Goal: Complete application form: Complete application form

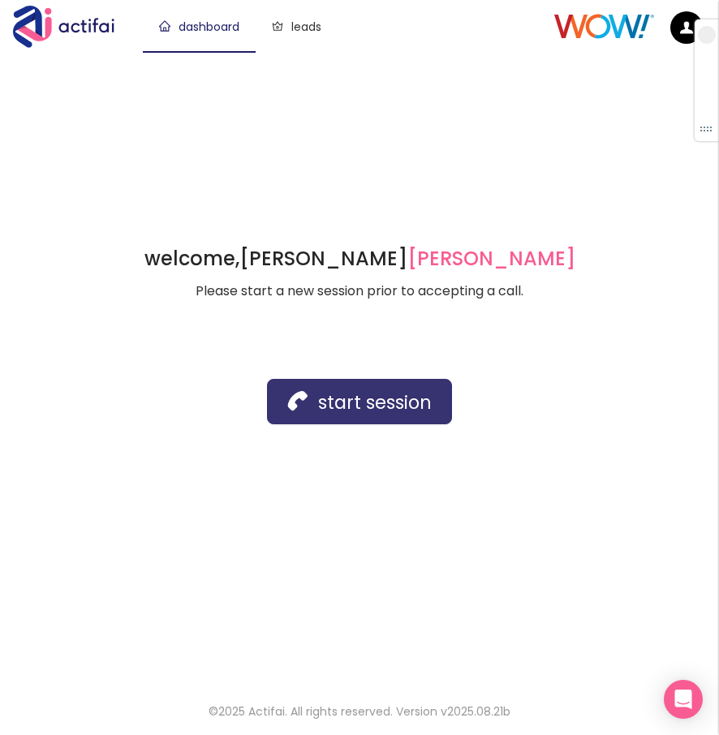
click at [329, 400] on button "start session" at bounding box center [359, 401] width 185 height 45
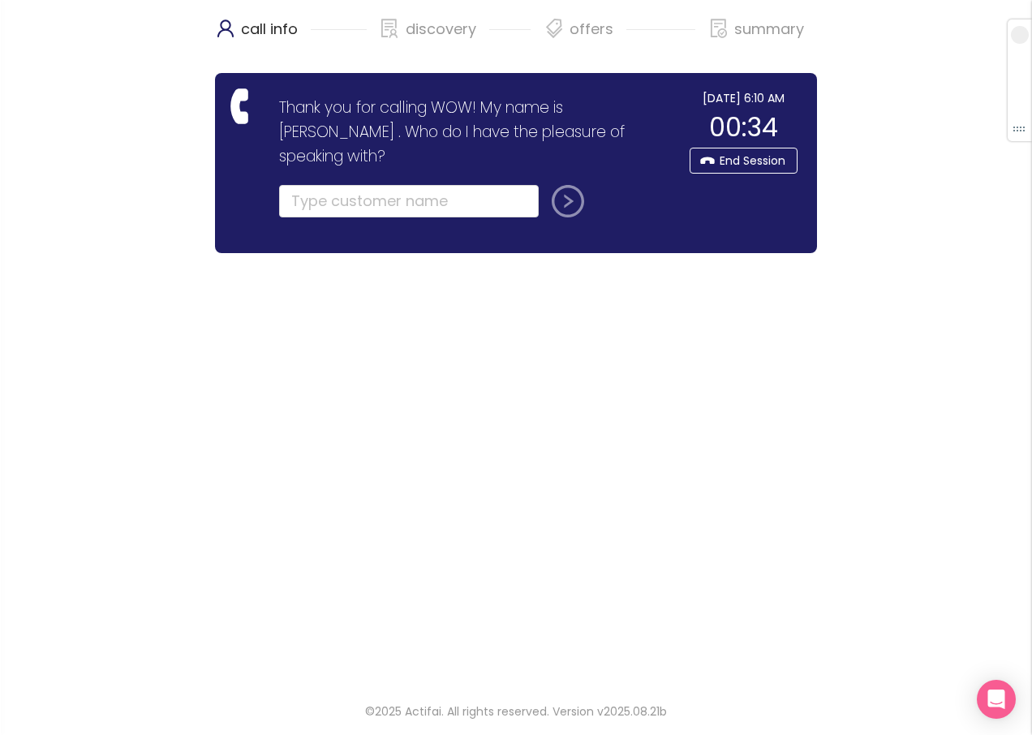
click at [337, 47] on div "call info" at bounding box center [291, 36] width 152 height 41
click at [339, 185] on input "text" at bounding box center [409, 201] width 260 height 32
type input "[PERSON_NAME]"
click at [545, 185] on button "submit" at bounding box center [564, 201] width 39 height 32
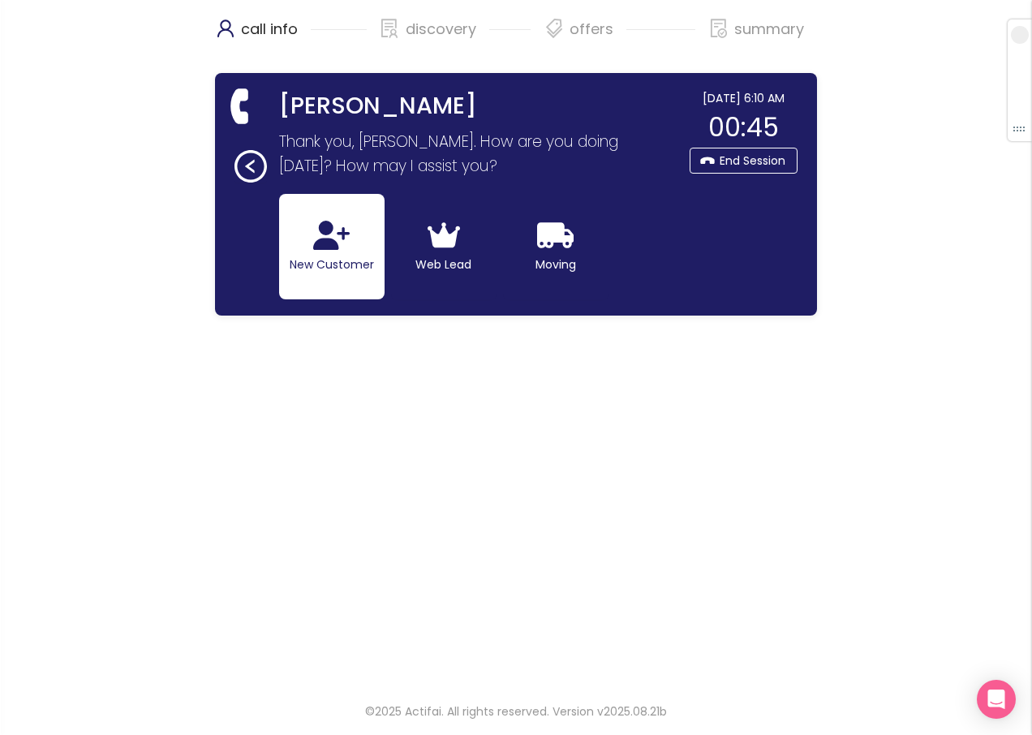
drag, startPoint x: 320, startPoint y: 230, endPoint x: 327, endPoint y: 236, distance: 9.2
click at [320, 231] on icon "button" at bounding box center [331, 235] width 37 height 29
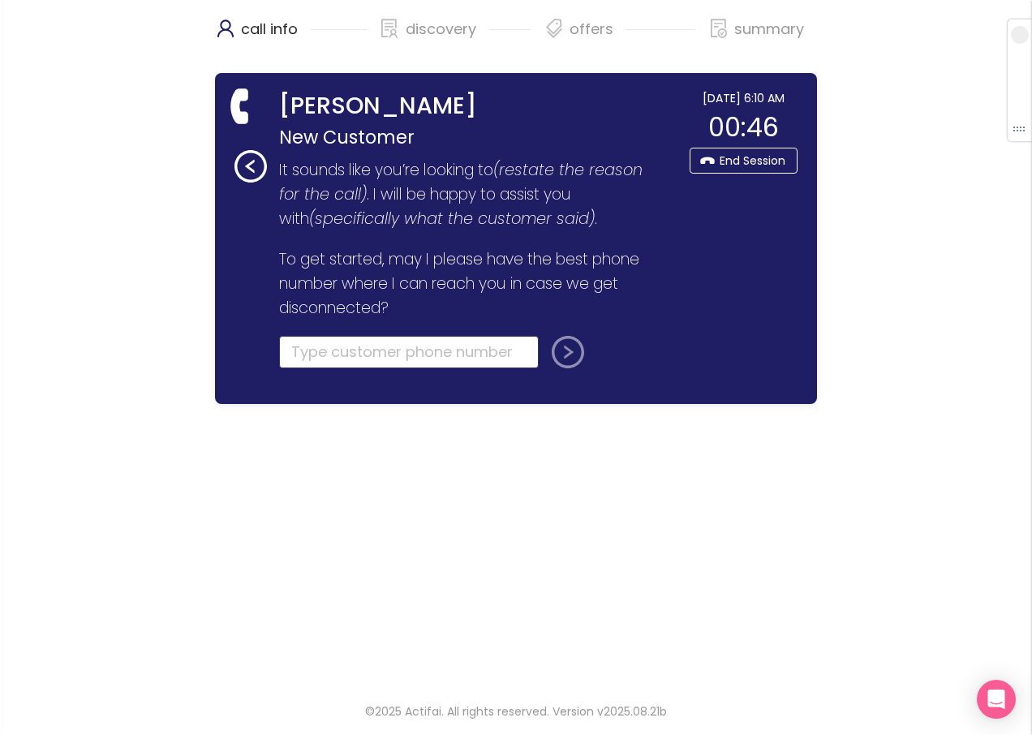
click at [299, 347] on input "tel" at bounding box center [409, 352] width 260 height 32
type input "[PHONE_NUMBER]"
click at [560, 344] on button "submit" at bounding box center [564, 352] width 39 height 32
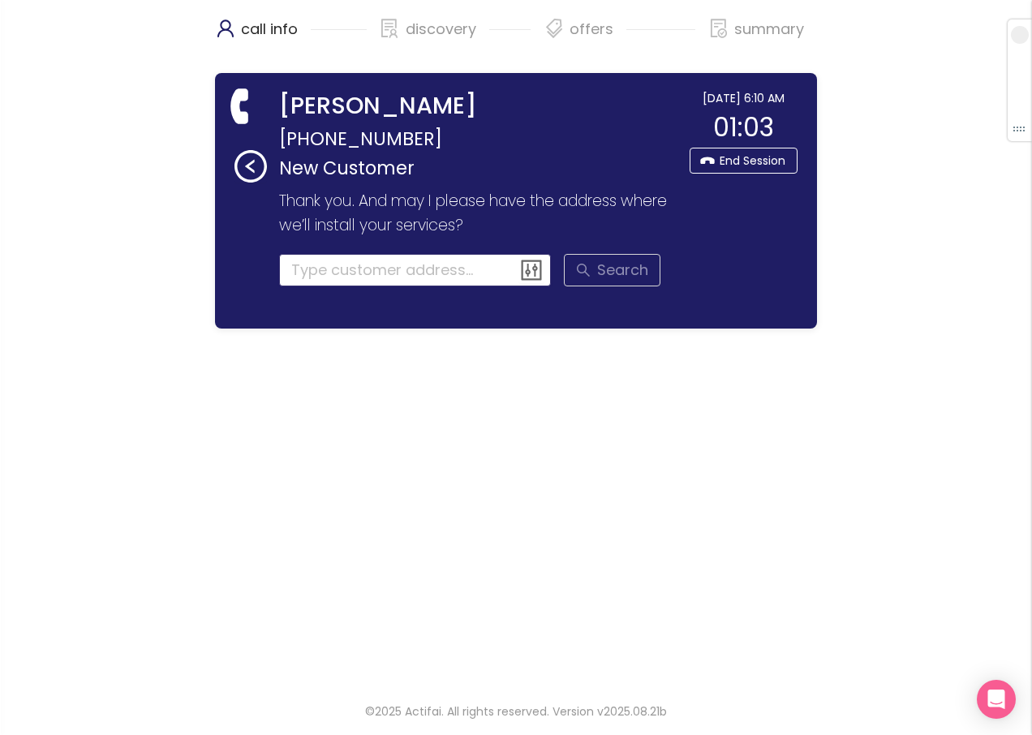
click at [320, 265] on input at bounding box center [415, 270] width 273 height 32
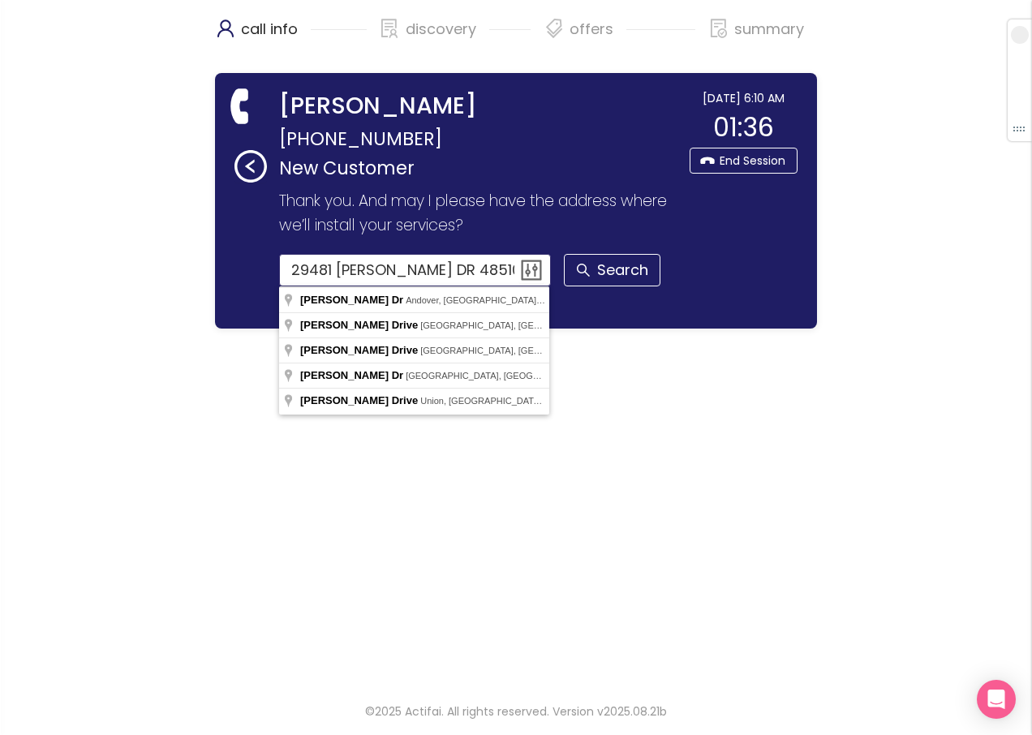
drag, startPoint x: 469, startPoint y: 273, endPoint x: 432, endPoint y: 281, distance: 37.2
click at [432, 281] on input "29481 [PERSON_NAME] DR 48510" at bounding box center [415, 270] width 273 height 32
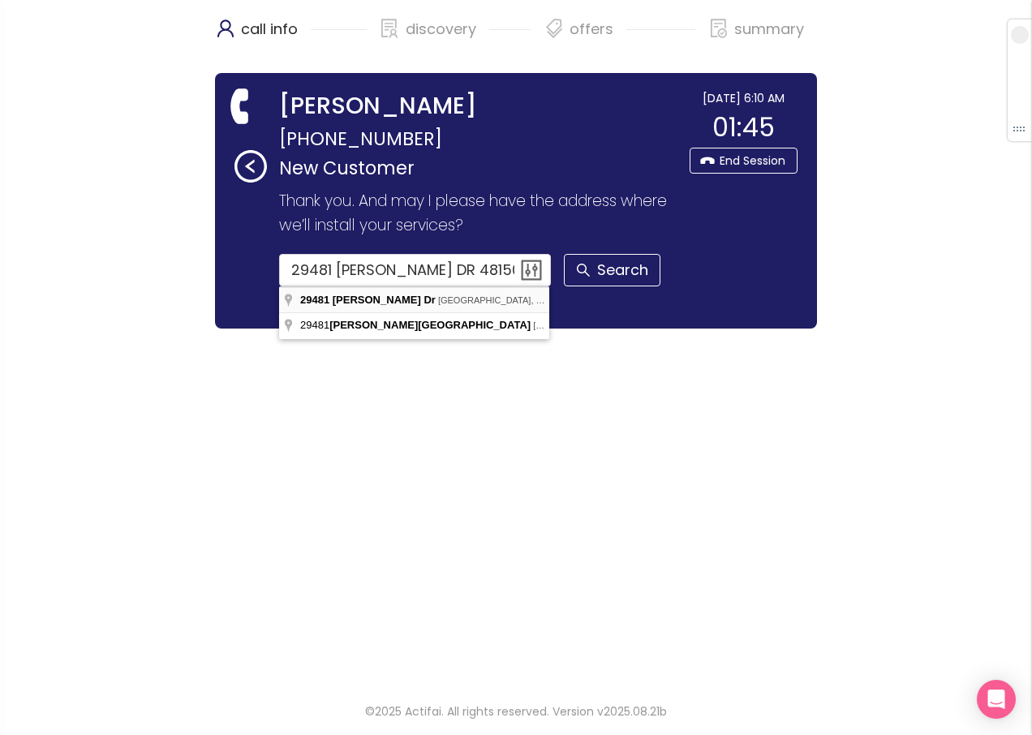
type input "[STREET_ADDRESS][PERSON_NAME]"
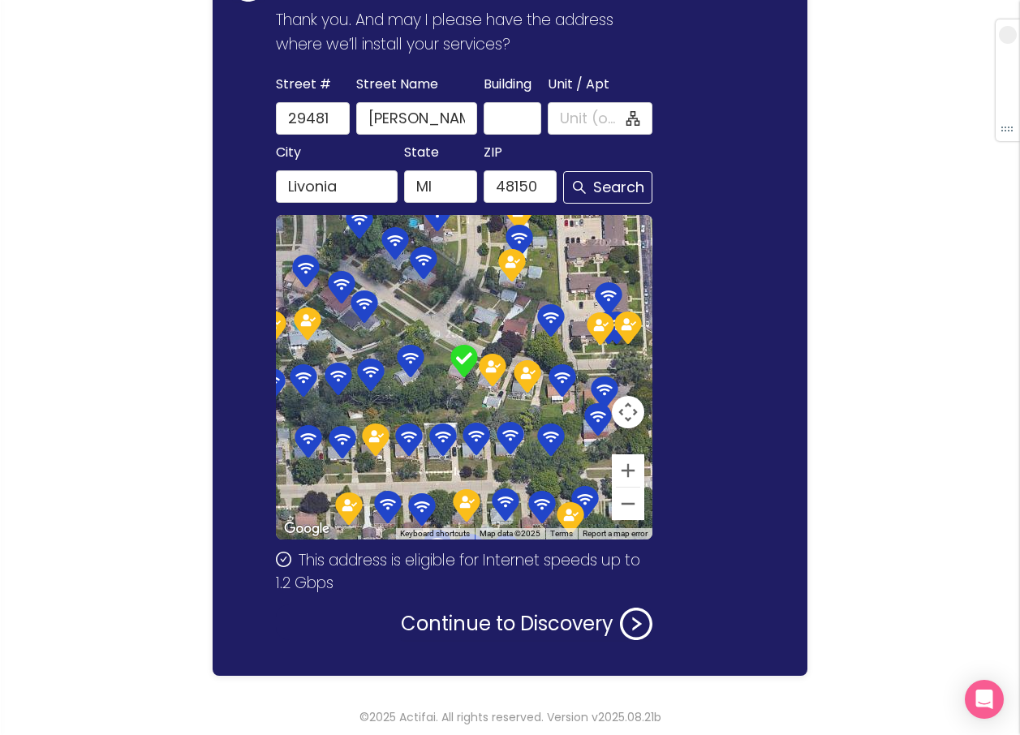
scroll to position [187, 0]
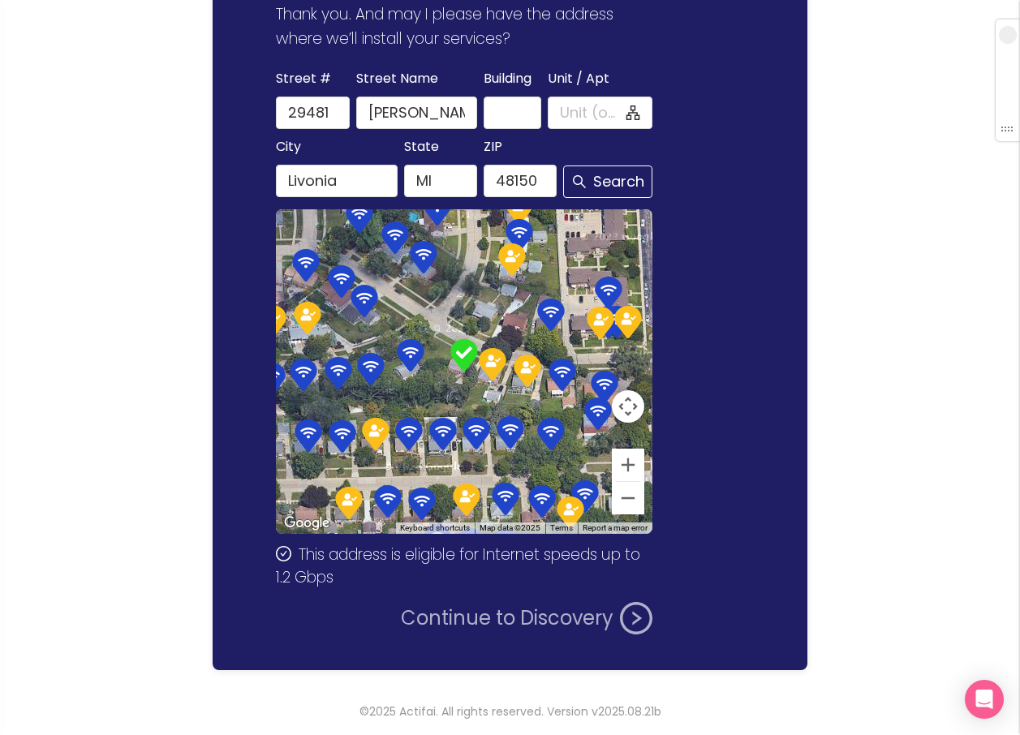
click at [493, 610] on button "Continue to Discovery" at bounding box center [526, 618] width 251 height 32
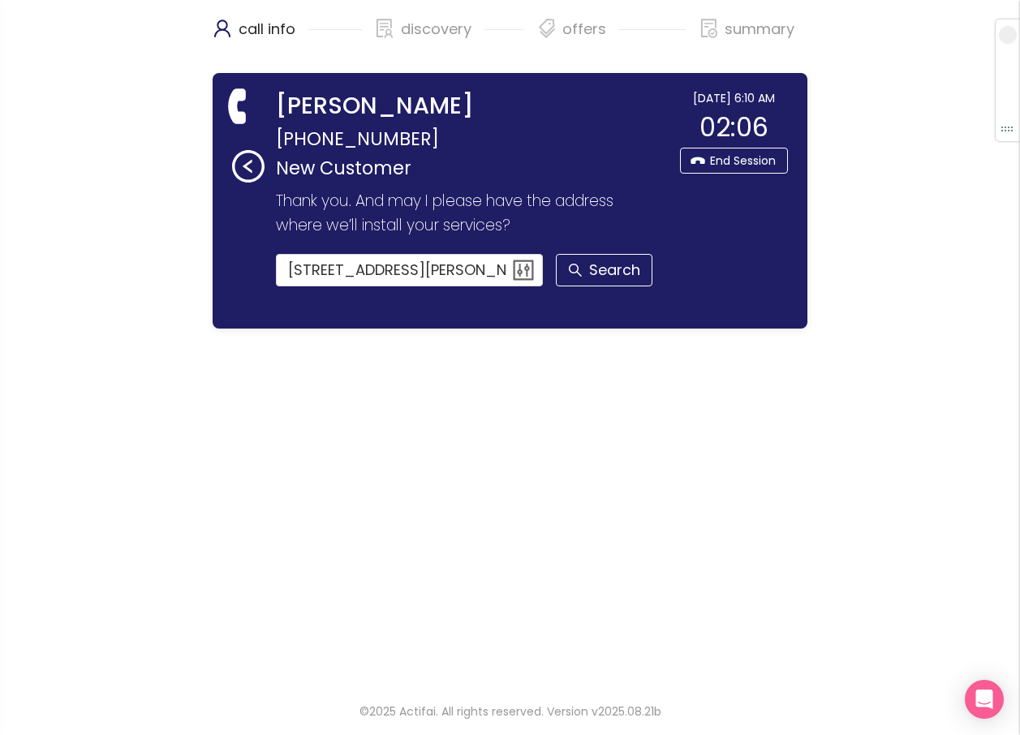
scroll to position [0, 0]
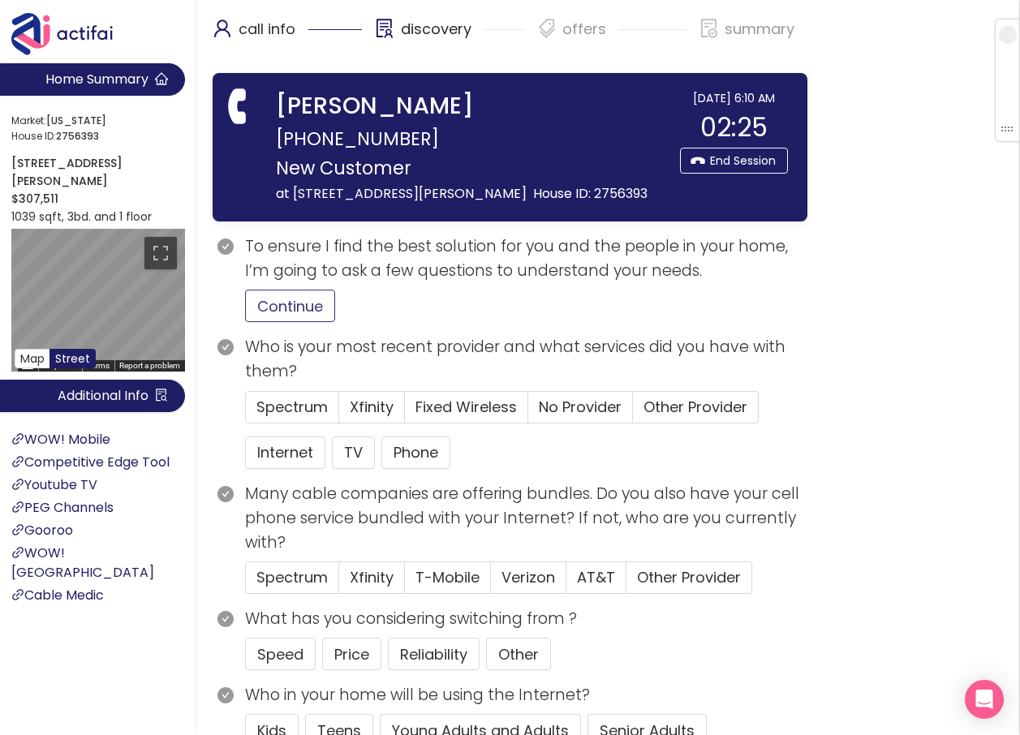
click at [288, 306] on button "Continue" at bounding box center [290, 306] width 90 height 32
click at [269, 456] on button "Internet" at bounding box center [285, 452] width 80 height 32
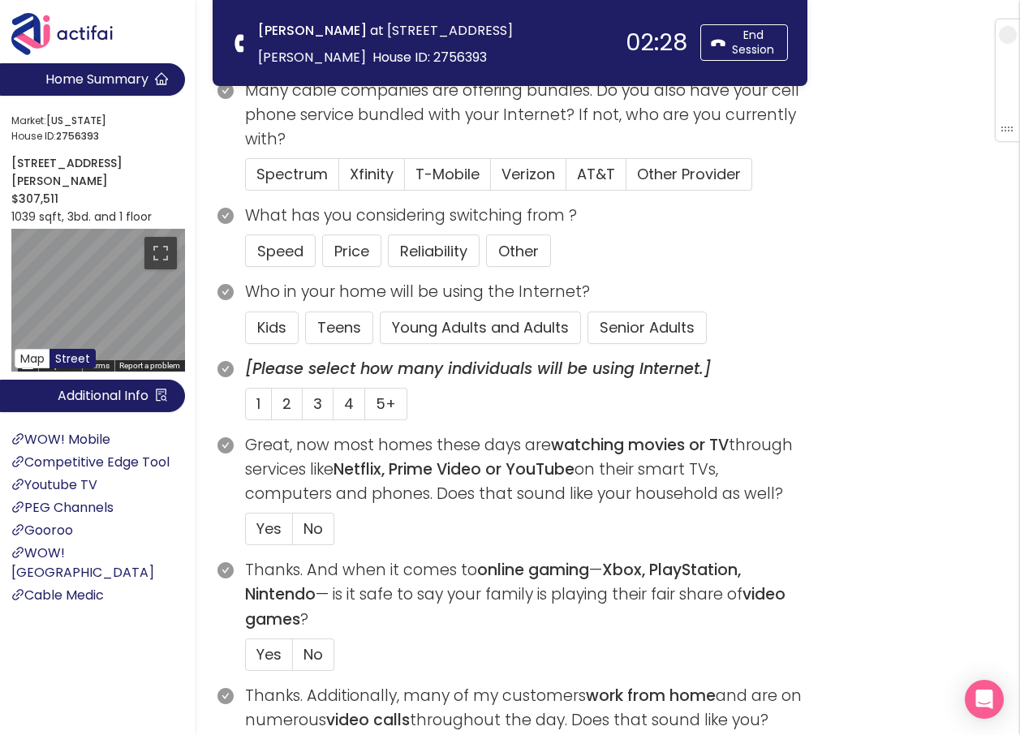
scroll to position [243, 0]
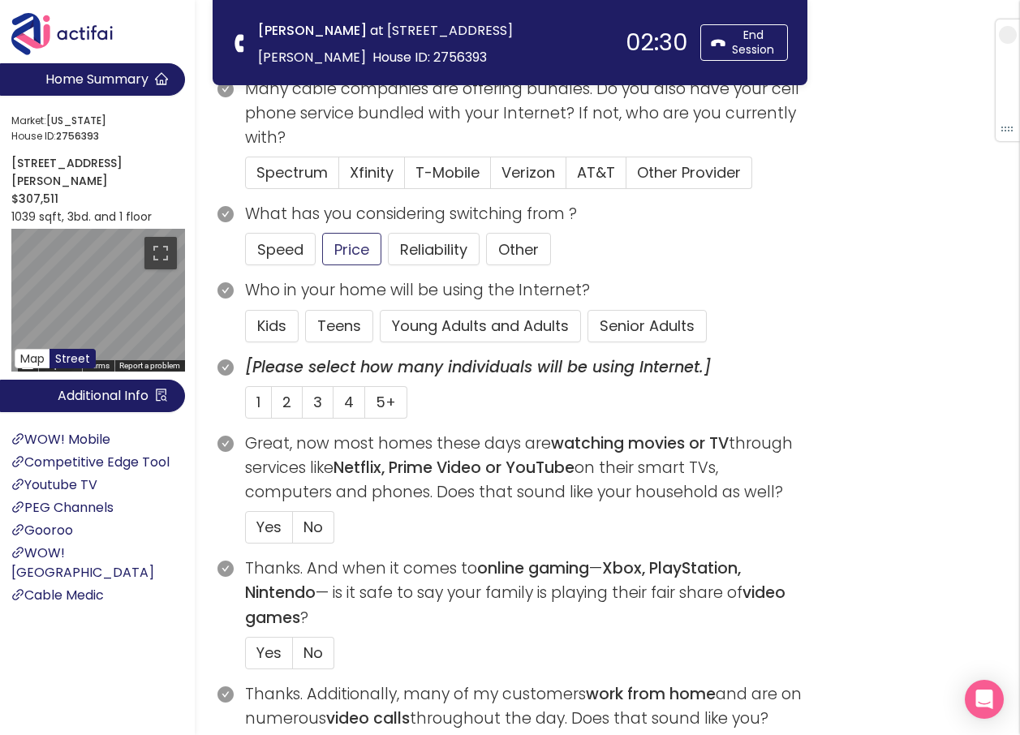
click at [367, 251] on button "Price" at bounding box center [351, 249] width 59 height 32
click at [412, 244] on button "Reliability" at bounding box center [434, 249] width 92 height 32
click at [264, 529] on span "Yes" at bounding box center [268, 527] width 25 height 20
click at [246, 532] on input "Yes" at bounding box center [246, 532] width 0 height 0
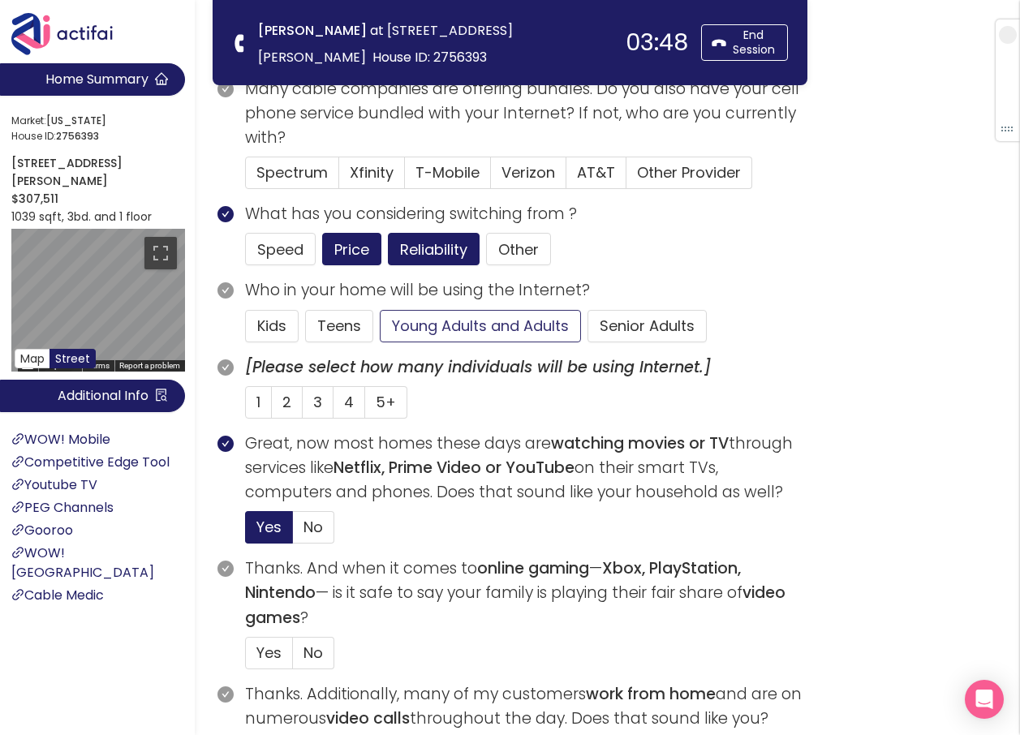
click at [463, 327] on button "Young Adults and Adults" at bounding box center [480, 326] width 201 height 32
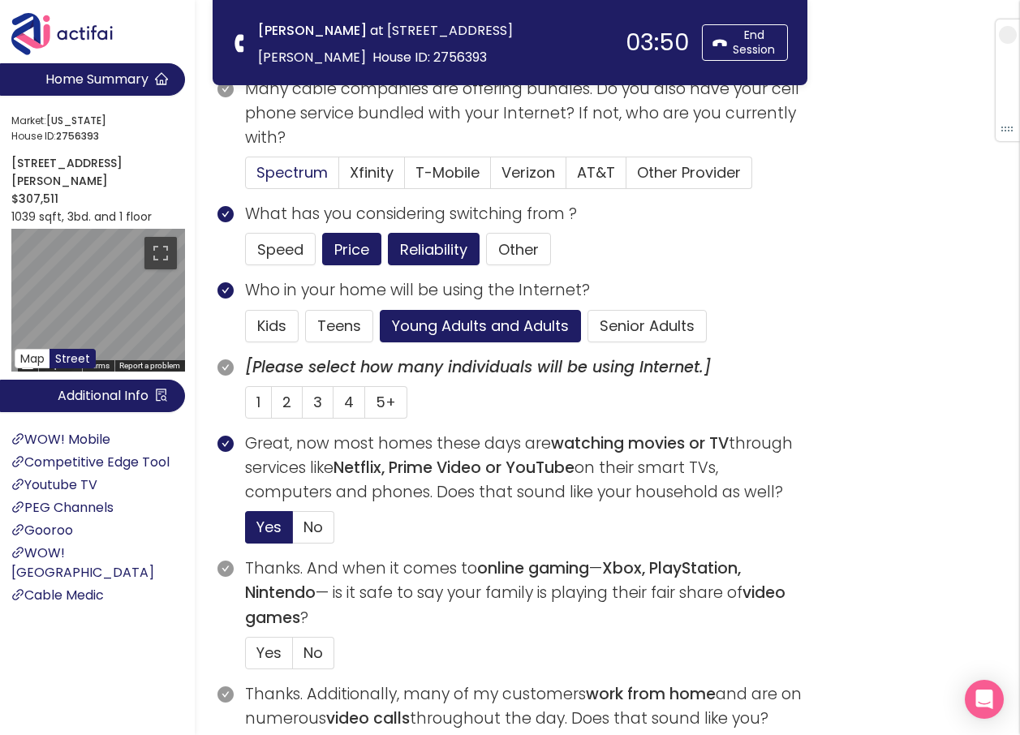
click at [299, 174] on span "Spectrum" at bounding box center [291, 172] width 71 height 20
click at [246, 178] on input "Spectrum" at bounding box center [246, 178] width 0 height 0
click at [347, 399] on span "4" at bounding box center [349, 402] width 10 height 20
click at [333, 407] on input "4" at bounding box center [333, 407] width 0 height 0
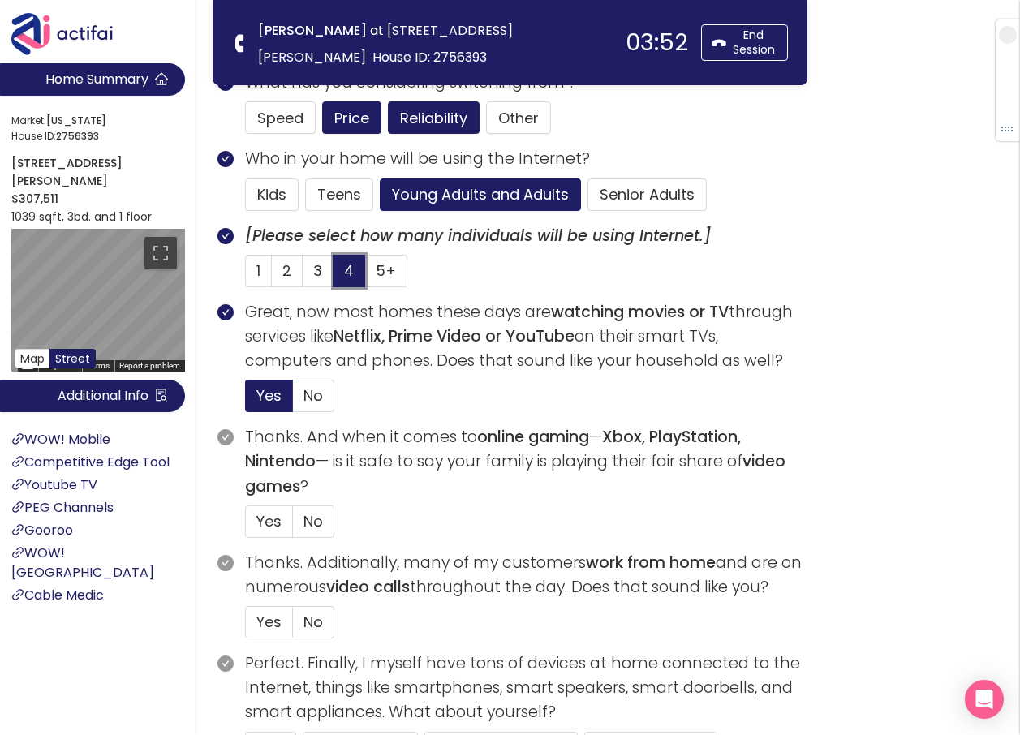
scroll to position [406, 0]
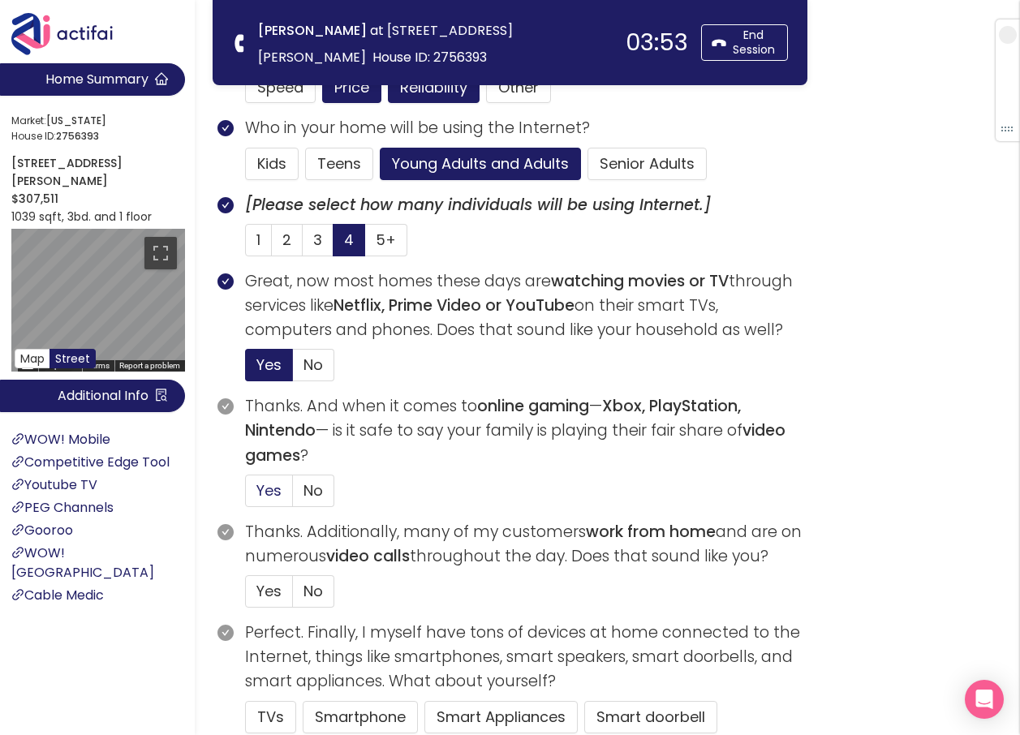
click at [269, 483] on span "Yes" at bounding box center [268, 490] width 25 height 20
click at [246, 496] on input "Yes" at bounding box center [246, 496] width 0 height 0
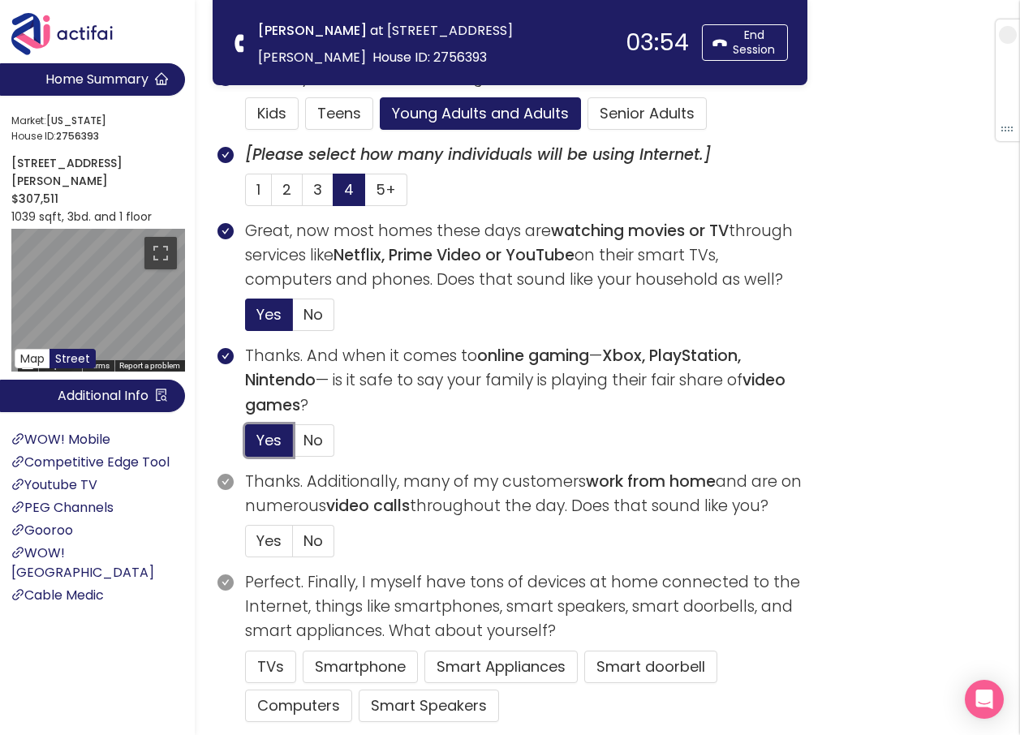
scroll to position [649, 0]
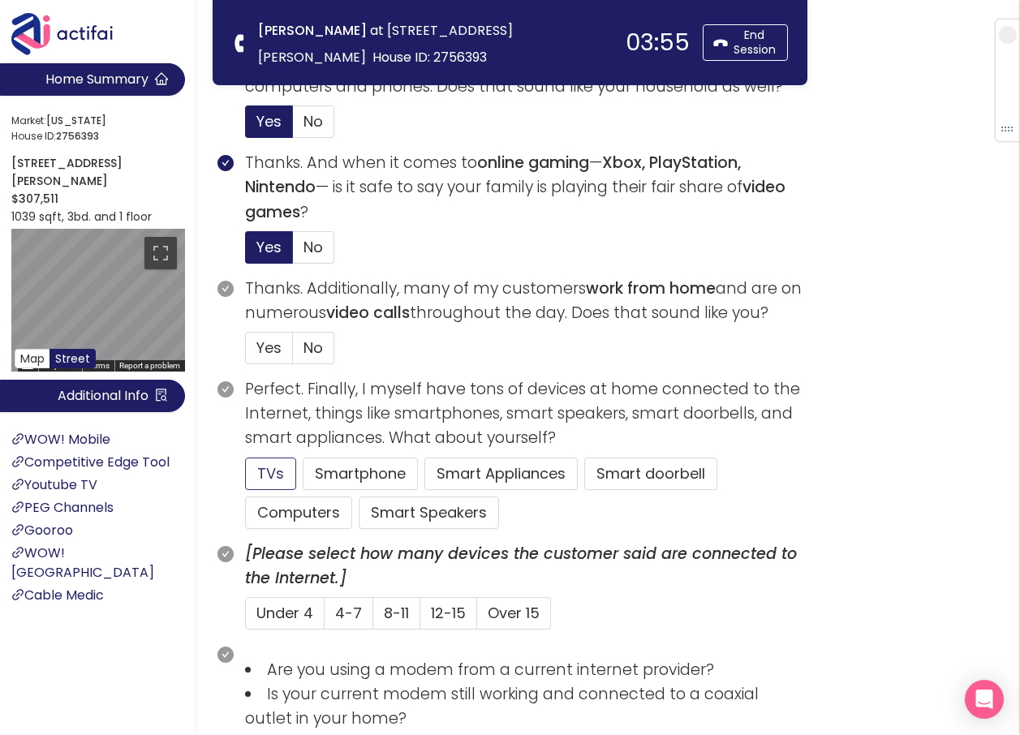
click at [272, 472] on button "TVs" at bounding box center [270, 474] width 51 height 32
click at [290, 509] on button "Computers" at bounding box center [298, 512] width 107 height 32
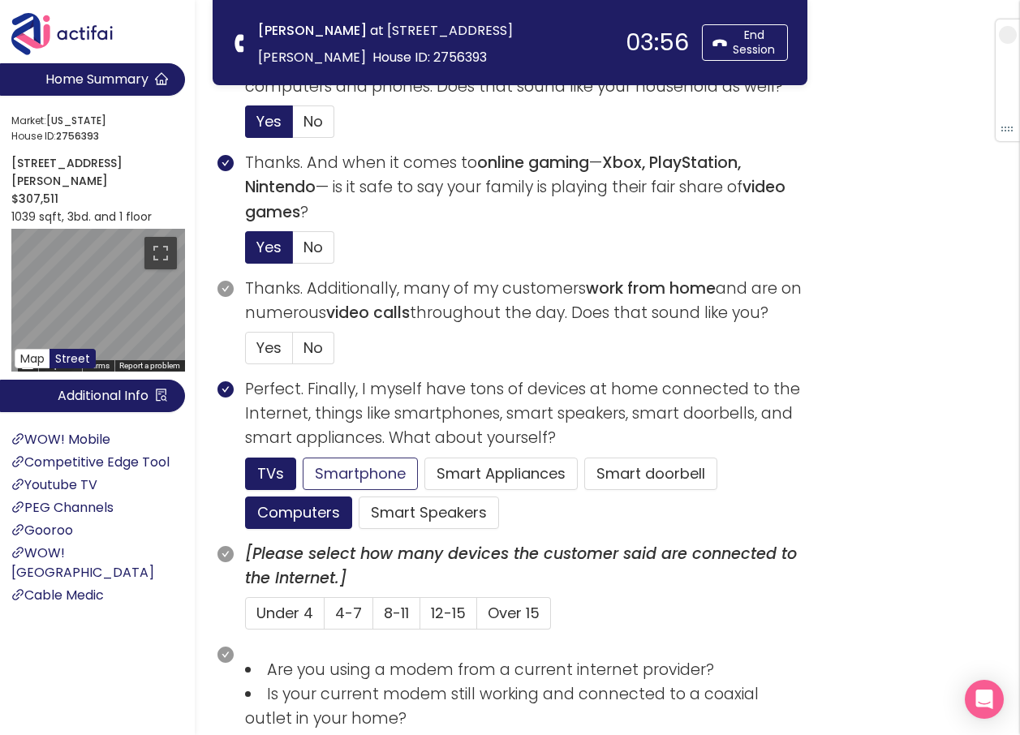
click at [347, 472] on button "Smartphone" at bounding box center [360, 474] width 115 height 32
click at [633, 472] on button "Smart doorbell" at bounding box center [650, 474] width 133 height 32
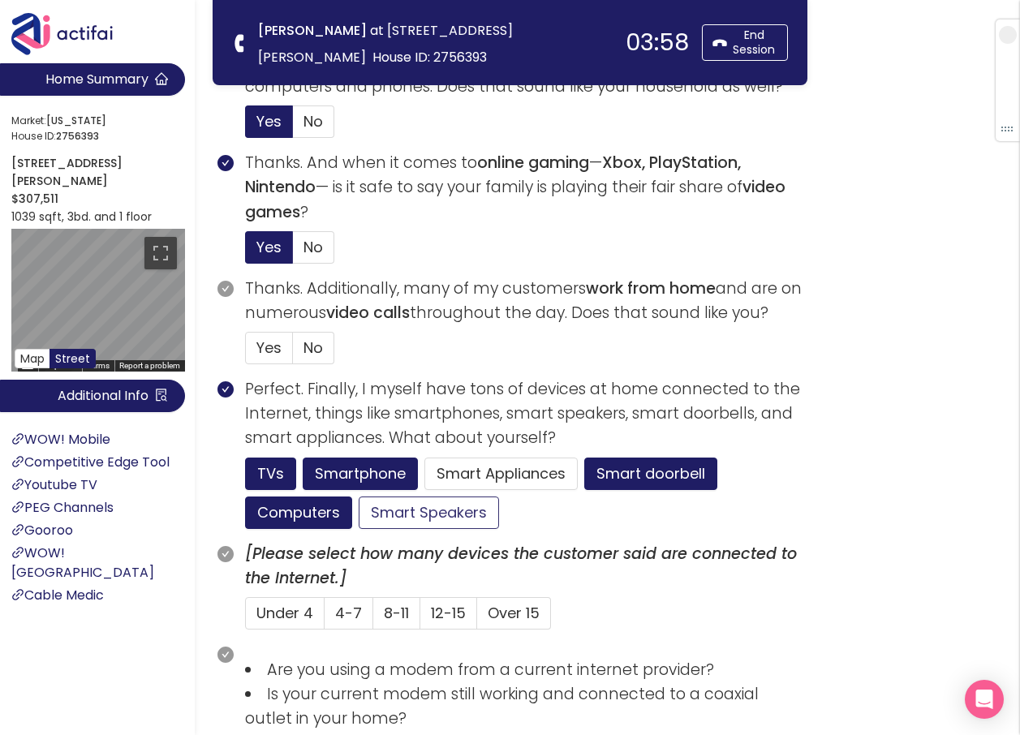
click at [383, 510] on button "Smart Speakers" at bounding box center [429, 512] width 140 height 32
click at [405, 617] on span "8-11" at bounding box center [396, 613] width 25 height 20
click at [373, 618] on input "8-11" at bounding box center [373, 618] width 0 height 0
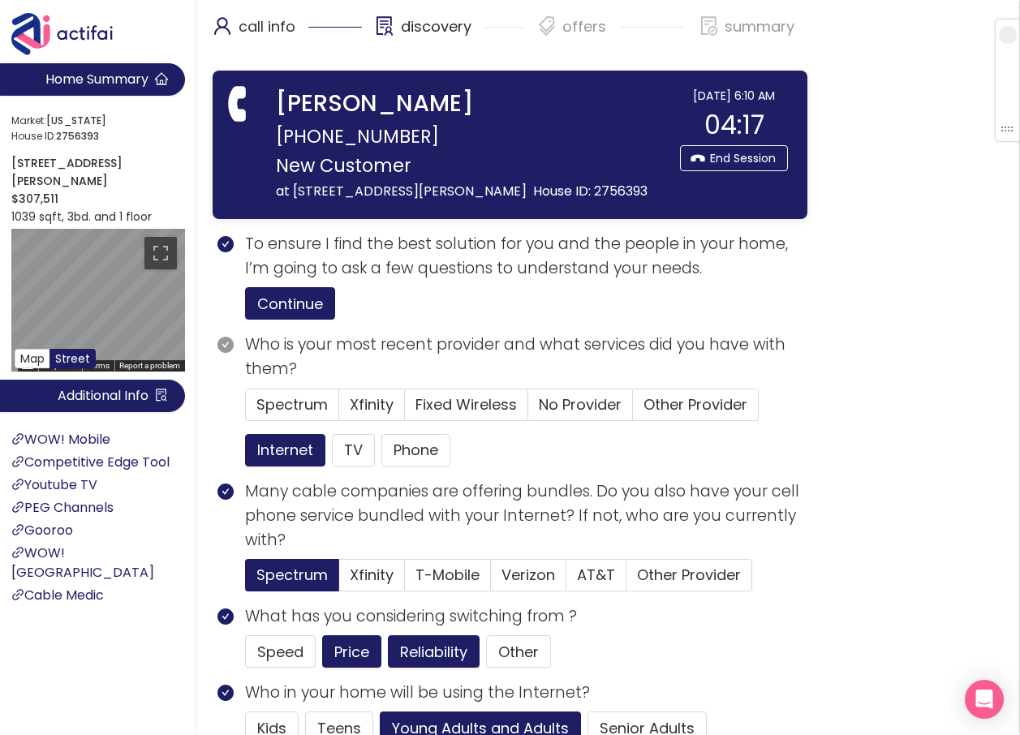
scroll to position [0, 0]
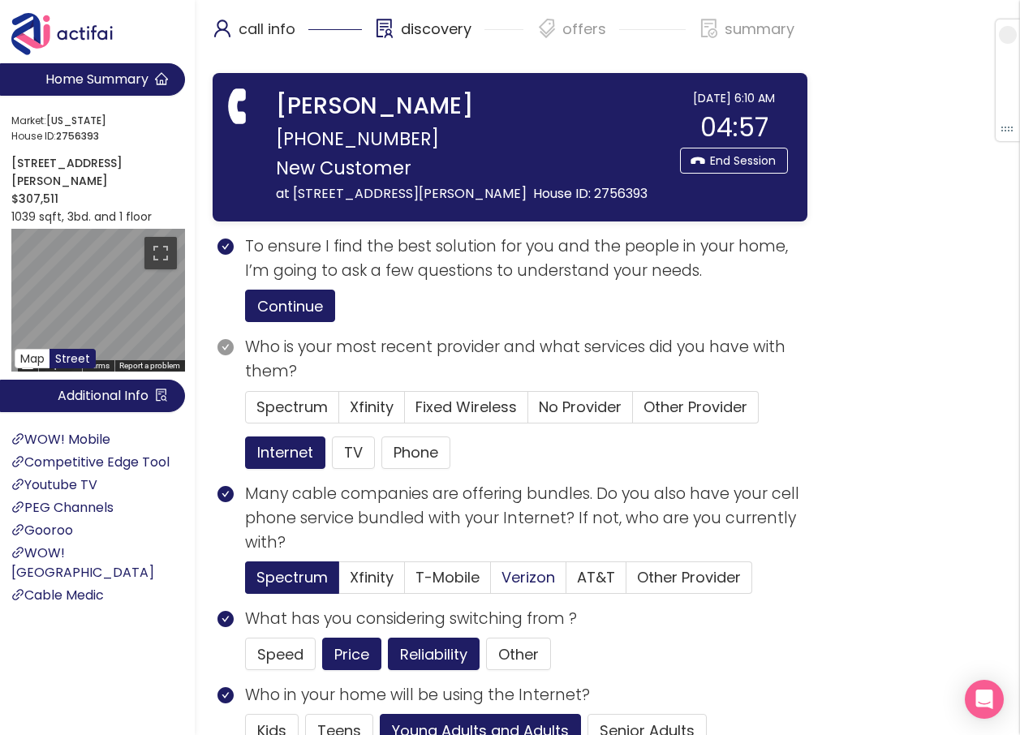
click at [515, 578] on span "Verizon" at bounding box center [528, 577] width 54 height 20
click at [491, 582] on input "Verizon" at bounding box center [491, 582] width 0 height 0
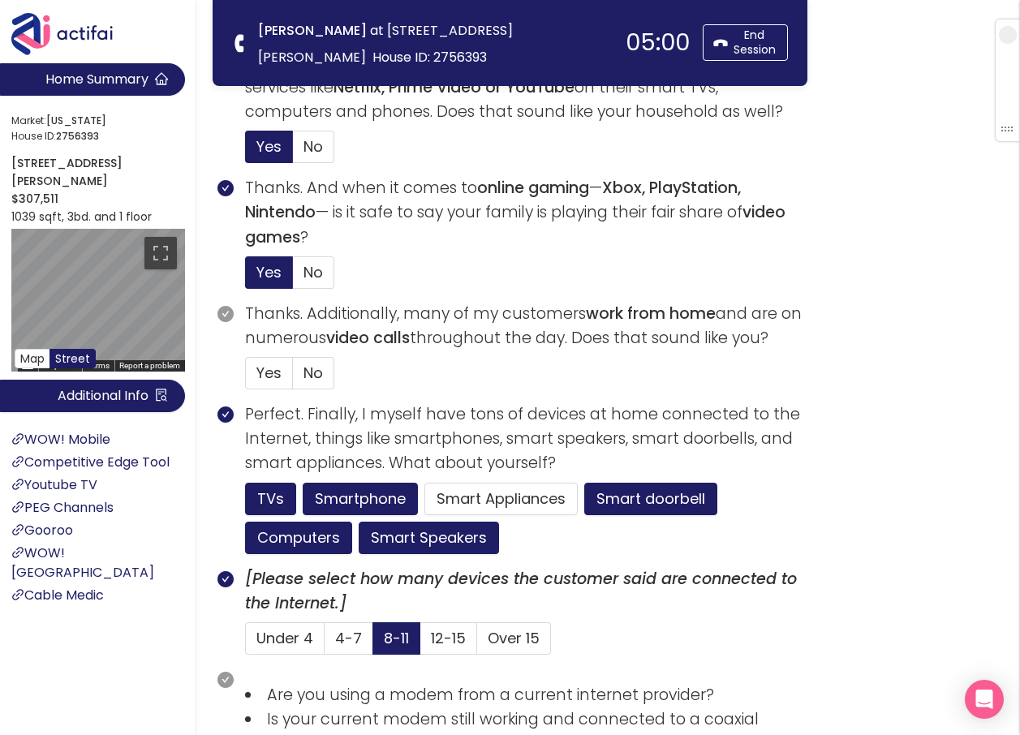
scroll to position [649, 0]
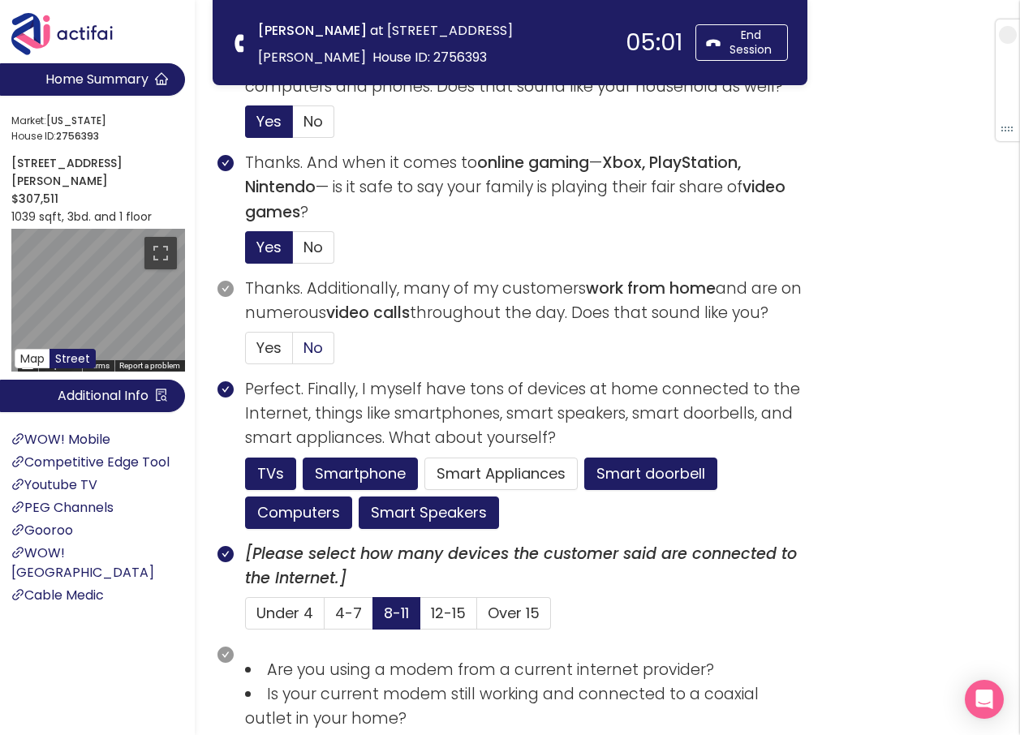
click at [321, 350] on span "No" at bounding box center [312, 347] width 19 height 20
click at [293, 353] on input "No" at bounding box center [293, 353] width 0 height 0
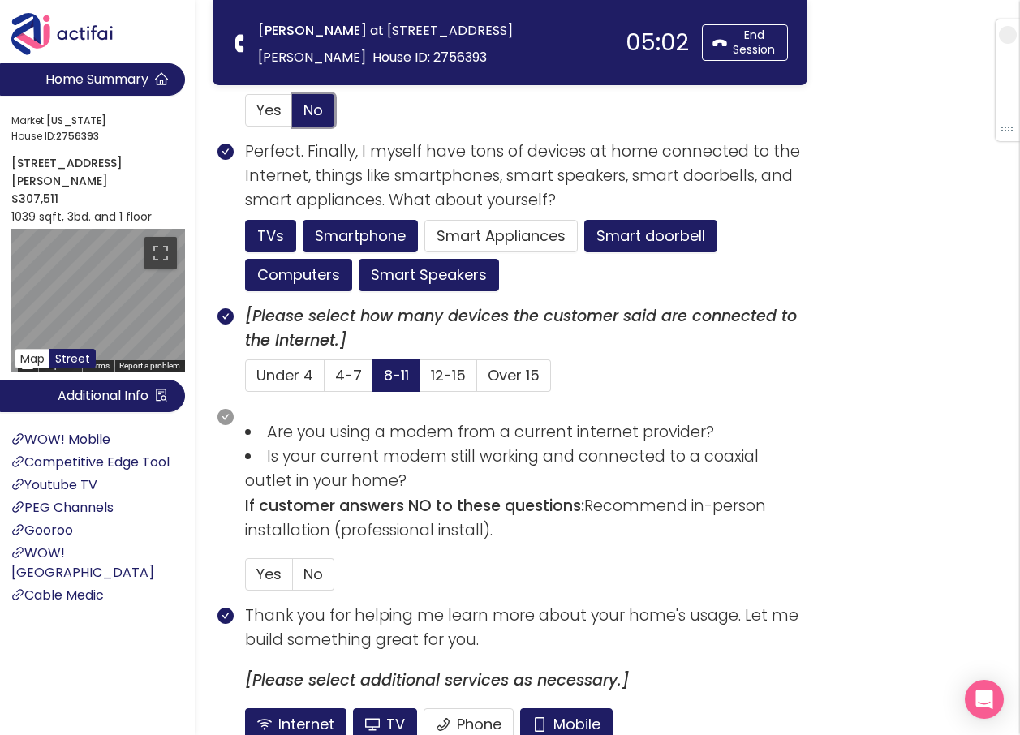
scroll to position [892, 0]
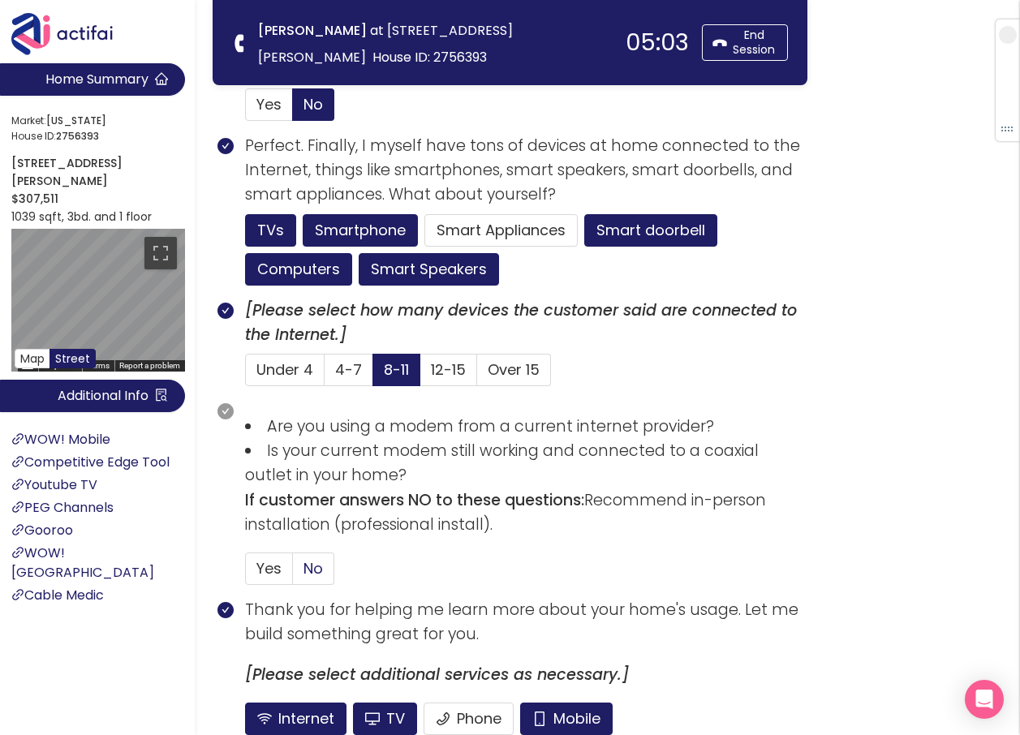
click at [312, 575] on span "No" at bounding box center [312, 568] width 19 height 20
click at [293, 574] on input "No" at bounding box center [293, 574] width 0 height 0
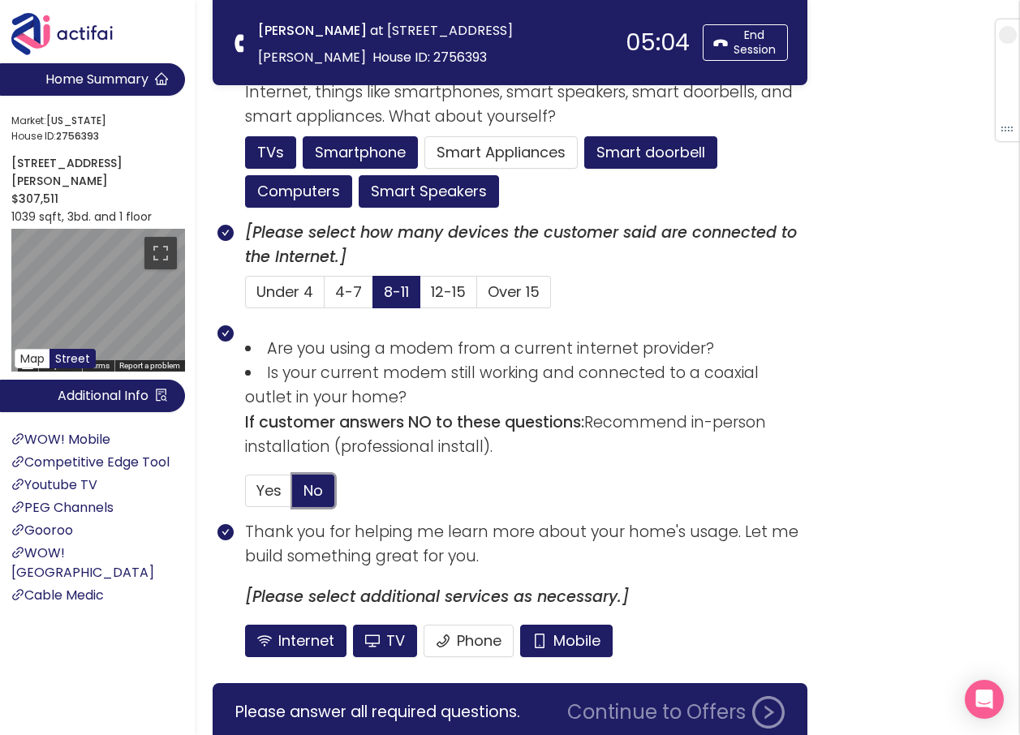
scroll to position [1042, 0]
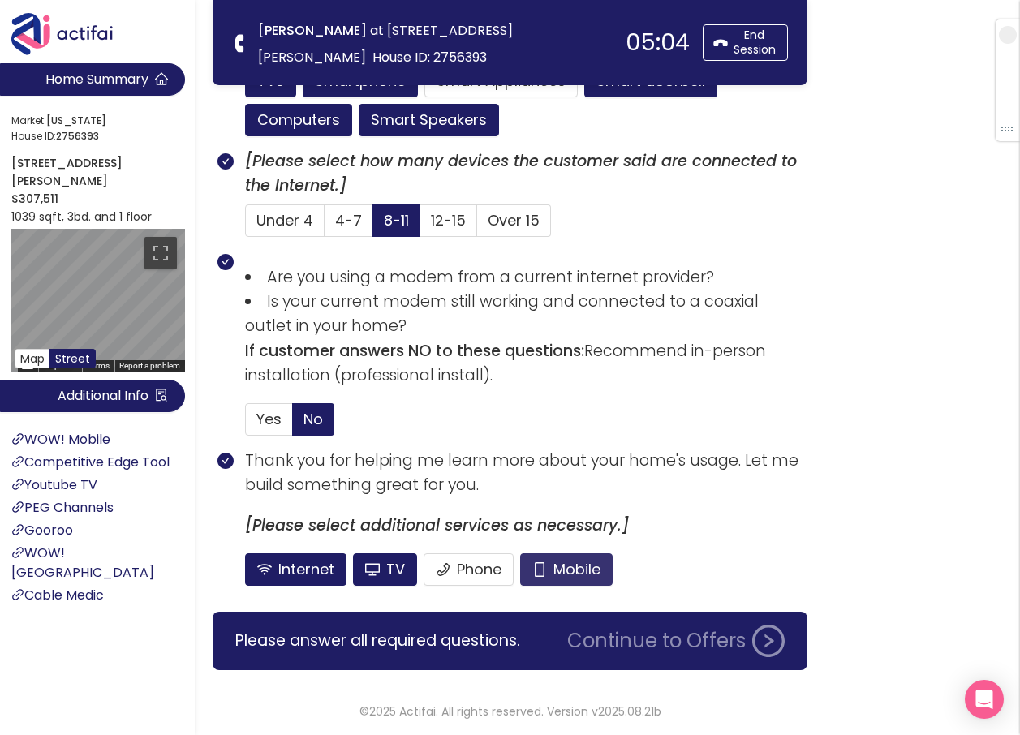
click at [568, 562] on button "Mobile" at bounding box center [566, 569] width 92 height 32
click at [374, 570] on button "TV" at bounding box center [385, 569] width 64 height 32
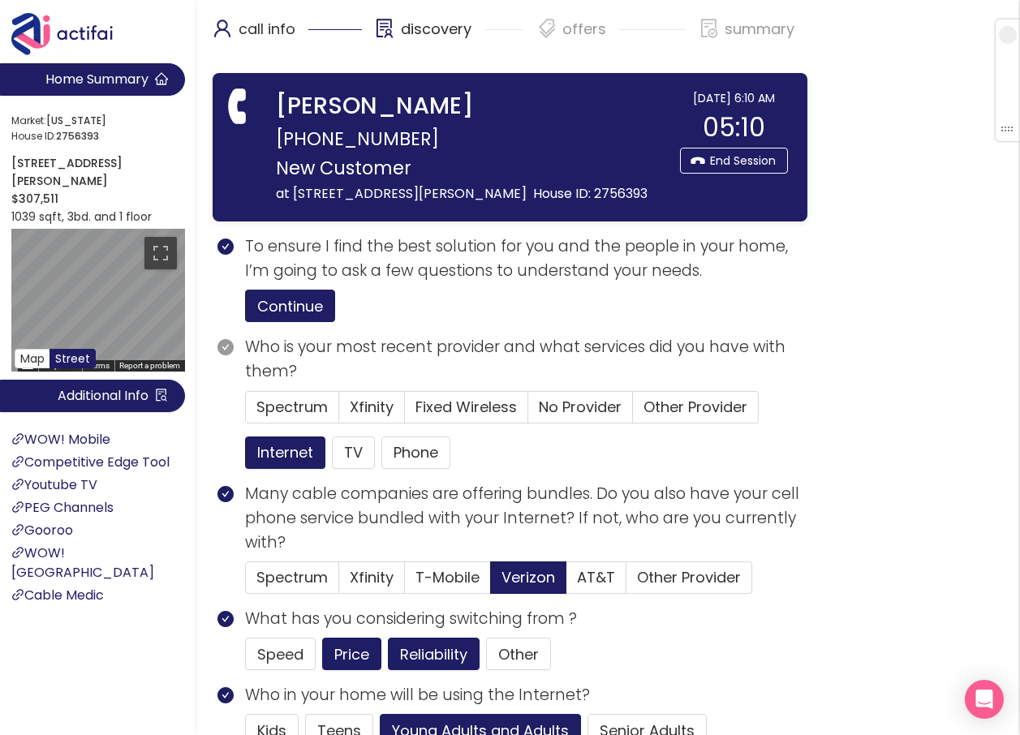
scroll to position [81, 0]
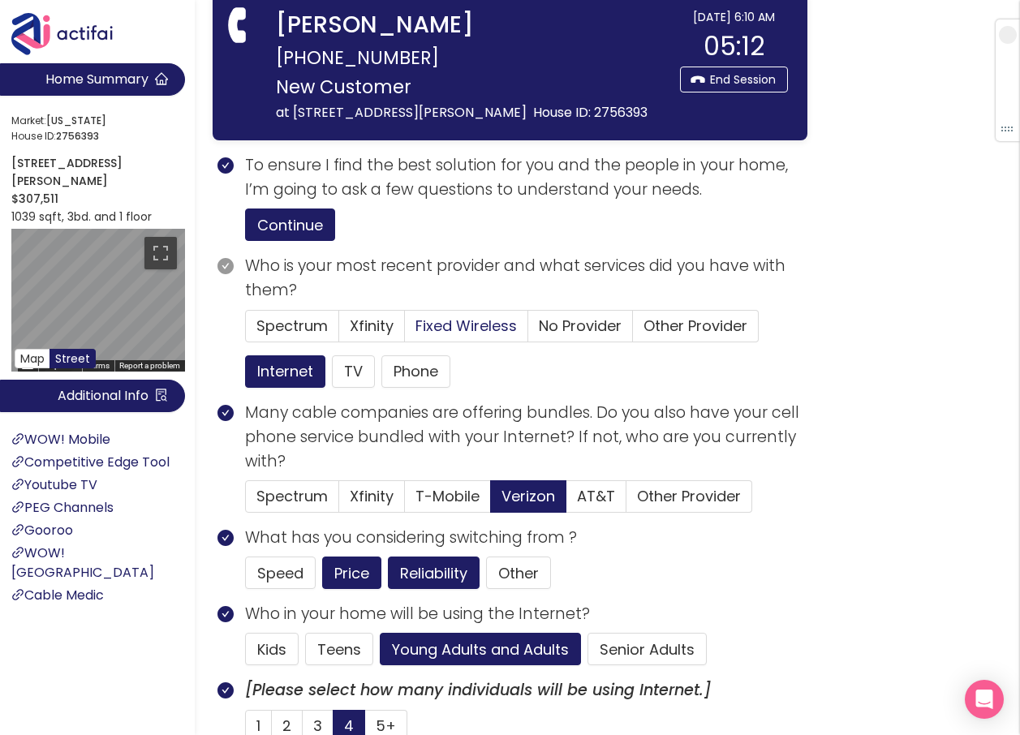
drag, startPoint x: 270, startPoint y: 320, endPoint x: 417, endPoint y: 331, distance: 147.3
click at [270, 321] on span "Spectrum" at bounding box center [291, 326] width 71 height 20
click at [246, 331] on input "Spectrum" at bounding box center [246, 331] width 0 height 0
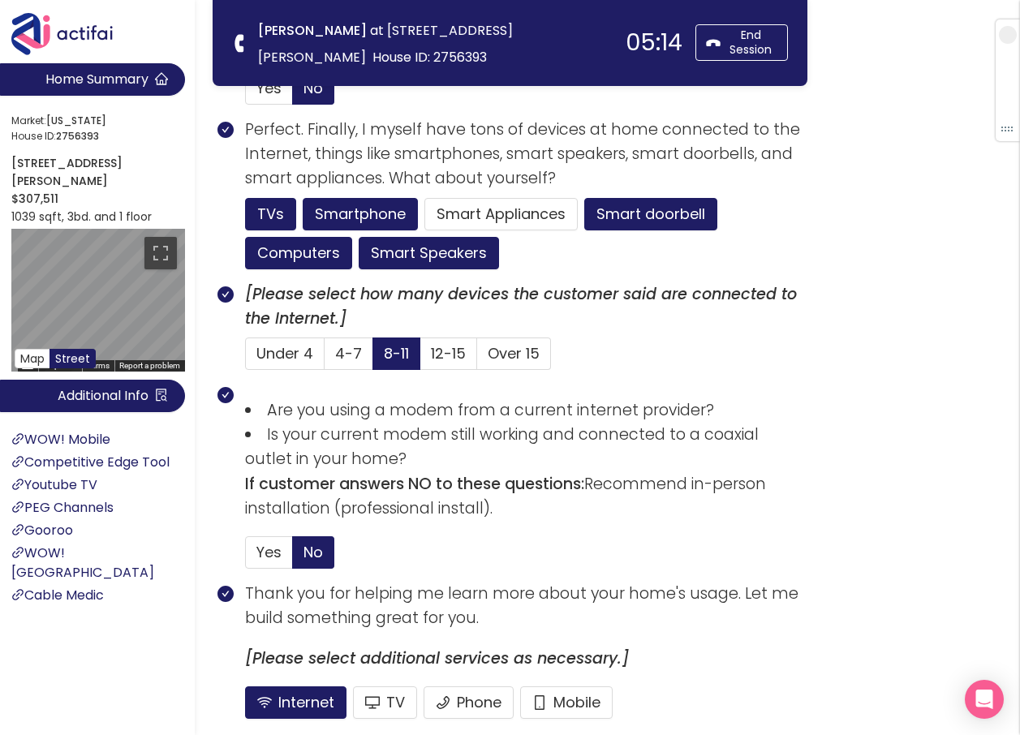
scroll to position [1042, 0]
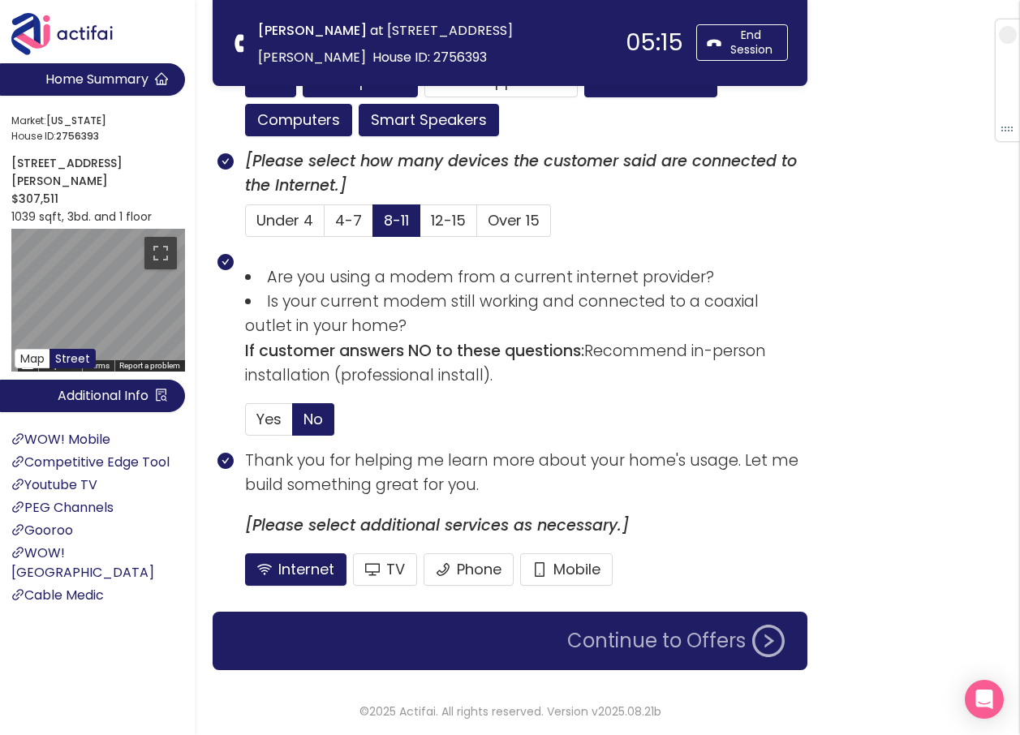
click at [668, 638] on button "Continue to Offers" at bounding box center [675, 641] width 237 height 32
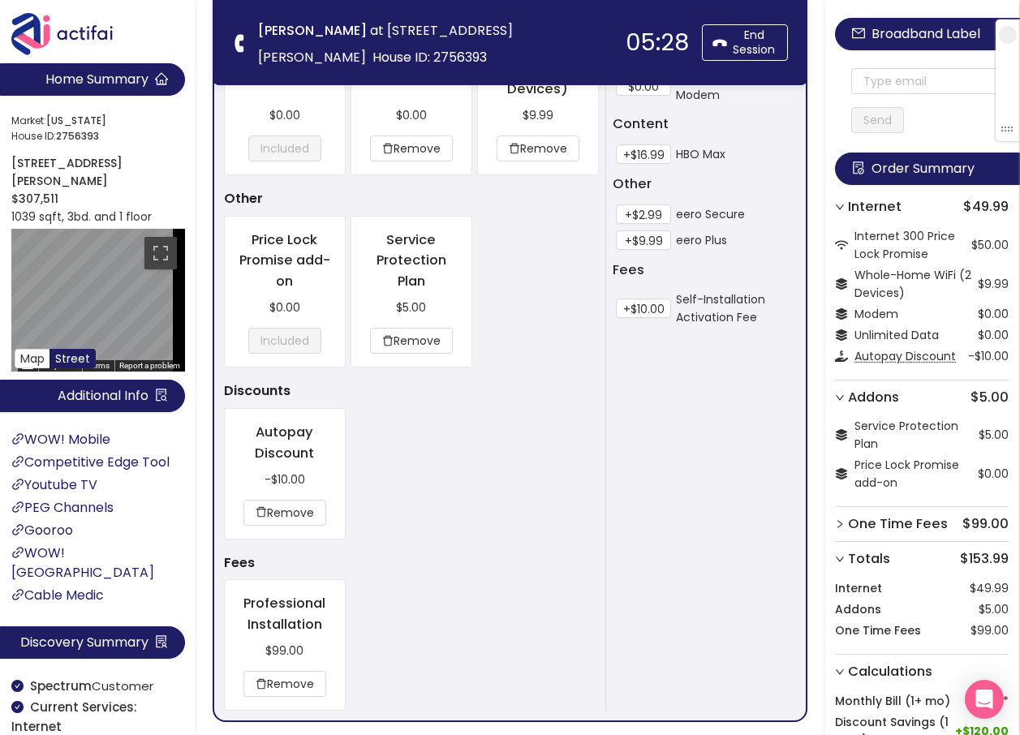
scroll to position [615, 0]
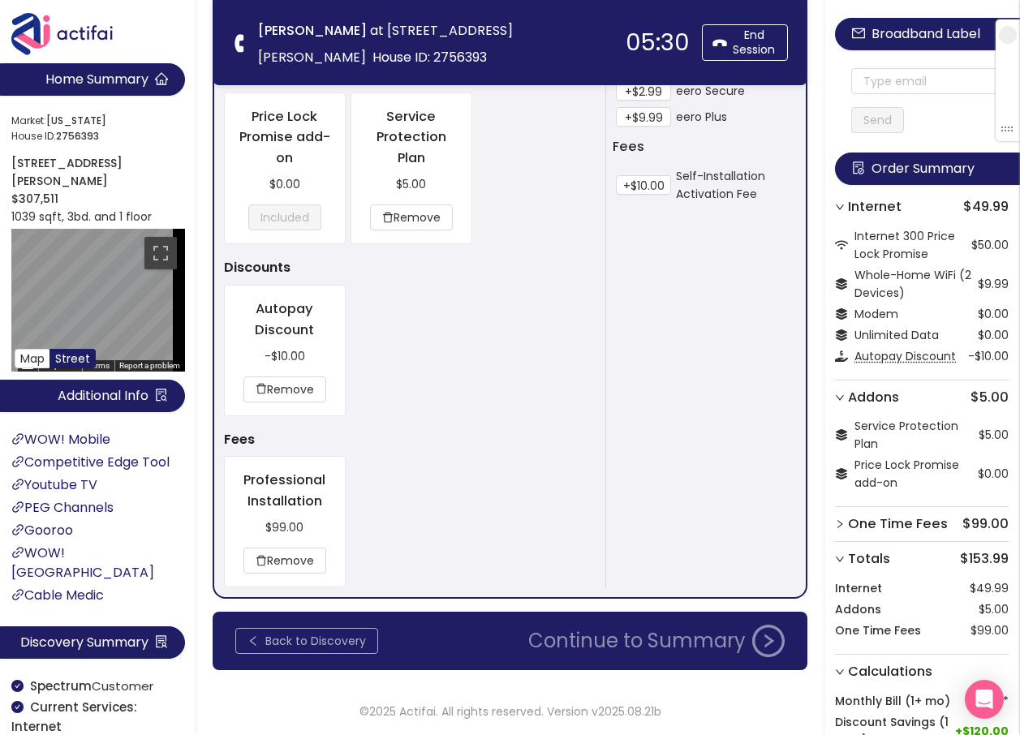
click at [320, 642] on button "Back to Discovery" at bounding box center [306, 641] width 143 height 26
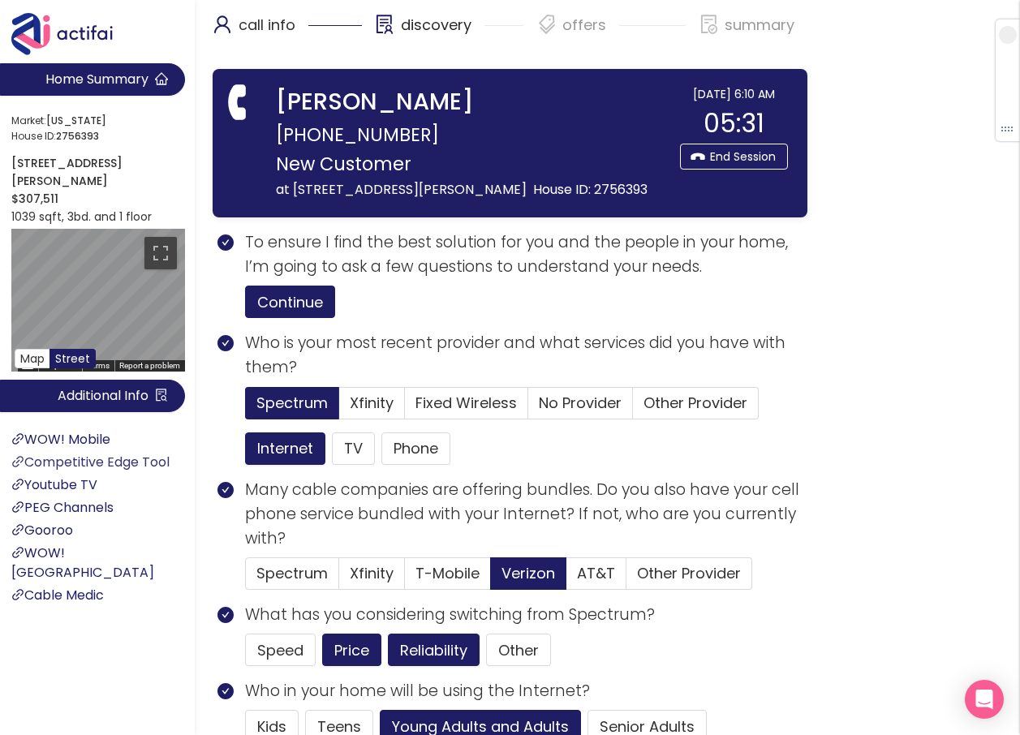
scroll to position [0, 0]
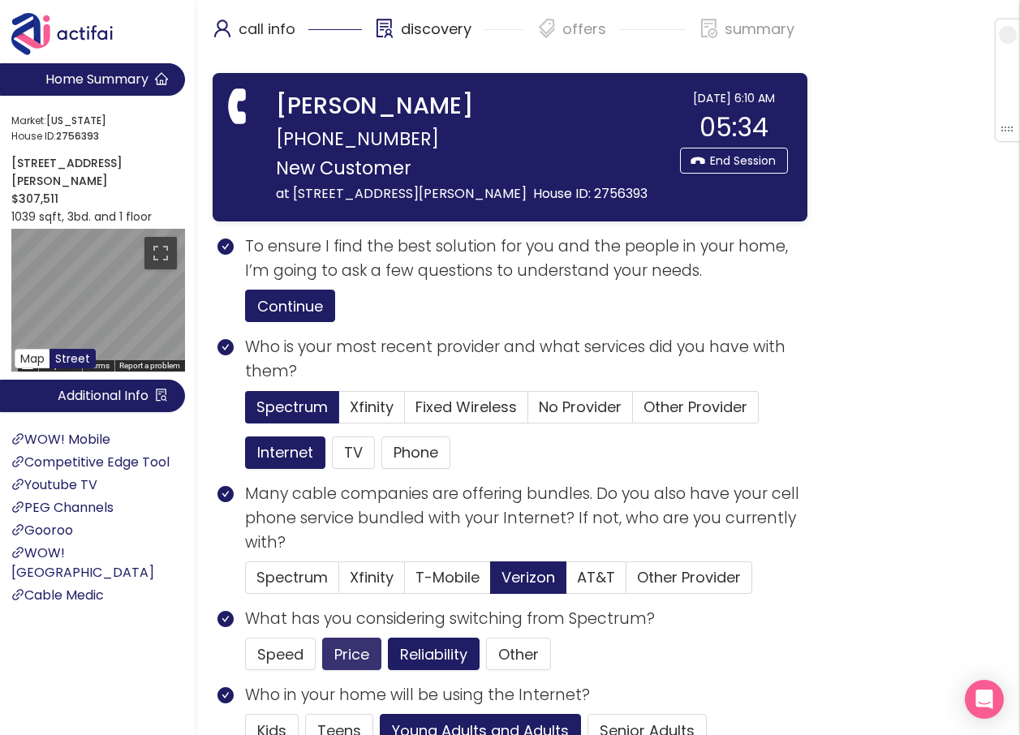
click at [335, 656] on button "Price" at bounding box center [351, 654] width 59 height 32
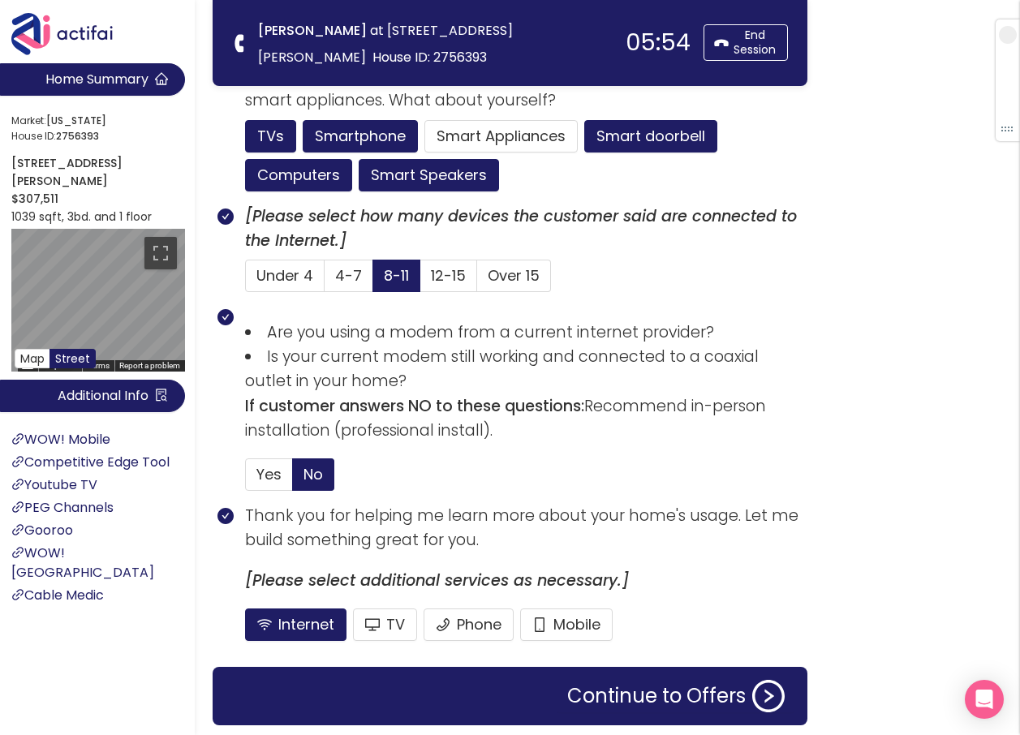
scroll to position [1042, 0]
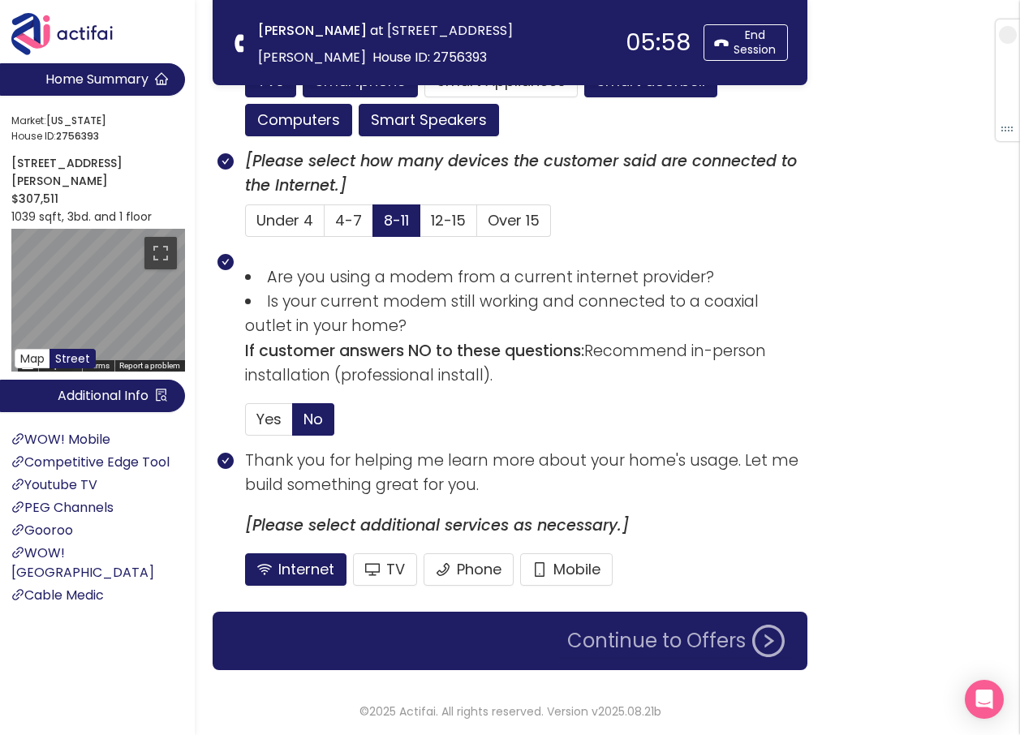
click at [627, 633] on button "Continue to Offers" at bounding box center [675, 641] width 237 height 32
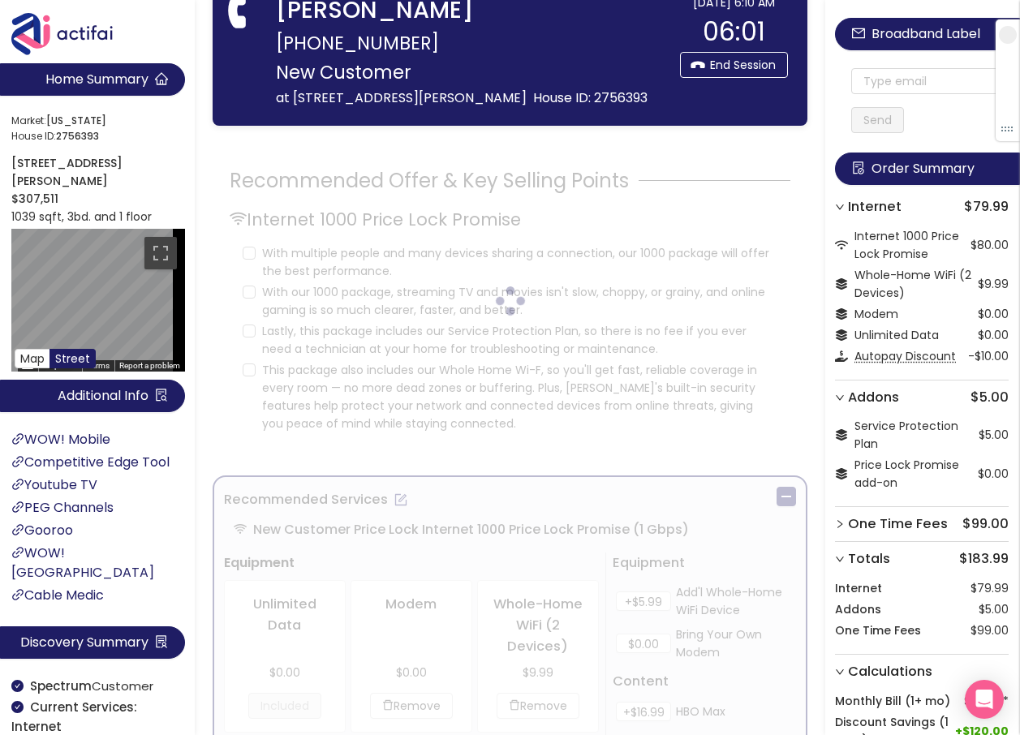
scroll to position [0, 0]
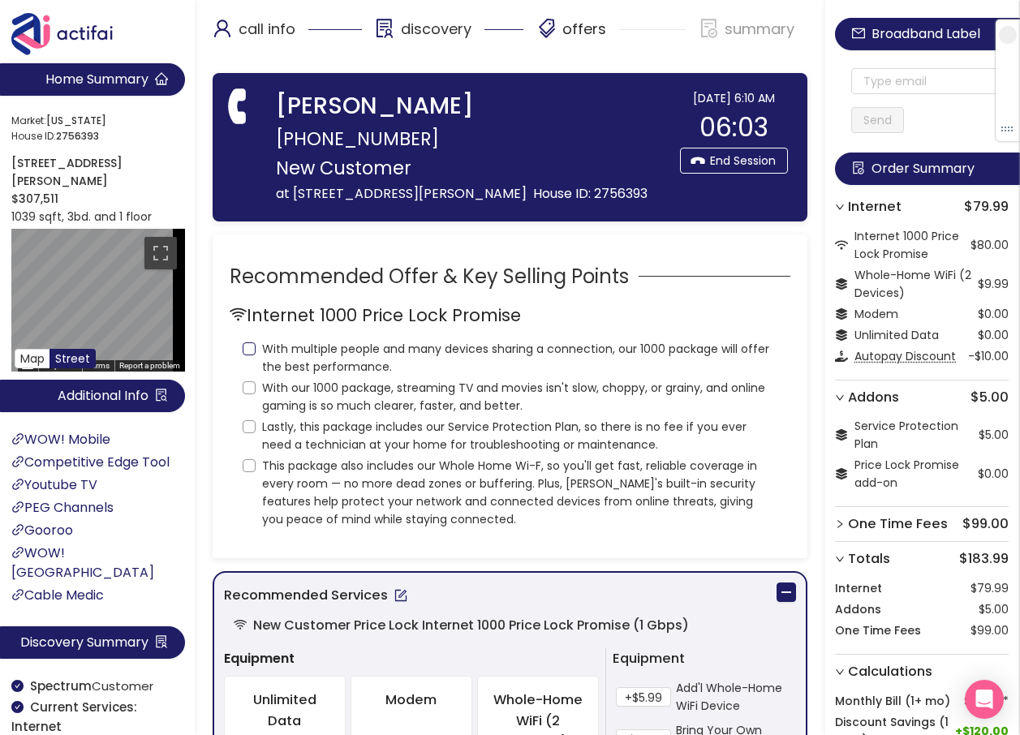
click at [249, 347] on input "With multiple people and many devices sharing a connection, our 1000 package wi…" at bounding box center [249, 348] width 13 height 13
checkbox input "true"
click at [248, 388] on input "With our 1000 package, streaming TV and movies isn't slow, choppy, or grainy, a…" at bounding box center [249, 387] width 13 height 13
checkbox input "true"
click at [251, 426] on input "Lastly, this package includes our Service Protection Plan, so there is no fee i…" at bounding box center [249, 426] width 13 height 13
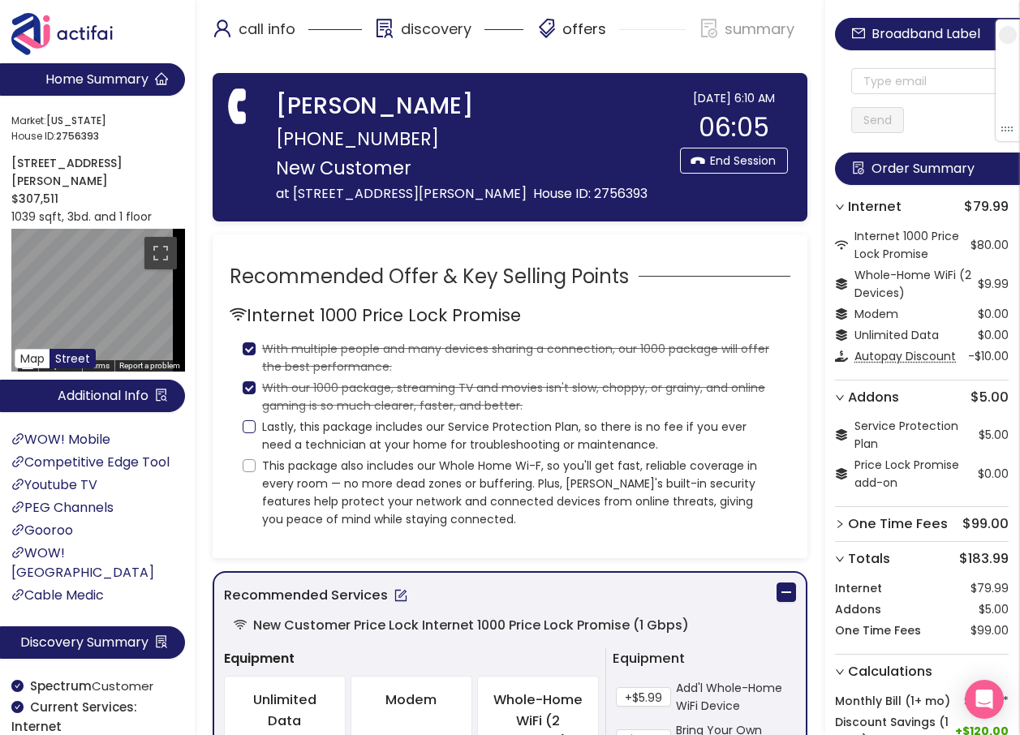
checkbox input "true"
click at [244, 470] on input "This package also includes our Whole Home Wi-F, so you'll get fast, reliable co…" at bounding box center [249, 465] width 13 height 13
checkbox input "true"
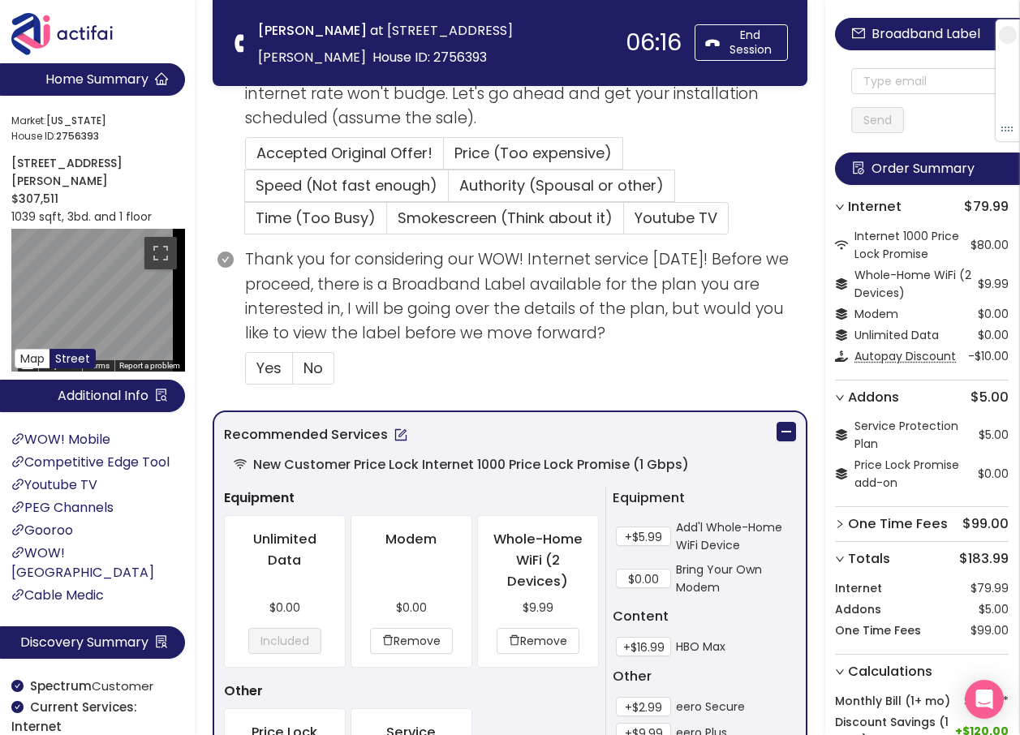
scroll to position [487, 0]
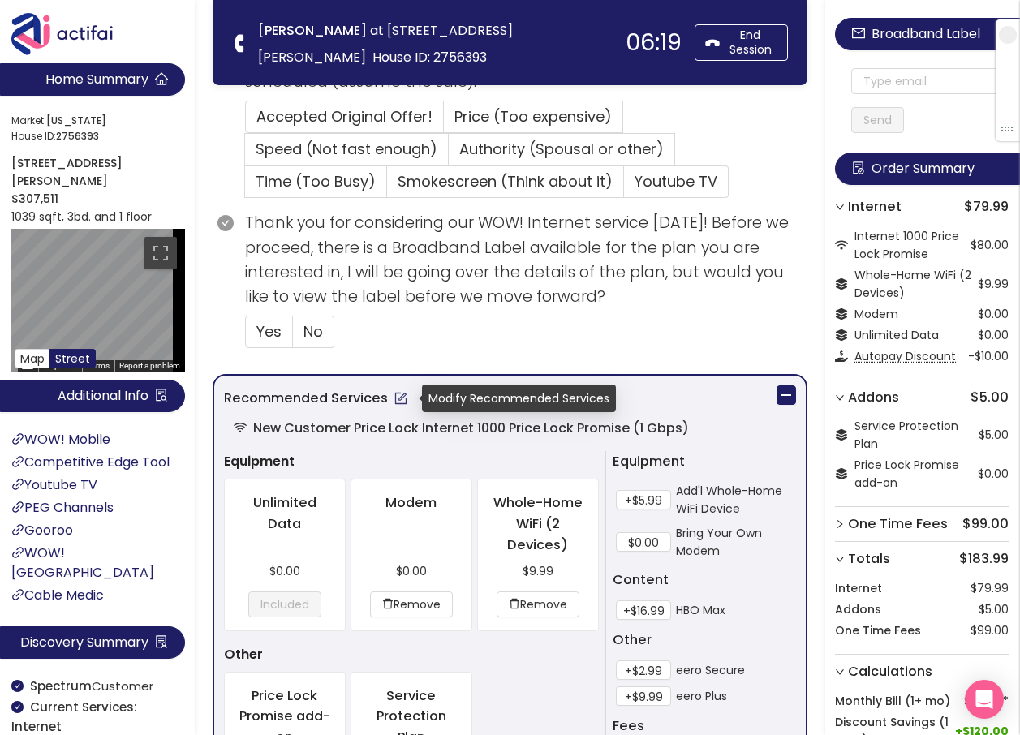
click at [395, 397] on button "button" at bounding box center [401, 398] width 26 height 26
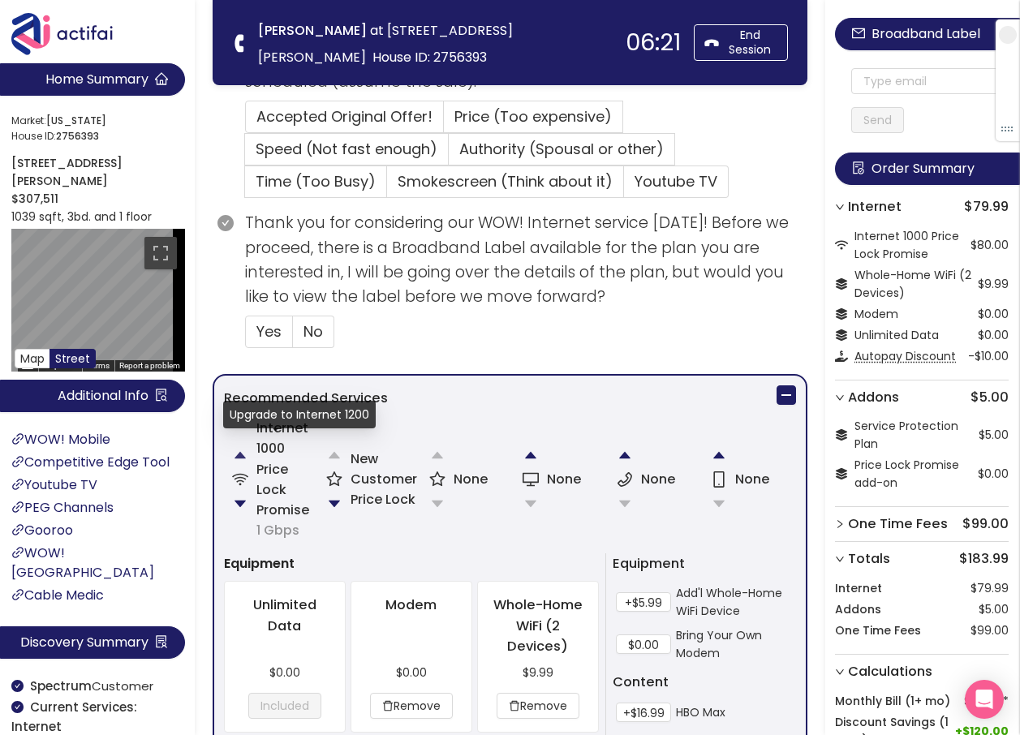
click at [239, 456] on button "button" at bounding box center [240, 455] width 32 height 32
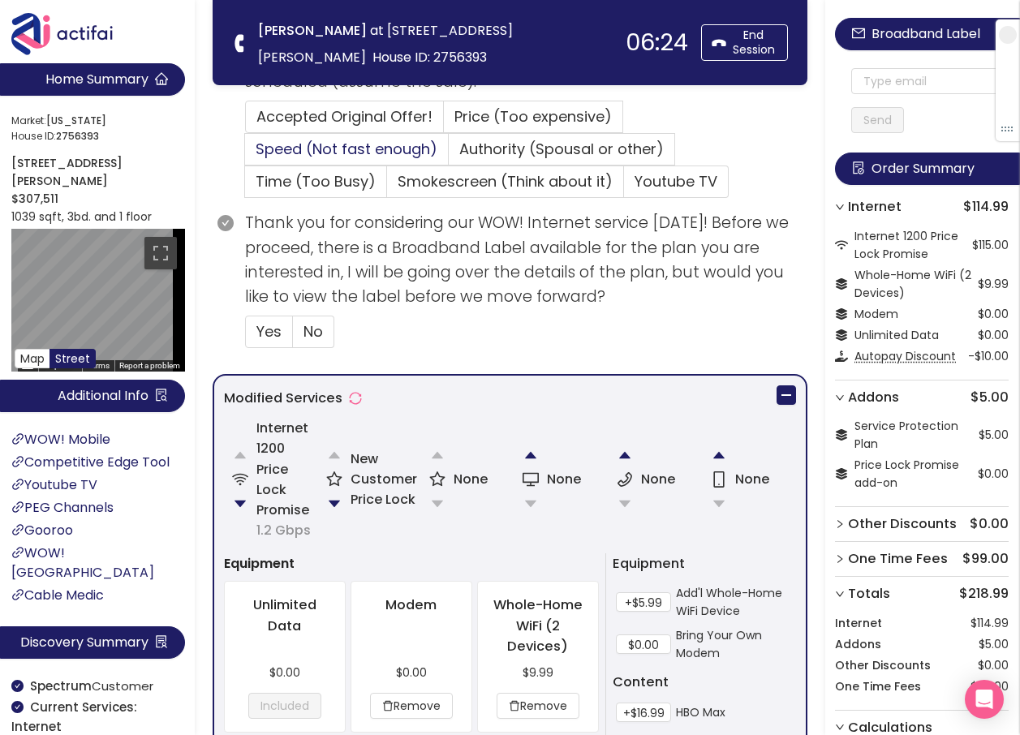
click at [303, 142] on span "Speed (Not fast enough)" at bounding box center [347, 149] width 182 height 20
click at [245, 154] on input "Speed (Not fast enough)" at bounding box center [245, 154] width 0 height 0
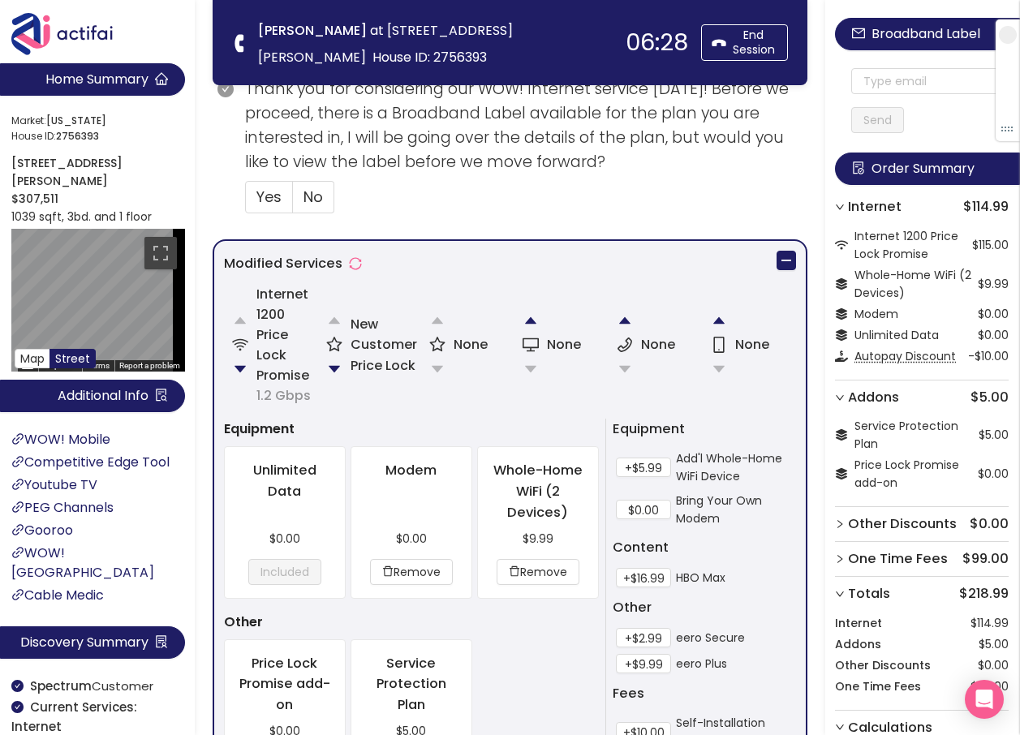
scroll to position [892, 0]
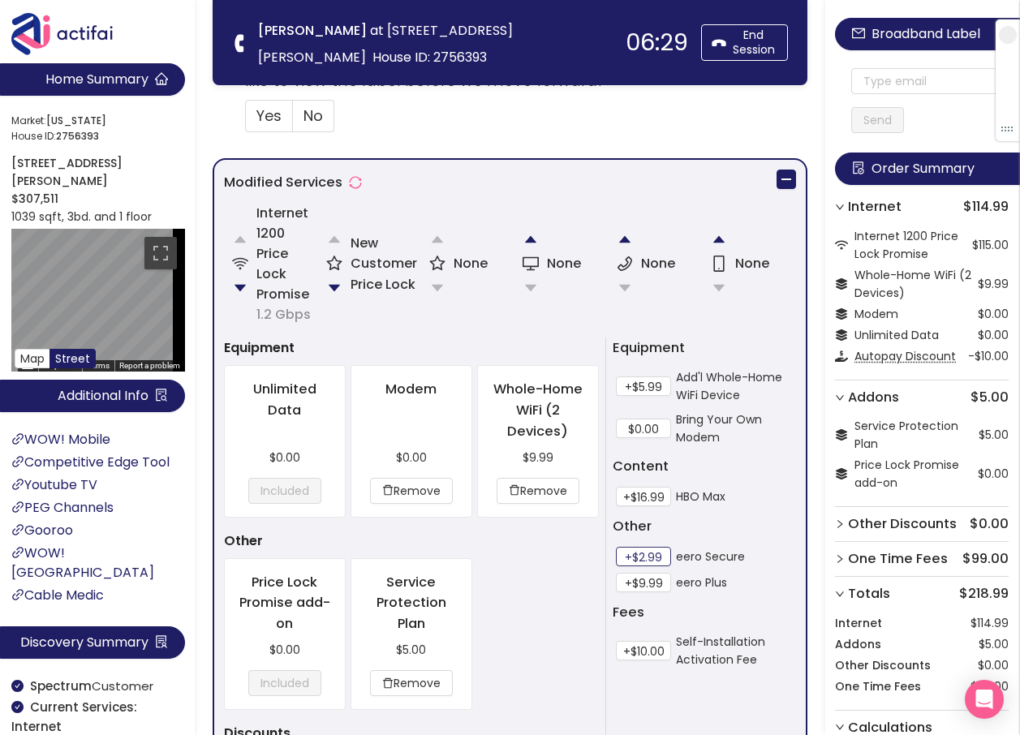
click at [650, 550] on button "+$2.99" at bounding box center [643, 556] width 55 height 19
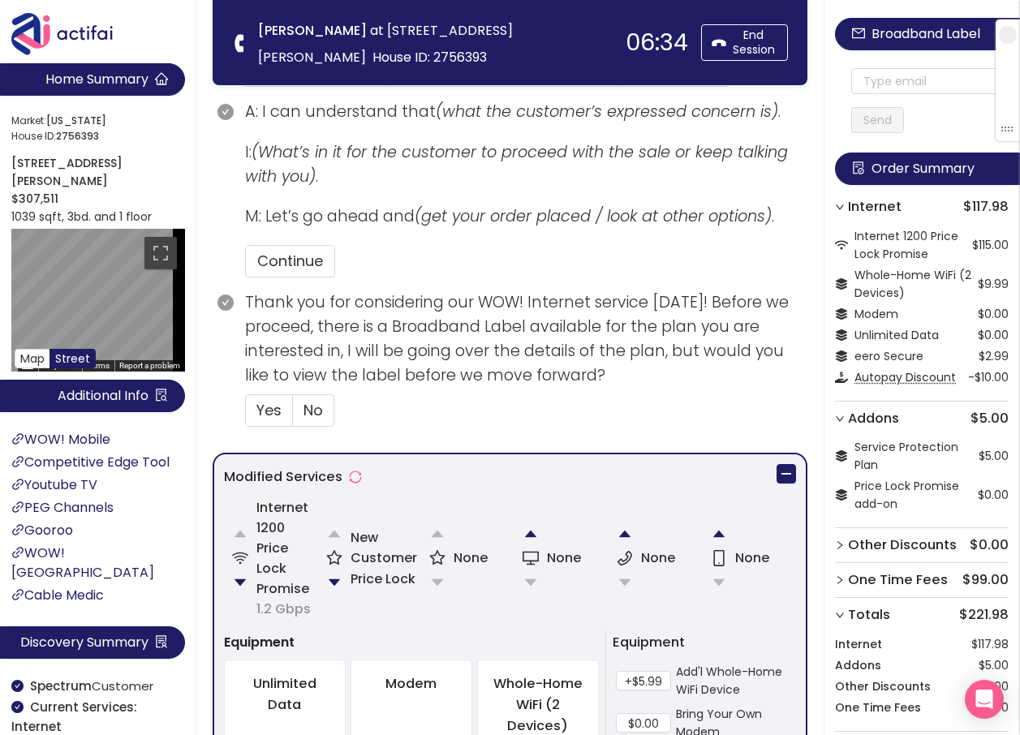
scroll to position [730, 0]
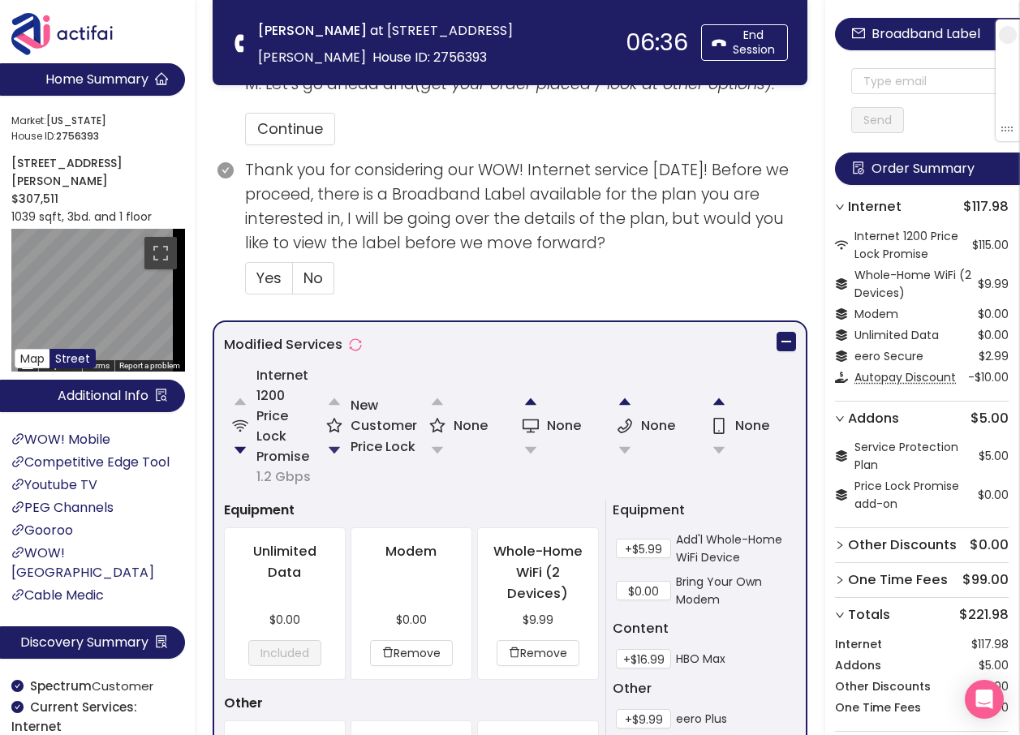
click at [336, 445] on button "button" at bounding box center [334, 450] width 32 height 32
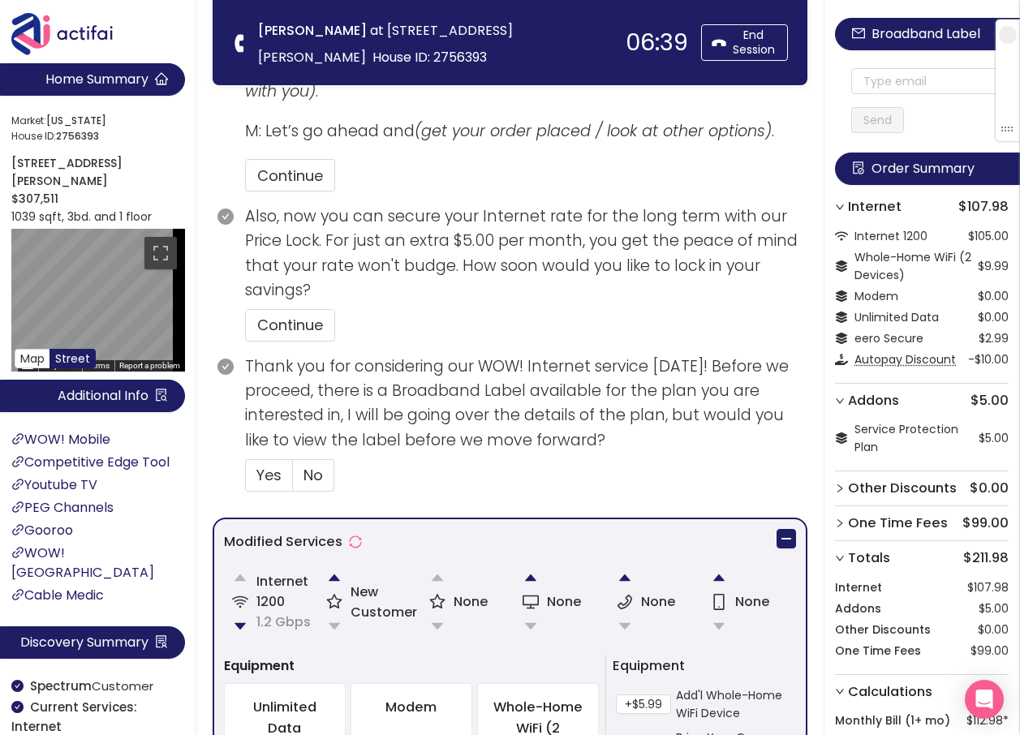
scroll to position [763, 0]
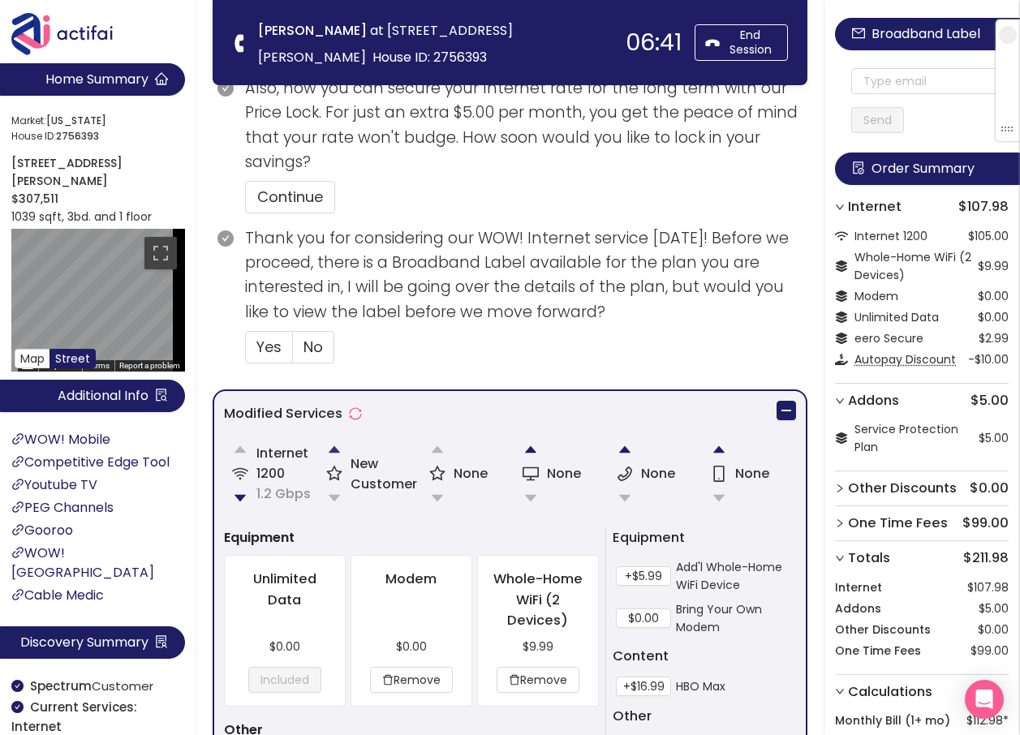
click at [329, 451] on button "button" at bounding box center [334, 449] width 32 height 32
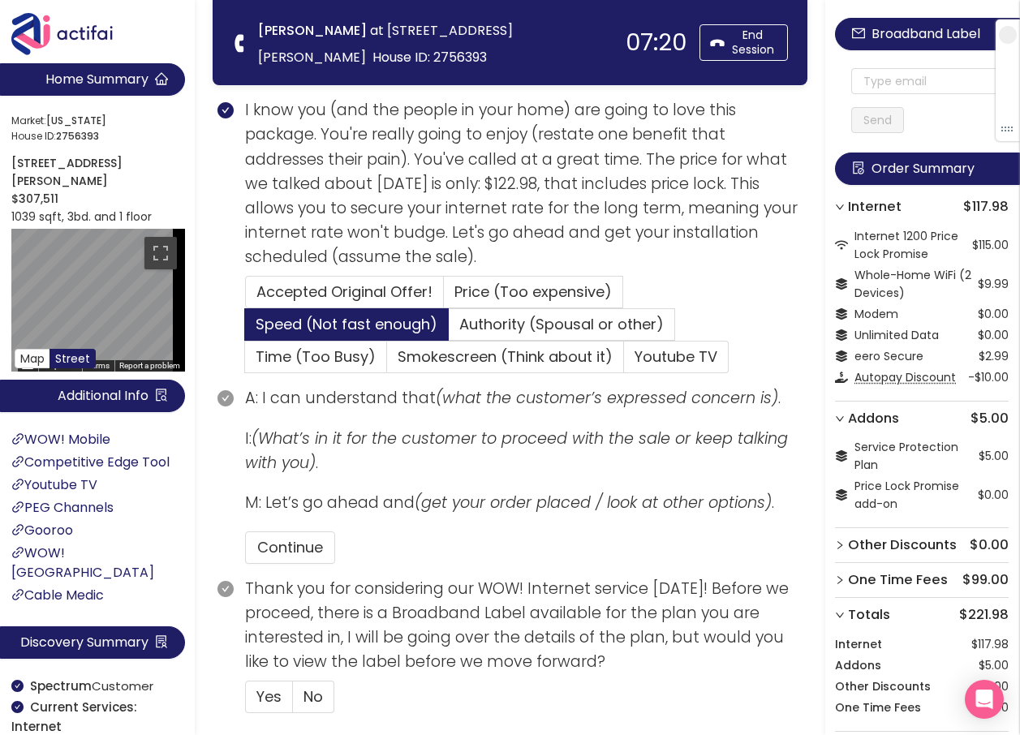
scroll to position [406, 0]
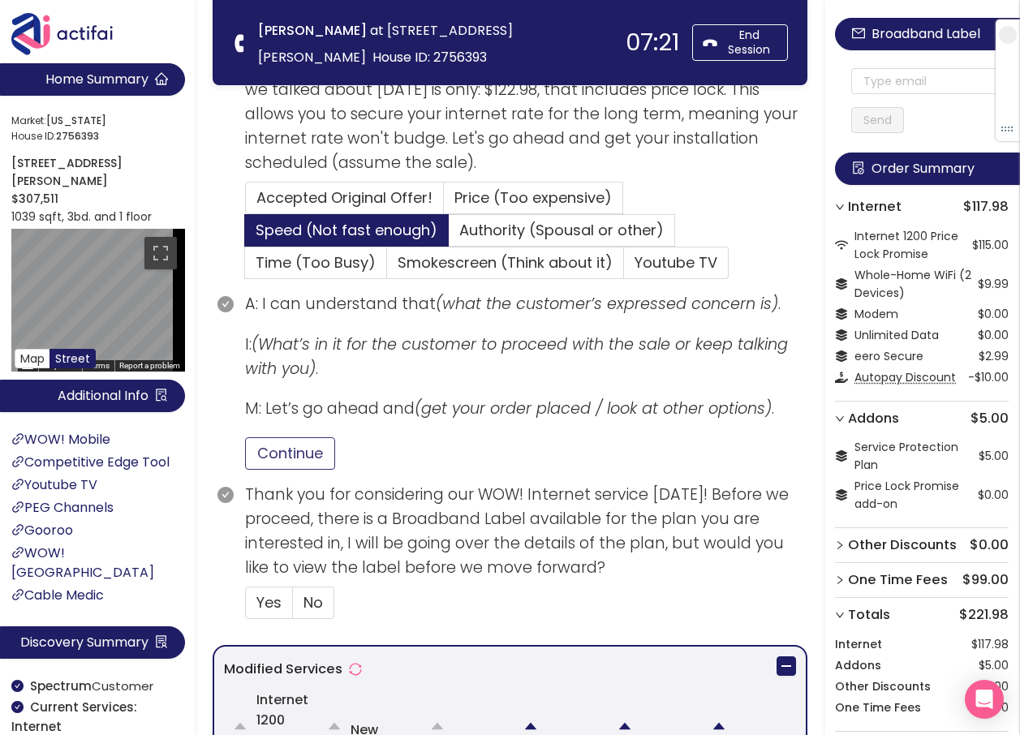
click at [306, 447] on button "Continue" at bounding box center [290, 453] width 90 height 32
click at [270, 601] on span "Yes" at bounding box center [268, 602] width 25 height 20
click at [246, 608] on input "Yes" at bounding box center [246, 608] width 0 height 0
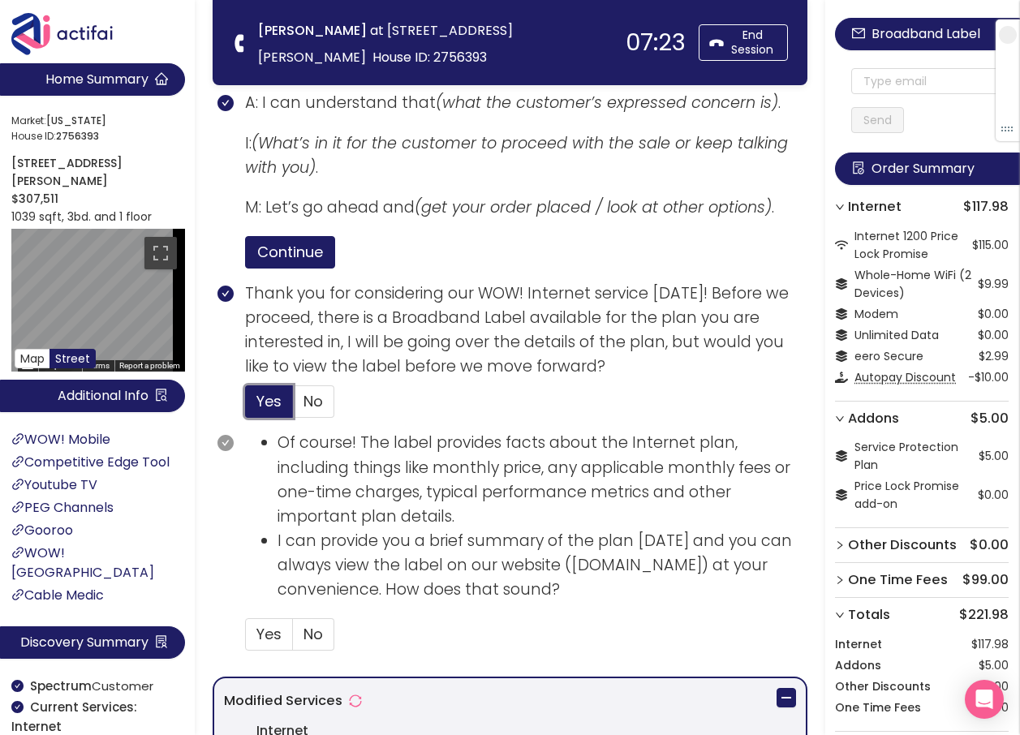
scroll to position [649, 0]
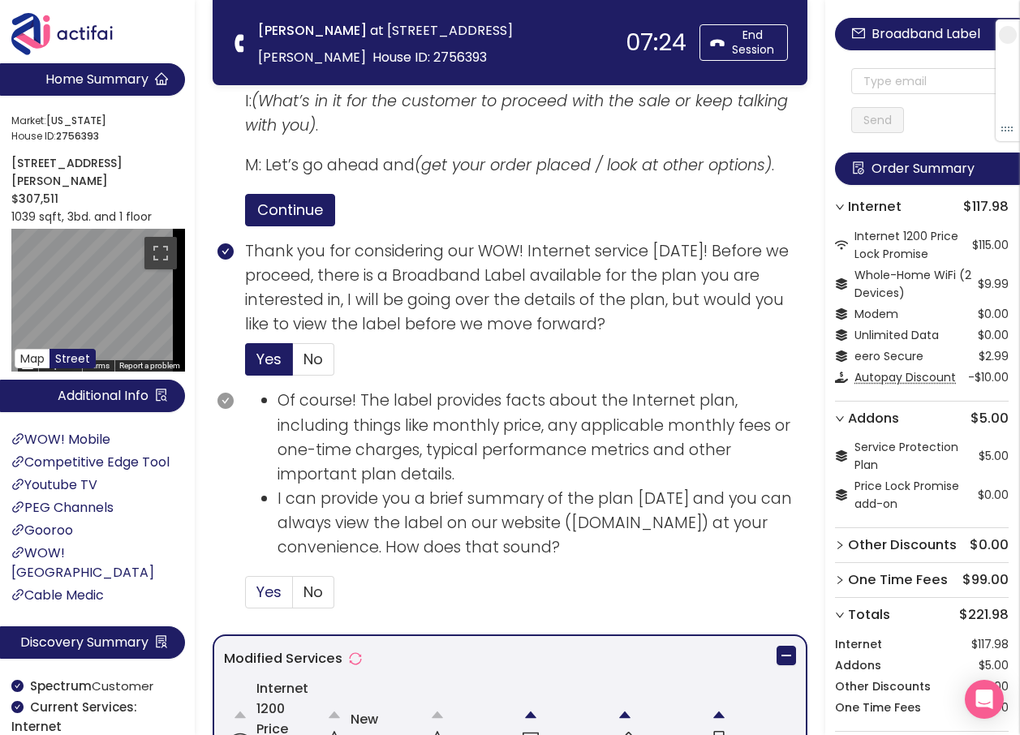
click at [262, 591] on span "Yes" at bounding box center [268, 592] width 25 height 20
click at [246, 597] on input "Yes" at bounding box center [246, 597] width 0 height 0
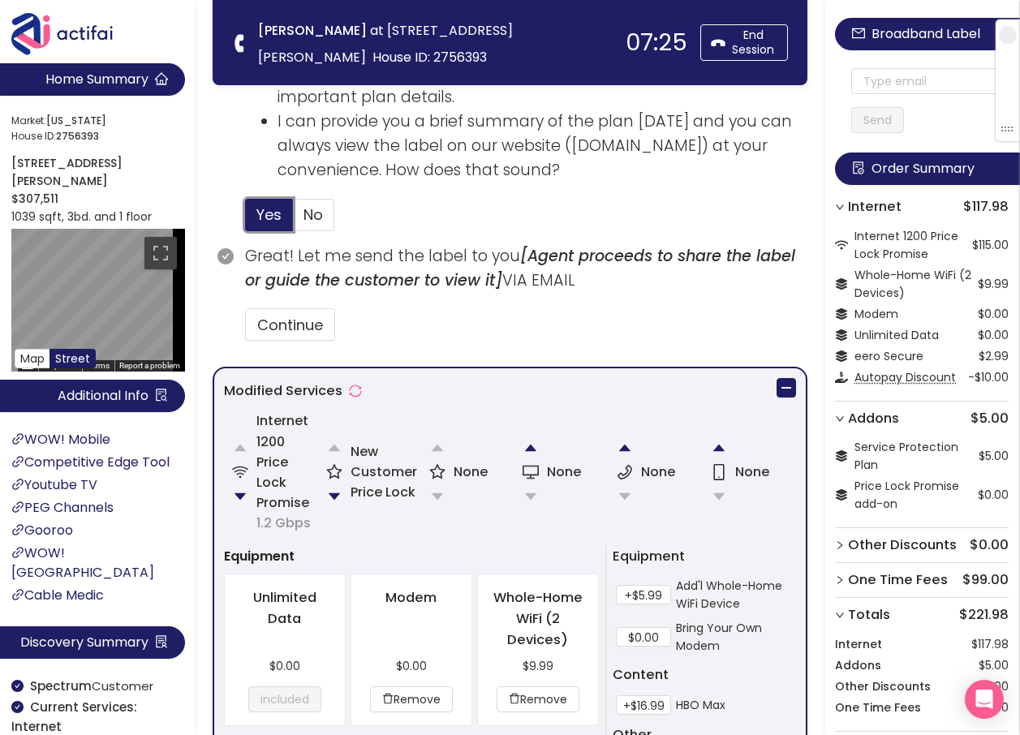
scroll to position [1055, 0]
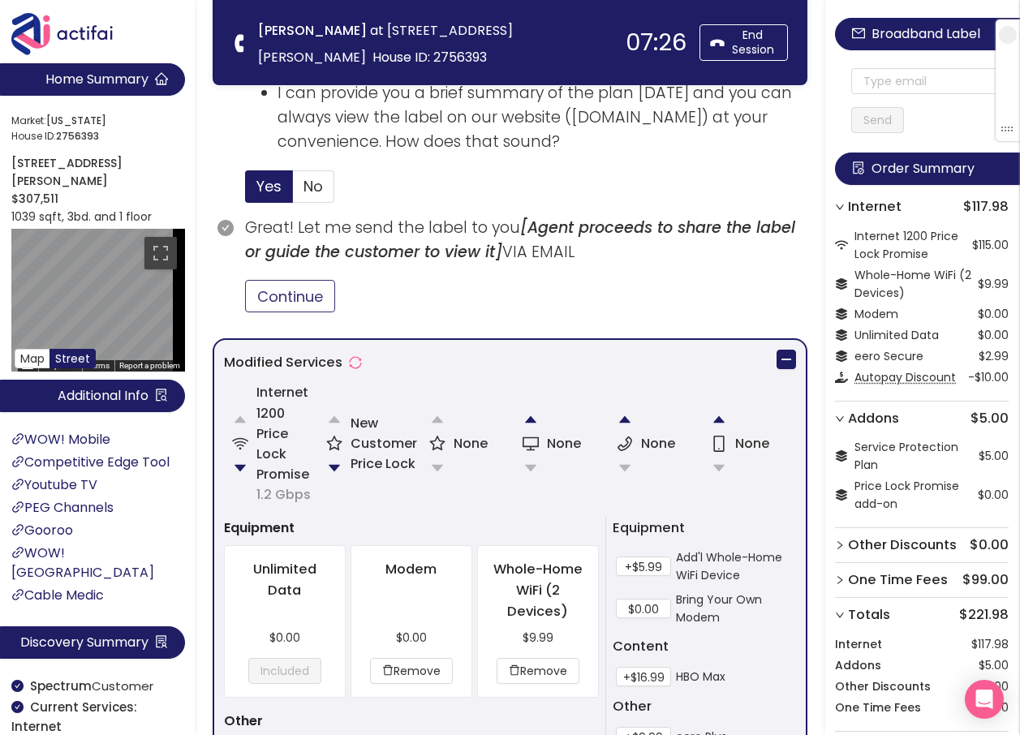
click at [303, 296] on button "Continue" at bounding box center [290, 296] width 90 height 32
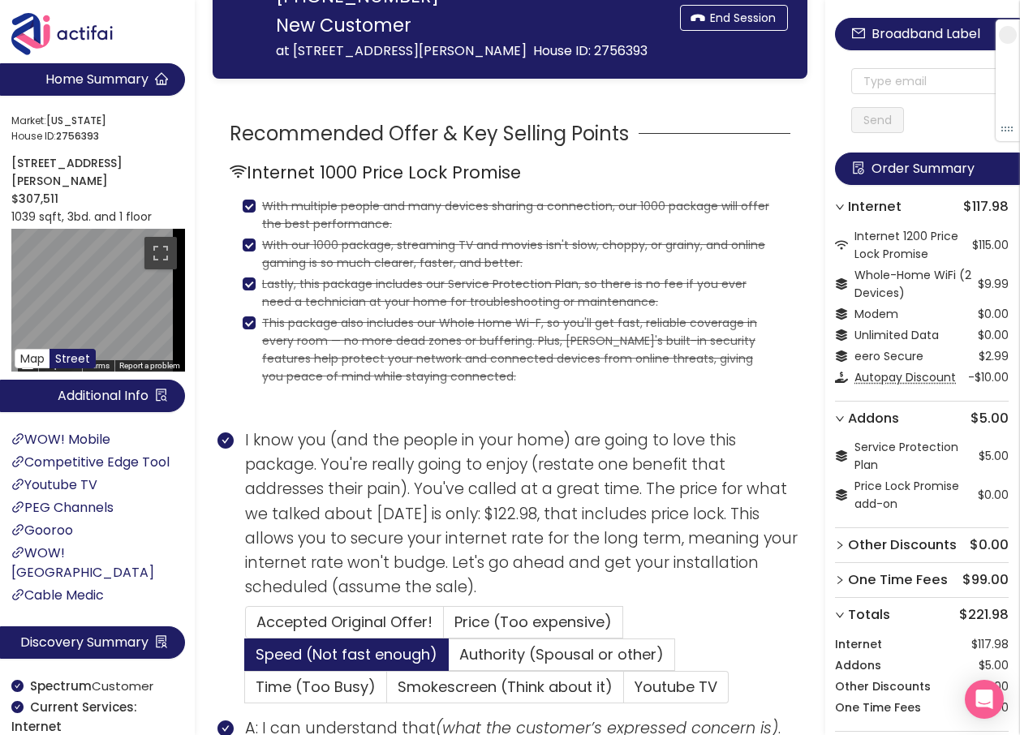
scroll to position [0, 0]
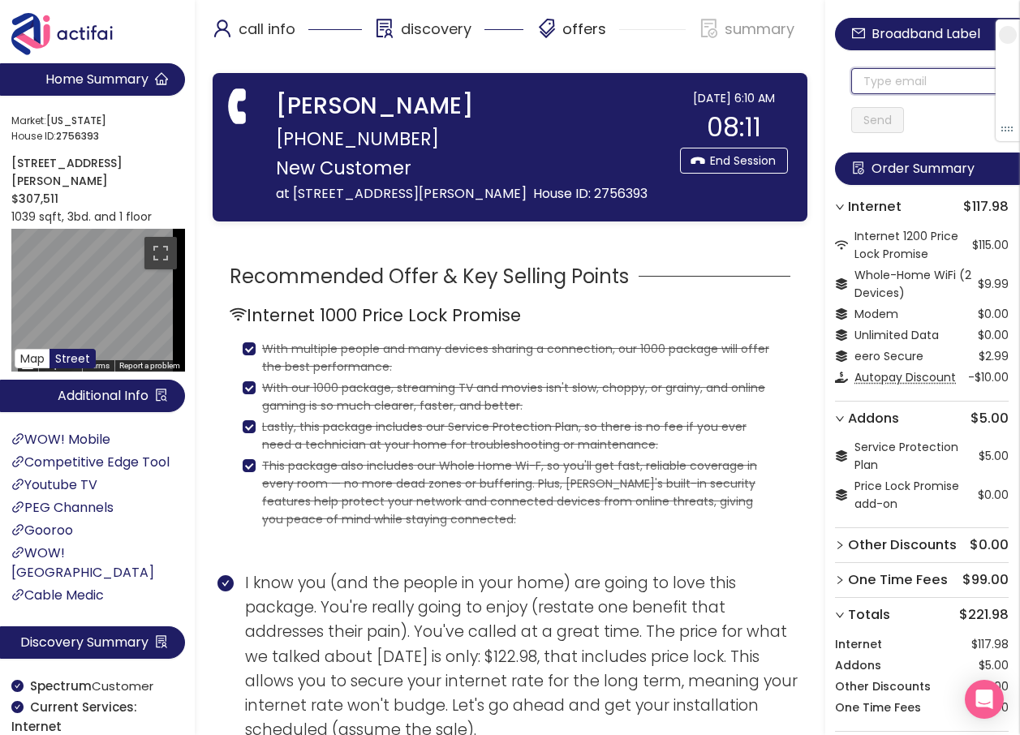
click at [894, 77] on input "text" at bounding box center [929, 81] width 157 height 26
drag, startPoint x: 974, startPoint y: 85, endPoint x: 707, endPoint y: 88, distance: 267.7
click at [871, 81] on input "[EMAIL_ADDRESS][DOMAIN_NAME]" at bounding box center [929, 81] width 157 height 26
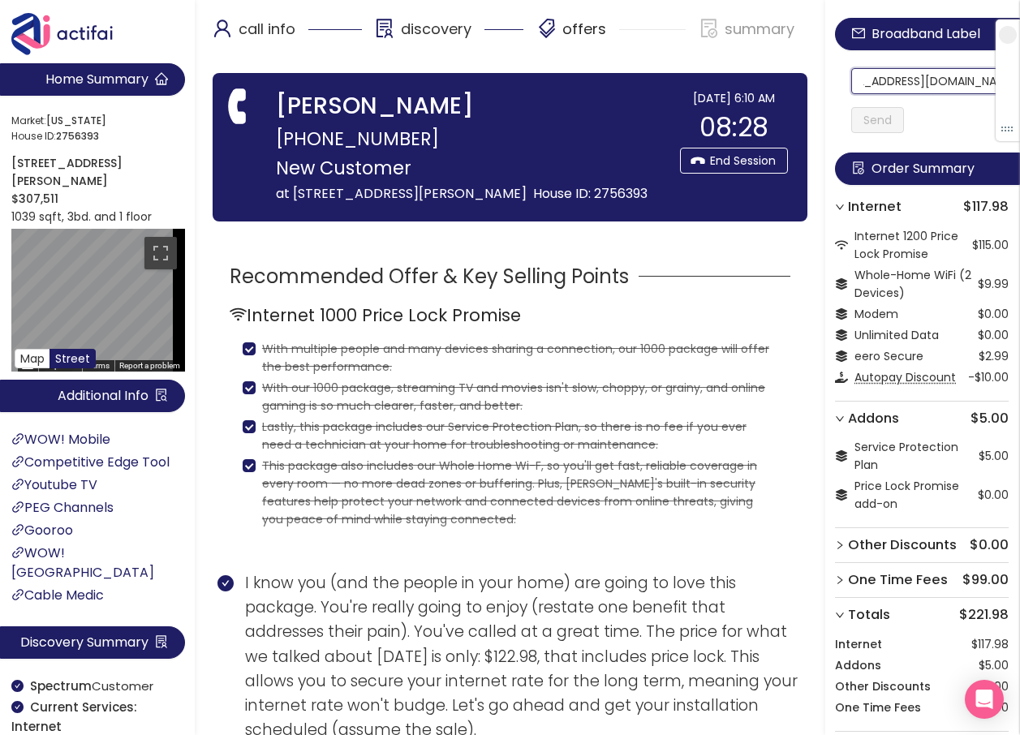
drag, startPoint x: 871, startPoint y: 81, endPoint x: 1024, endPoint y: 99, distance: 153.6
click at [1020, 99] on html "Home Summary Market: [US_STATE][GEOGRAPHIC_DATA] ID: 2756393 [STREET_ADDRESS][P…" at bounding box center [510, 367] width 1020 height 735
type input "[EMAIL_ADDRESS][DOMAIN_NAME]"
click at [891, 113] on button "Send" at bounding box center [877, 120] width 53 height 26
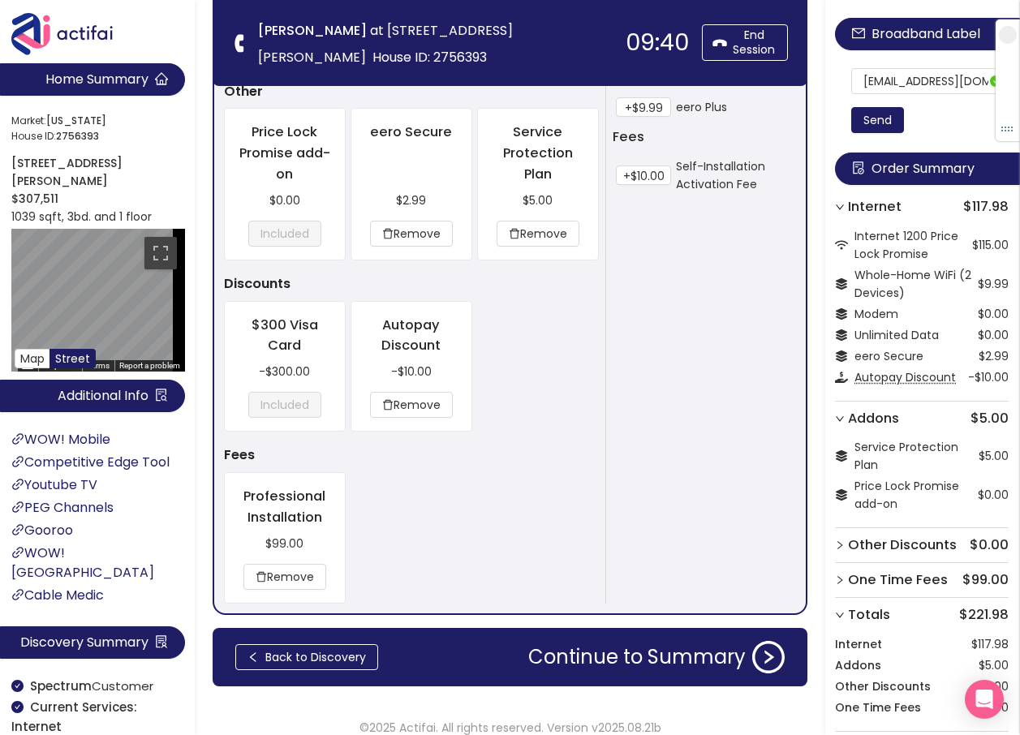
scroll to position [1700, 0]
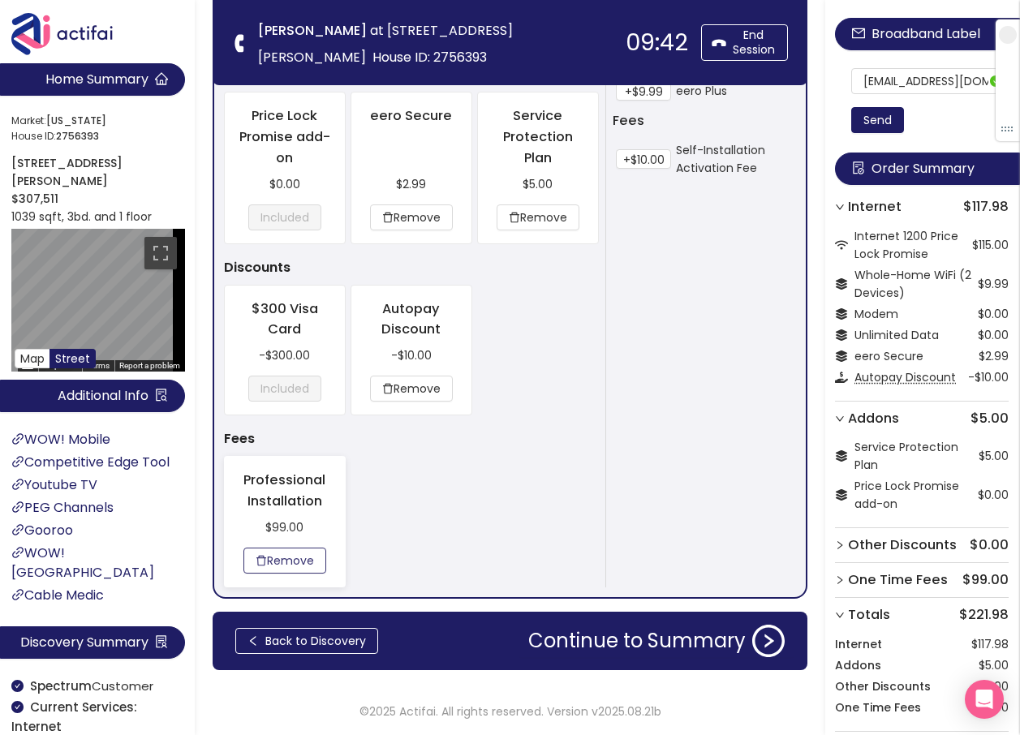
click at [294, 563] on button "Remove" at bounding box center [284, 561] width 83 height 26
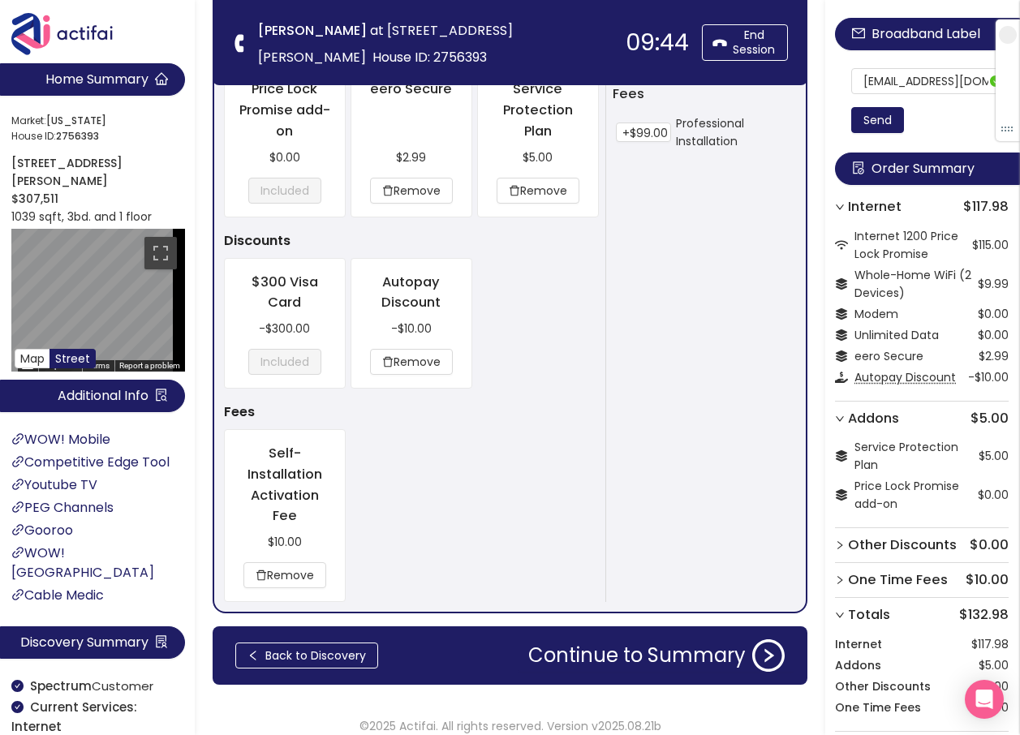
scroll to position [1742, 0]
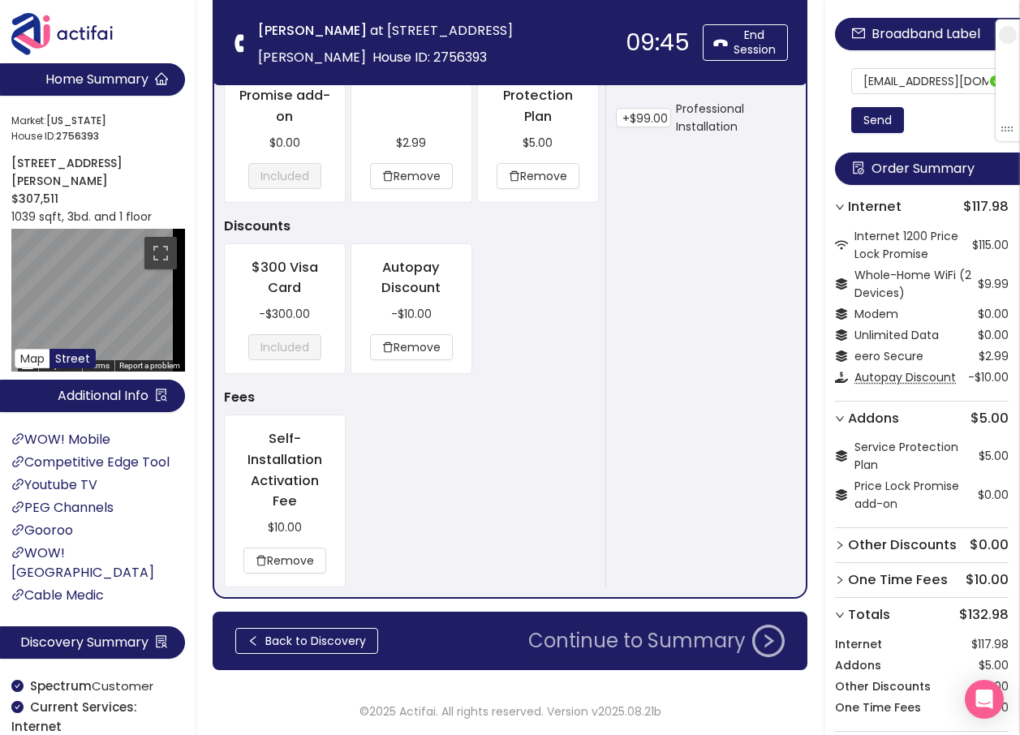
click at [621, 638] on button "Continue to Summary" at bounding box center [656, 641] width 276 height 32
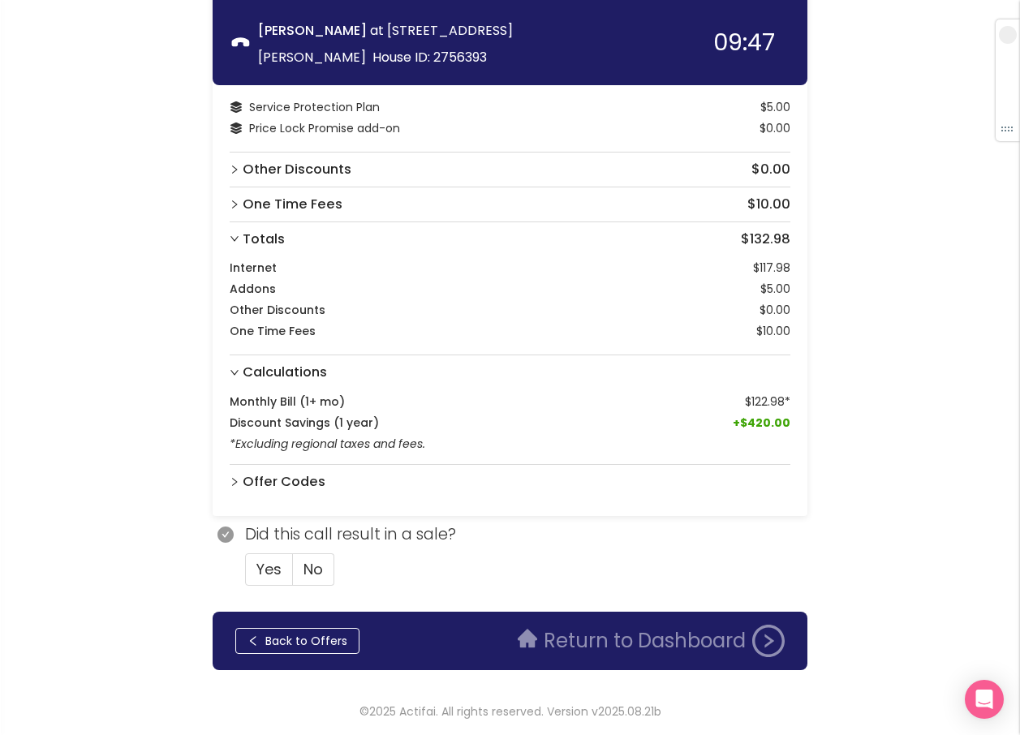
scroll to position [255, 0]
click at [263, 570] on span "Yes" at bounding box center [268, 569] width 25 height 20
click at [246, 574] on input "Yes" at bounding box center [246, 574] width 0 height 0
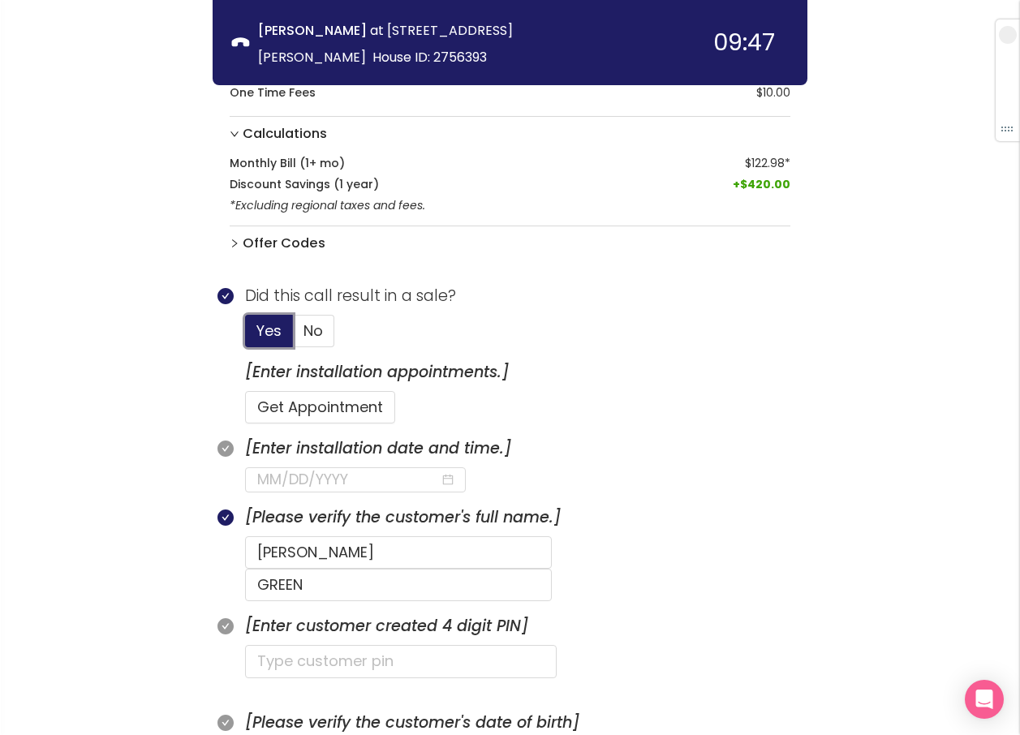
scroll to position [498, 0]
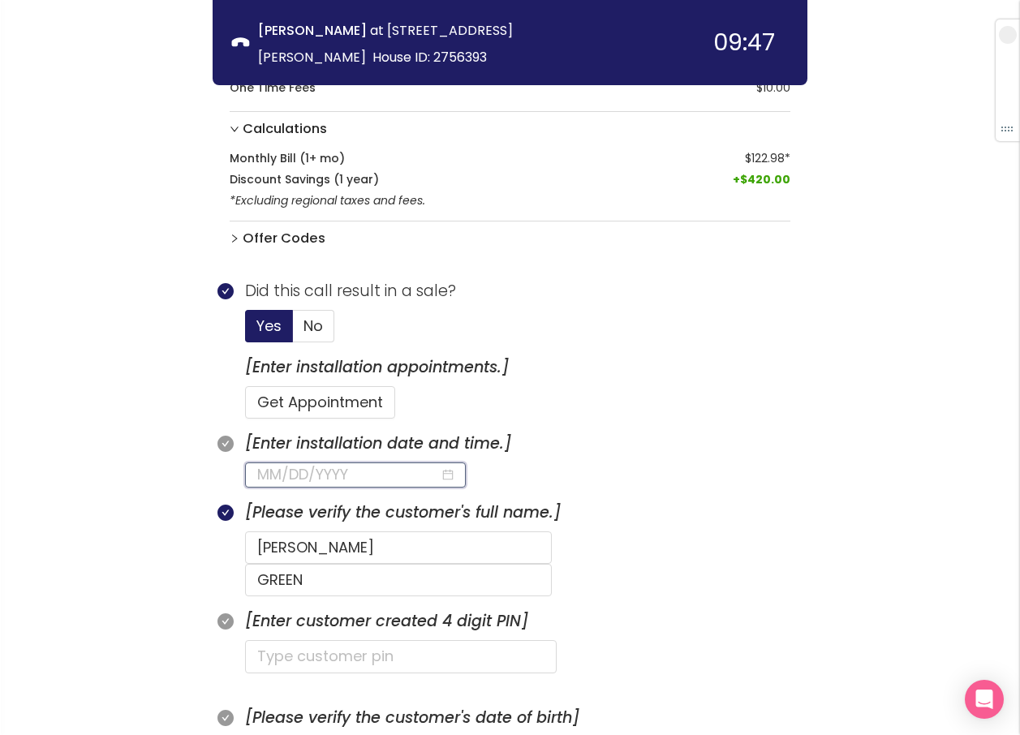
click at [291, 482] on input at bounding box center [348, 474] width 183 height 23
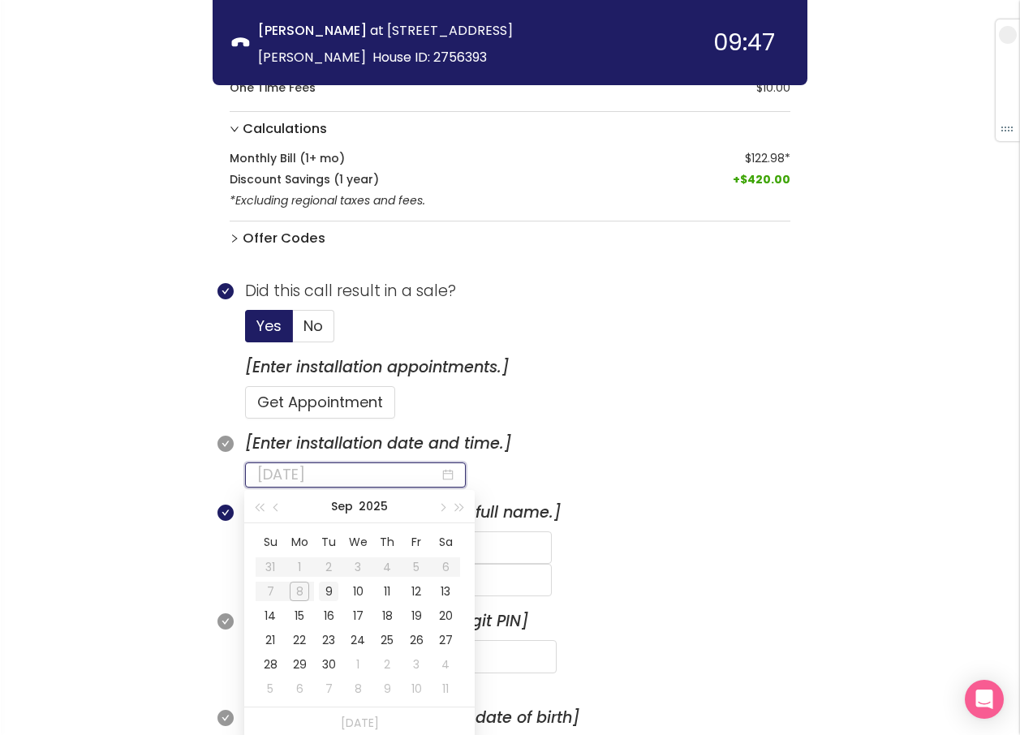
type input "[DATE]"
click at [329, 596] on div "9" at bounding box center [328, 591] width 19 height 19
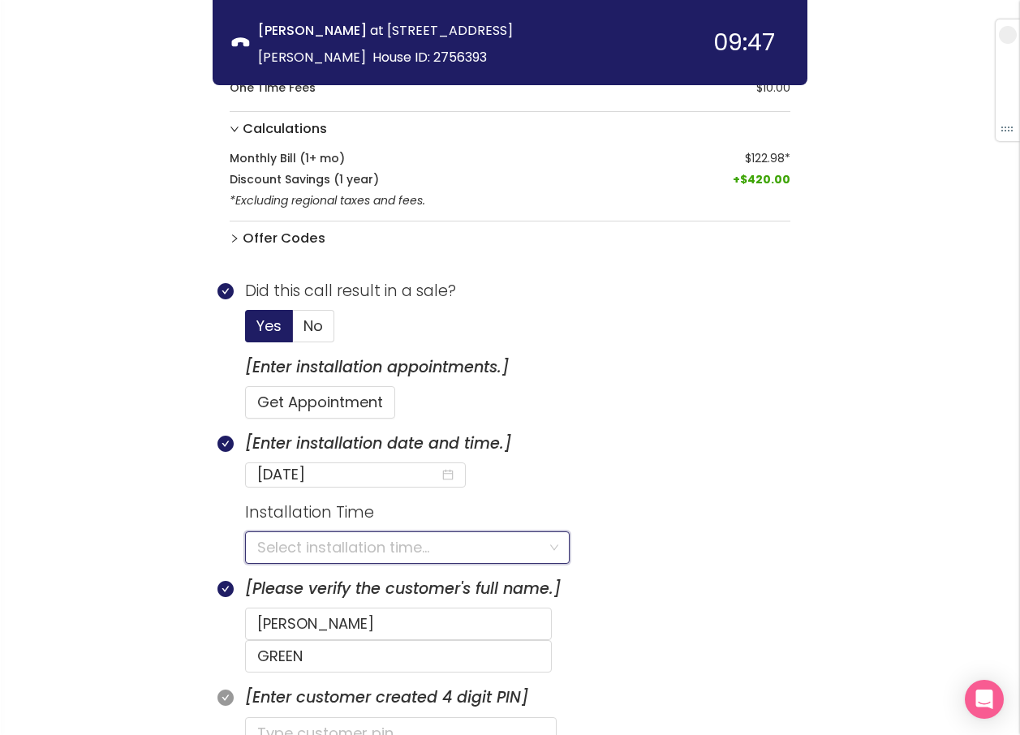
click at [287, 547] on input "search" at bounding box center [401, 547] width 289 height 31
click at [280, 574] on div "8:00AM - 9:00PM" at bounding box center [407, 583] width 302 height 18
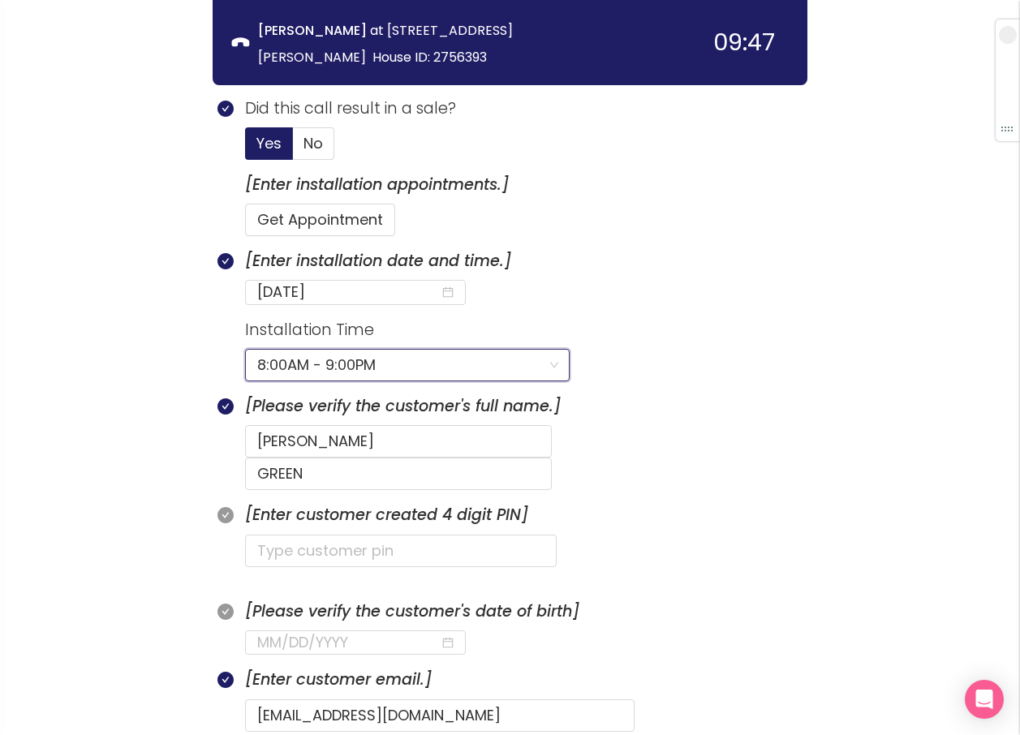
scroll to position [741, 0]
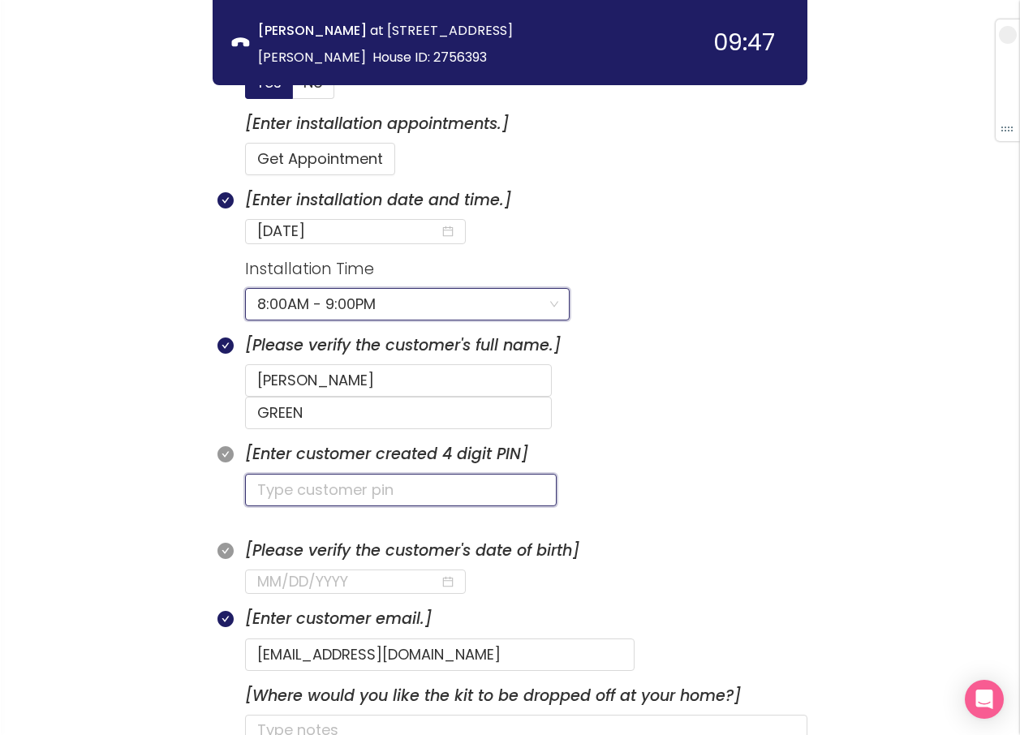
click at [328, 474] on input "text" at bounding box center [401, 490] width 312 height 32
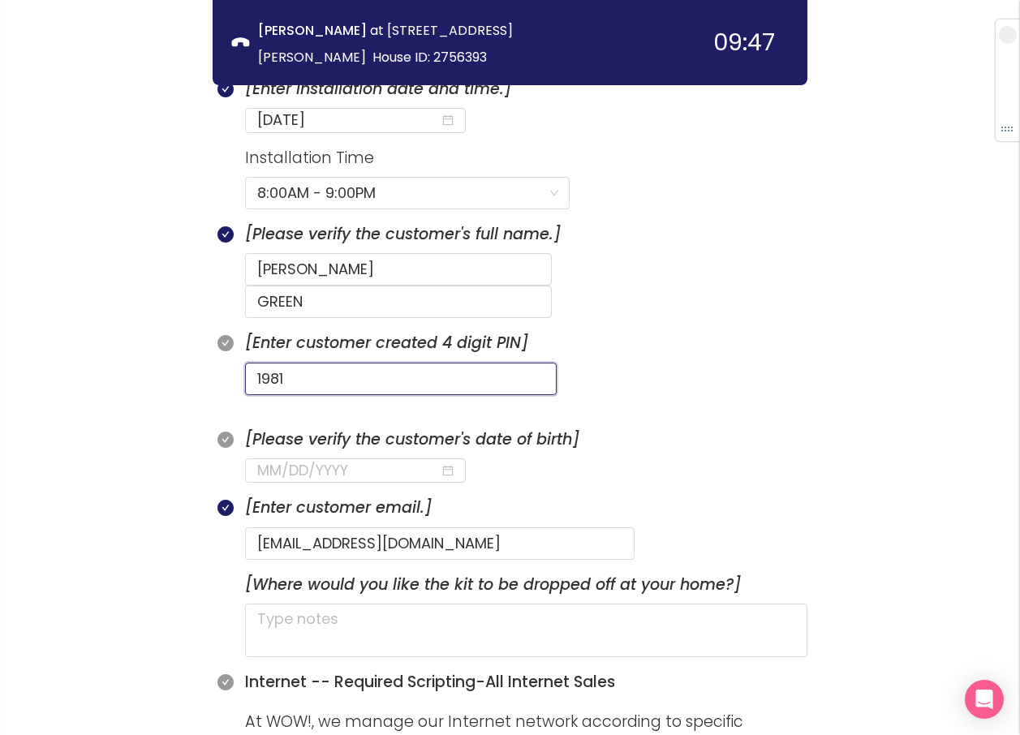
scroll to position [904, 0]
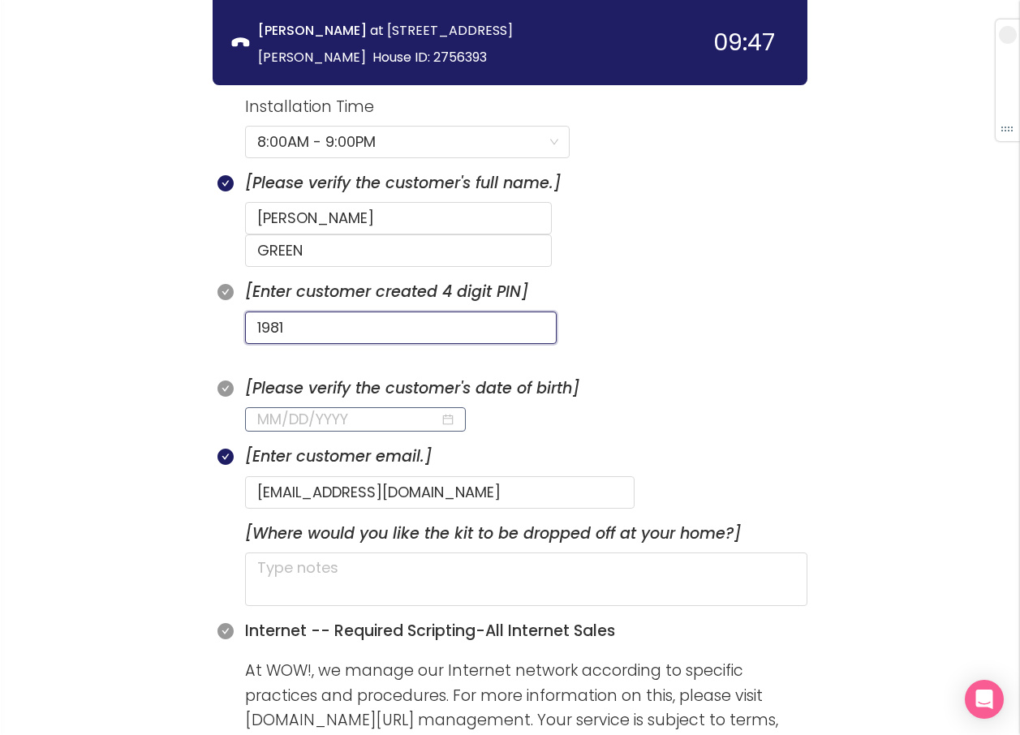
type input "1981"
click at [258, 408] on input at bounding box center [348, 419] width 183 height 23
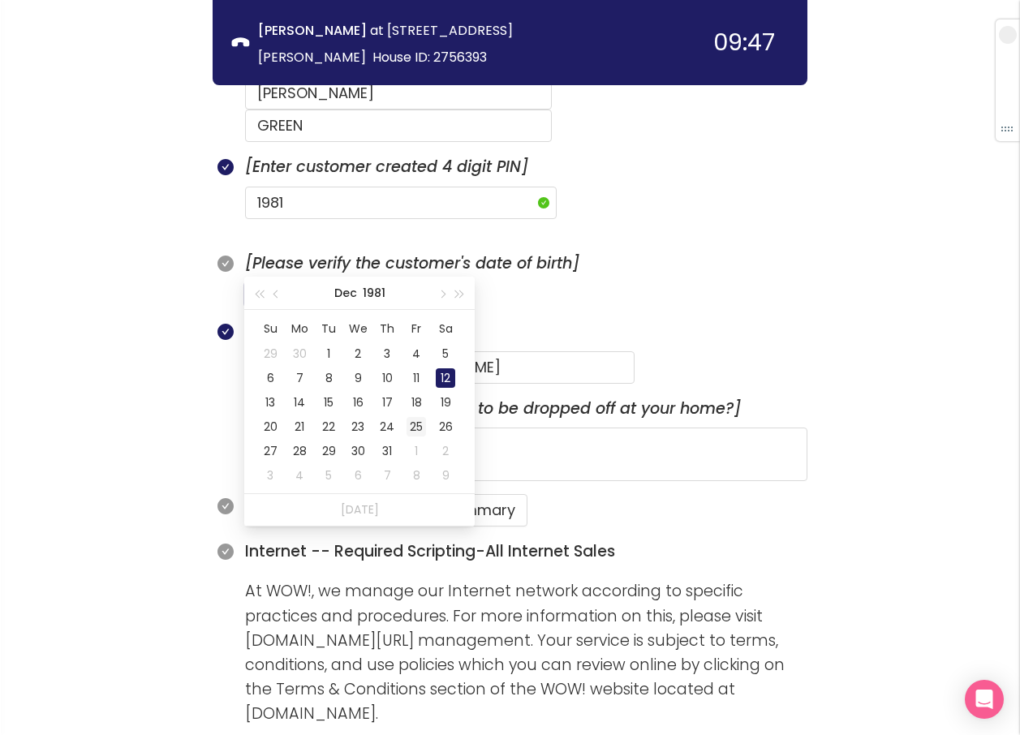
scroll to position [1066, 0]
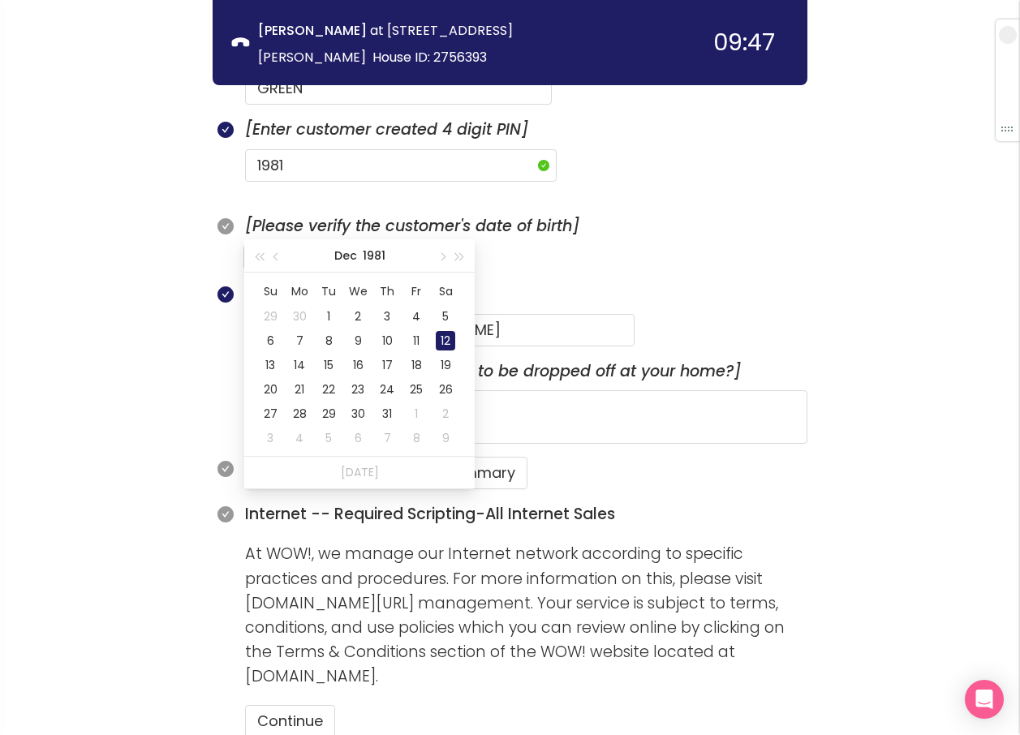
click at [443, 336] on div "12" at bounding box center [445, 340] width 19 height 19
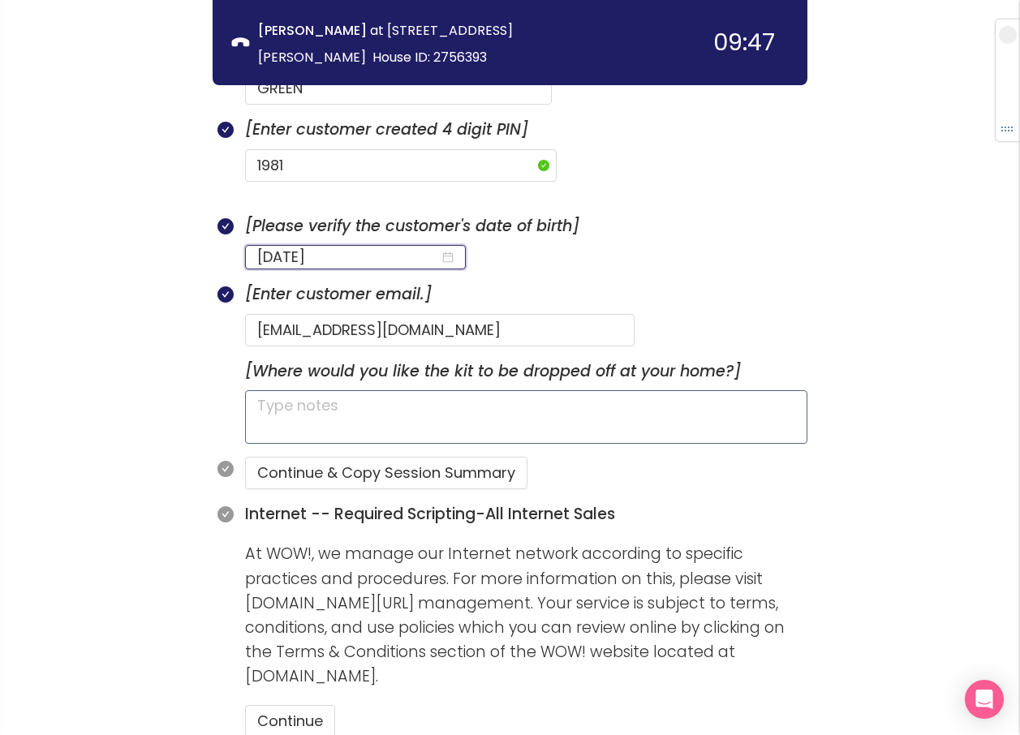
type input "[DATE]"
click at [289, 390] on textarea at bounding box center [526, 417] width 562 height 54
click at [336, 457] on button "Continue & Copy Session Summary" at bounding box center [386, 473] width 282 height 32
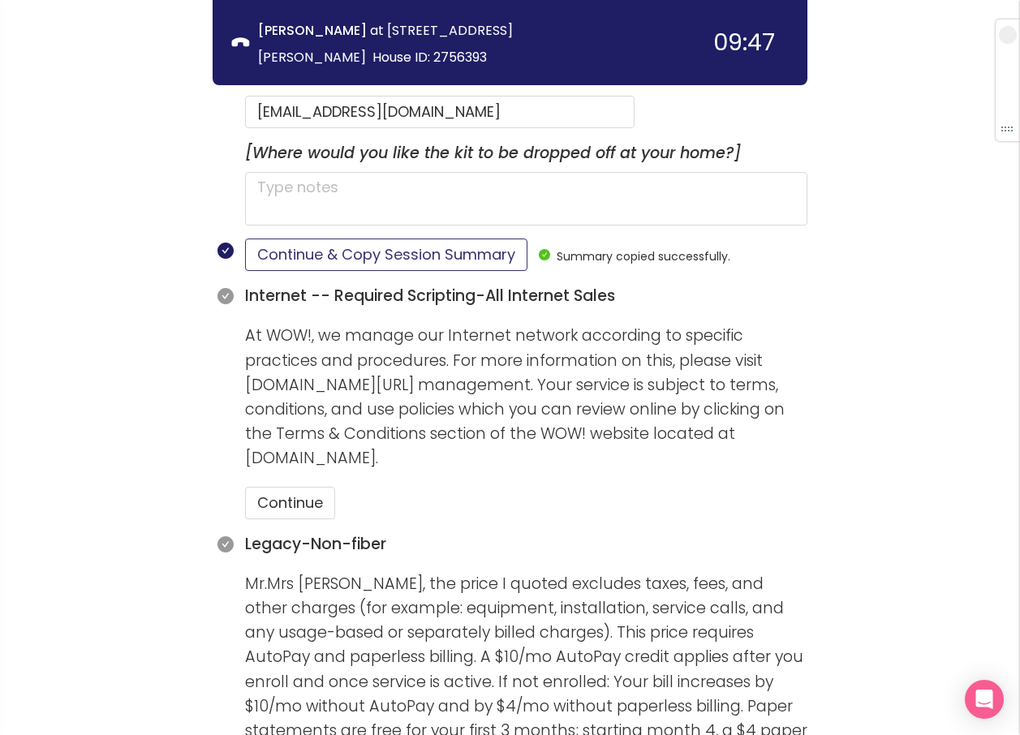
scroll to position [1309, 0]
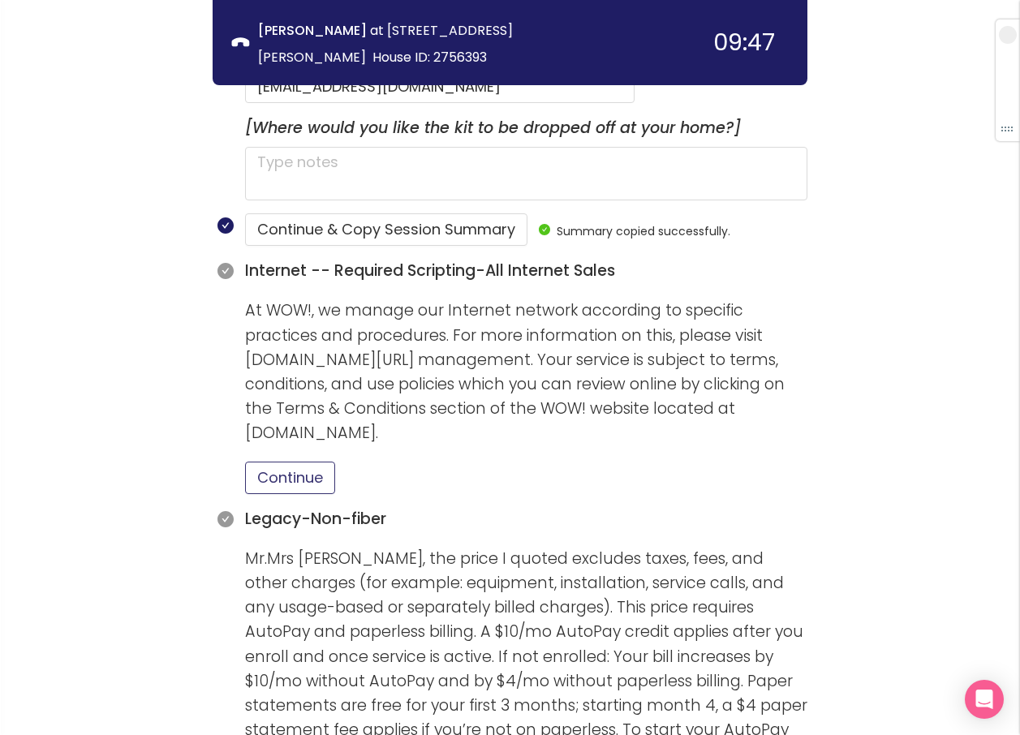
click at [296, 462] on button "Continue" at bounding box center [290, 478] width 90 height 32
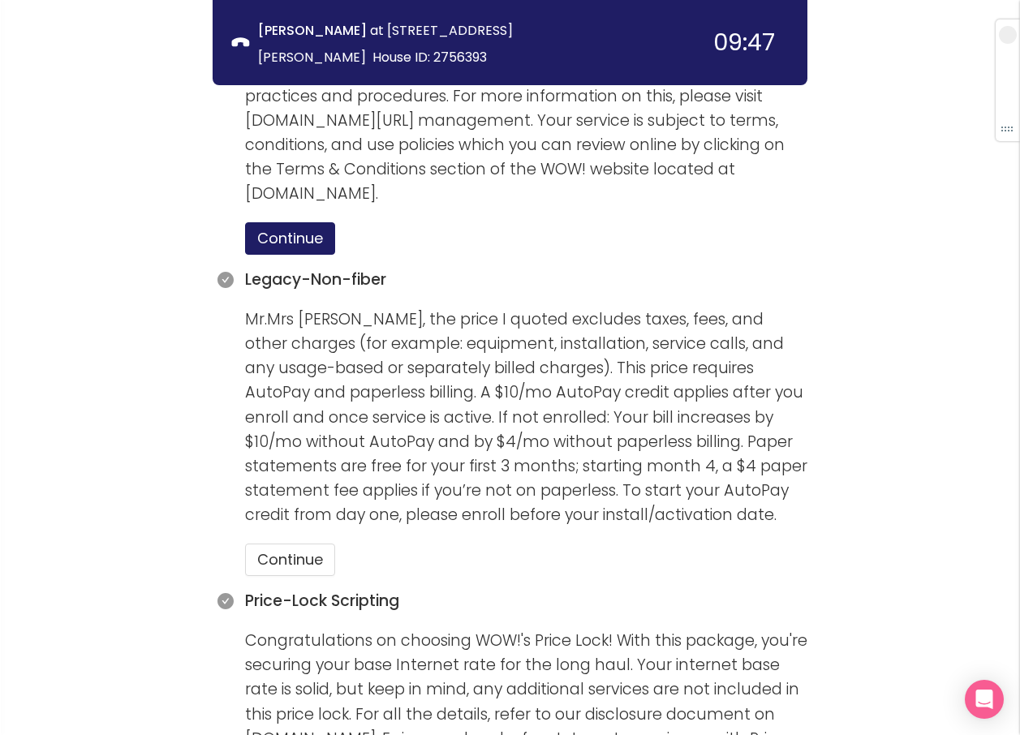
scroll to position [1553, 0]
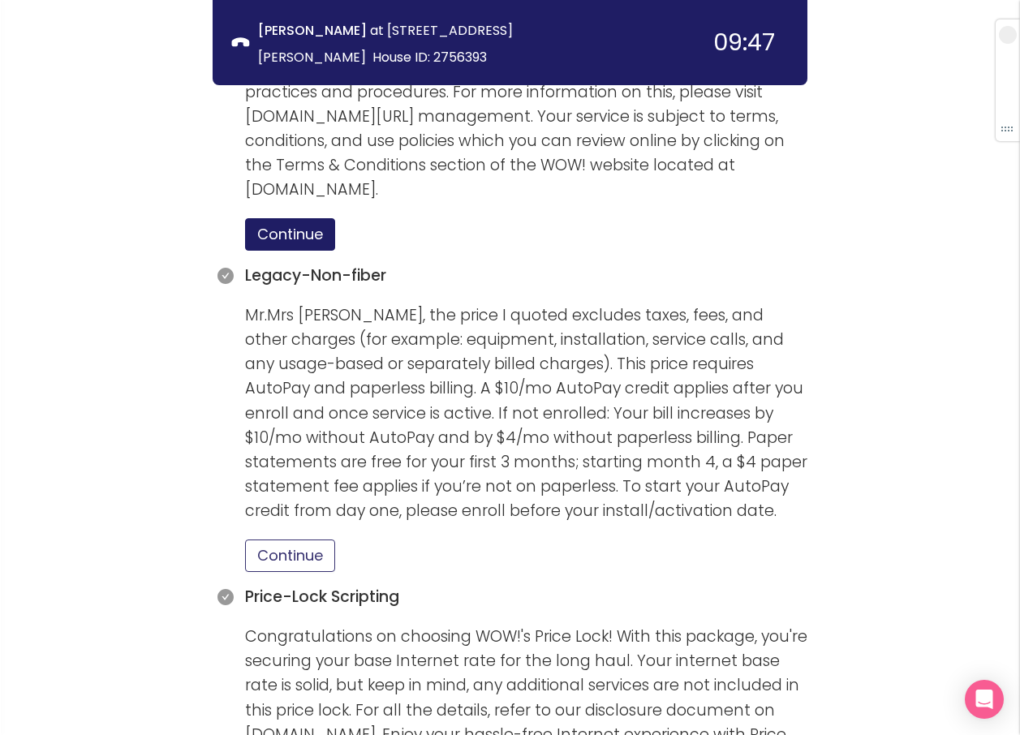
click at [287, 539] on button "Continue" at bounding box center [290, 555] width 90 height 32
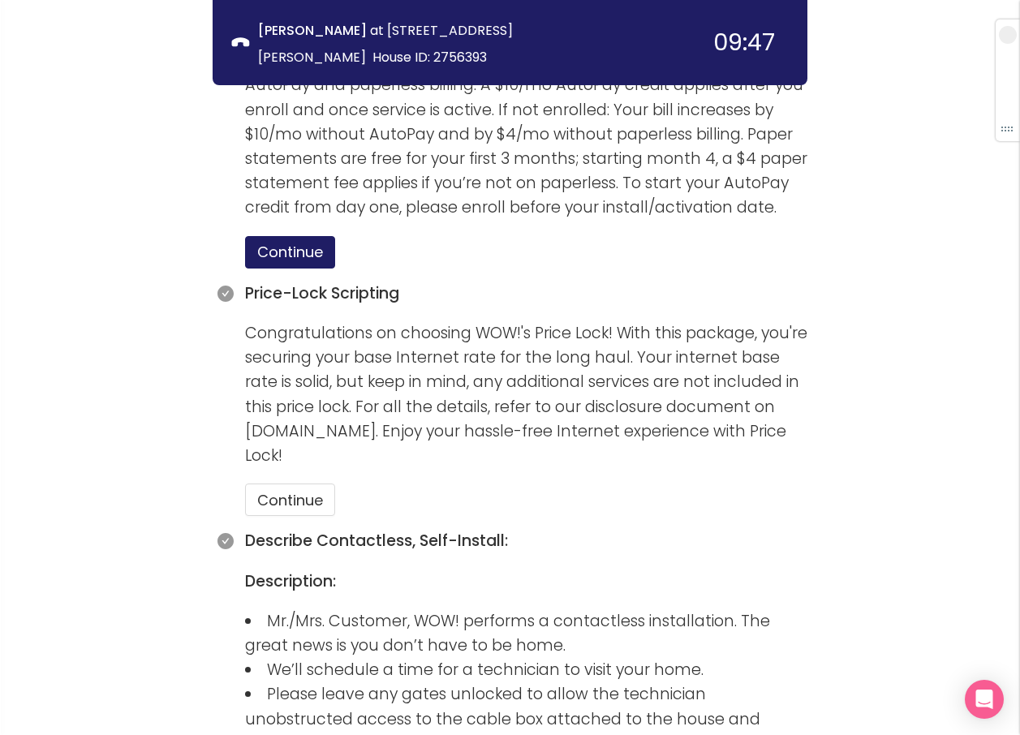
scroll to position [1877, 0]
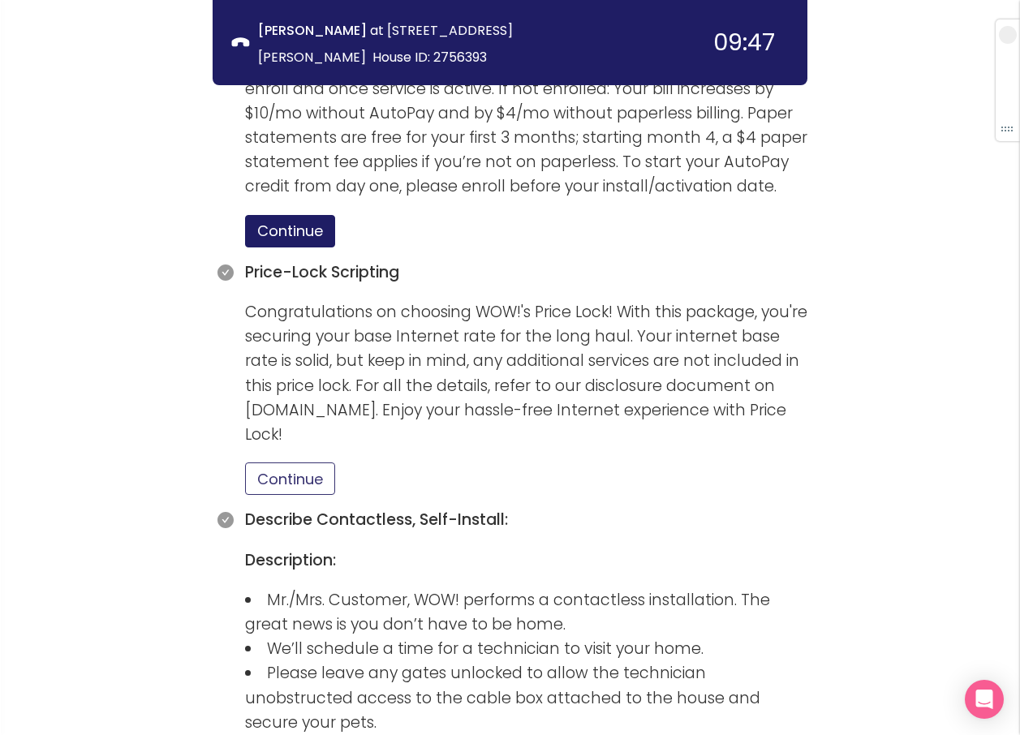
click at [278, 462] on button "Continue" at bounding box center [290, 478] width 90 height 32
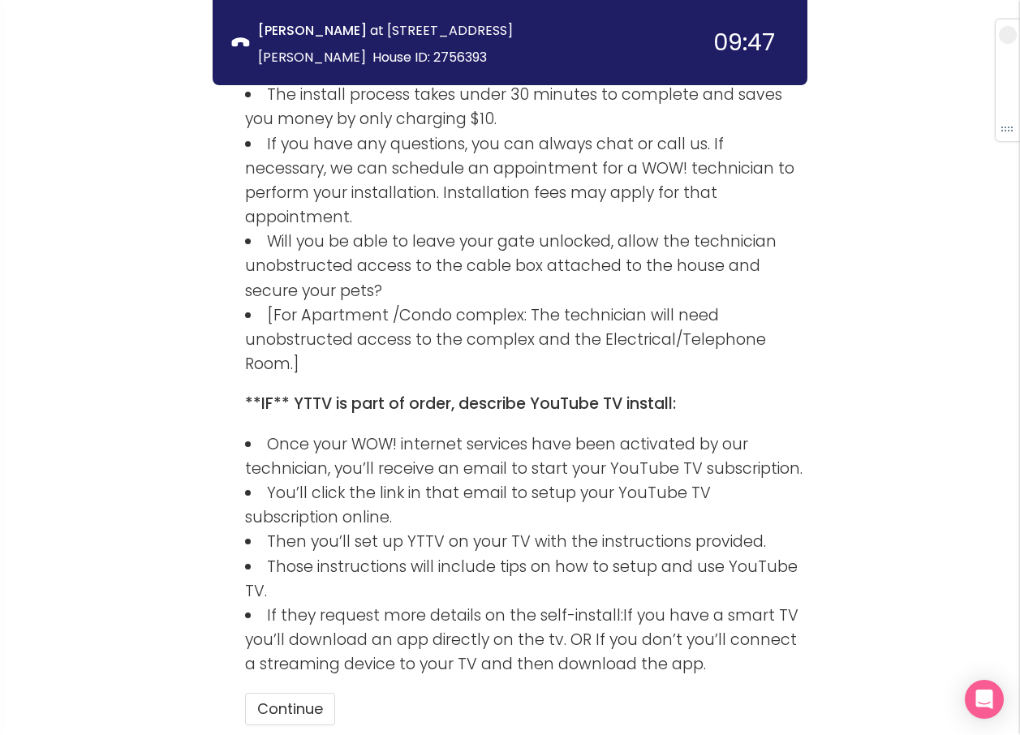
scroll to position [2710, 0]
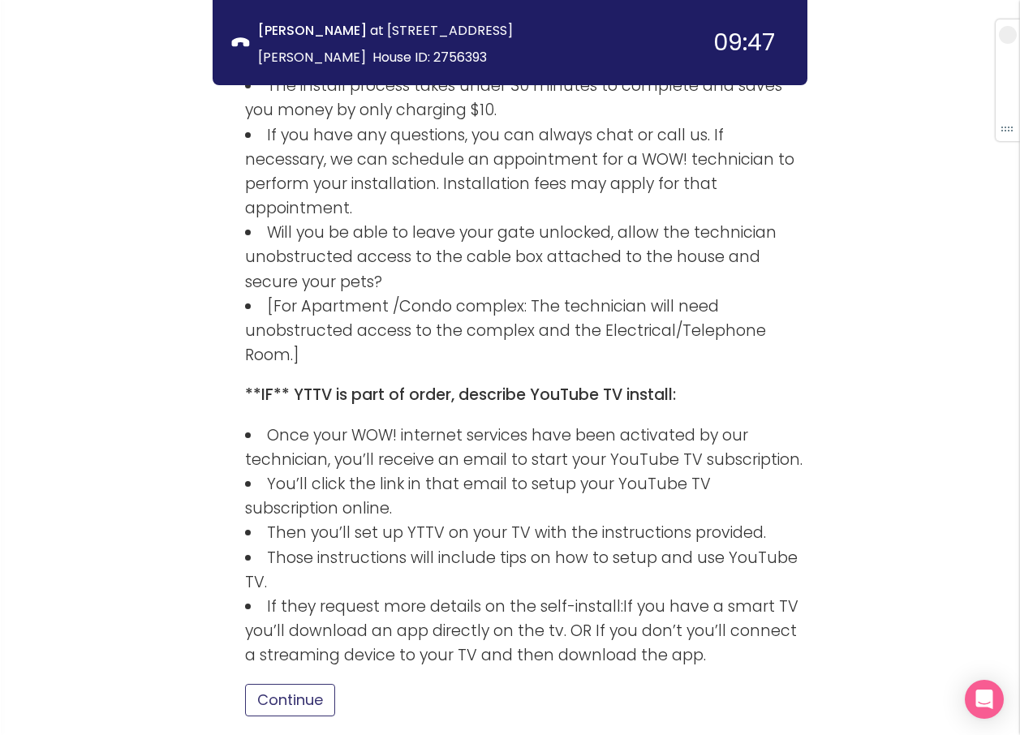
drag, startPoint x: 273, startPoint y: 574, endPoint x: 312, endPoint y: 569, distance: 40.0
click at [273, 684] on button "Continue" at bounding box center [290, 700] width 90 height 32
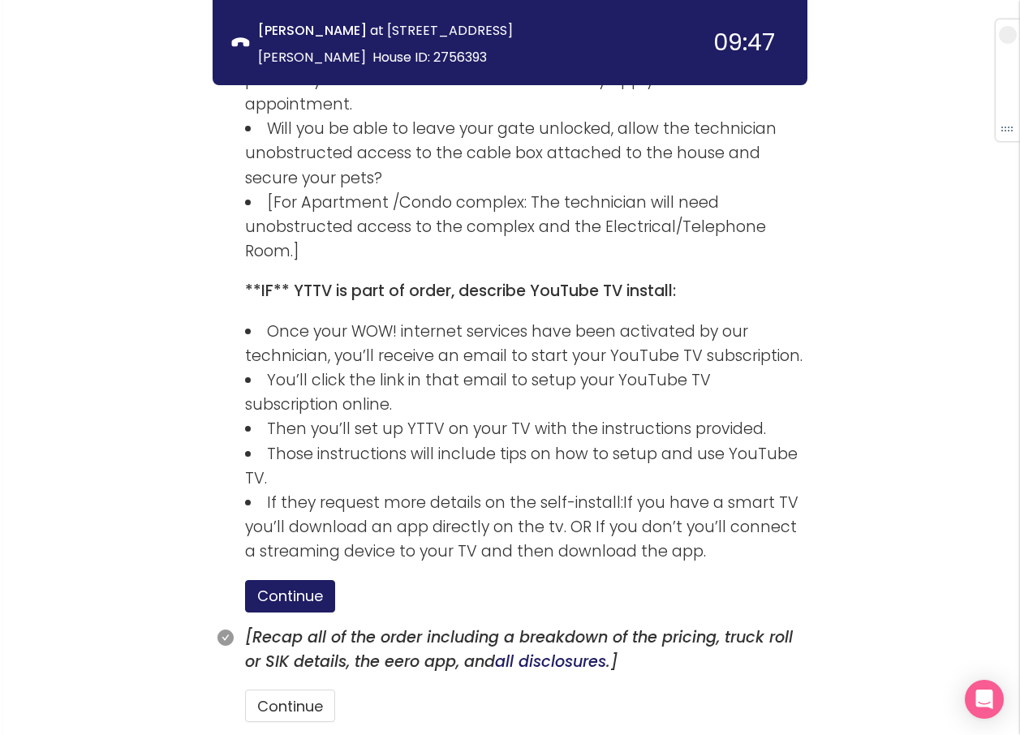
scroll to position [2819, 0]
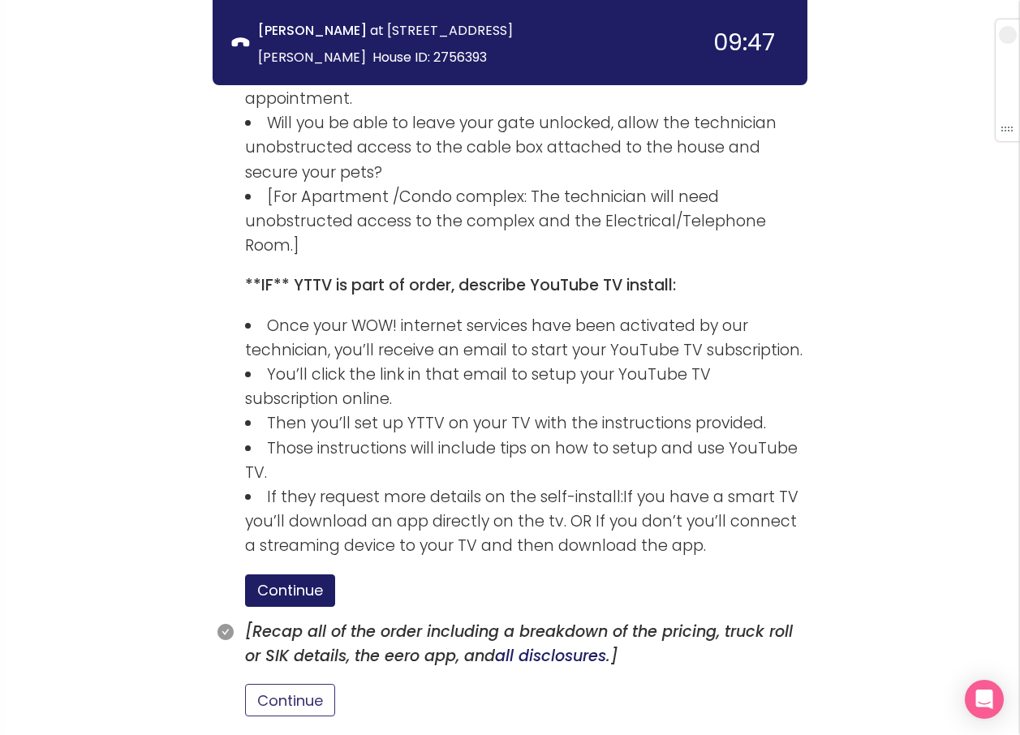
click at [262, 684] on button "Continue" at bounding box center [290, 700] width 90 height 32
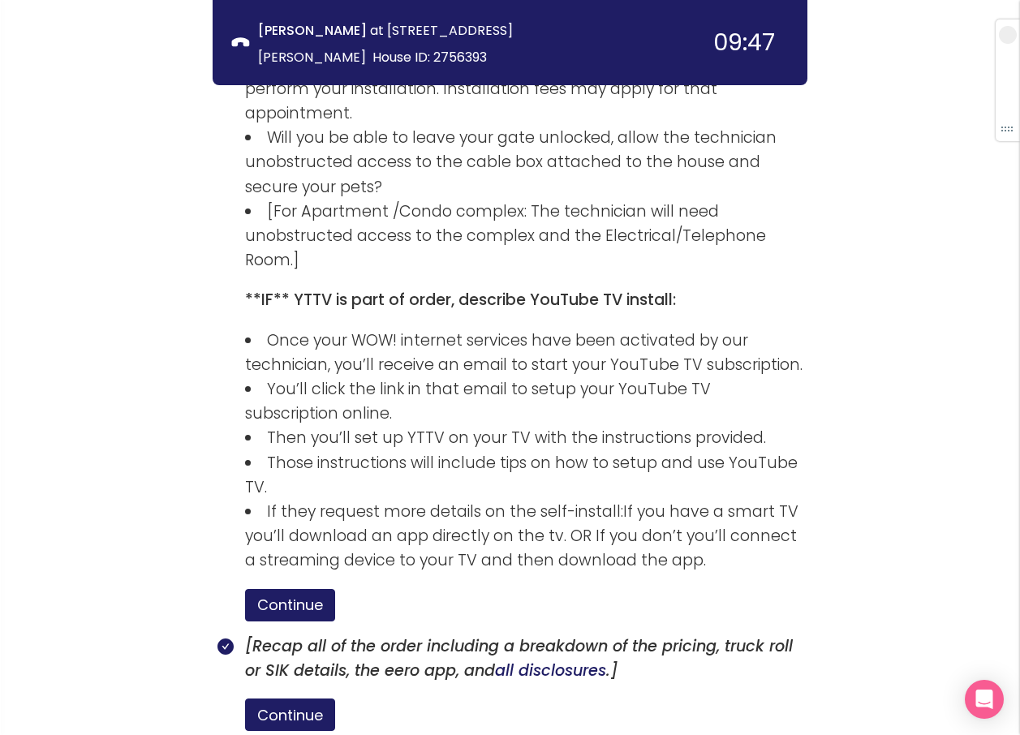
scroll to position [2895, 0]
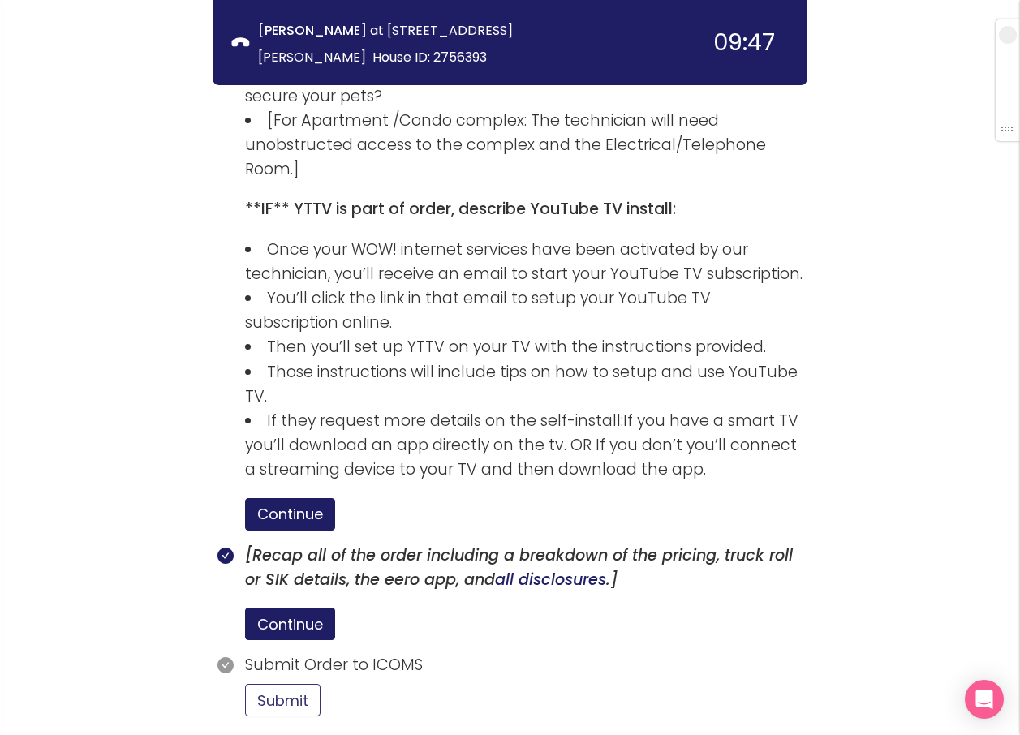
click at [269, 684] on button "Submit" at bounding box center [282, 700] width 75 height 32
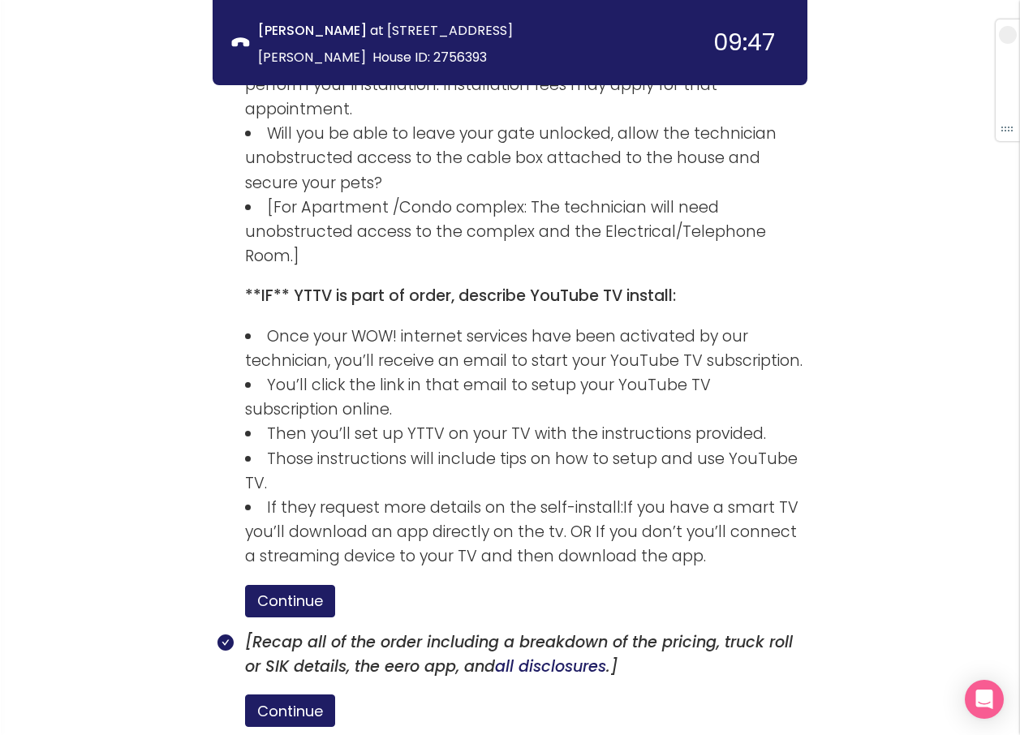
scroll to position [3045, 0]
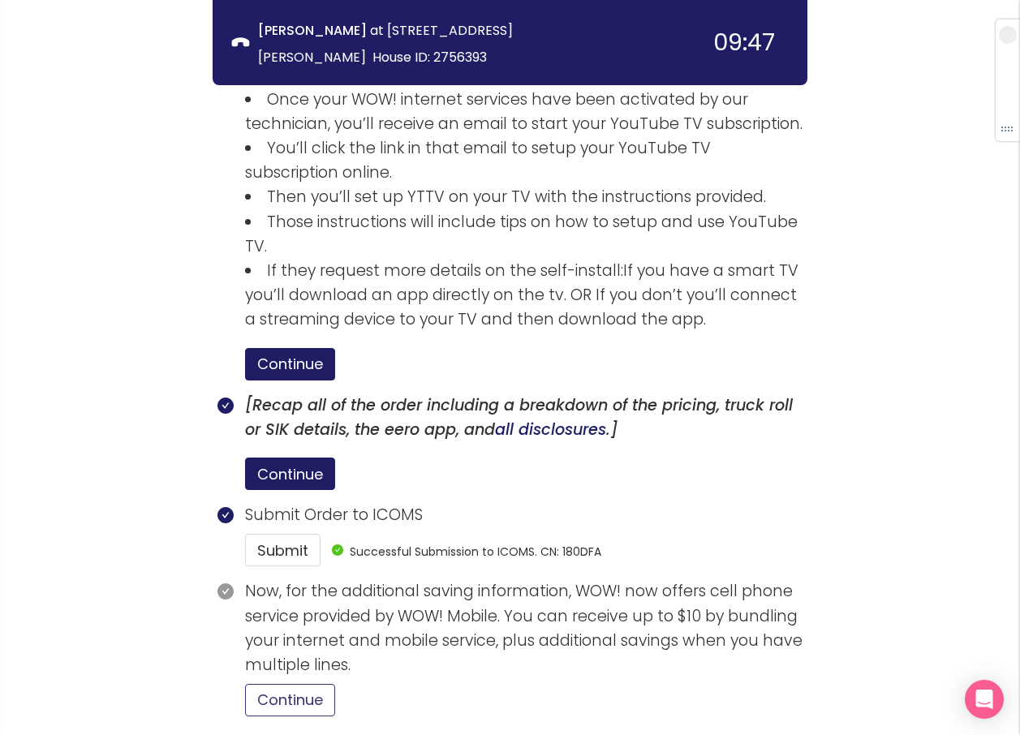
click at [260, 684] on button "Continue" at bounding box center [290, 700] width 90 height 32
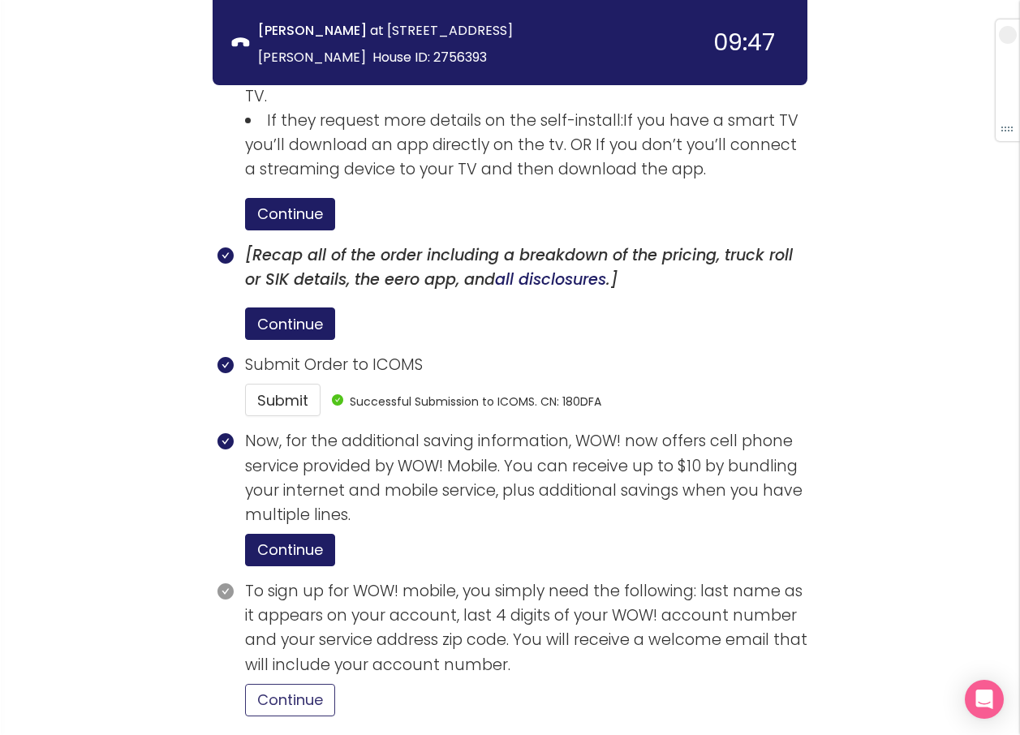
click at [307, 684] on button "Continue" at bounding box center [290, 700] width 90 height 32
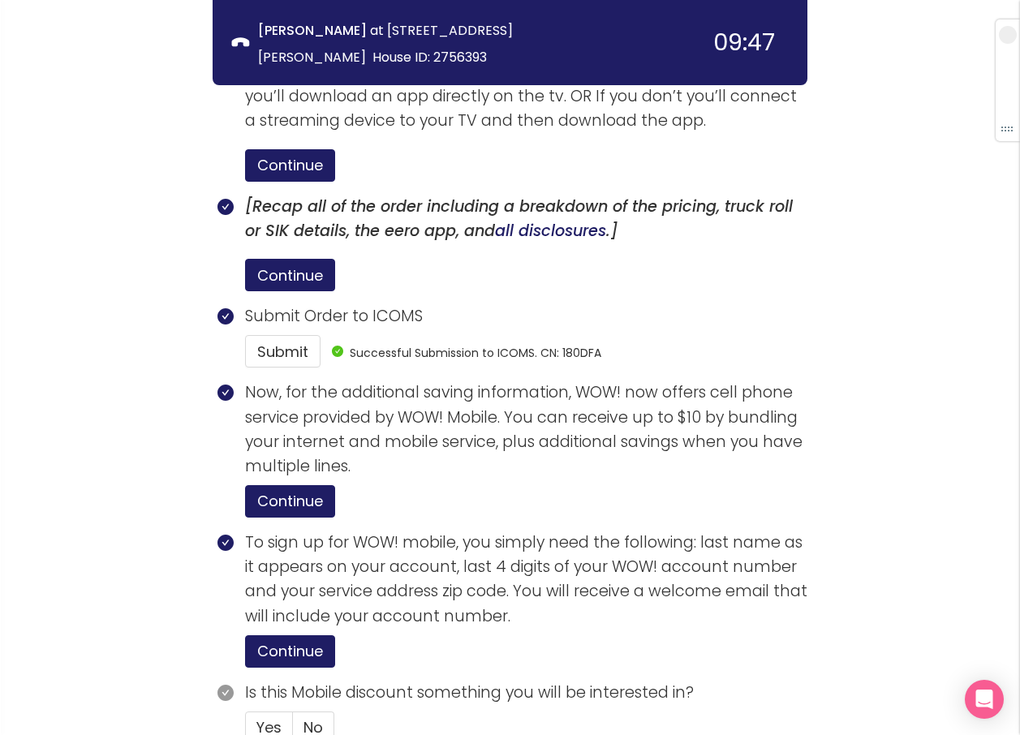
scroll to position [3272, 0]
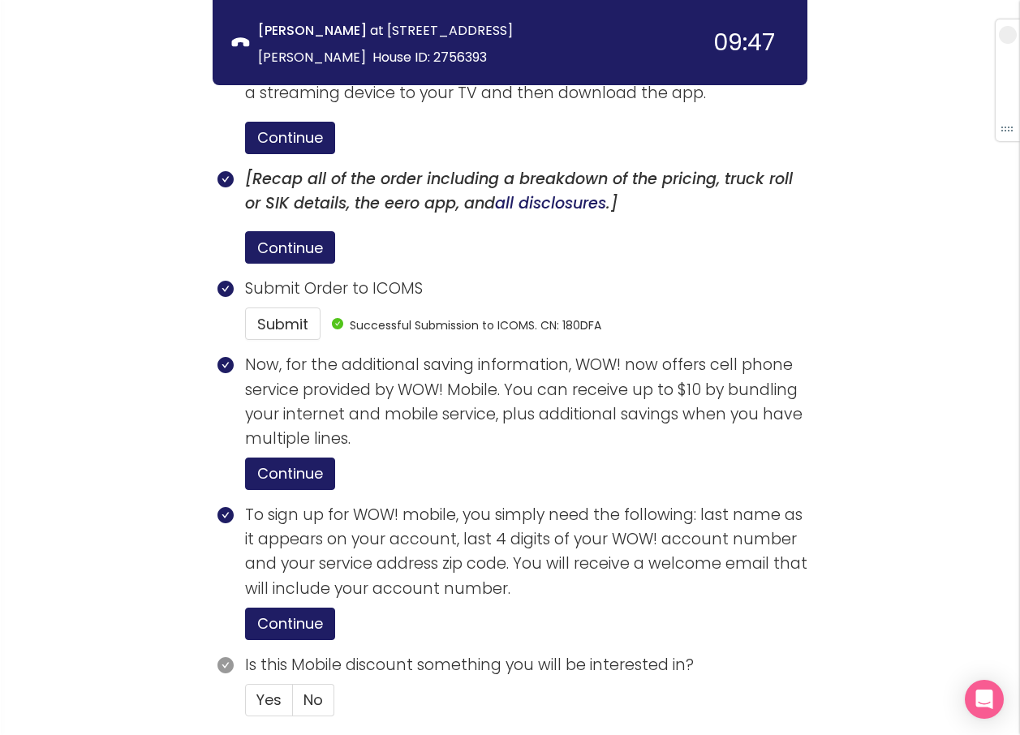
click at [302, 653] on section "Is this Mobile discount something you will be interested in? Yes No" at bounding box center [526, 691] width 562 height 76
click at [310, 690] on span "No" at bounding box center [312, 700] width 19 height 20
click at [293, 705] on input "No" at bounding box center [293, 705] width 0 height 0
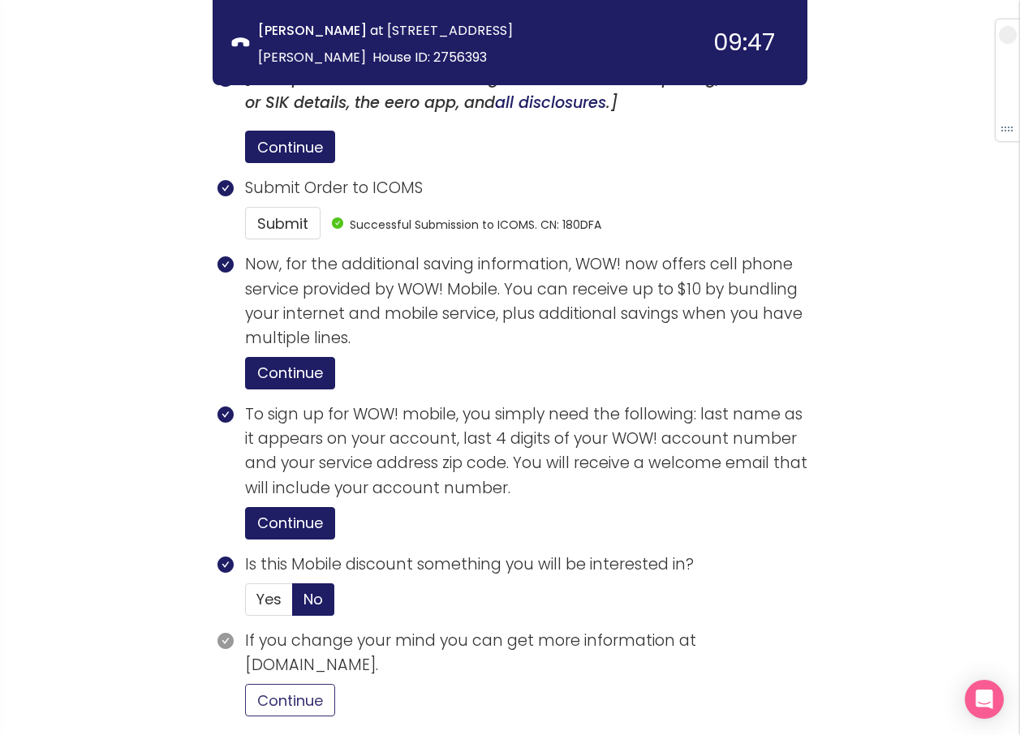
click at [320, 684] on button "Continue" at bounding box center [290, 700] width 90 height 32
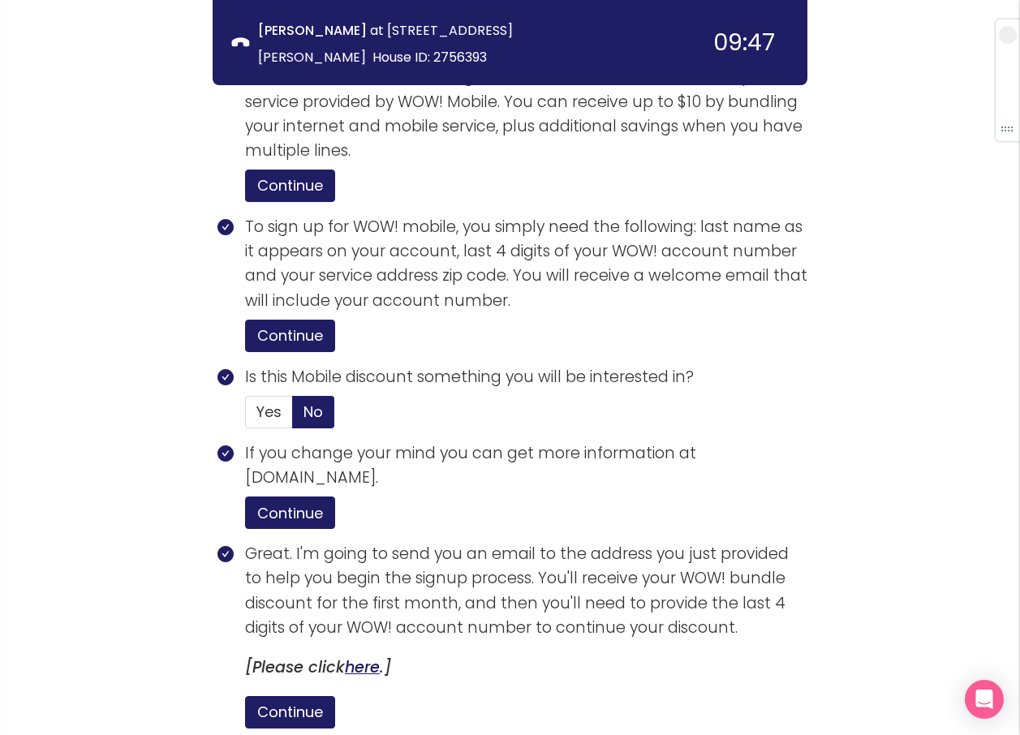
scroll to position [3681, 0]
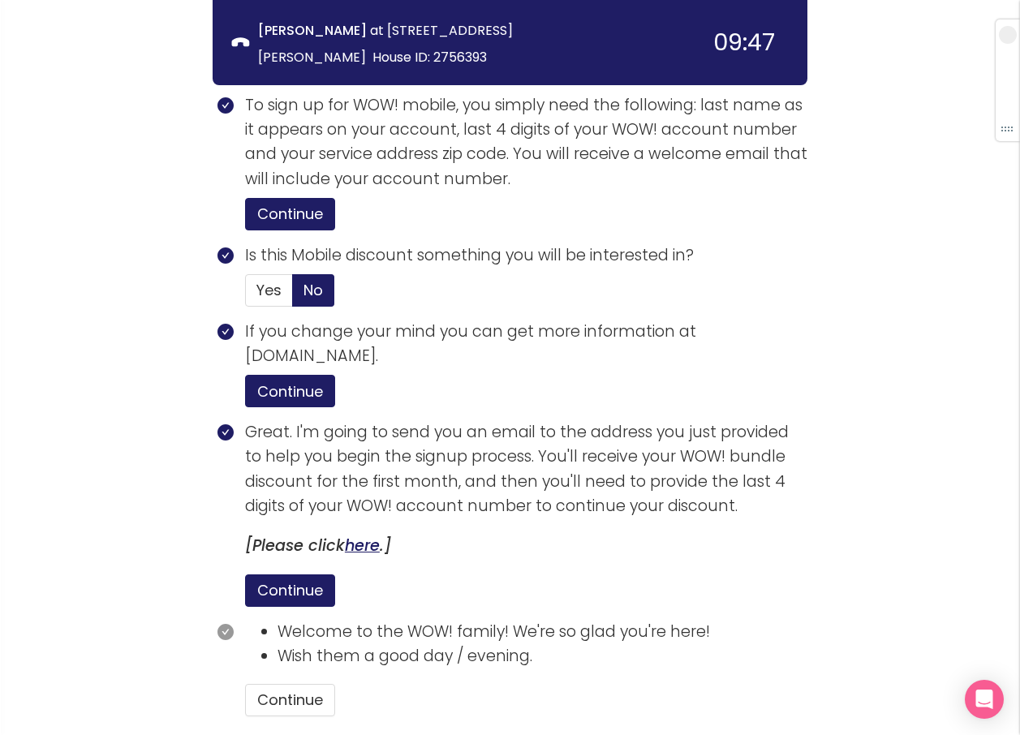
drag, startPoint x: 303, startPoint y: 543, endPoint x: 302, endPoint y: 551, distance: 8.2
click at [303, 620] on section "Welcome to the WOW! family! We're so glad you're here! Wish them a good day / e…" at bounding box center [526, 675] width 562 height 110
click at [299, 684] on button "Continue" at bounding box center [290, 700] width 90 height 32
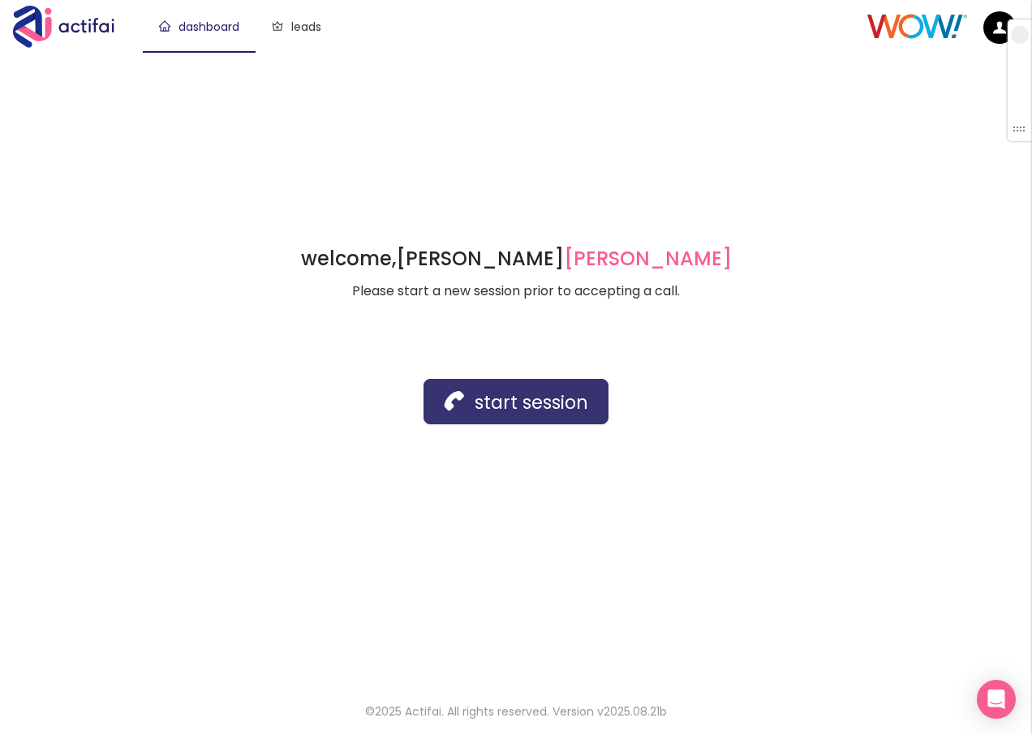
click at [474, 403] on button "start session" at bounding box center [515, 401] width 185 height 45
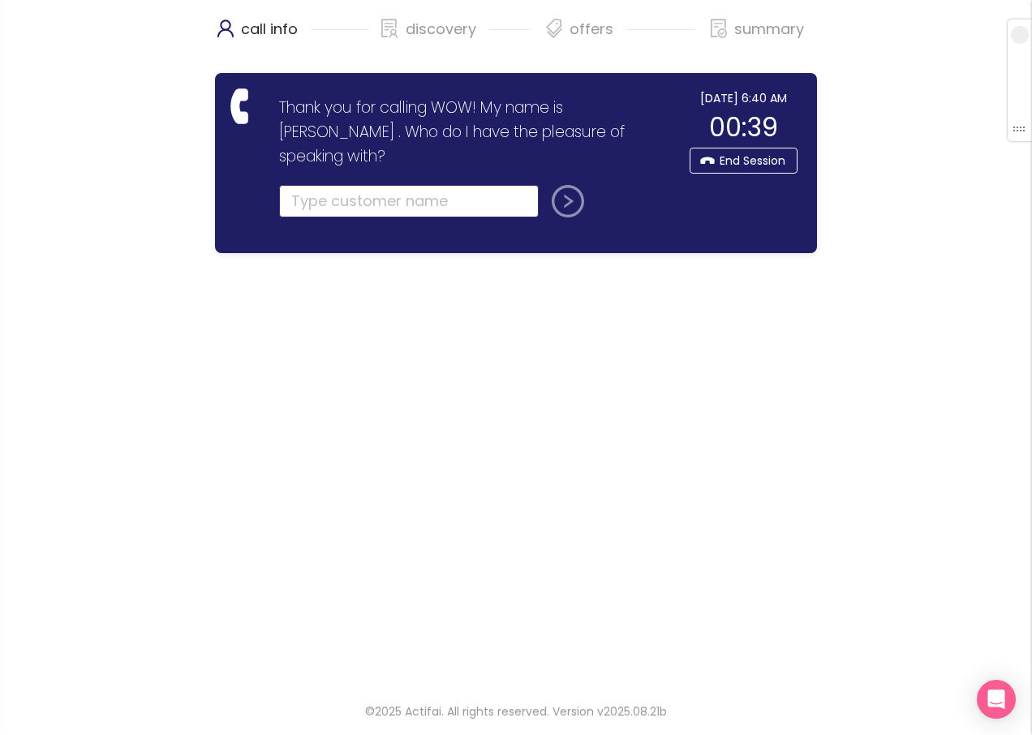
click at [410, 187] on input "text" at bounding box center [409, 201] width 260 height 32
type input "[PERSON_NAME]"
click at [545, 185] on button "submit" at bounding box center [564, 201] width 39 height 32
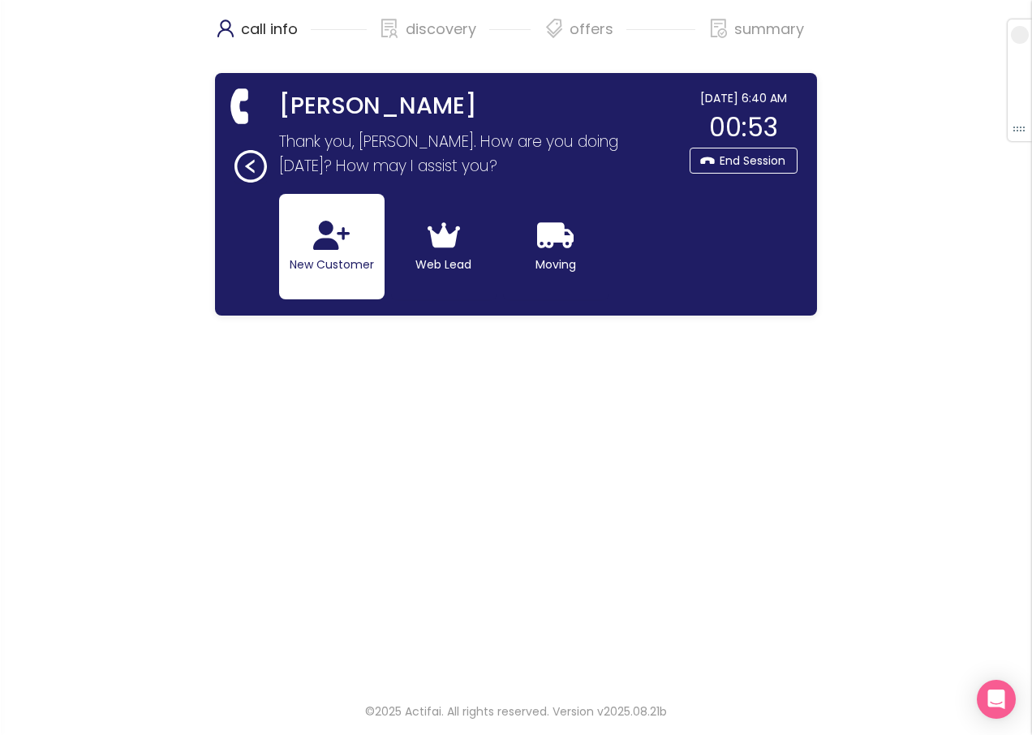
click at [316, 249] on icon "button" at bounding box center [331, 235] width 37 height 29
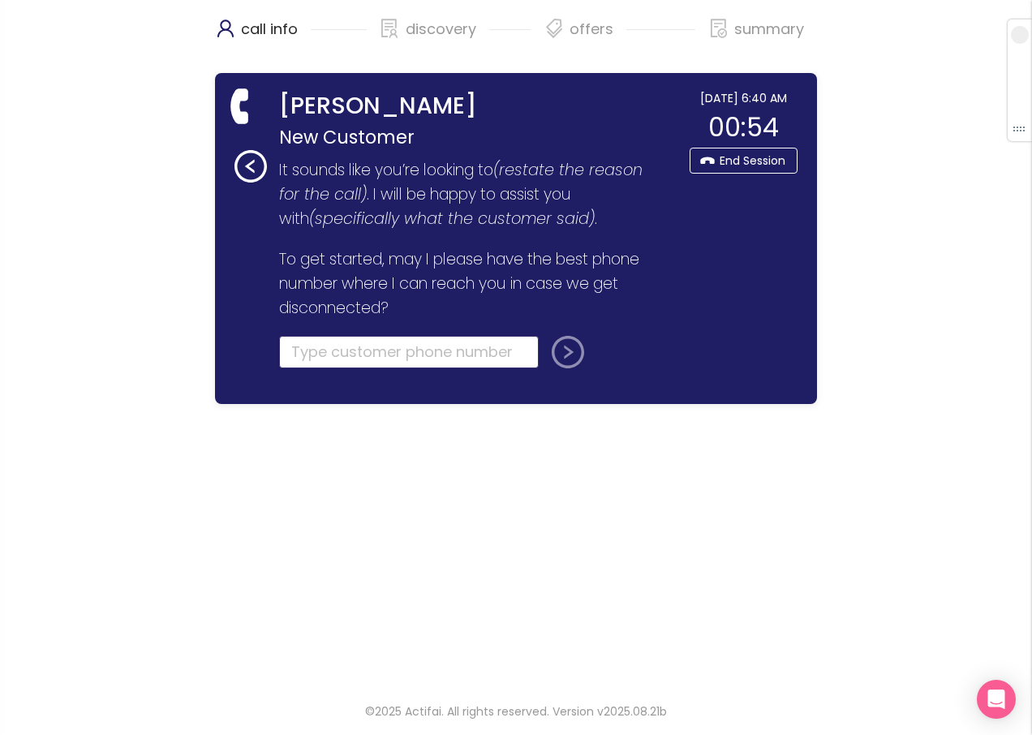
click at [315, 358] on input "tel" at bounding box center [409, 352] width 260 height 32
type input "[PHONE_NUMBER]"
click at [559, 354] on button "submit" at bounding box center [564, 352] width 39 height 32
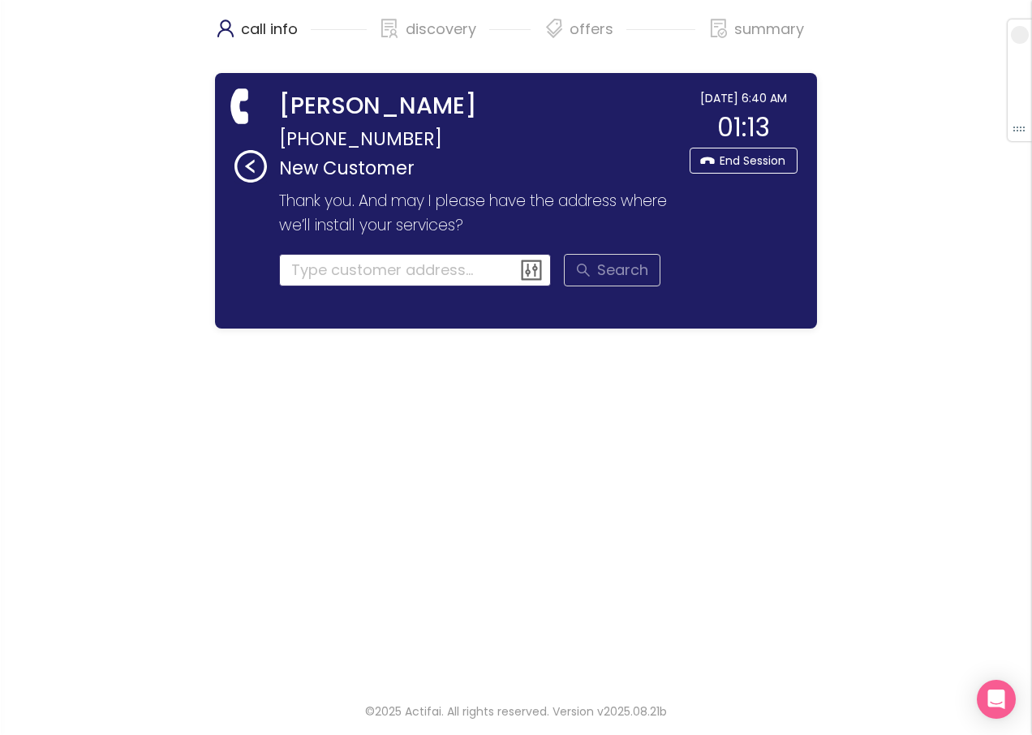
click at [334, 269] on input at bounding box center [415, 270] width 273 height 32
drag, startPoint x: 271, startPoint y: 137, endPoint x: -694, endPoint y: 679, distance: 1107.1
click at [0, 679] on html "call info discovery offers summary [PERSON_NAME] [PHONE_NUMBER] New Customer Th…" at bounding box center [516, 367] width 1032 height 735
click at [310, 265] on input at bounding box center [415, 270] width 273 height 32
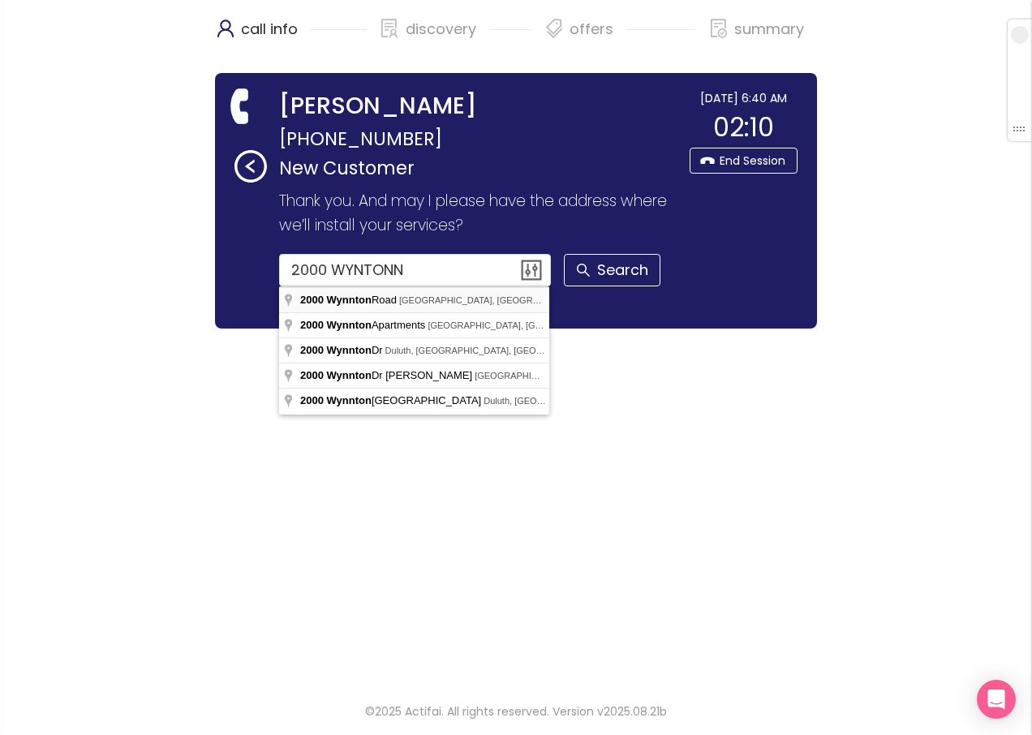
type input "[STREET_ADDRESS]"
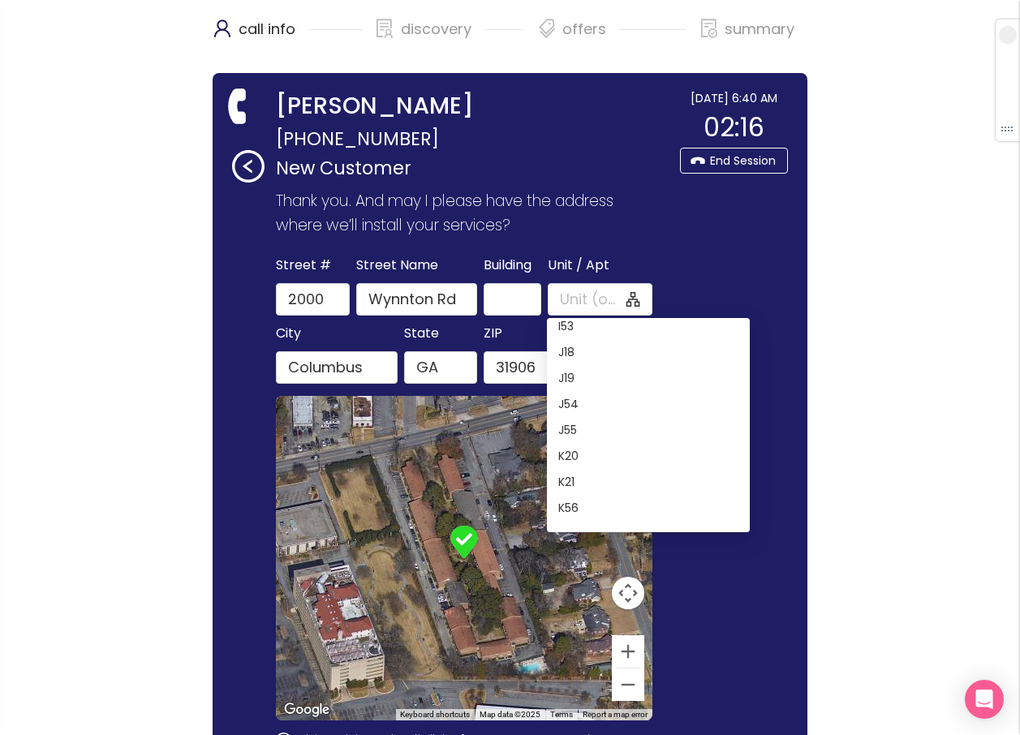
scroll to position [892, 0]
click at [557, 479] on div "K21" at bounding box center [648, 480] width 203 height 26
type input "K21"
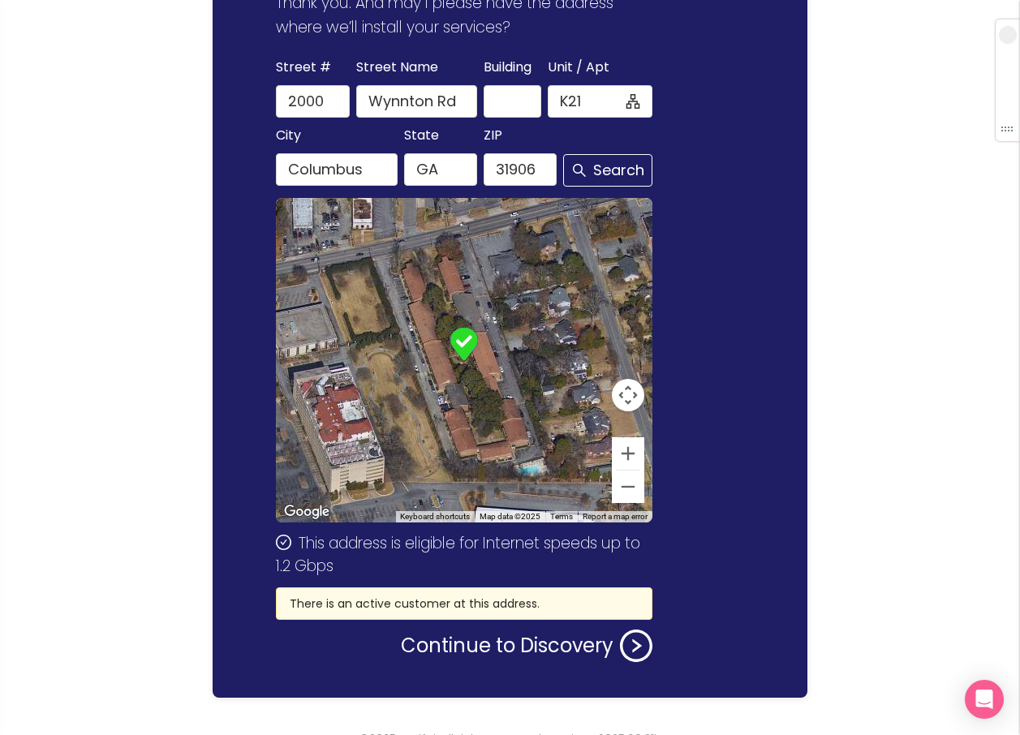
scroll to position [226, 0]
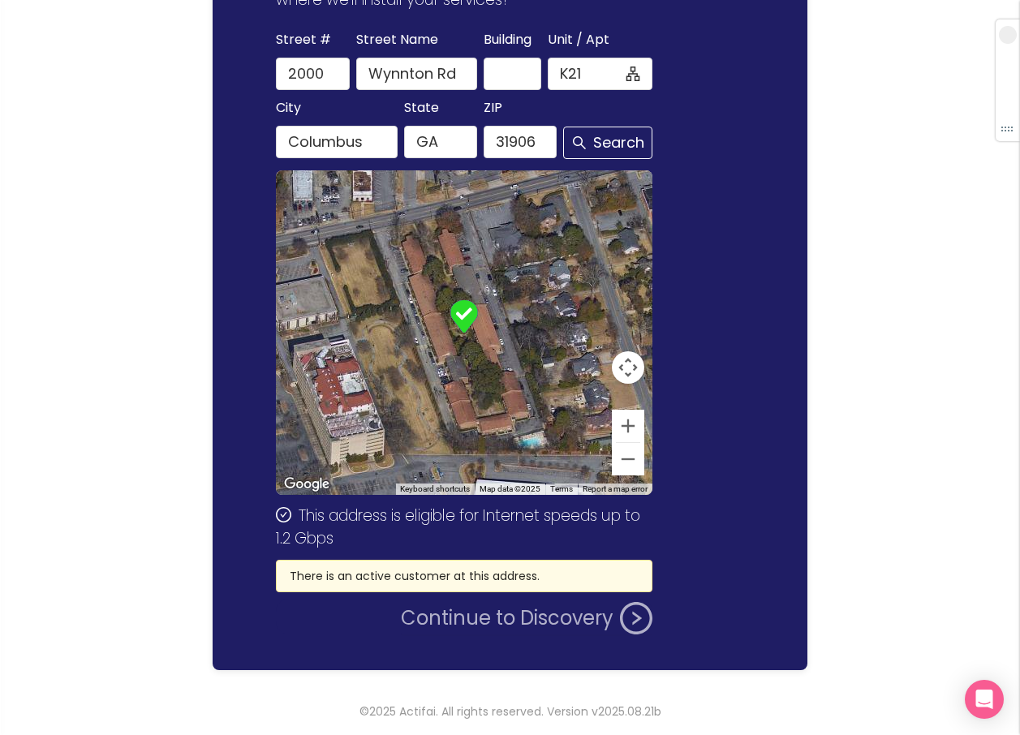
click at [501, 613] on button "Continue to Discovery" at bounding box center [526, 618] width 251 height 32
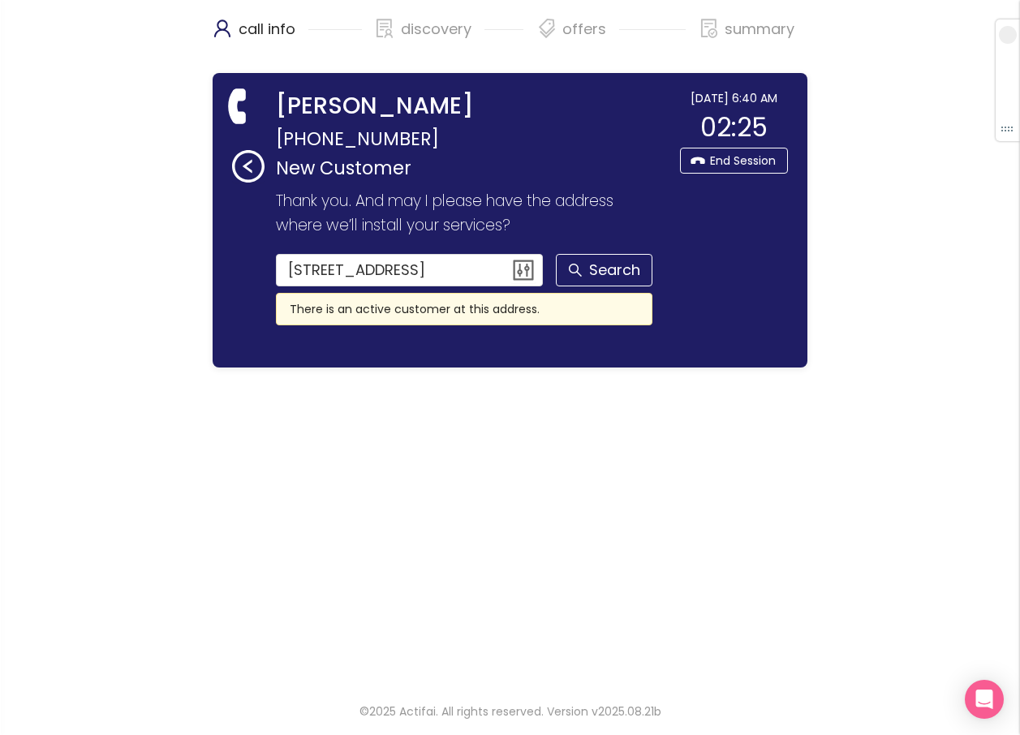
scroll to position [0, 0]
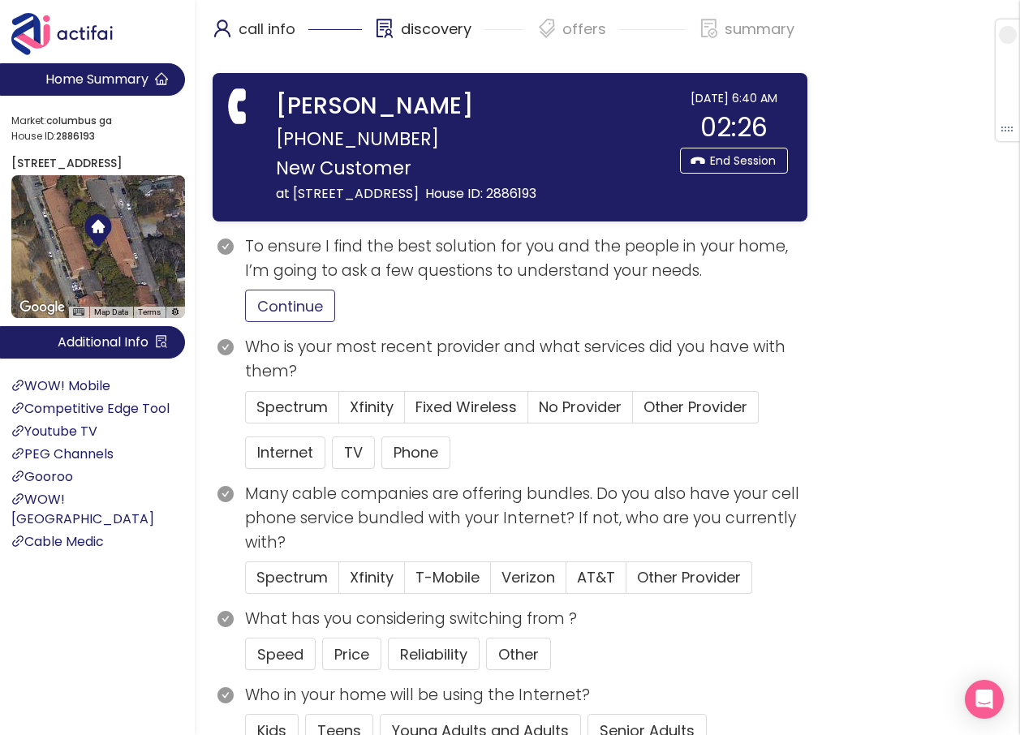
click at [286, 322] on button "Continue" at bounding box center [290, 306] width 90 height 32
click at [663, 417] on span "Other Provider" at bounding box center [695, 407] width 104 height 20
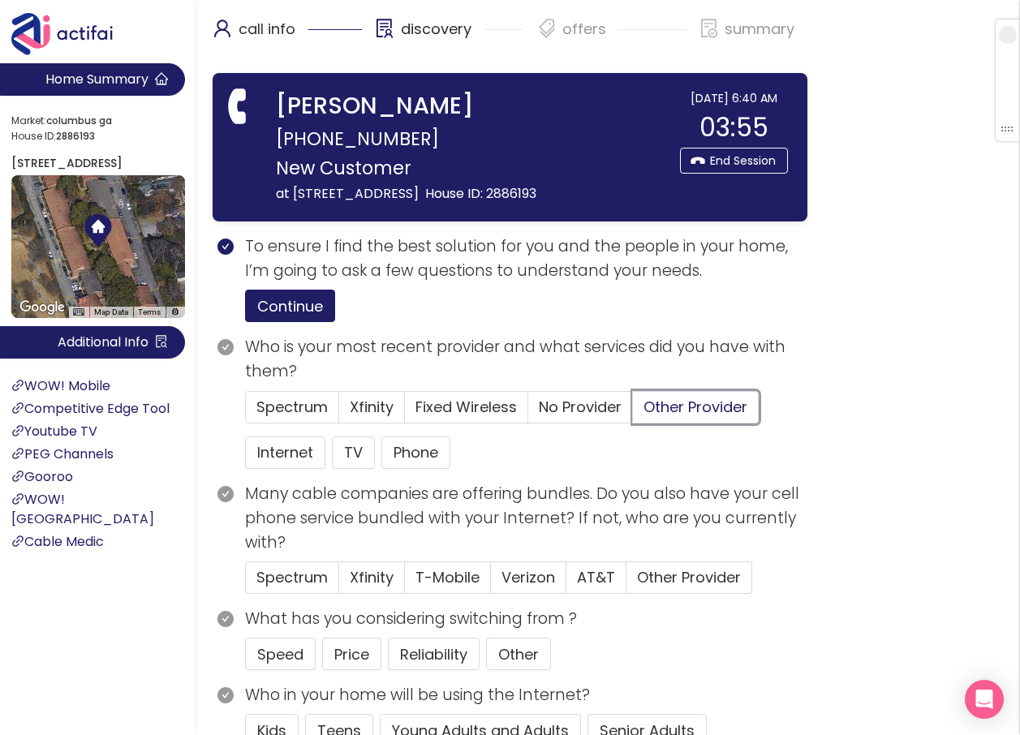
click at [633, 412] on input "Other Provider" at bounding box center [633, 412] width 0 height 0
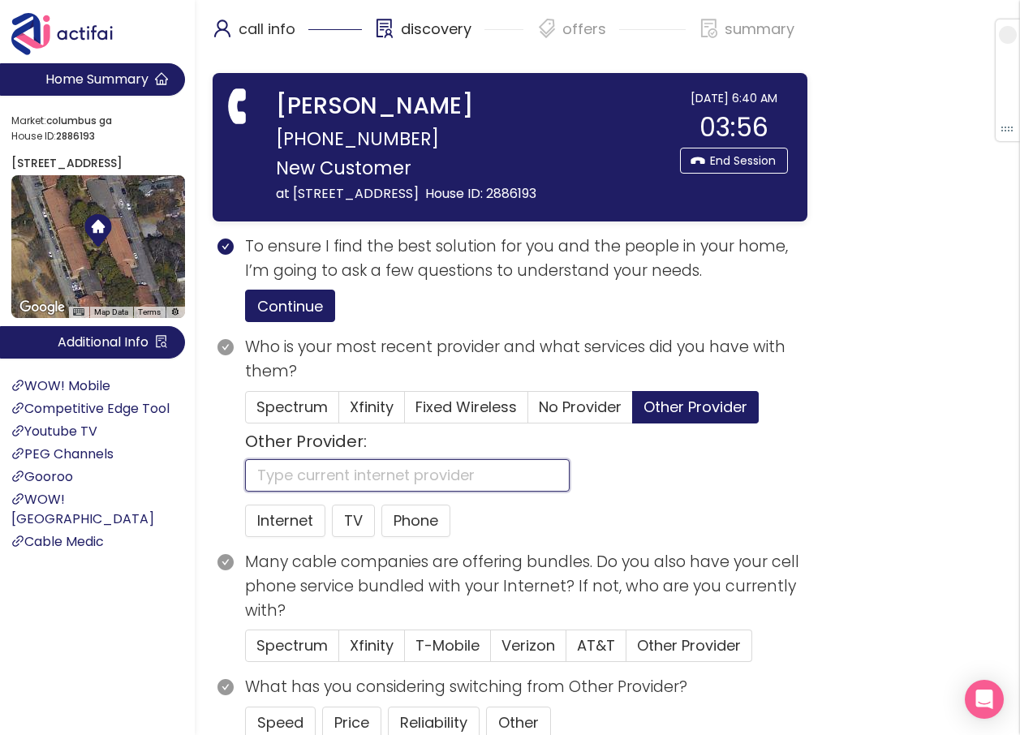
click at [324, 488] on input "text" at bounding box center [407, 475] width 324 height 32
type input "WOW"
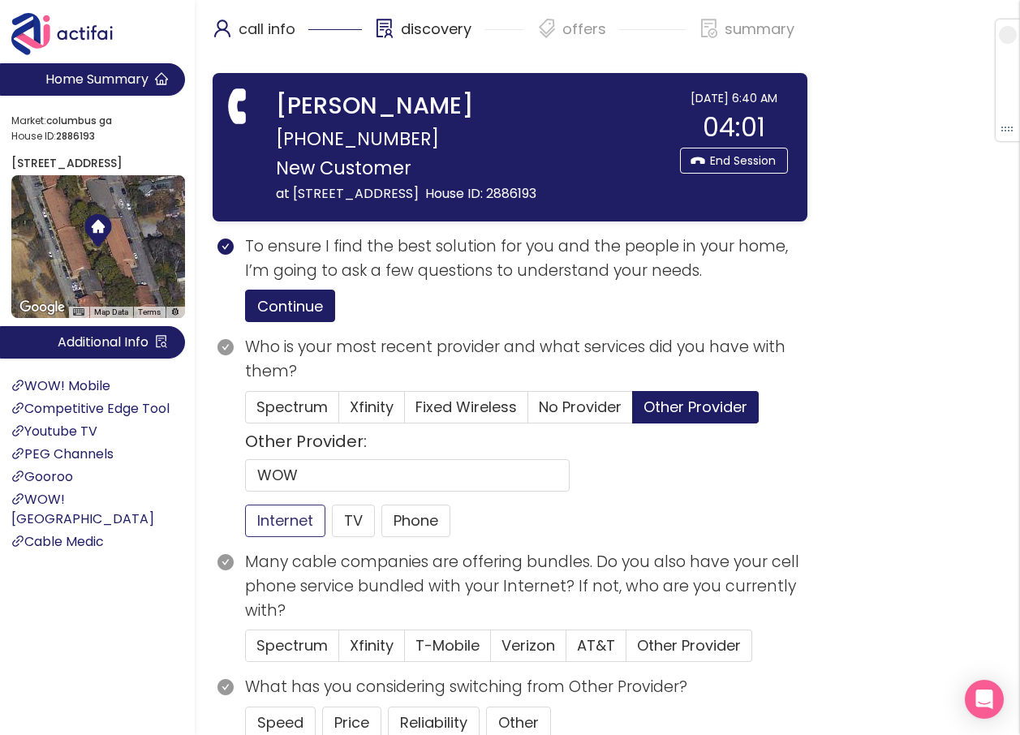
click at [282, 537] on button "Internet" at bounding box center [285, 521] width 80 height 32
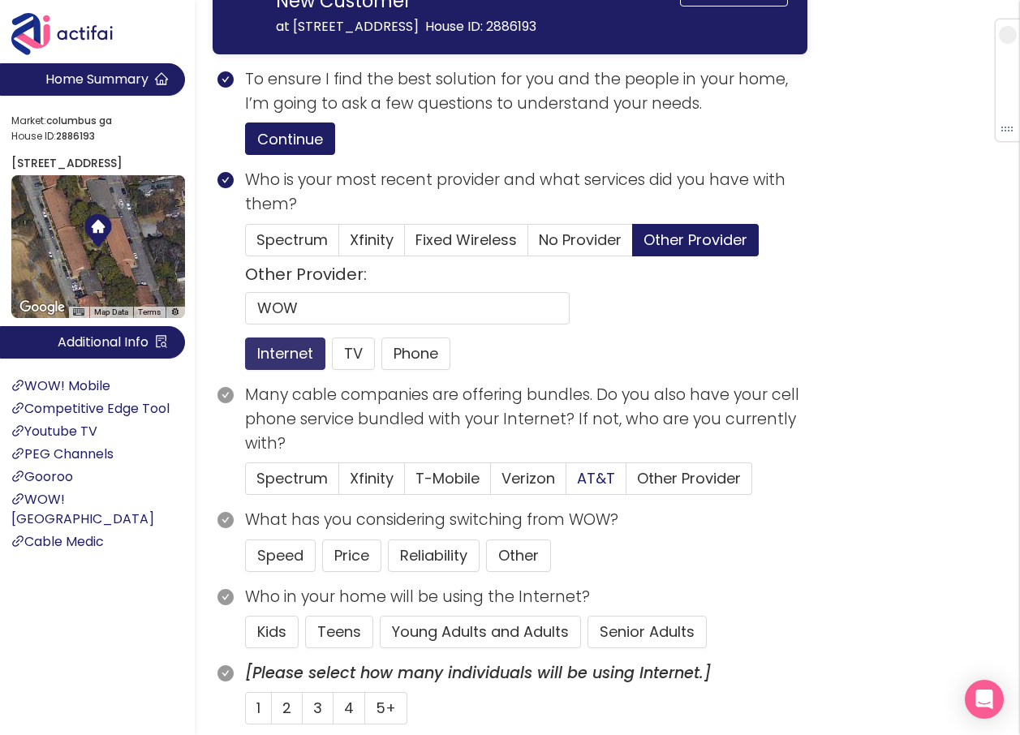
scroll to position [243, 0]
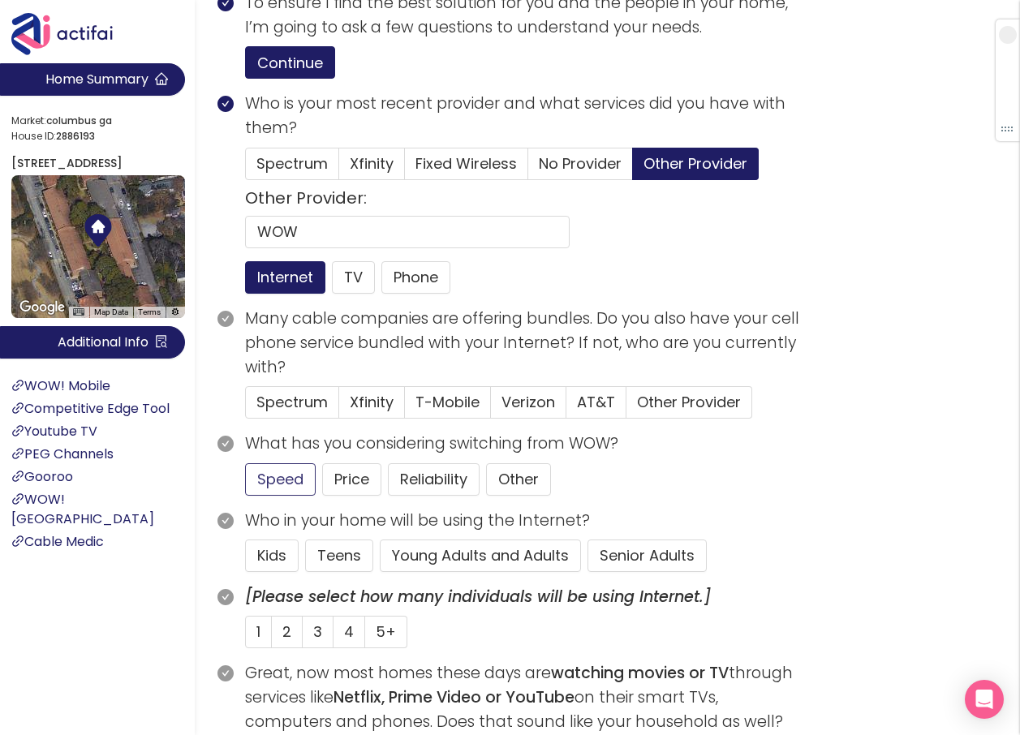
click at [280, 495] on button "Speed" at bounding box center [280, 479] width 71 height 32
click at [463, 571] on button "Young Adults and Adults" at bounding box center [480, 555] width 201 height 32
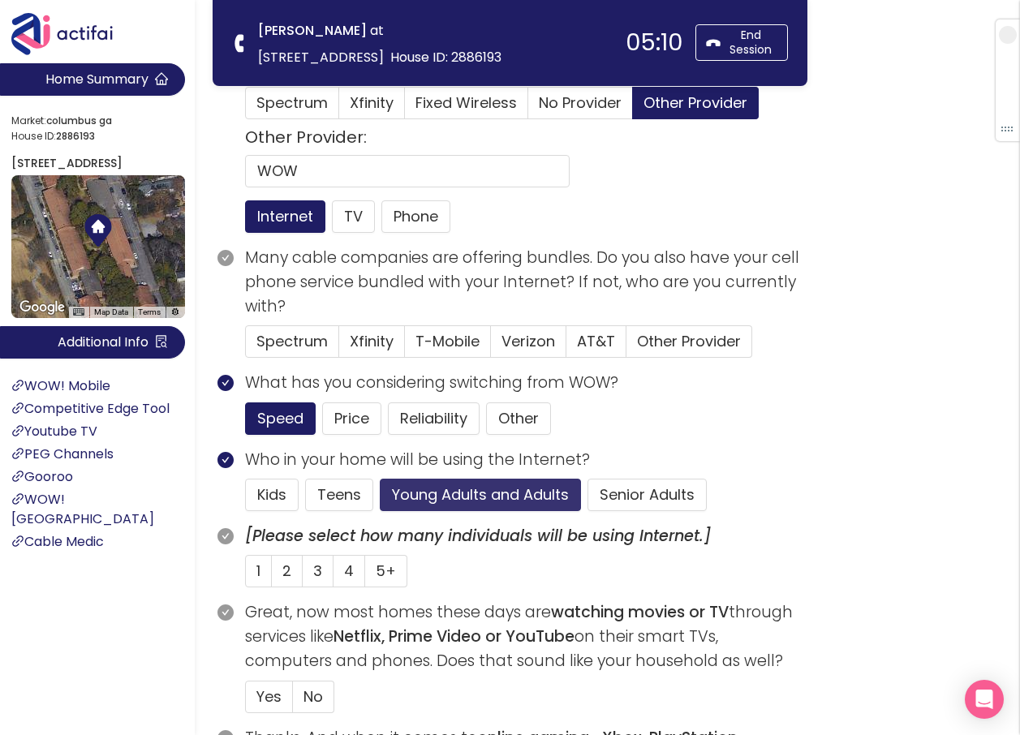
scroll to position [81, 0]
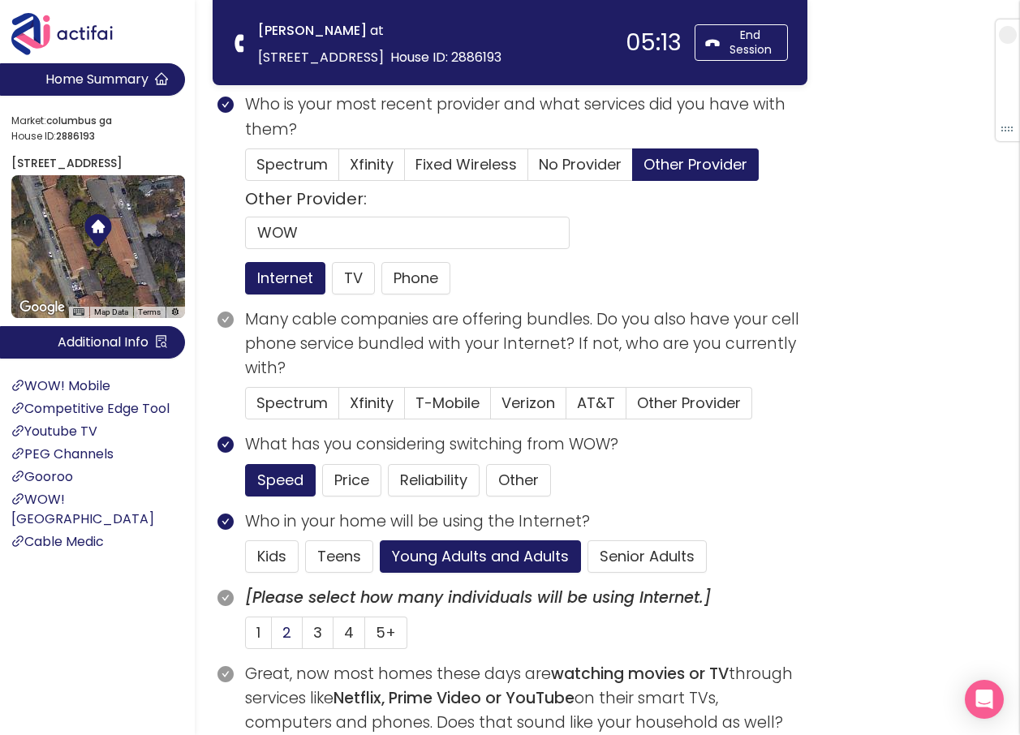
click at [284, 630] on span "2" at bounding box center [286, 632] width 9 height 20
click at [272, 638] on input "2" at bounding box center [272, 638] width 0 height 0
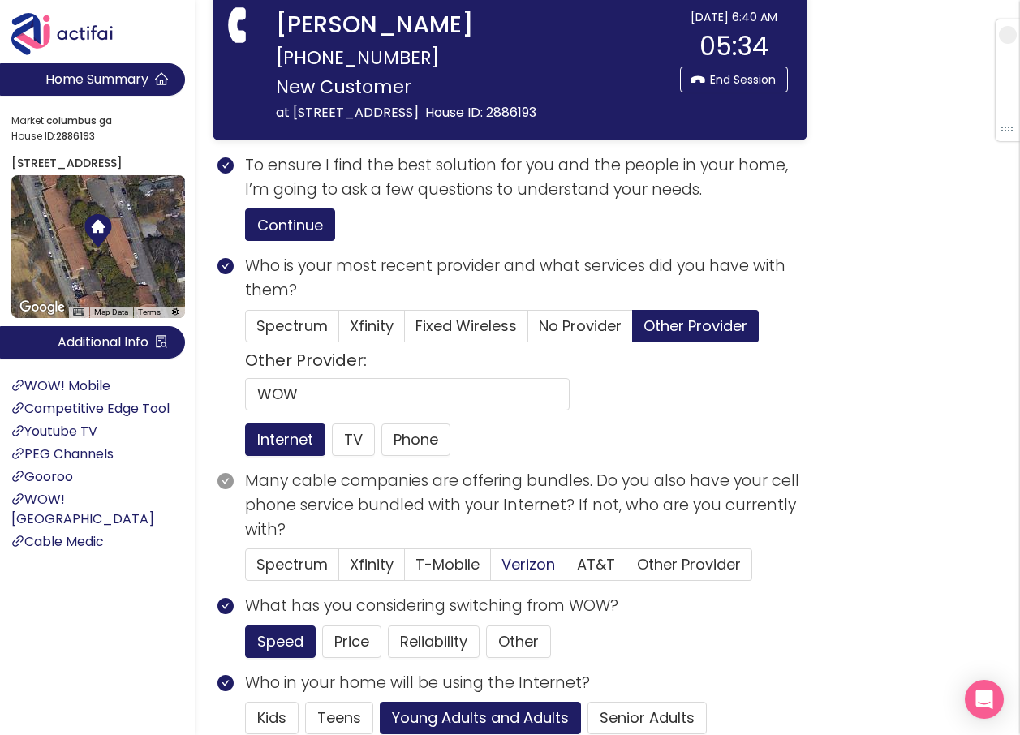
click at [534, 574] on span "Verizon" at bounding box center [528, 564] width 54 height 20
click at [491, 569] on input "Verizon" at bounding box center [491, 569] width 0 height 0
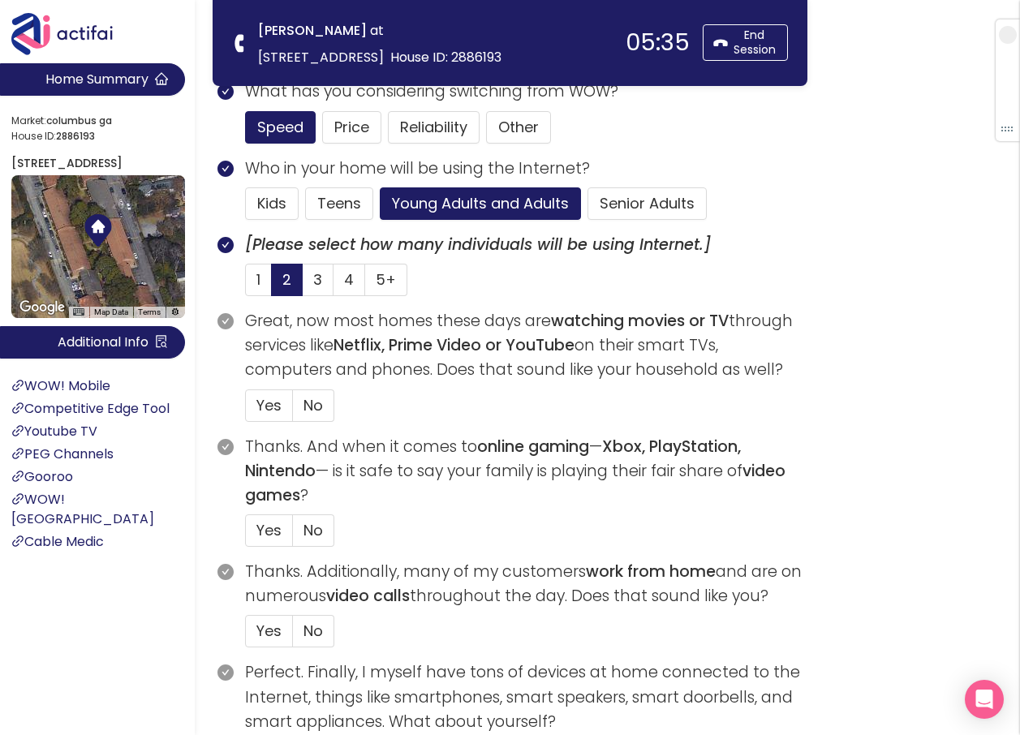
scroll to position [487, 0]
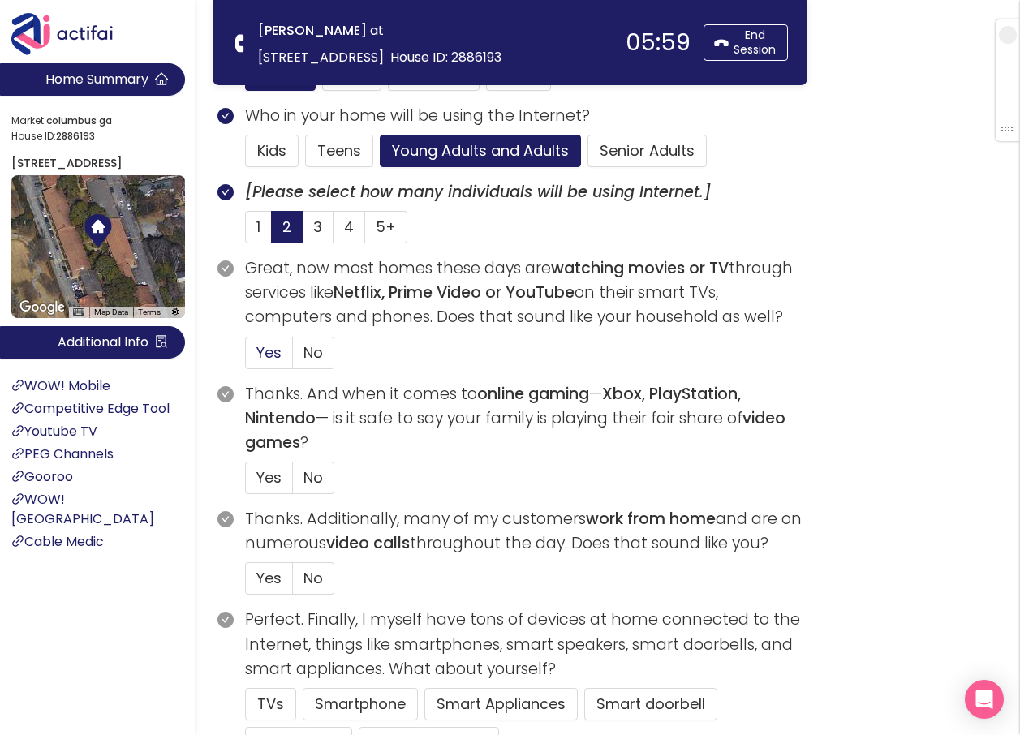
click at [266, 351] on span "Yes" at bounding box center [268, 352] width 25 height 20
click at [246, 358] on input "Yes" at bounding box center [246, 358] width 0 height 0
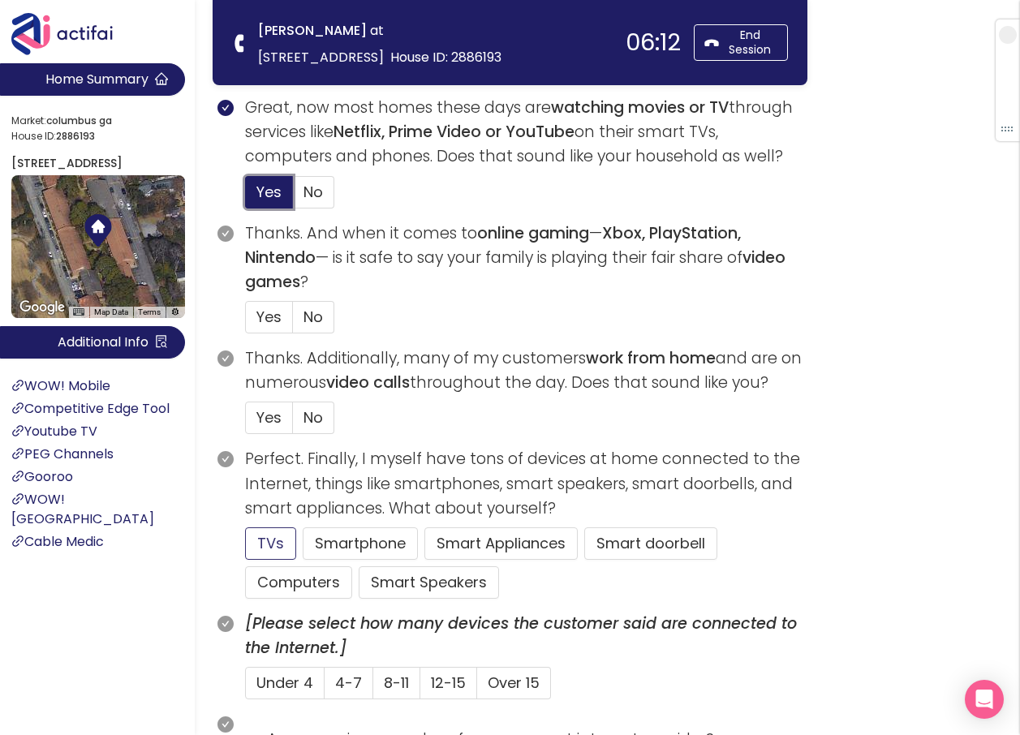
scroll to position [649, 0]
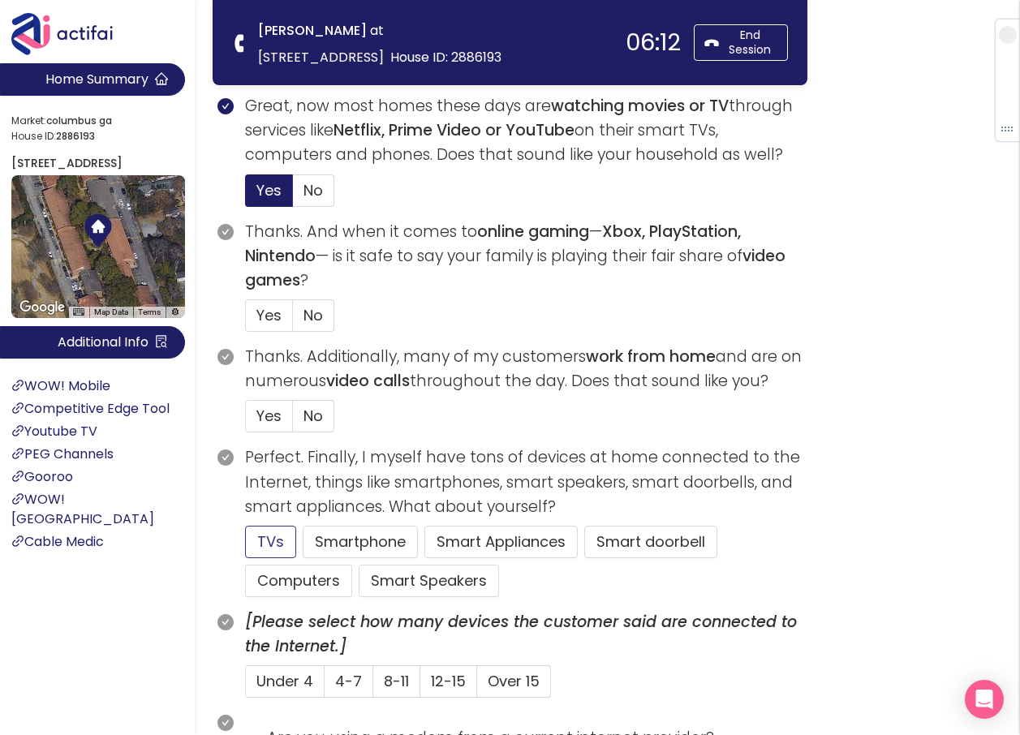
click at [273, 531] on button "TVs" at bounding box center [270, 542] width 51 height 32
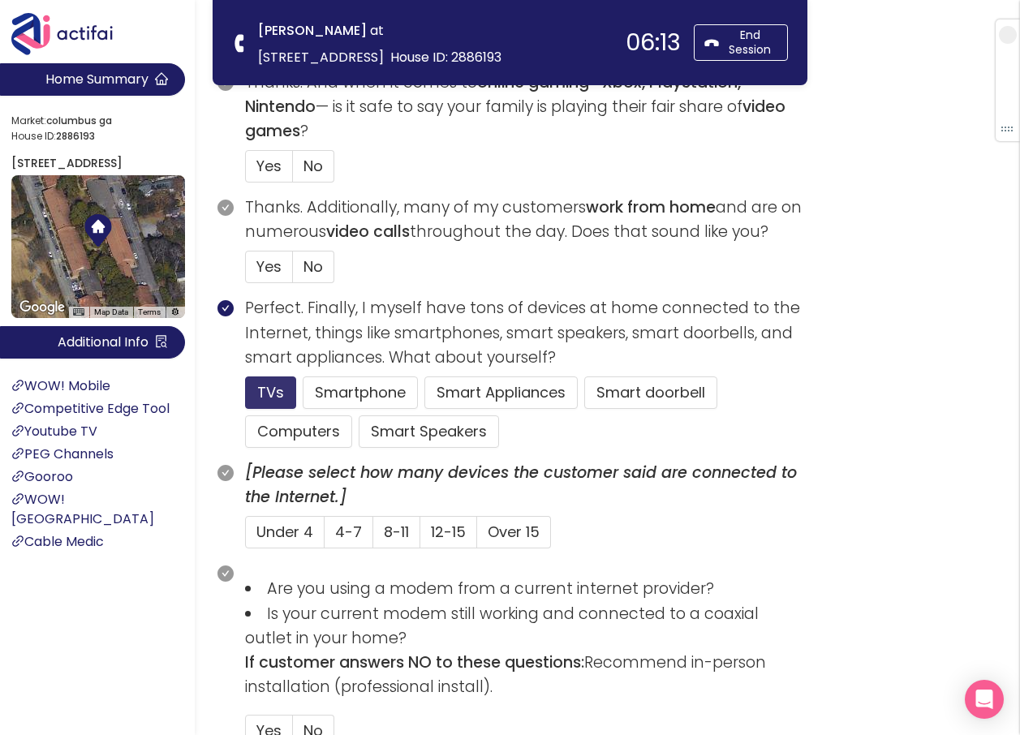
scroll to position [811, 0]
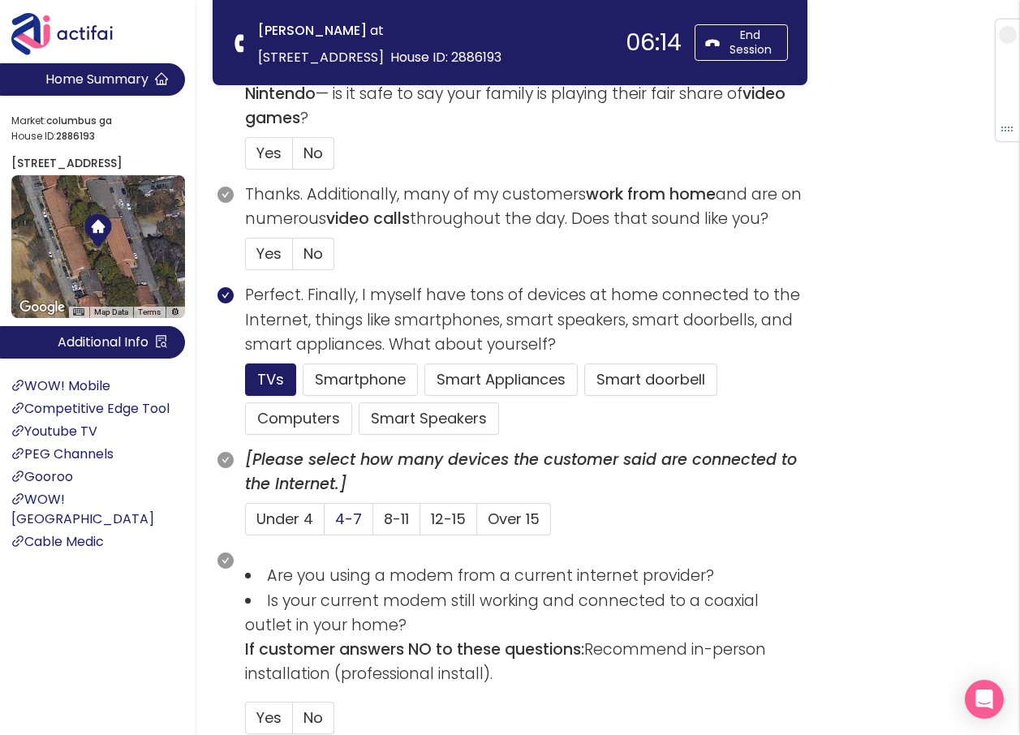
click at [344, 523] on span "4-7" at bounding box center [348, 519] width 27 height 20
click at [324, 524] on input "4-7" at bounding box center [324, 524] width 0 height 0
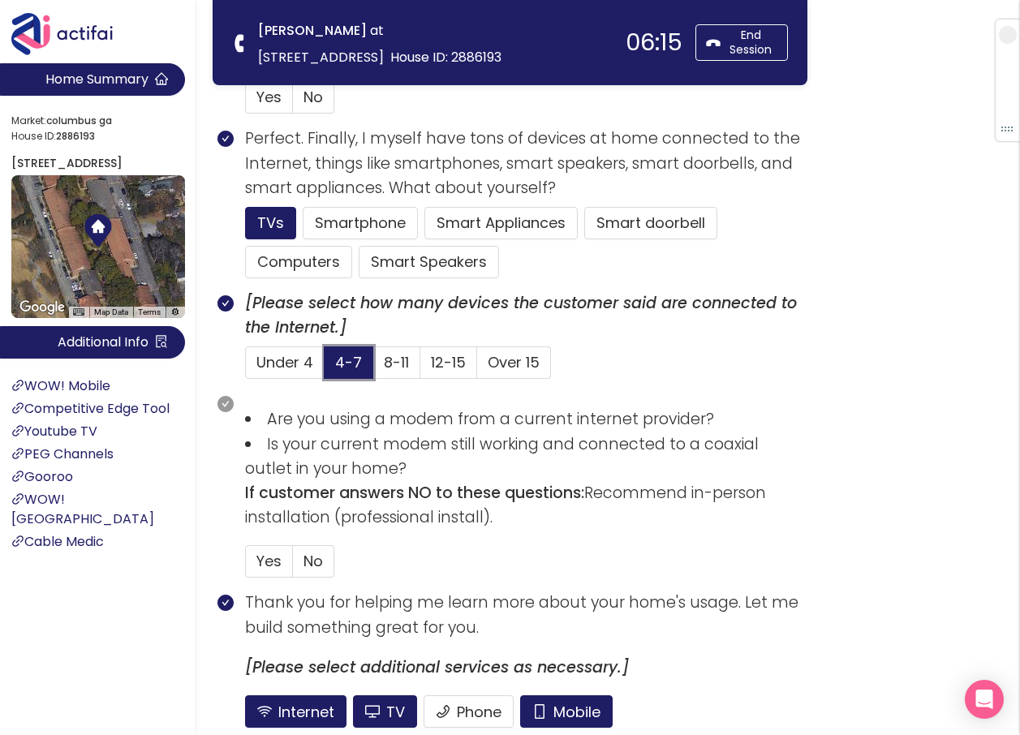
scroll to position [973, 0]
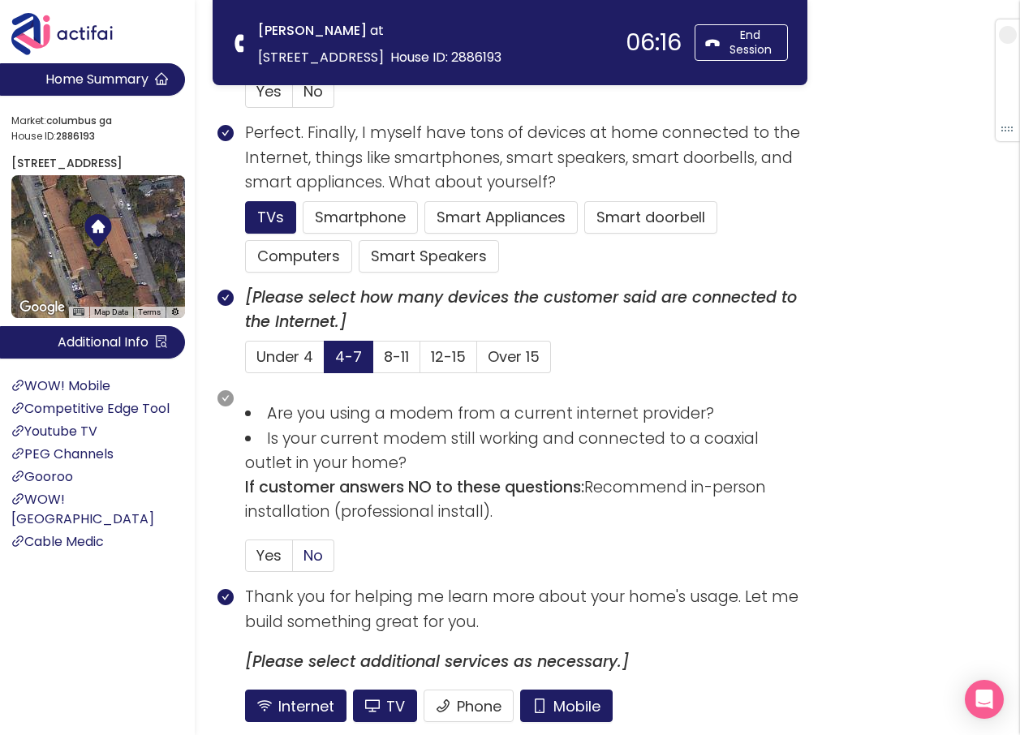
click at [306, 551] on span "No" at bounding box center [312, 555] width 19 height 20
click at [293, 561] on input "No" at bounding box center [293, 561] width 0 height 0
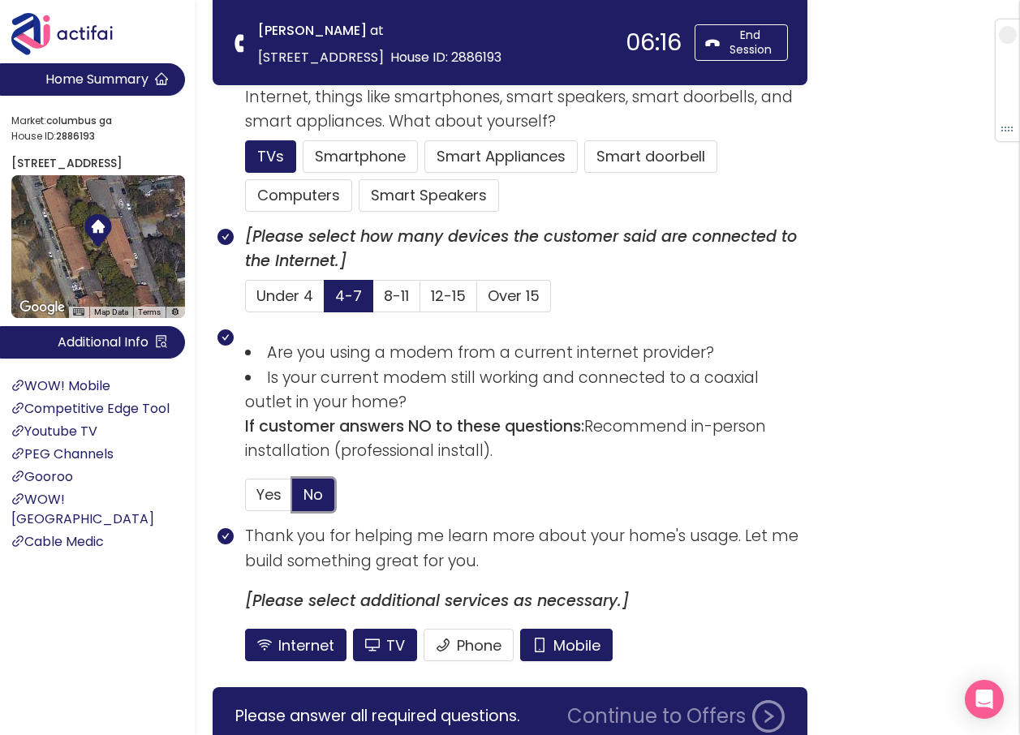
scroll to position [1110, 0]
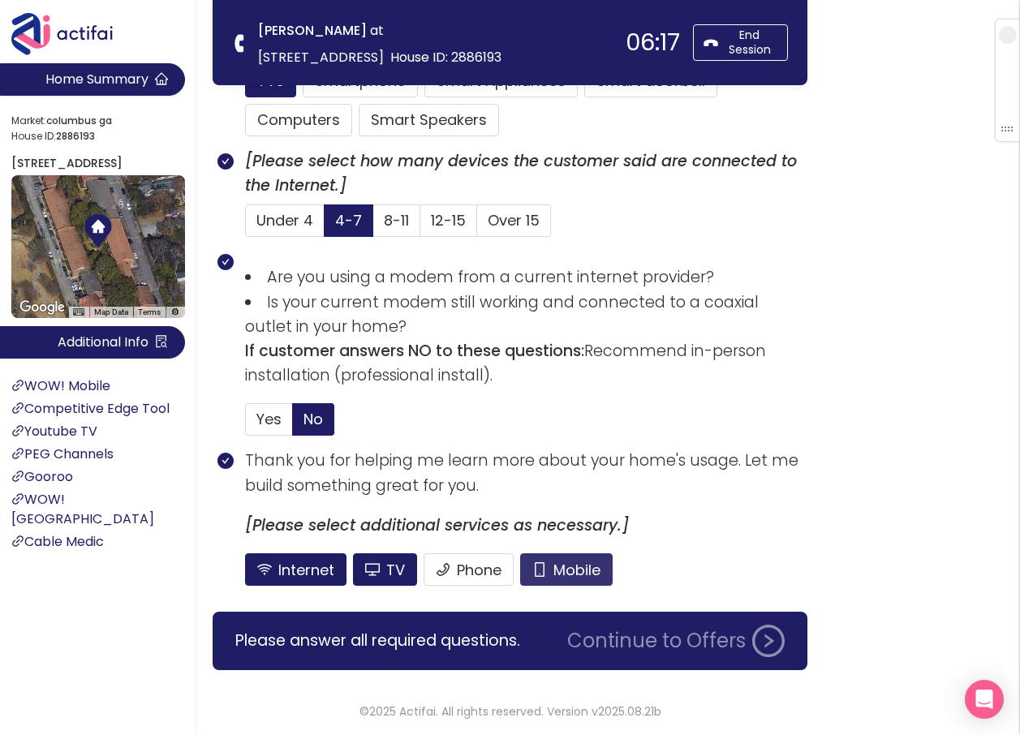
click at [563, 561] on button "Mobile" at bounding box center [566, 569] width 92 height 32
click at [381, 570] on button "TV" at bounding box center [385, 569] width 64 height 32
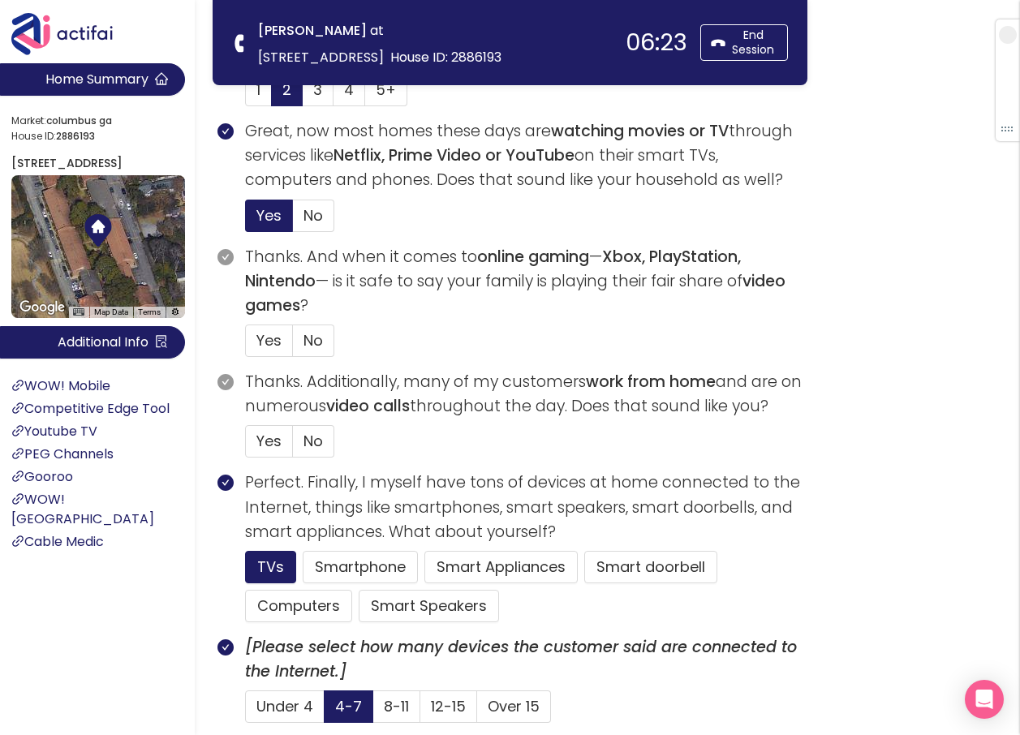
scroll to position [623, 0]
click at [322, 333] on span "No" at bounding box center [312, 341] width 19 height 20
click at [293, 346] on input "No" at bounding box center [293, 346] width 0 height 0
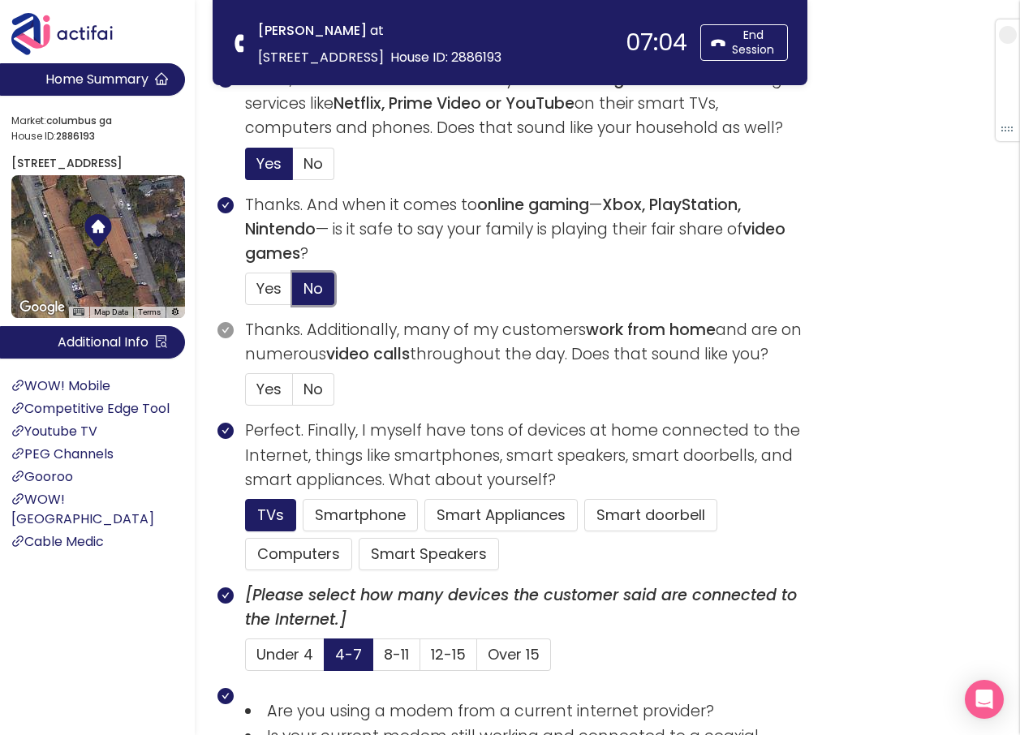
scroll to position [704, 0]
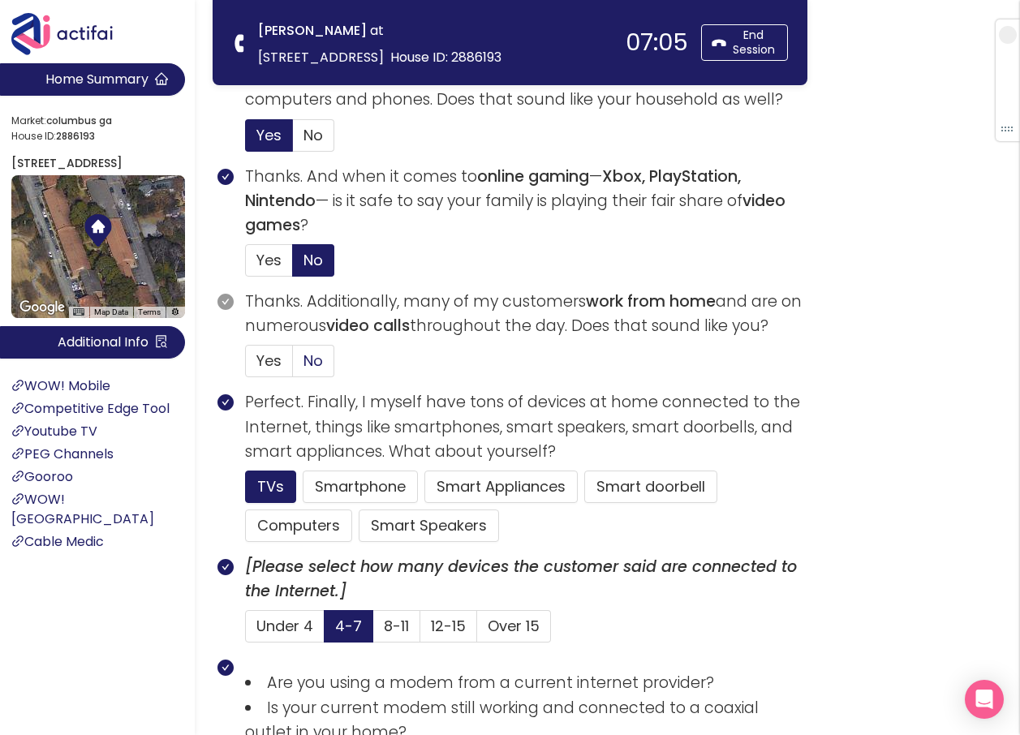
click at [320, 362] on span "No" at bounding box center [312, 360] width 19 height 20
click at [293, 366] on input "No" at bounding box center [293, 366] width 0 height 0
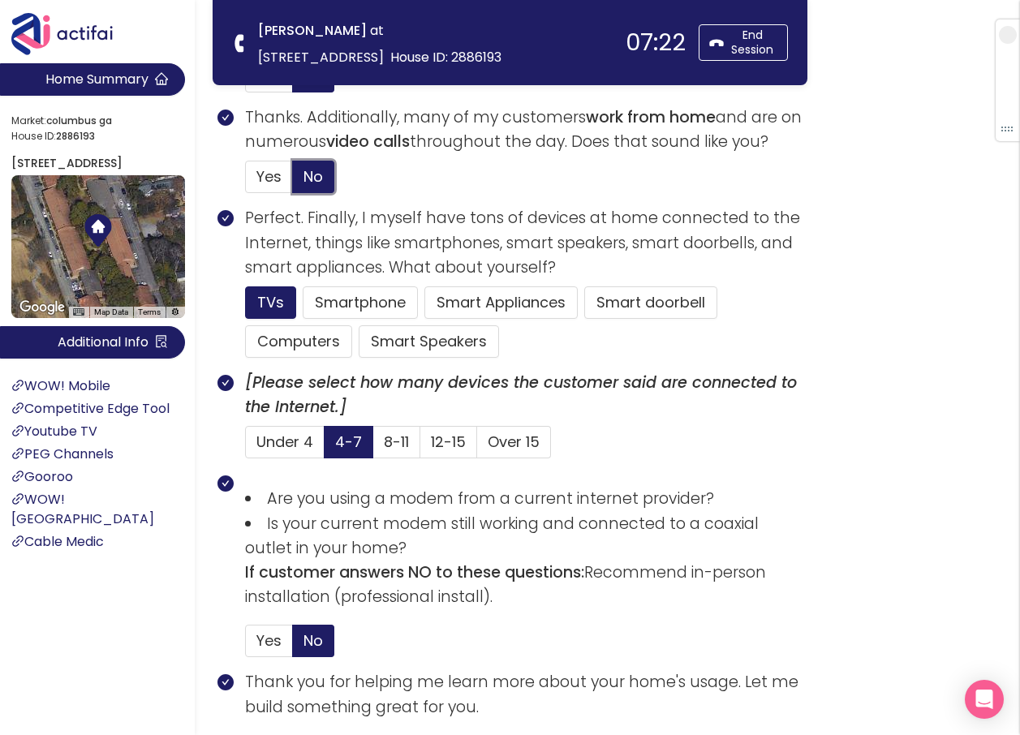
scroll to position [1110, 0]
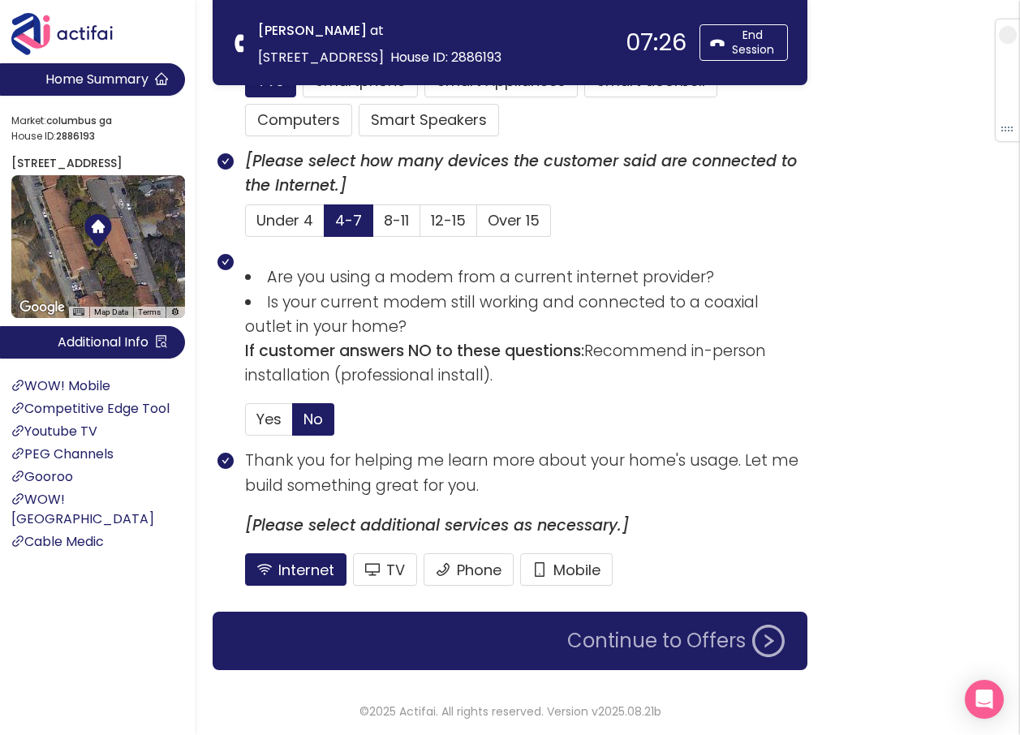
click at [619, 647] on button "Continue to Offers" at bounding box center [675, 641] width 237 height 32
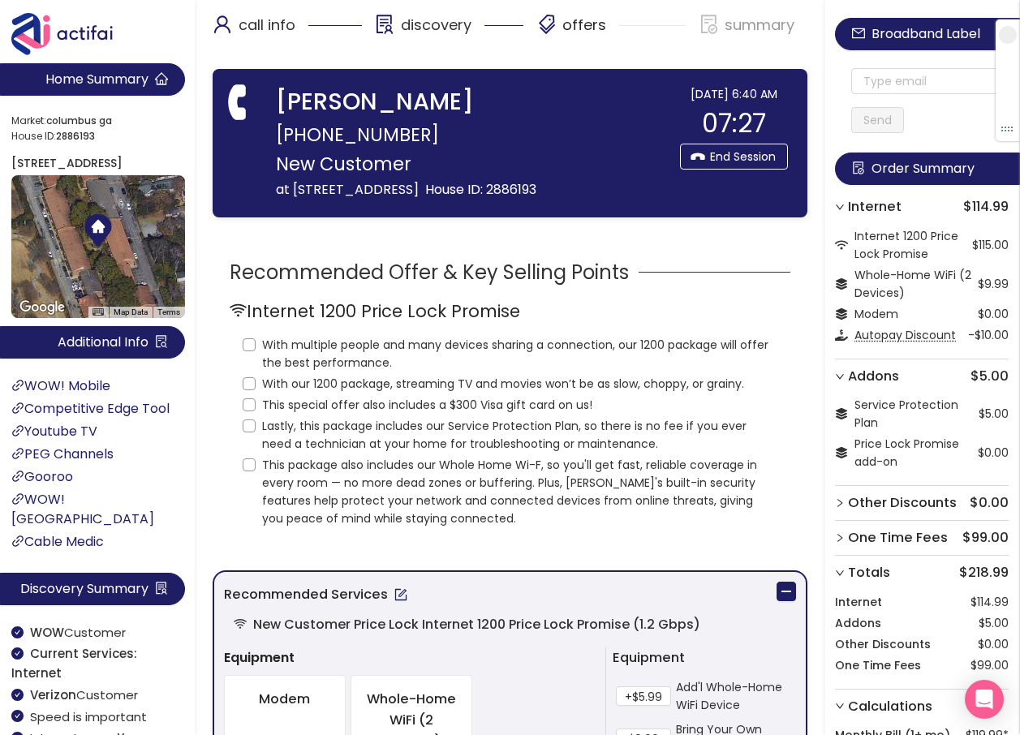
scroll to position [0, 0]
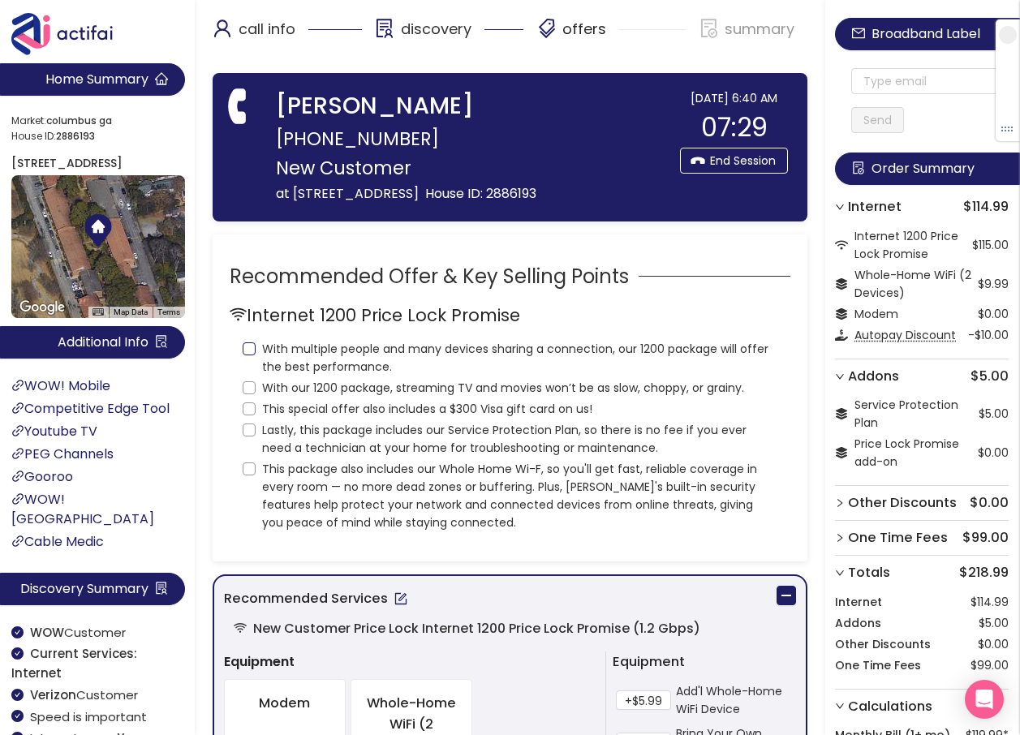
click at [249, 355] on input "With multiple people and many devices sharing a connection, our 1200 package wi…" at bounding box center [249, 348] width 13 height 13
checkbox input "true"
click at [249, 394] on input "With our 1200 package, streaming TV and movies won’t be as slow, choppy, or gra…" at bounding box center [249, 387] width 13 height 13
checkbox input "true"
click at [249, 415] on input "This special offer also includes a $300 Visa gift card on us!" at bounding box center [249, 408] width 13 height 13
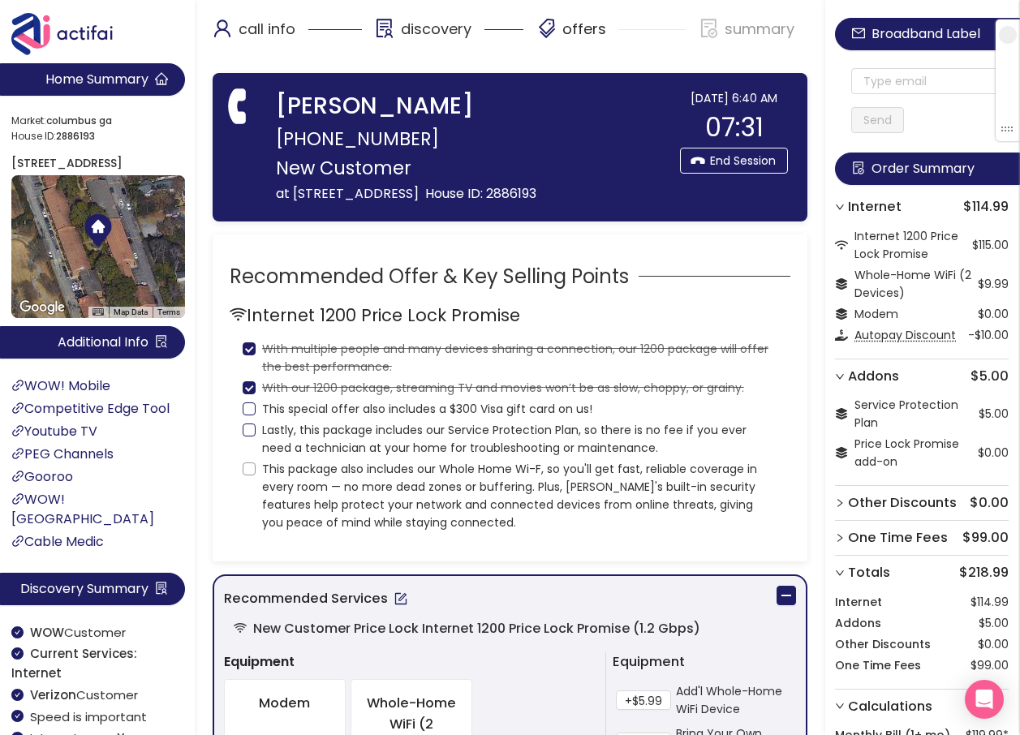
checkbox input "true"
click at [246, 436] on input "Lastly, this package includes our Service Protection Plan, so there is no fee i…" at bounding box center [249, 429] width 13 height 13
checkbox input "true"
drag, startPoint x: 246, startPoint y: 494, endPoint x: 307, endPoint y: 509, distance: 63.4
click at [245, 475] on input "This package also includes our Whole Home Wi-F, so you'll get fast, reliable co…" at bounding box center [249, 468] width 13 height 13
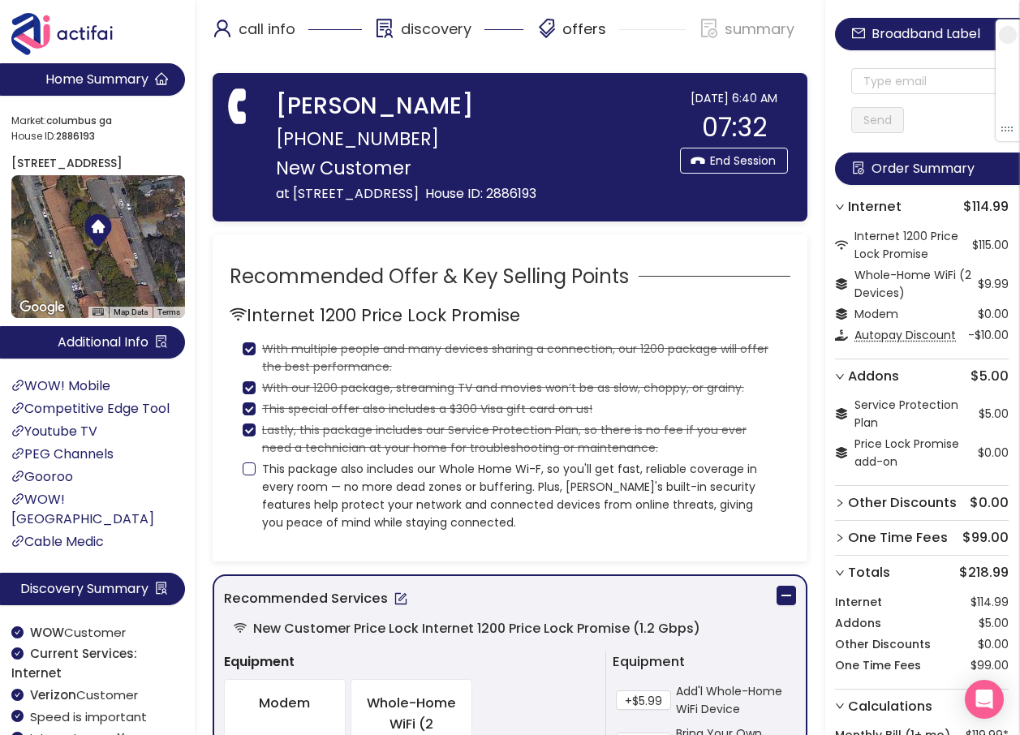
checkbox input "true"
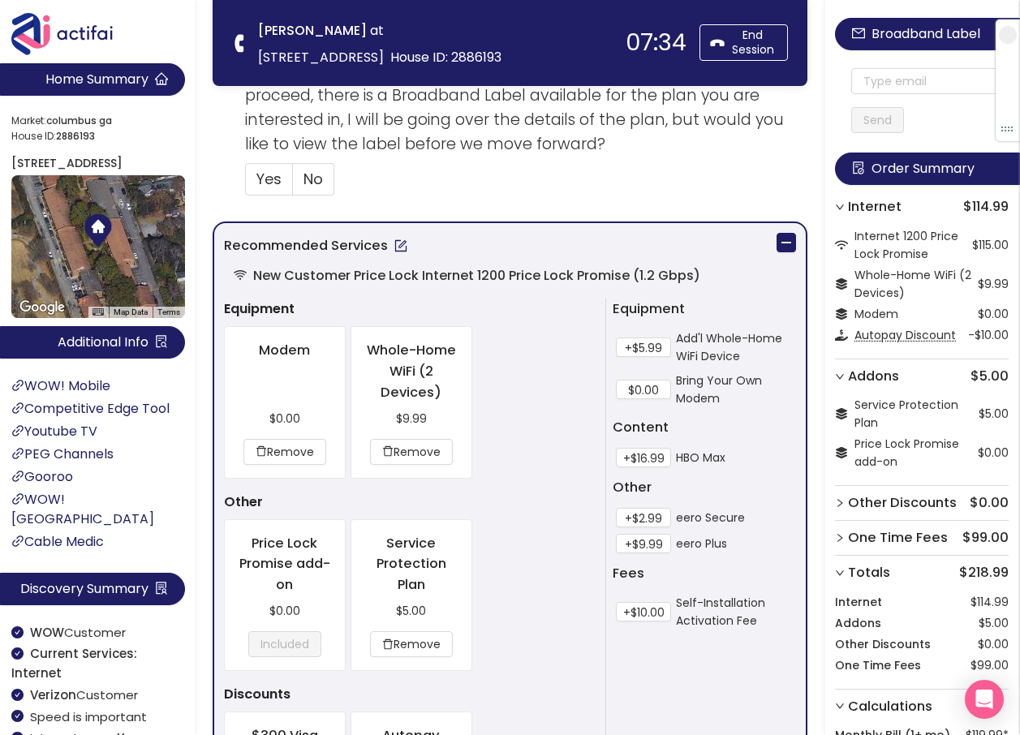
scroll to position [649, 0]
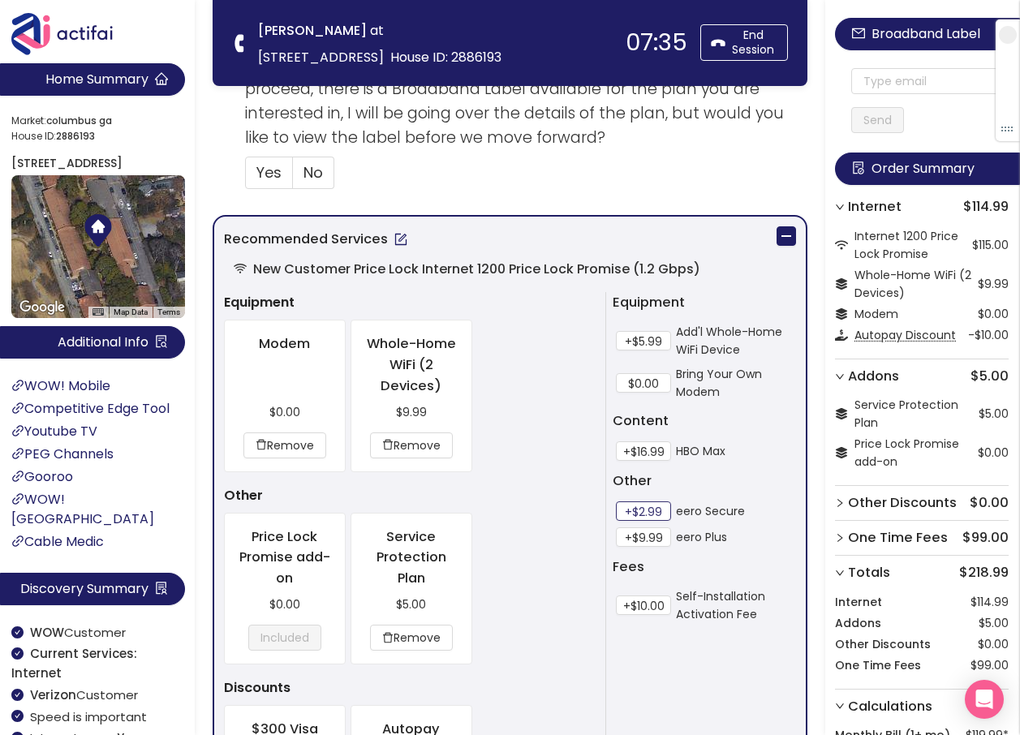
click at [630, 509] on button "+$2.99" at bounding box center [643, 510] width 55 height 19
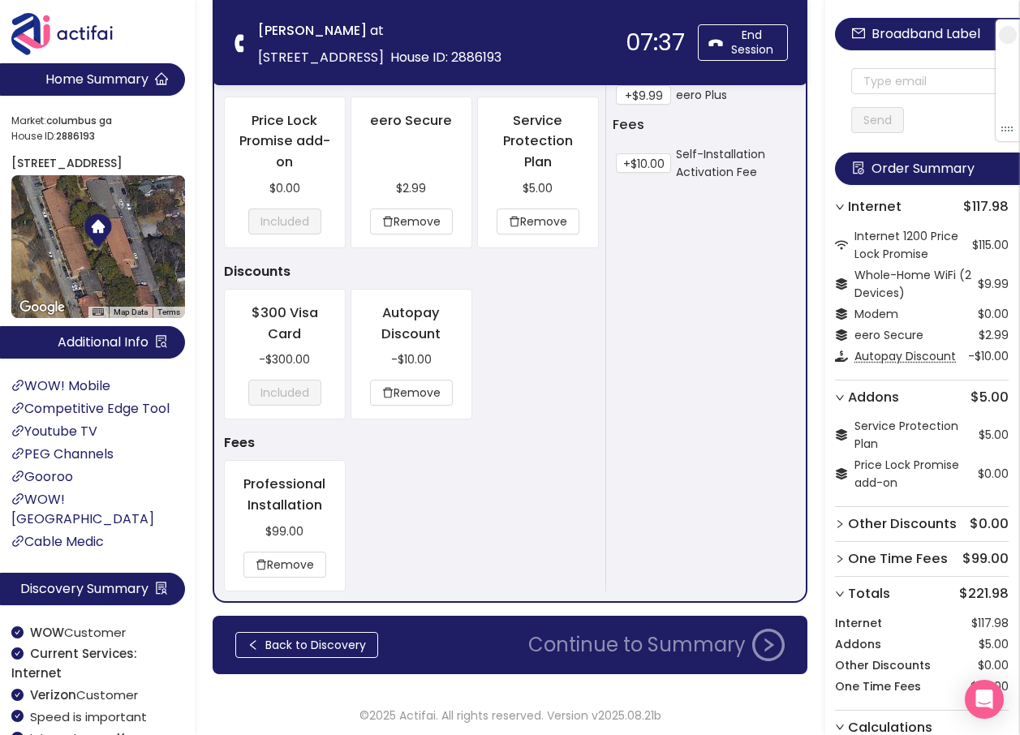
scroll to position [1069, 0]
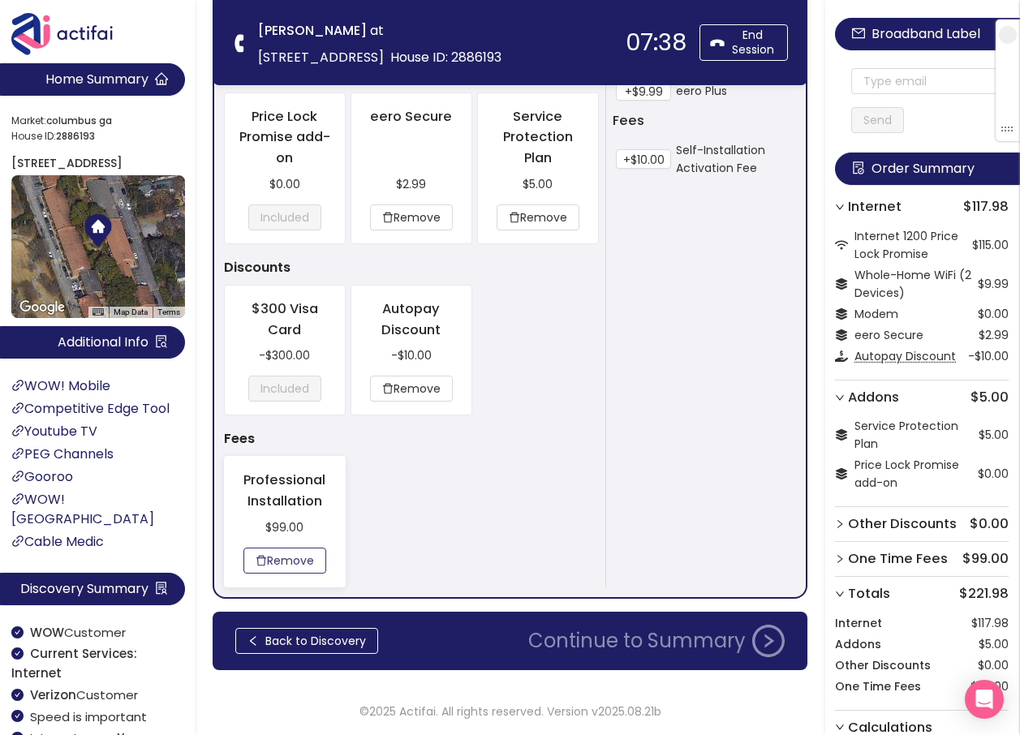
click at [287, 557] on button "Remove" at bounding box center [284, 561] width 83 height 26
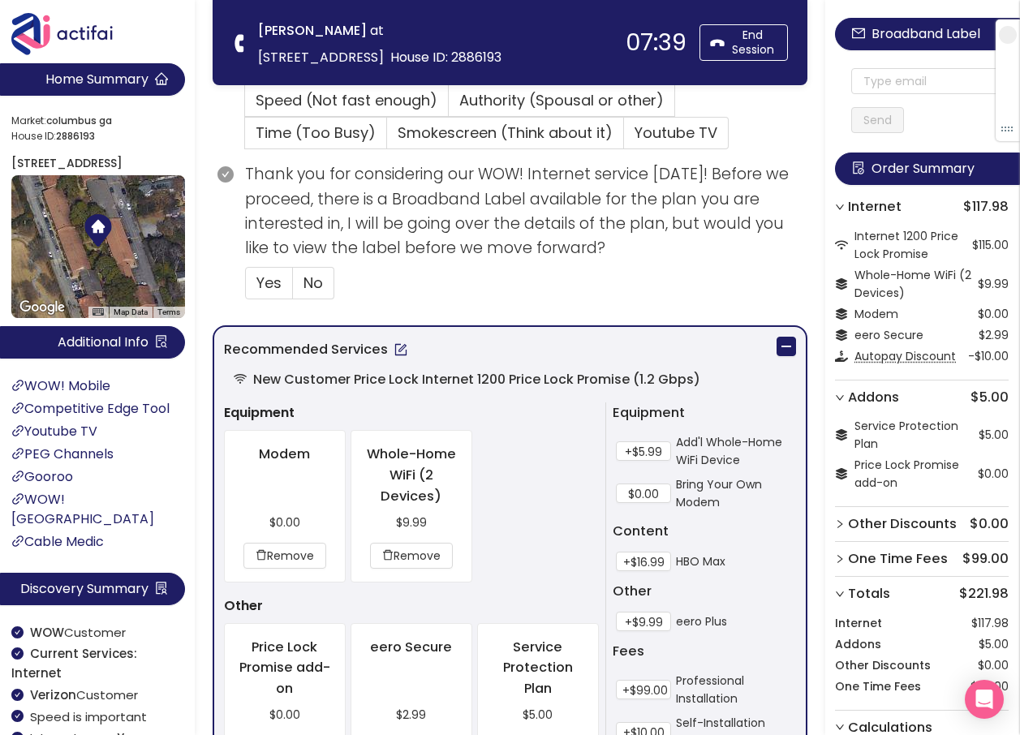
scroll to position [492, 0]
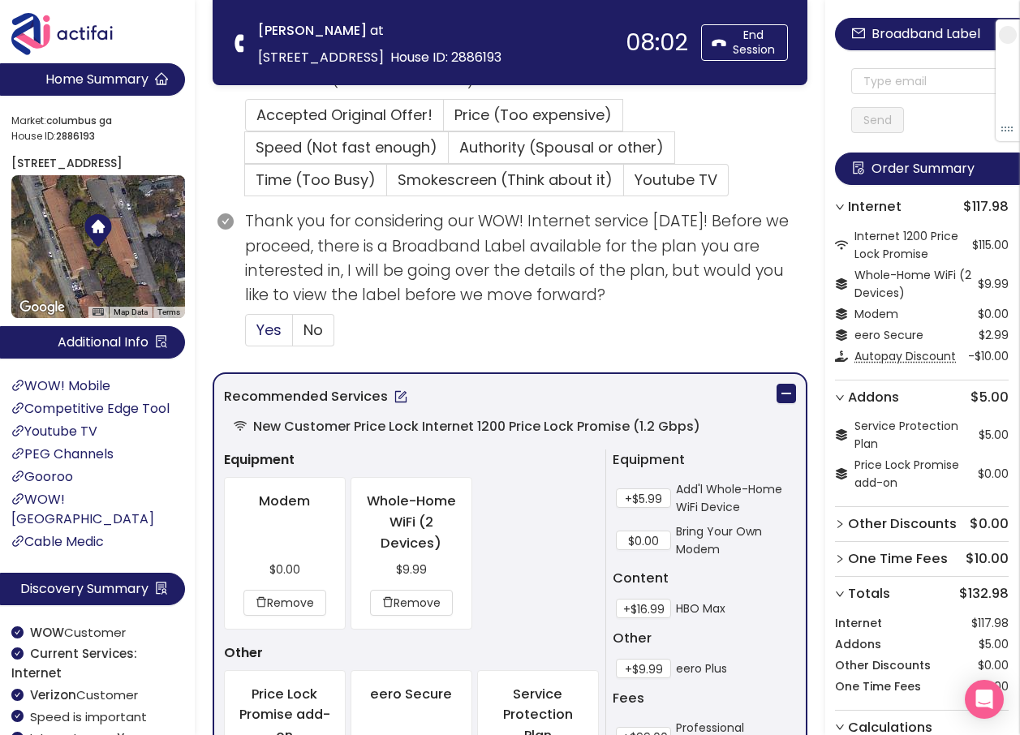
click at [270, 331] on span "Yes" at bounding box center [268, 330] width 25 height 20
click at [246, 335] on input "Yes" at bounding box center [246, 335] width 0 height 0
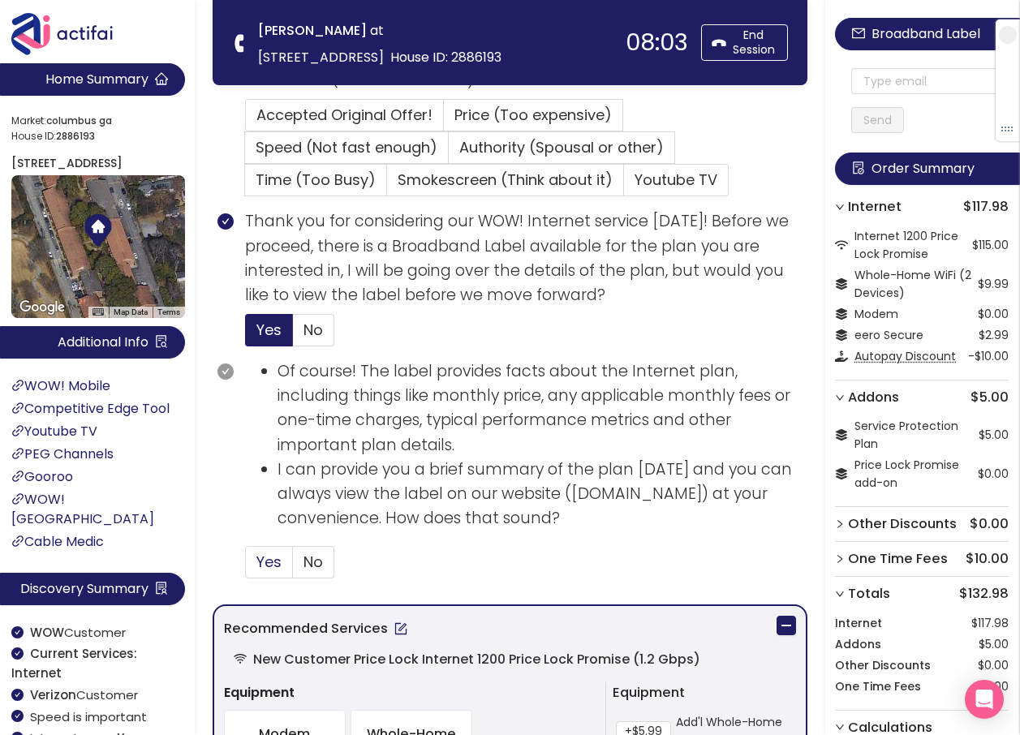
click at [273, 563] on span "Yes" at bounding box center [268, 562] width 25 height 20
click at [246, 567] on input "Yes" at bounding box center [246, 567] width 0 height 0
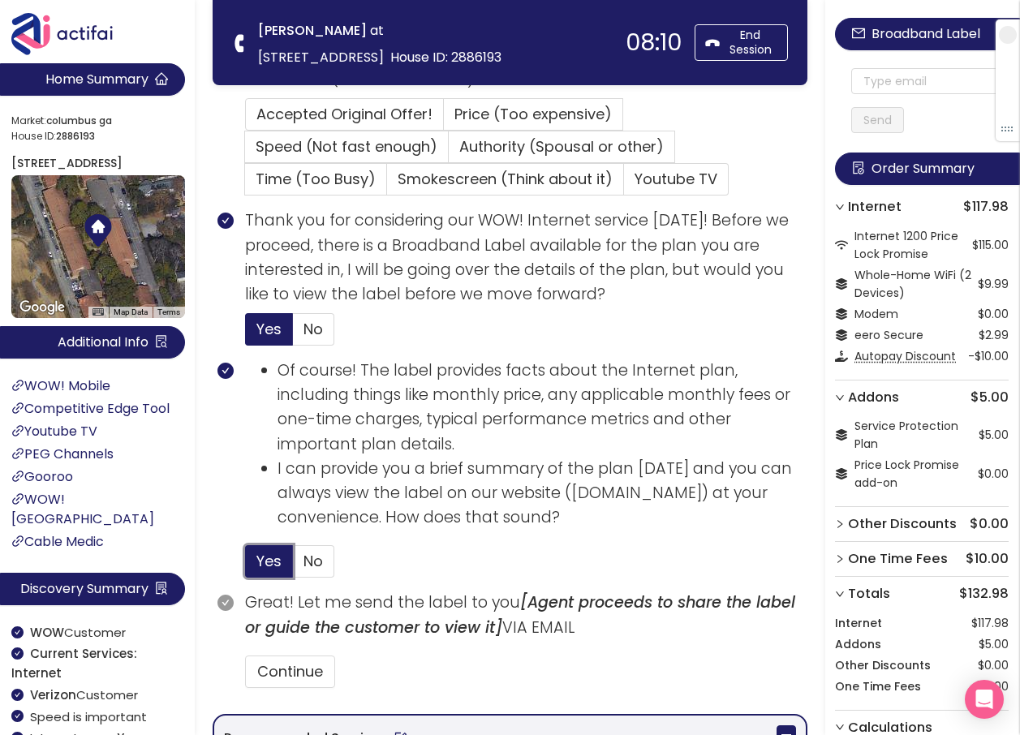
scroll to position [735, 0]
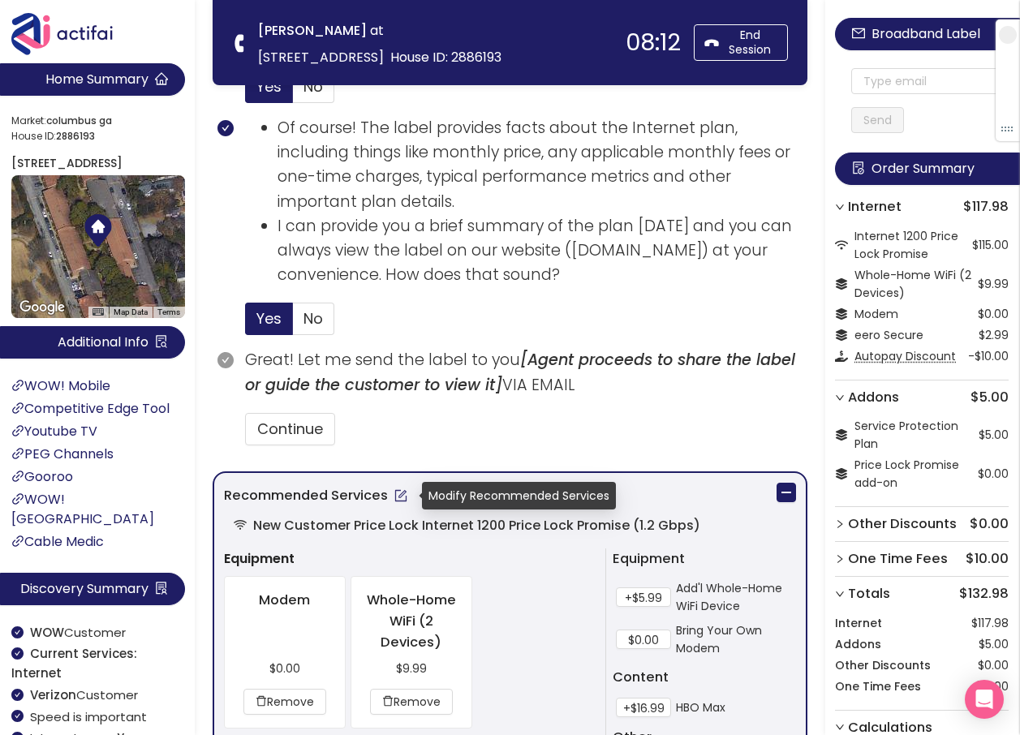
click at [398, 496] on button "button" at bounding box center [401, 496] width 26 height 26
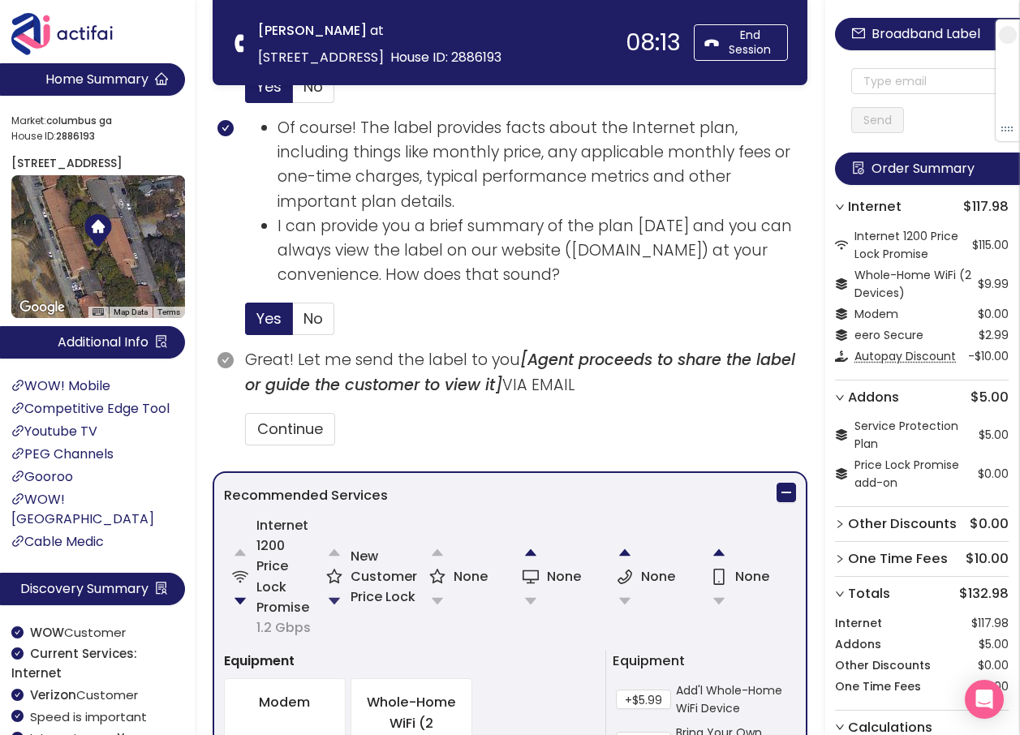
click at [337, 595] on button "button" at bounding box center [334, 601] width 32 height 32
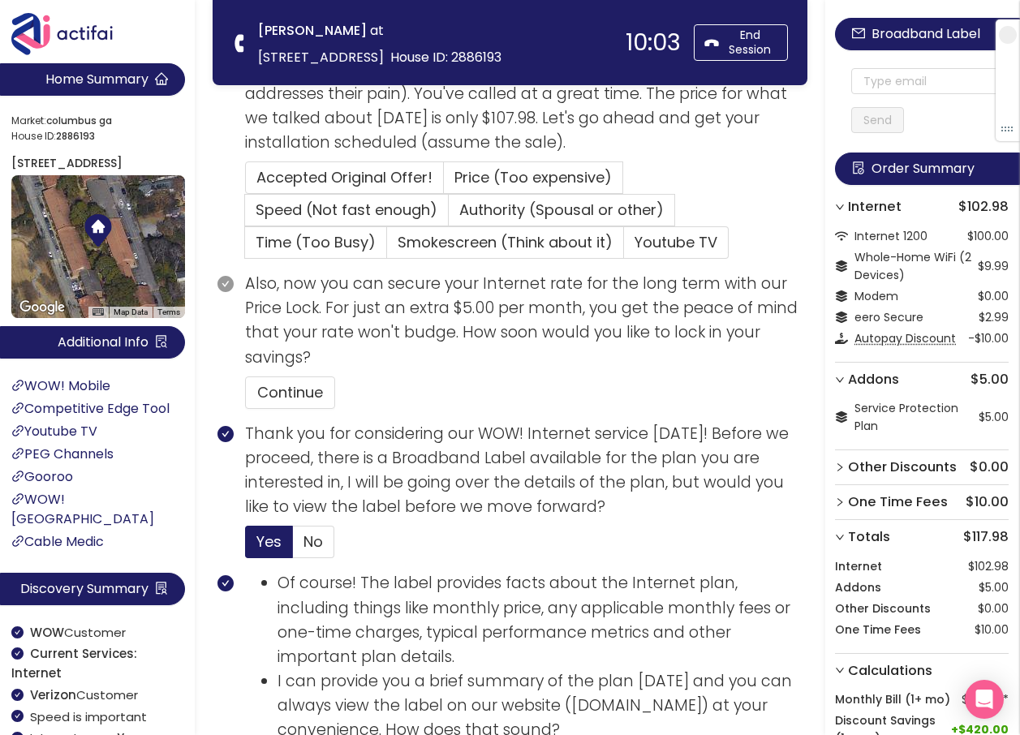
scroll to position [350, 0]
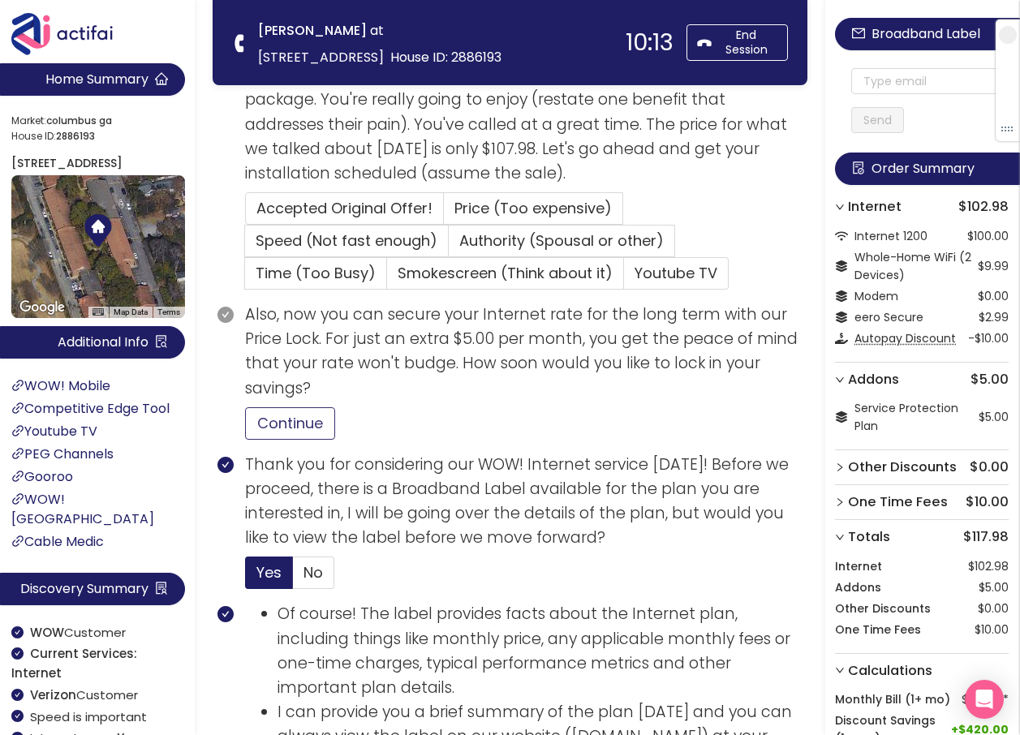
drag, startPoint x: 299, startPoint y: 419, endPoint x: 354, endPoint y: 411, distance: 55.0
click at [299, 419] on button "Continue" at bounding box center [290, 423] width 90 height 32
click at [331, 201] on span "Accepted Original Offer!" at bounding box center [344, 208] width 176 height 20
click at [246, 213] on input "Accepted Original Offer!" at bounding box center [246, 213] width 0 height 0
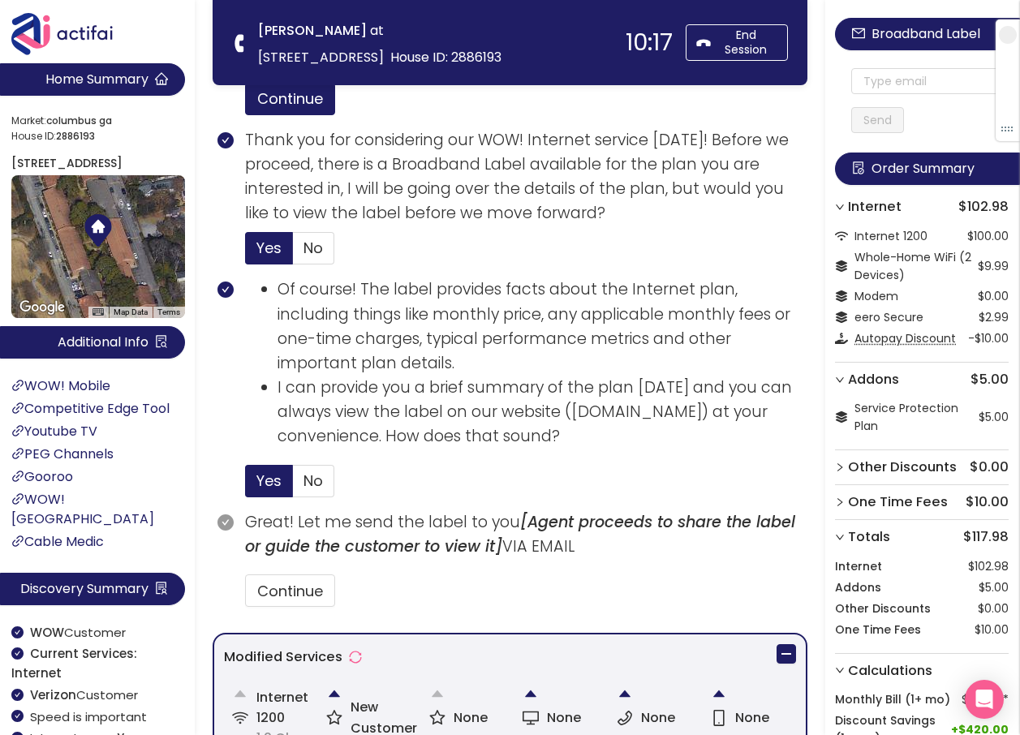
scroll to position [836, 0]
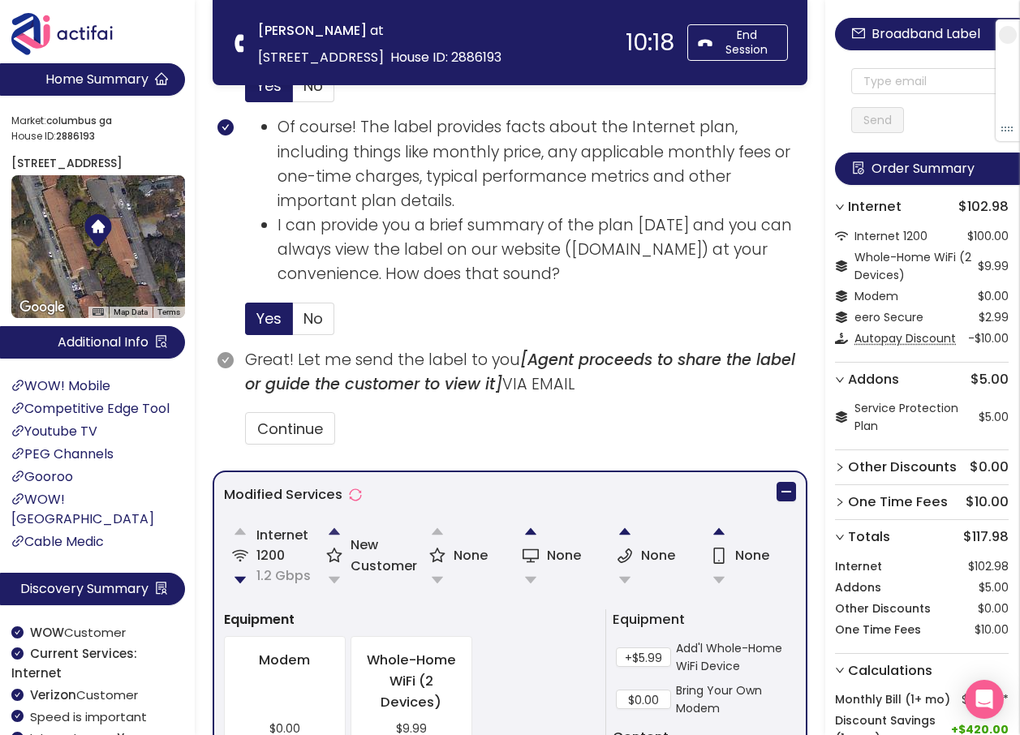
click at [332, 532] on button "button" at bounding box center [334, 531] width 32 height 32
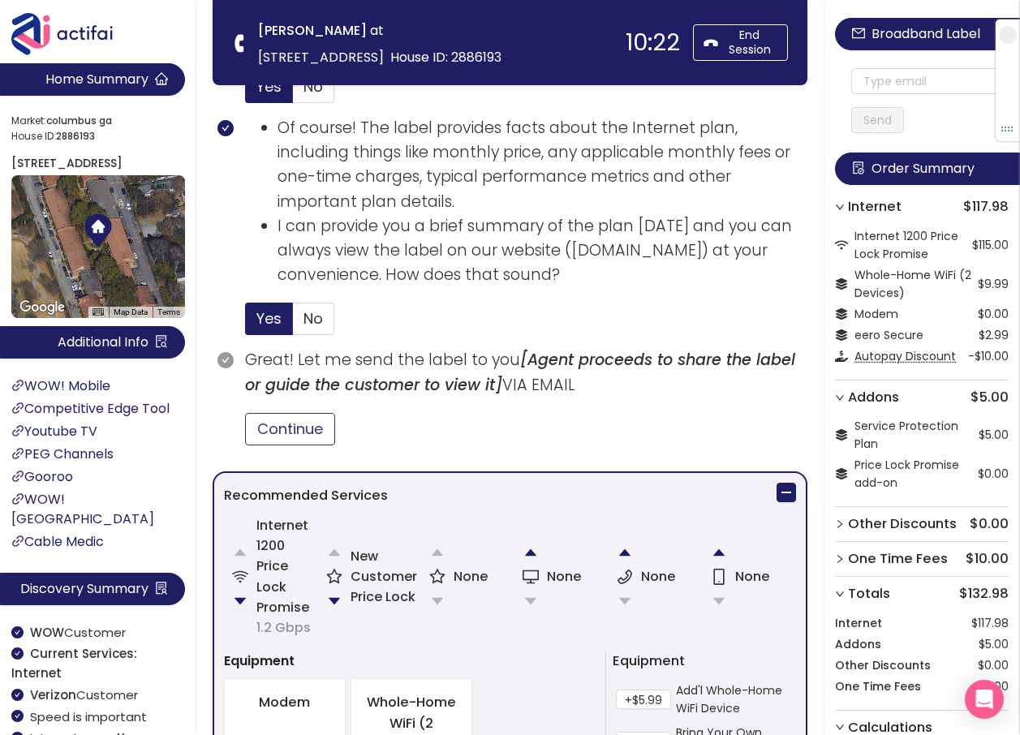
click at [299, 436] on button "Continue" at bounding box center [290, 429] width 90 height 32
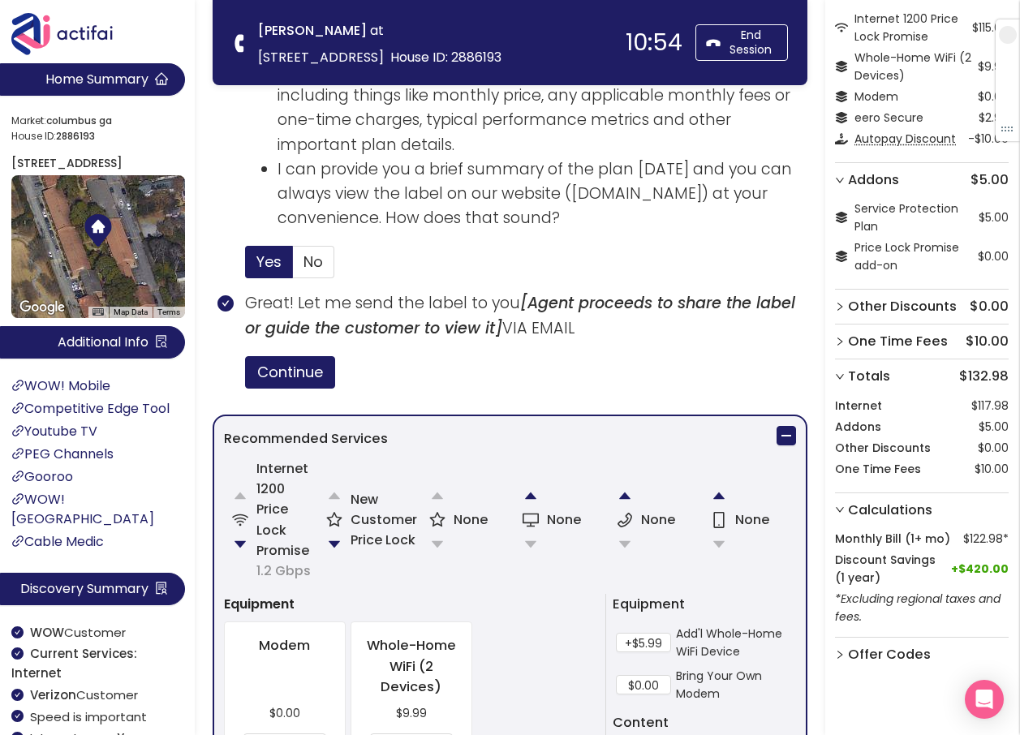
scroll to position [654, 0]
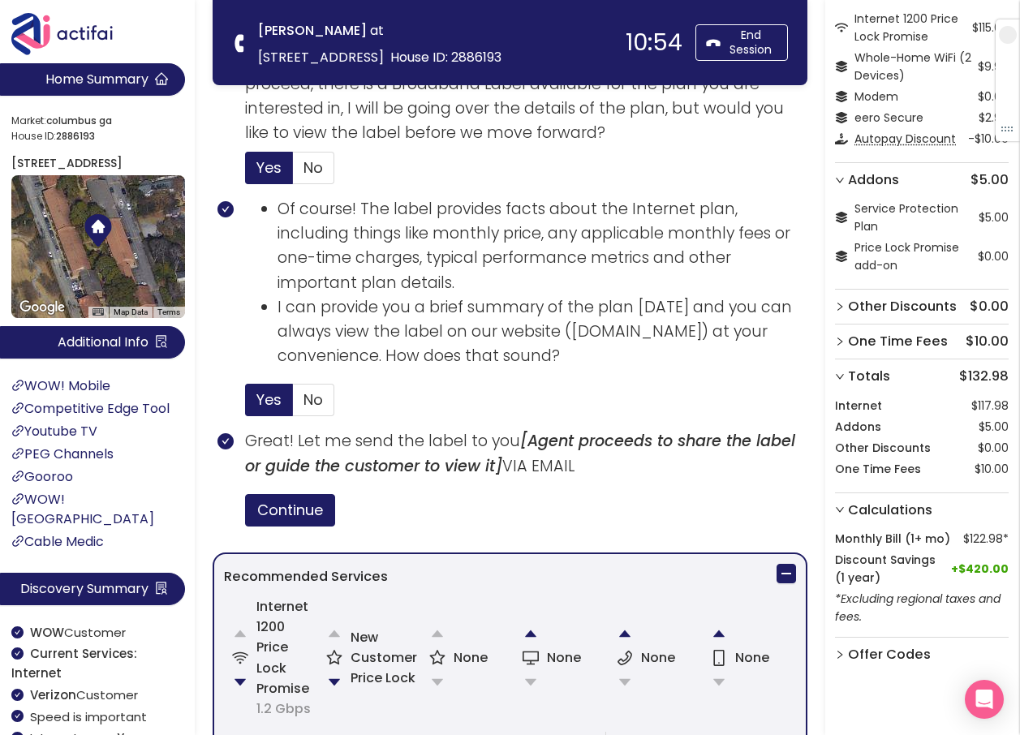
drag, startPoint x: 315, startPoint y: 400, endPoint x: 314, endPoint y: 374, distance: 26.0
click at [315, 401] on span "No" at bounding box center [312, 399] width 19 height 20
click at [293, 405] on input "No" at bounding box center [293, 405] width 0 height 0
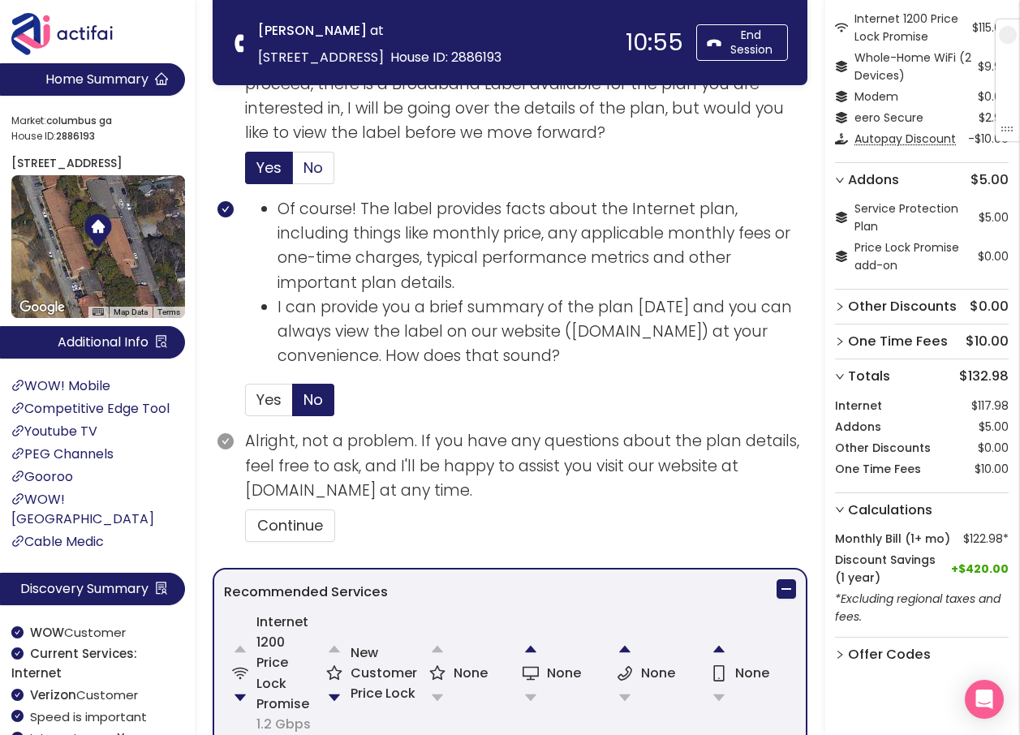
click at [318, 171] on span "No" at bounding box center [312, 167] width 19 height 20
click at [293, 173] on input "No" at bounding box center [293, 173] width 0 height 0
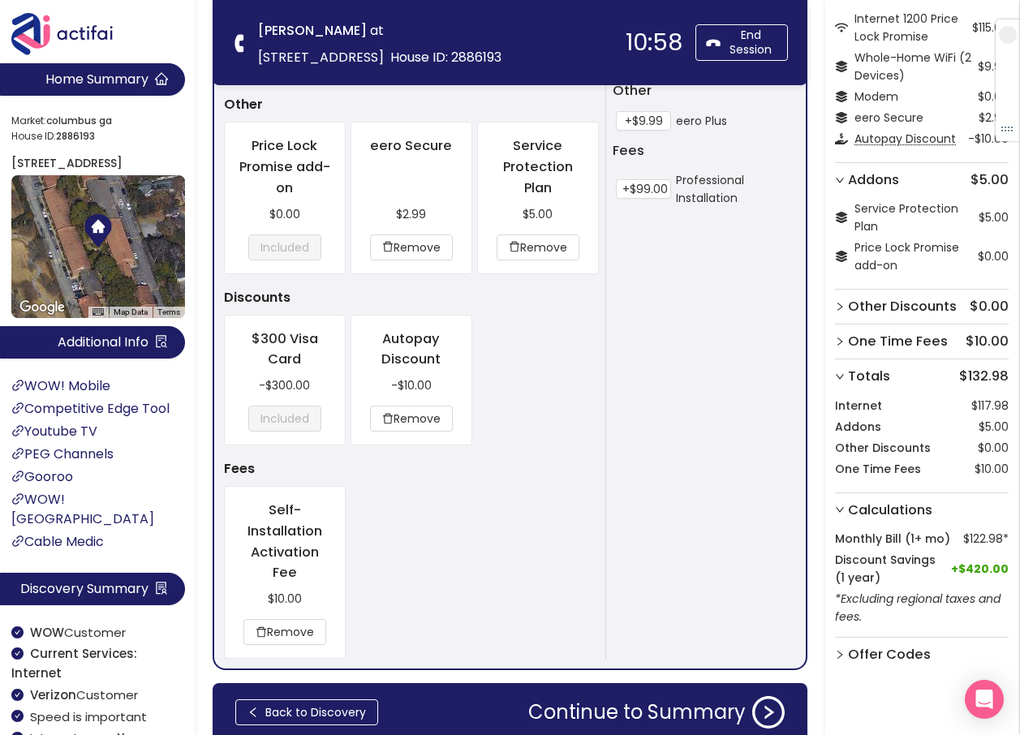
scroll to position [1213, 0]
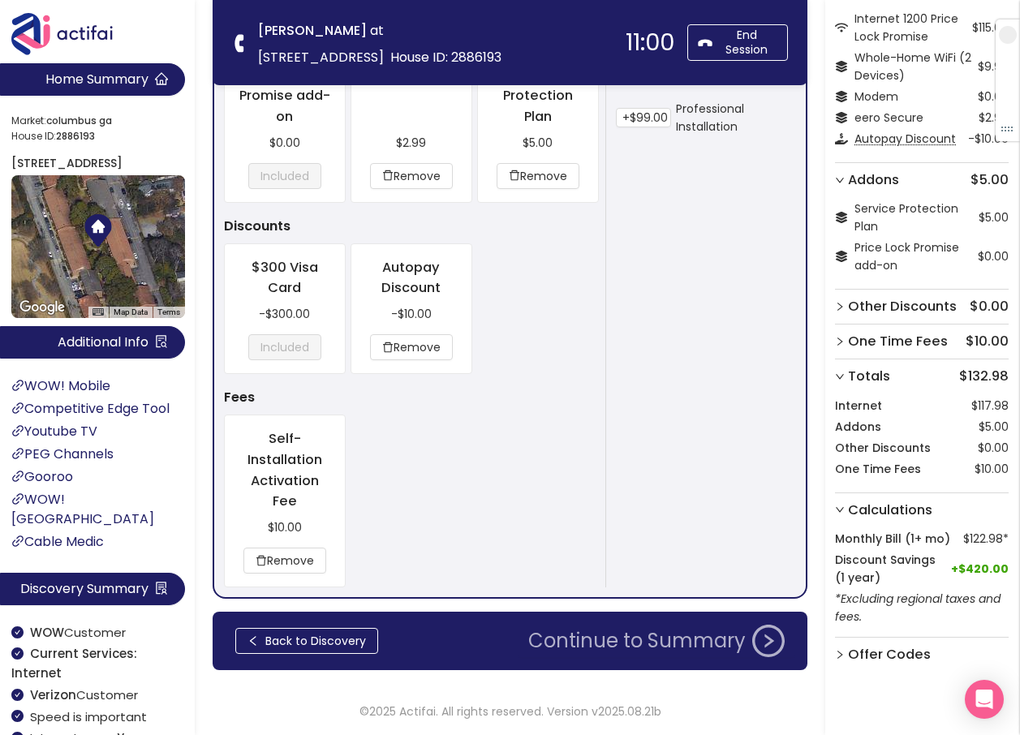
click at [631, 641] on button "Continue to Summary" at bounding box center [656, 641] width 276 height 32
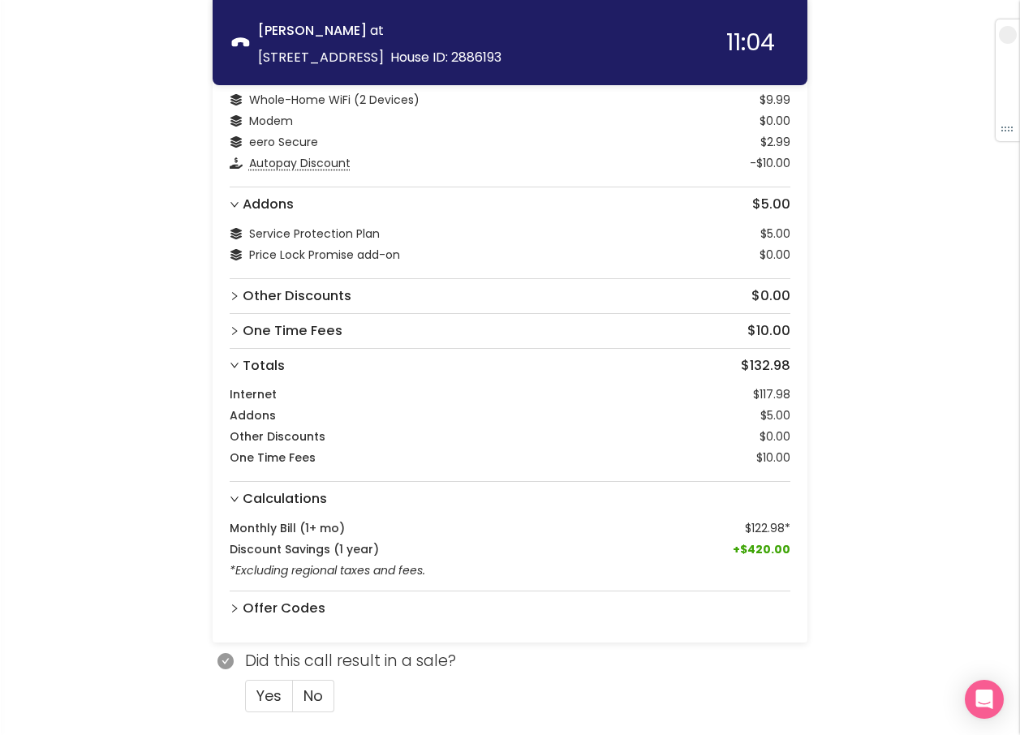
scroll to position [234, 0]
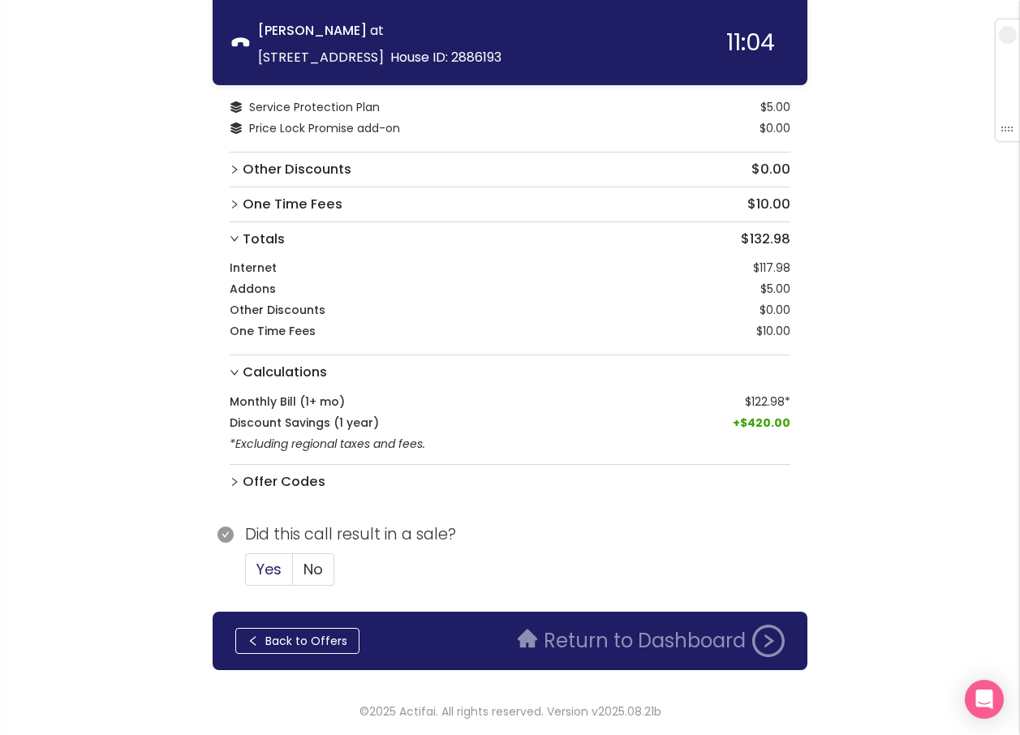
click at [257, 572] on span "Yes" at bounding box center [268, 569] width 25 height 20
click at [246, 574] on input "Yes" at bounding box center [246, 574] width 0 height 0
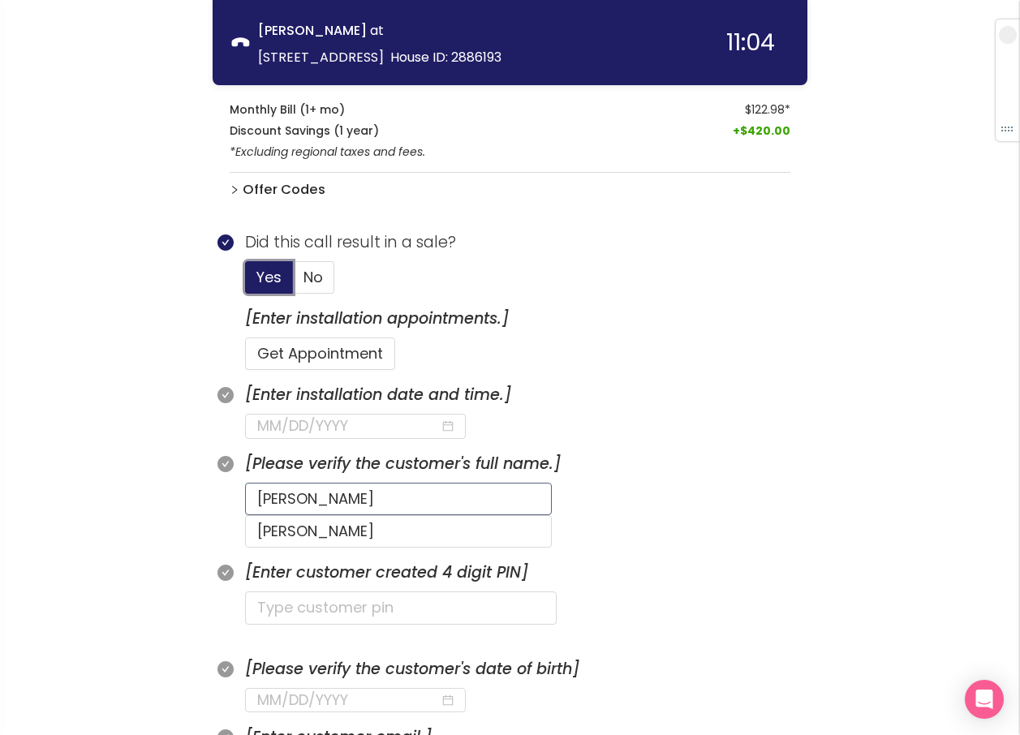
scroll to position [558, 0]
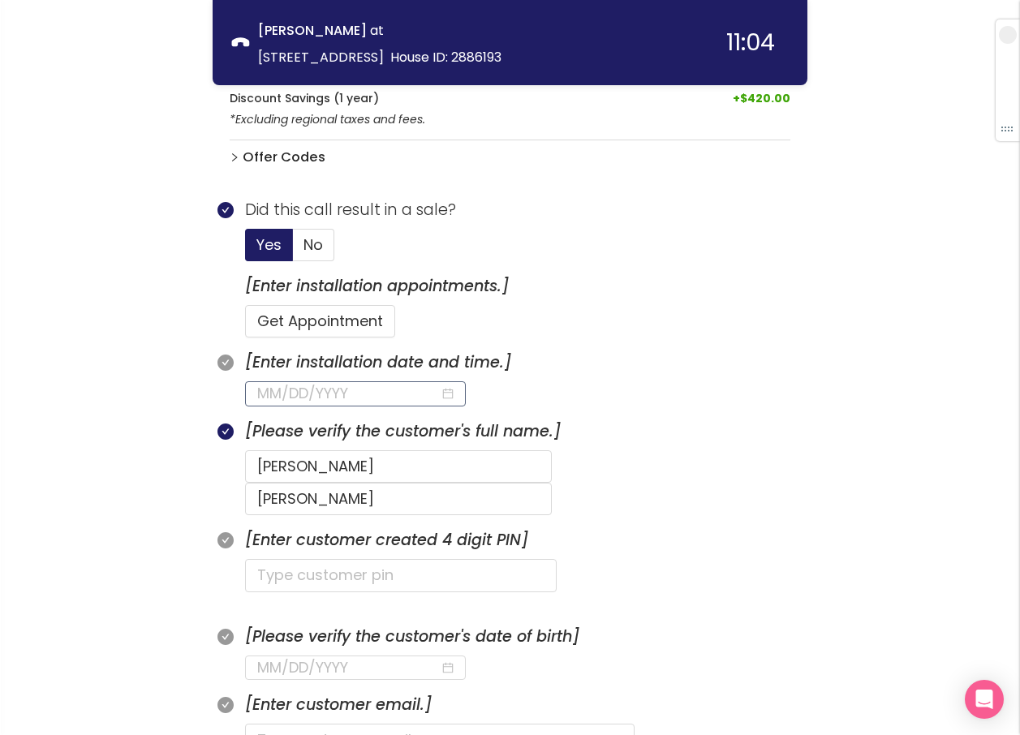
click at [307, 387] on input at bounding box center [348, 393] width 183 height 23
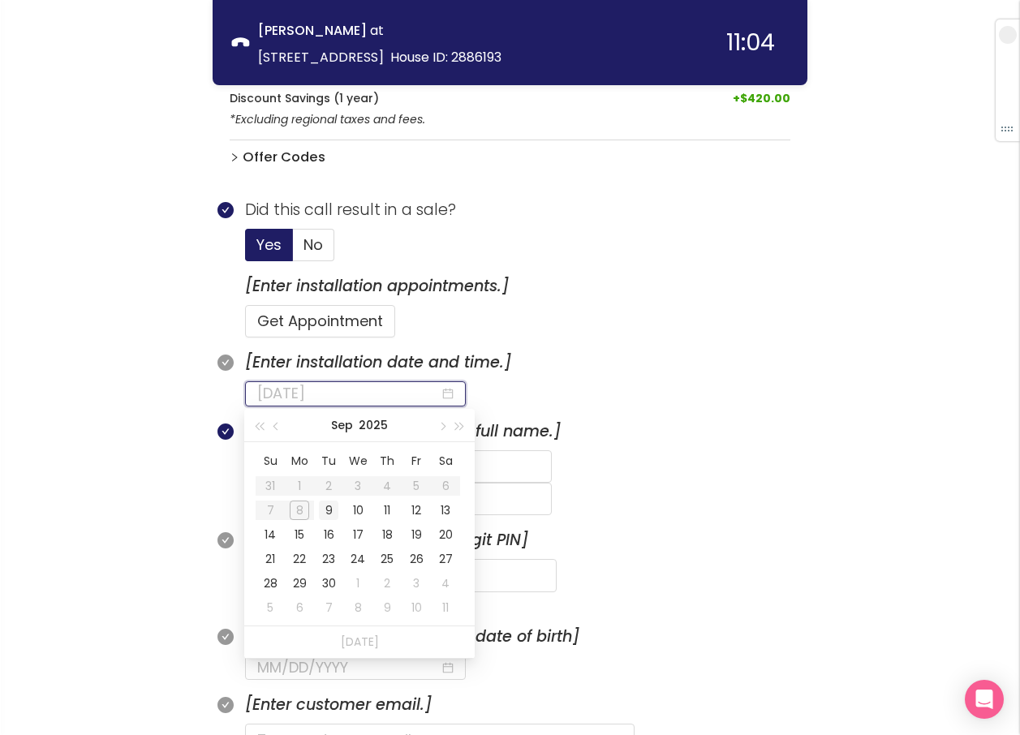
type input "[DATE]"
click at [325, 506] on div "9" at bounding box center [328, 510] width 19 height 19
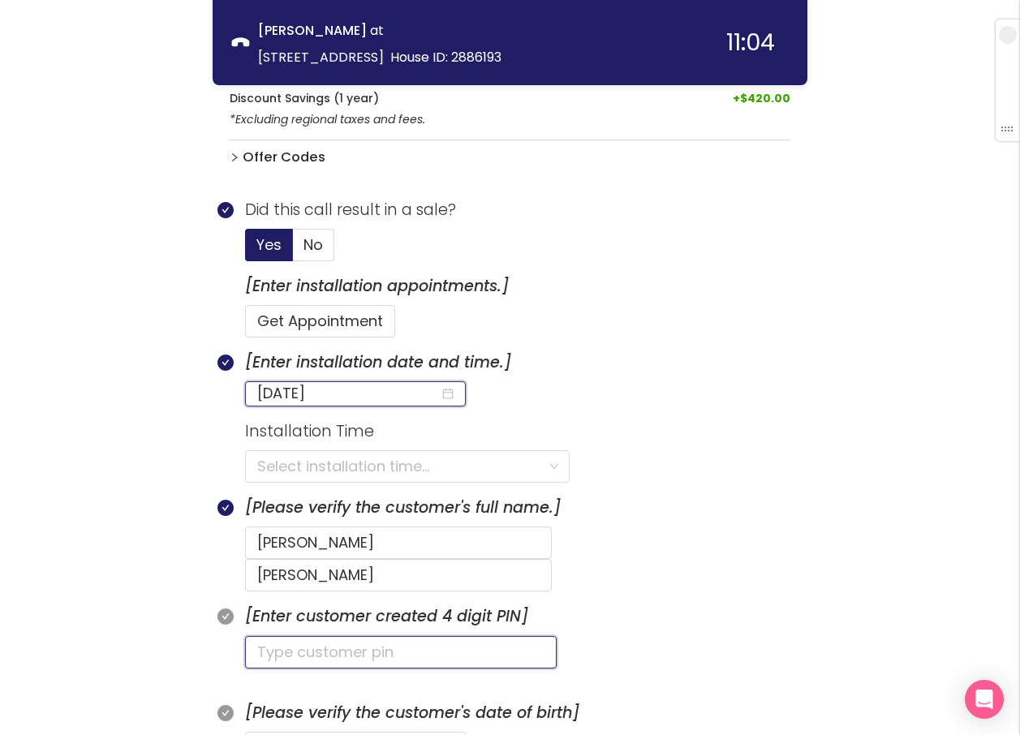
click at [292, 636] on input "text" at bounding box center [401, 652] width 312 height 32
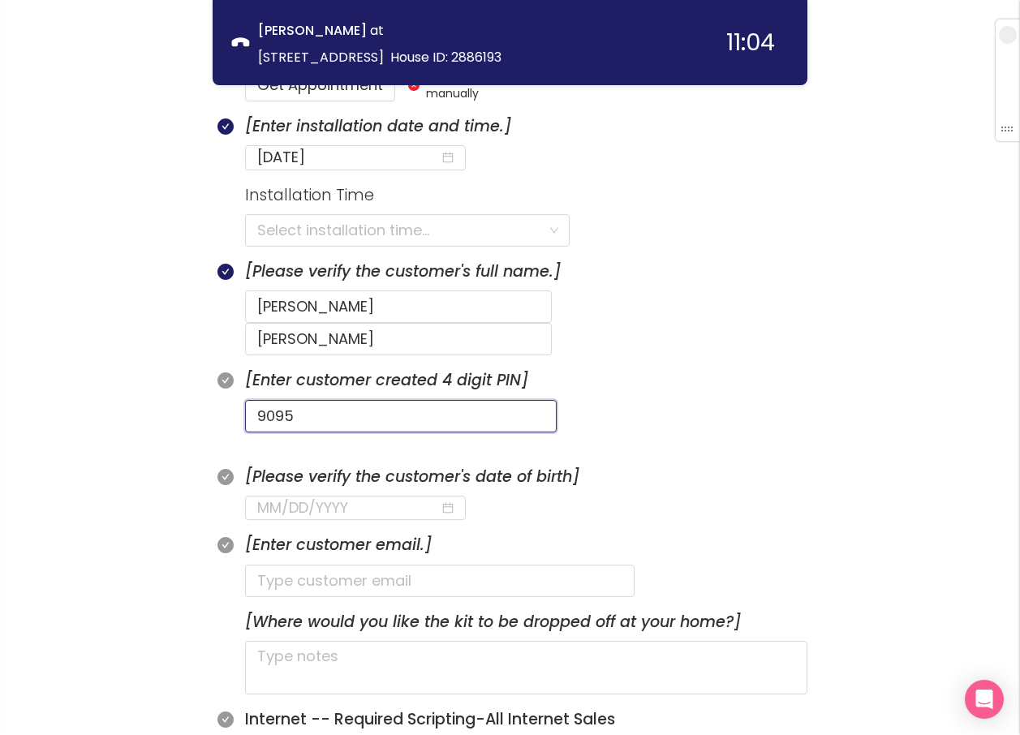
scroll to position [801, 0]
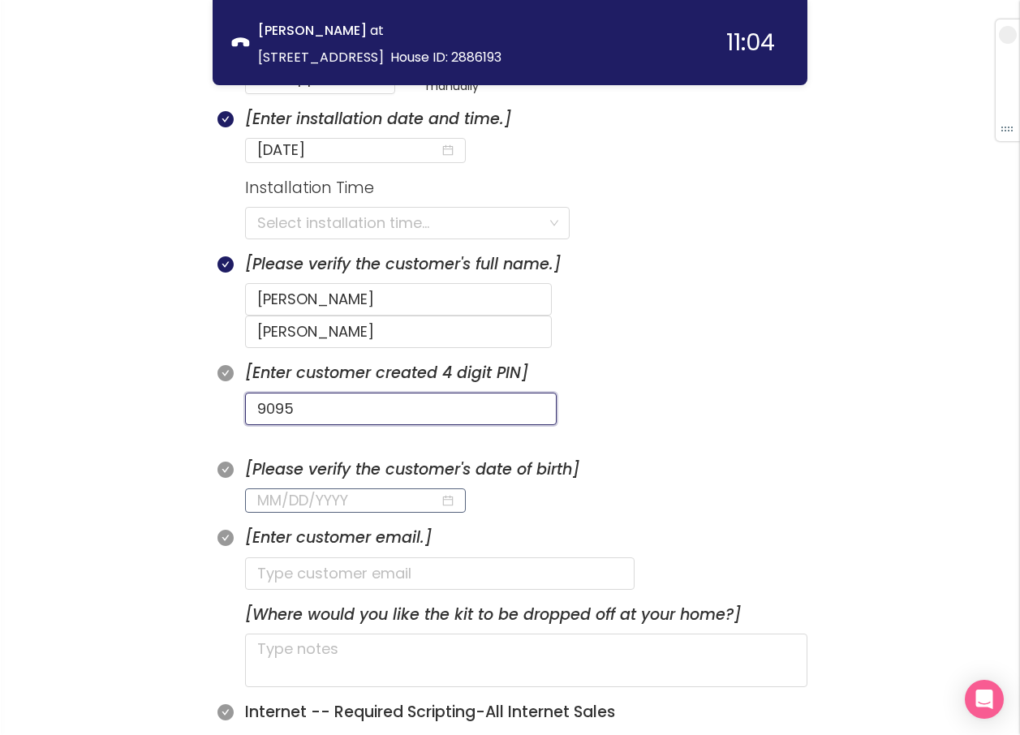
type input "9095"
click at [262, 489] on input at bounding box center [348, 500] width 183 height 23
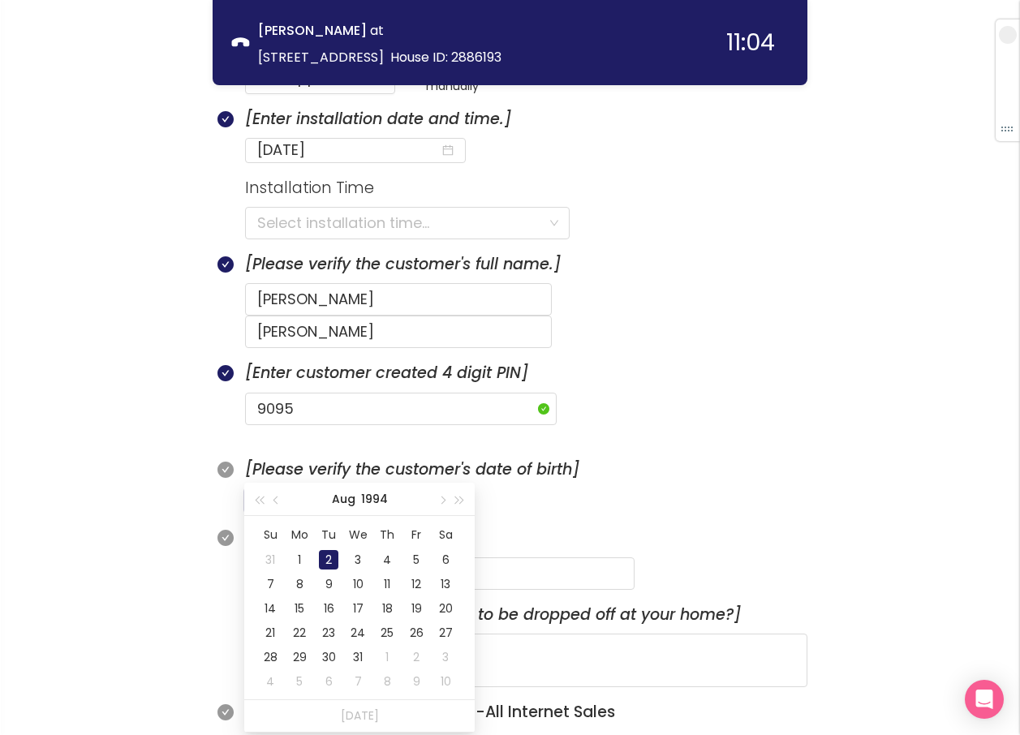
click at [327, 555] on div "2" at bounding box center [328, 559] width 19 height 19
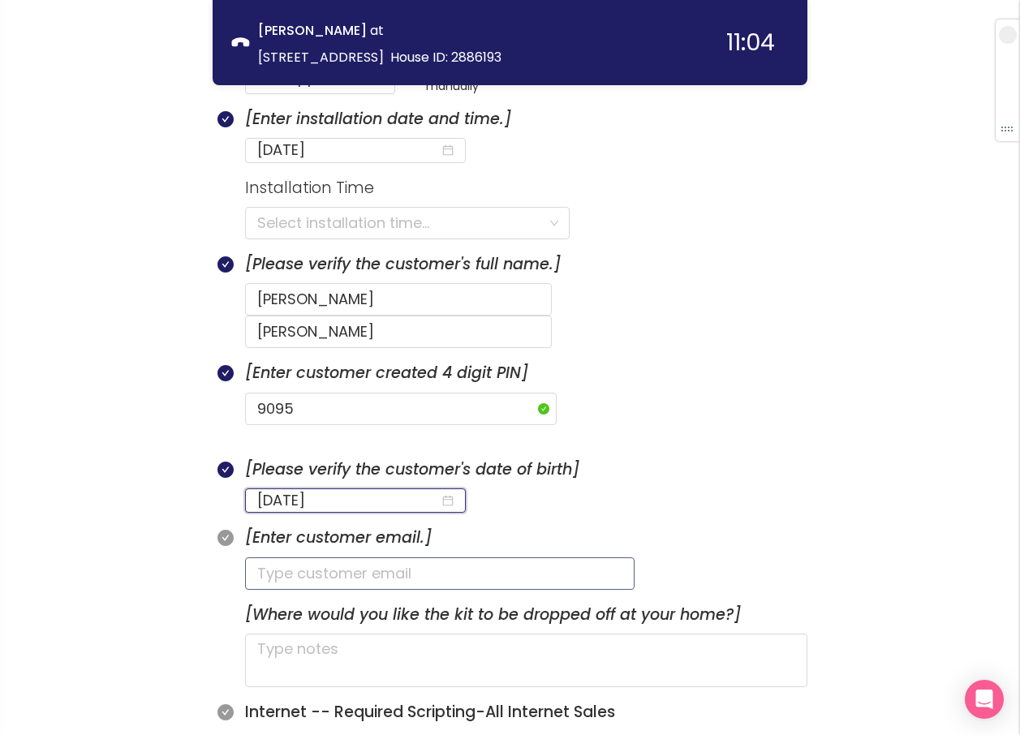
type input "[DATE]"
click at [283, 557] on input "text" at bounding box center [439, 573] width 389 height 32
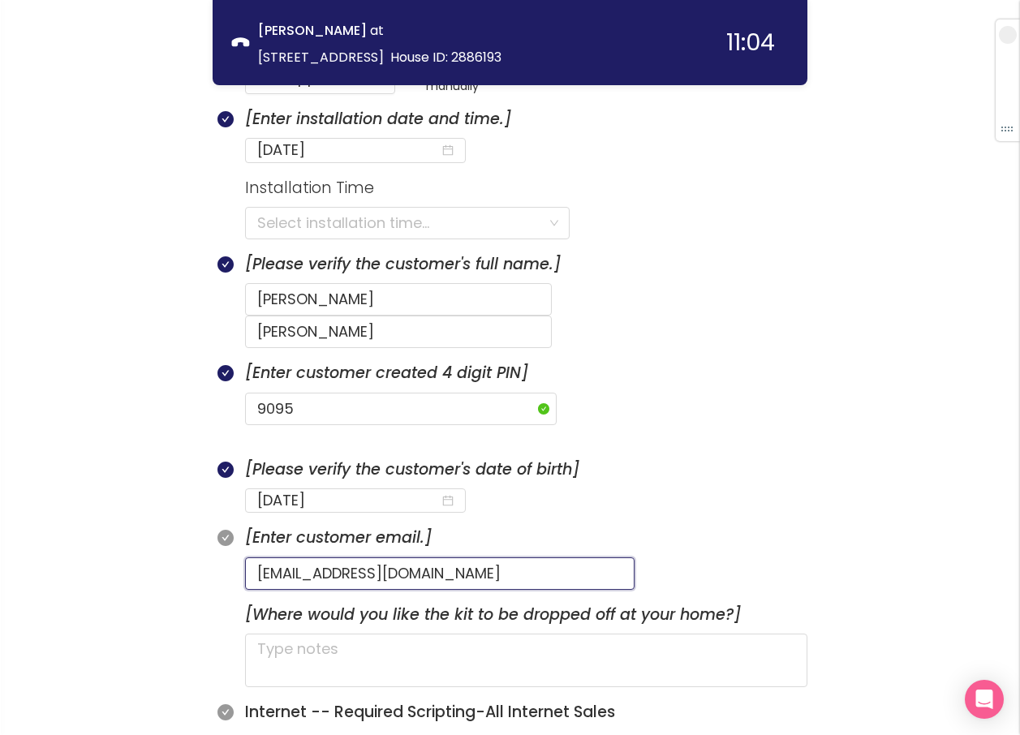
type input "[EMAIL_ADDRESS][DOMAIN_NAME]"
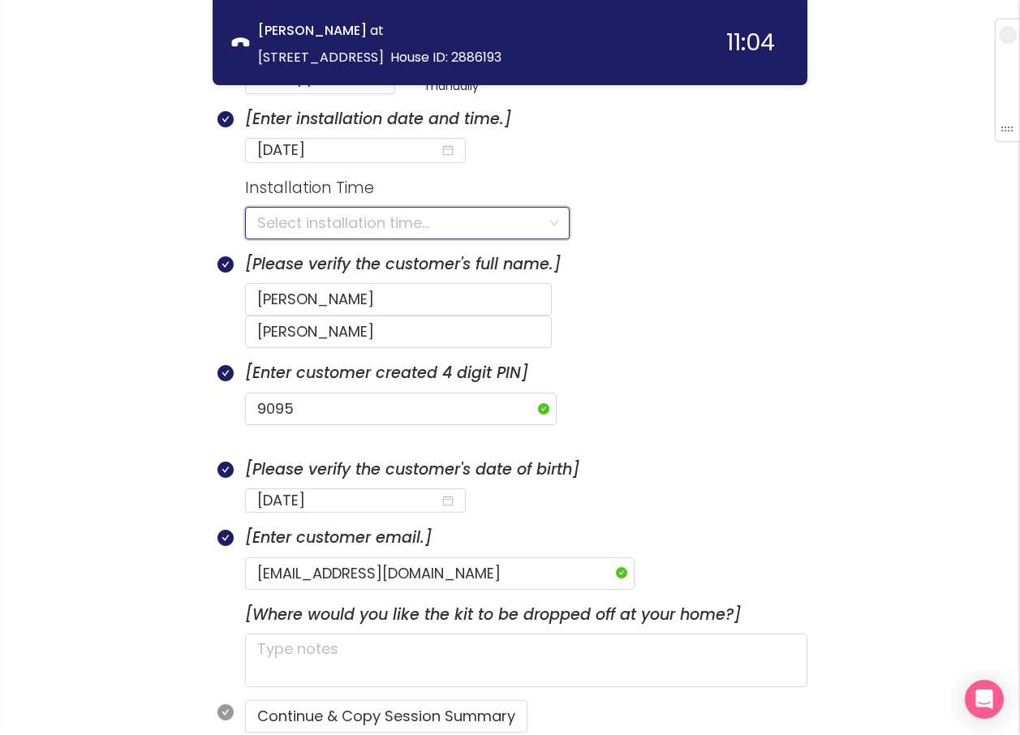
click at [342, 230] on input "search" at bounding box center [401, 223] width 289 height 31
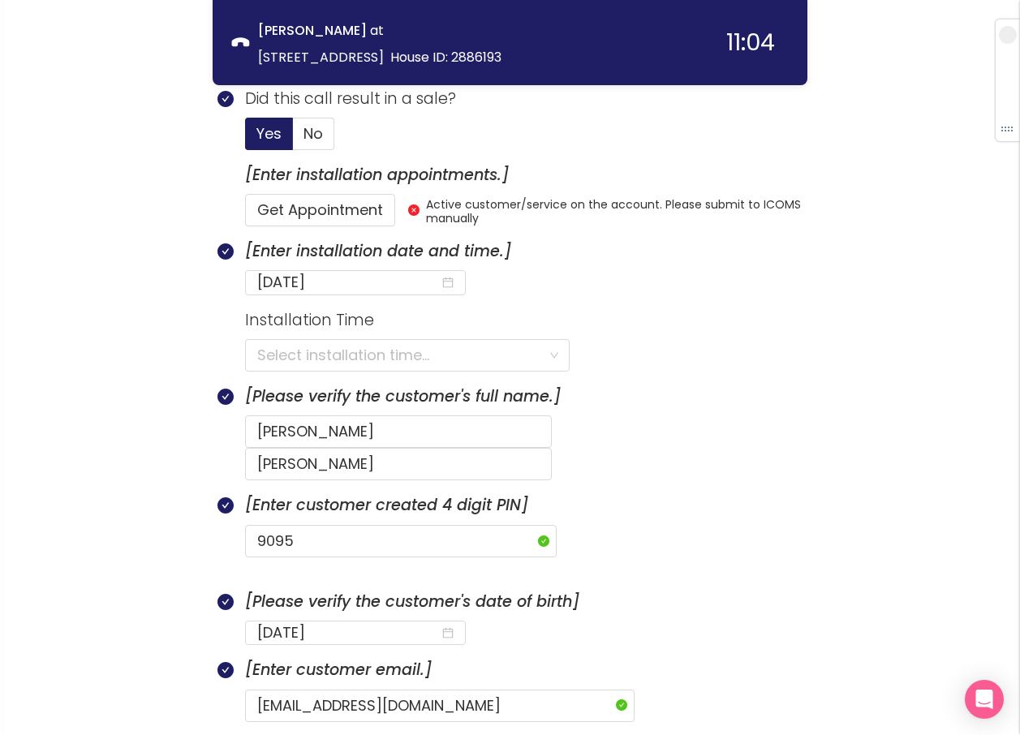
scroll to position [892, 0]
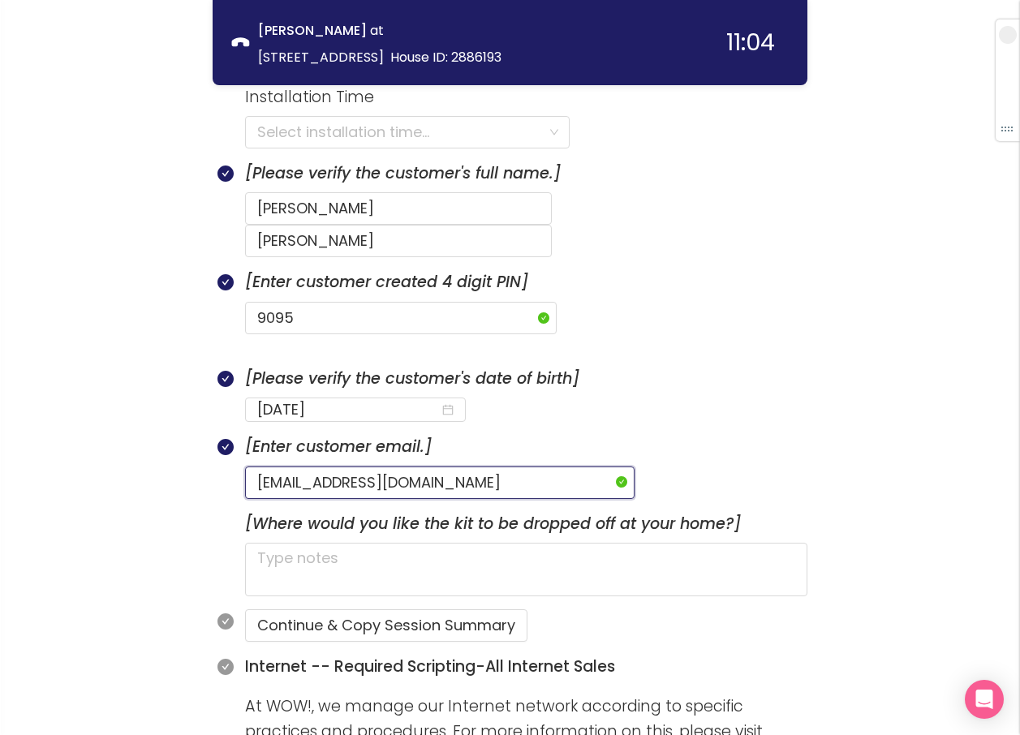
drag, startPoint x: 512, startPoint y: 458, endPoint x: 137, endPoint y: 423, distance: 376.4
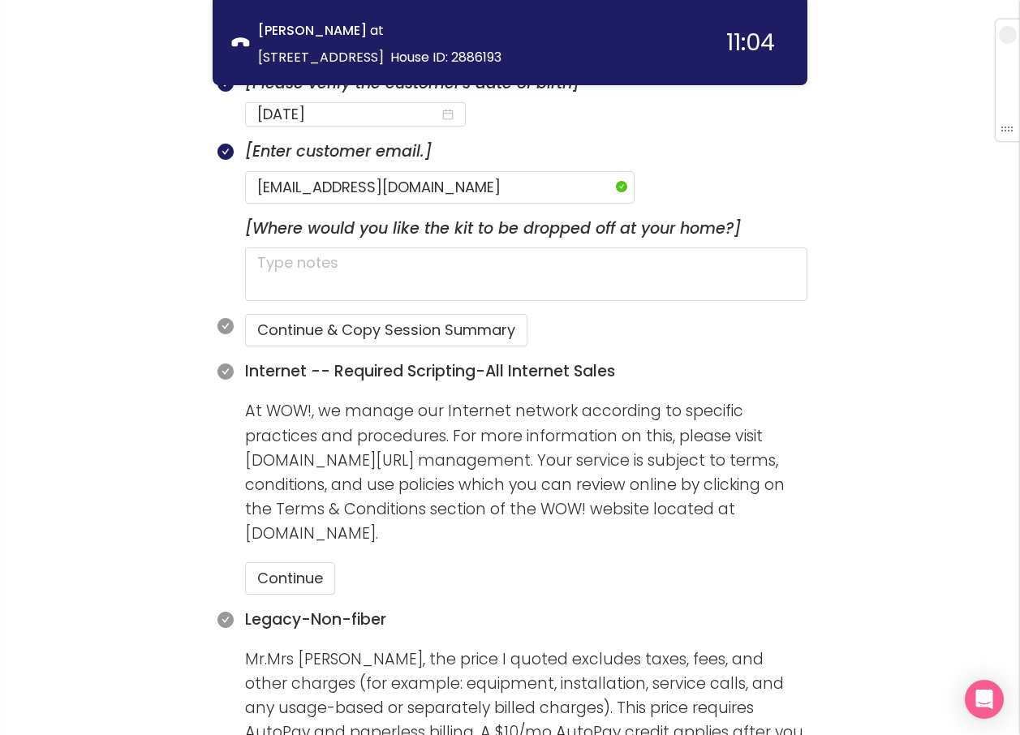
scroll to position [1217, 0]
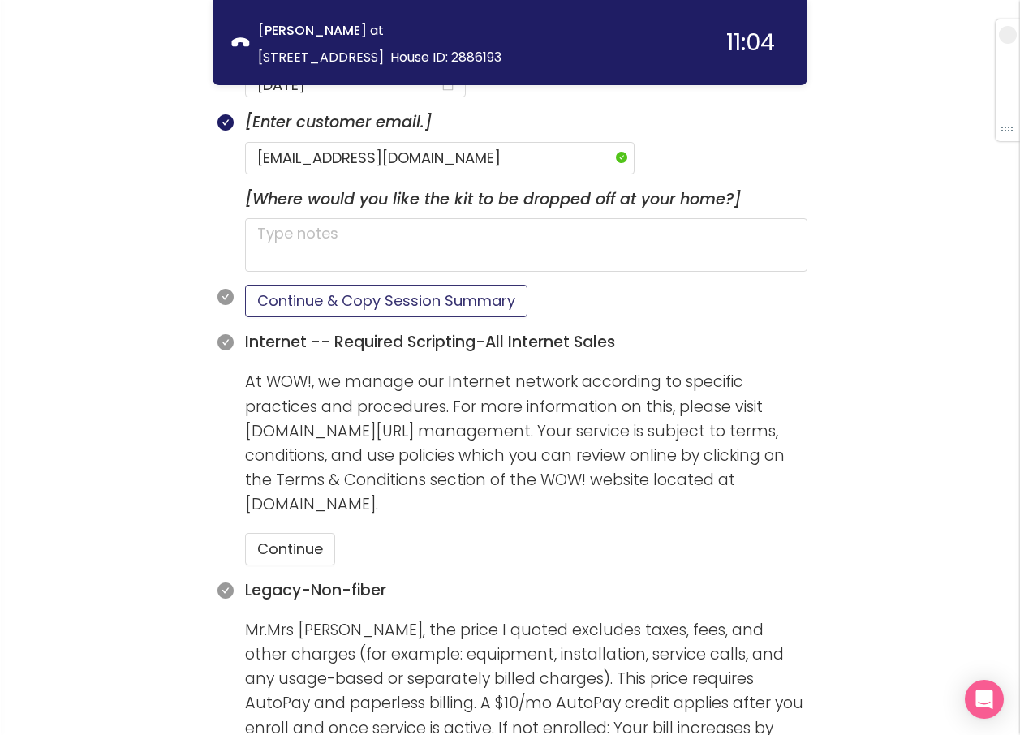
click at [324, 285] on button "Continue & Copy Session Summary" at bounding box center [386, 301] width 282 height 32
click at [299, 533] on button "Continue" at bounding box center [290, 549] width 90 height 32
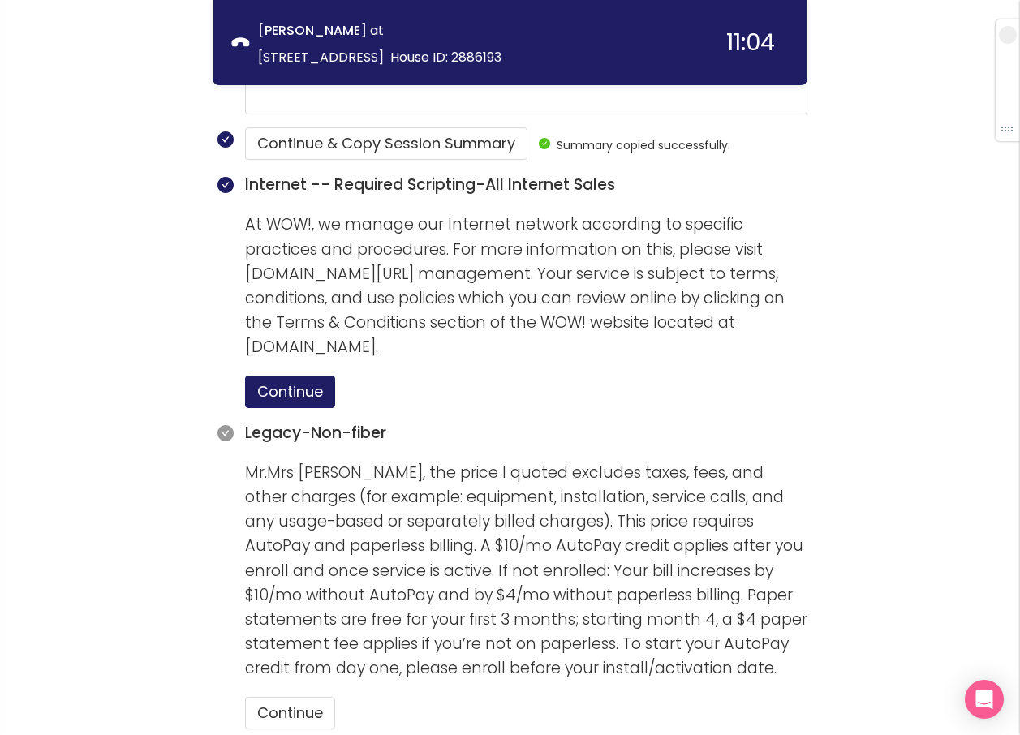
scroll to position [1622, 0]
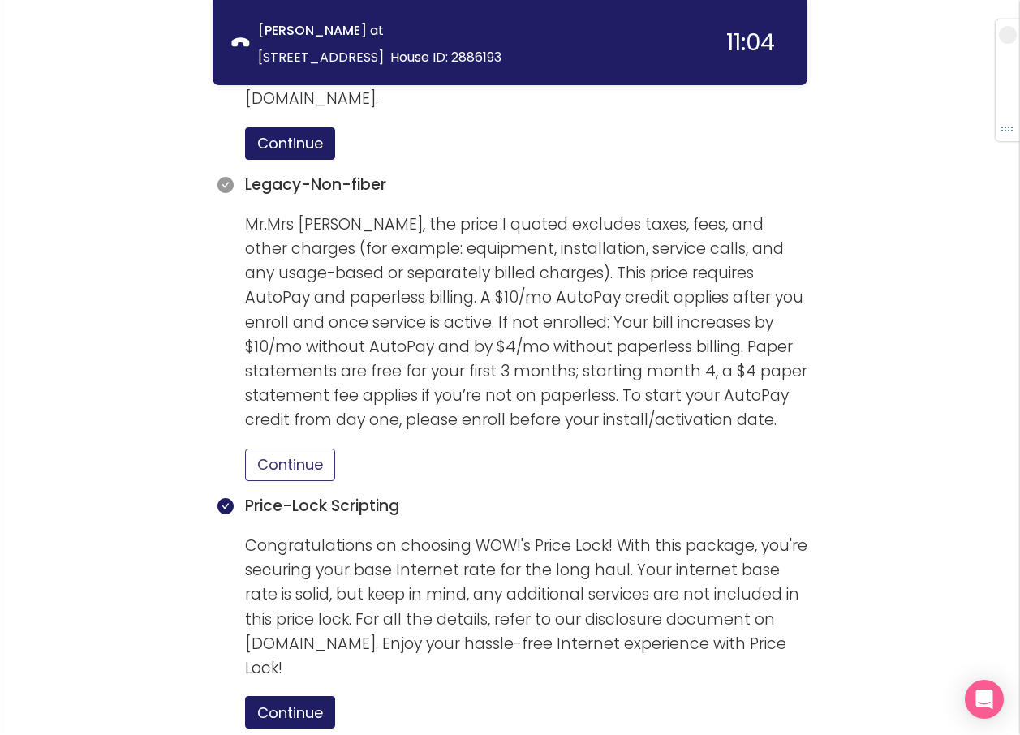
click at [313, 449] on button "Continue" at bounding box center [290, 465] width 90 height 32
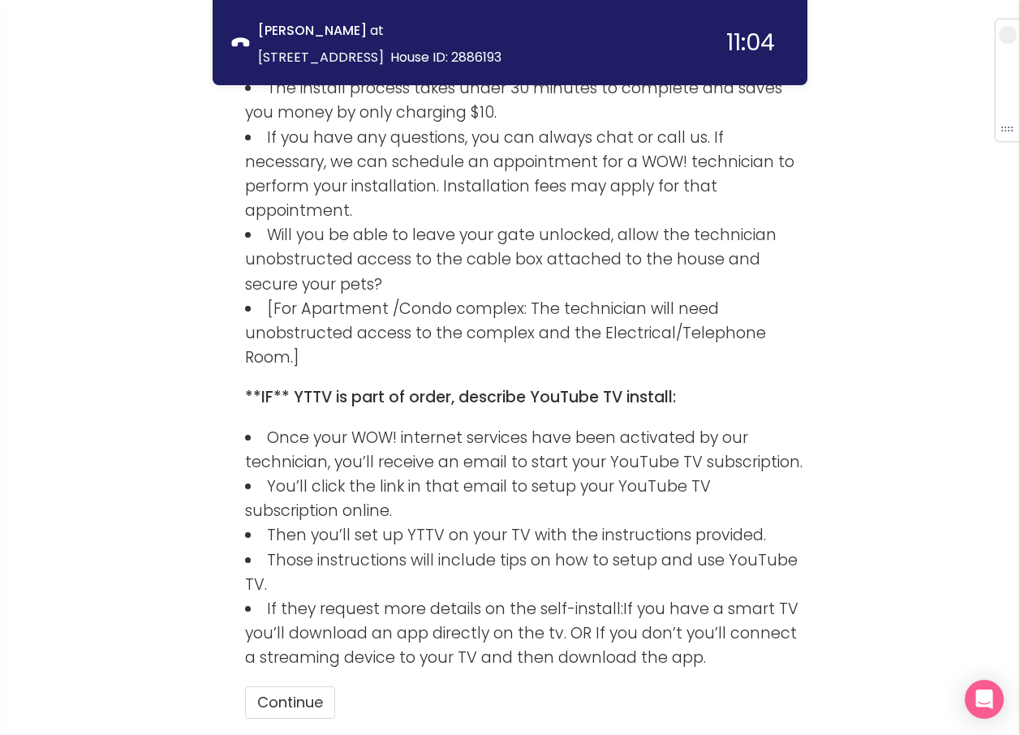
scroll to position [2688, 0]
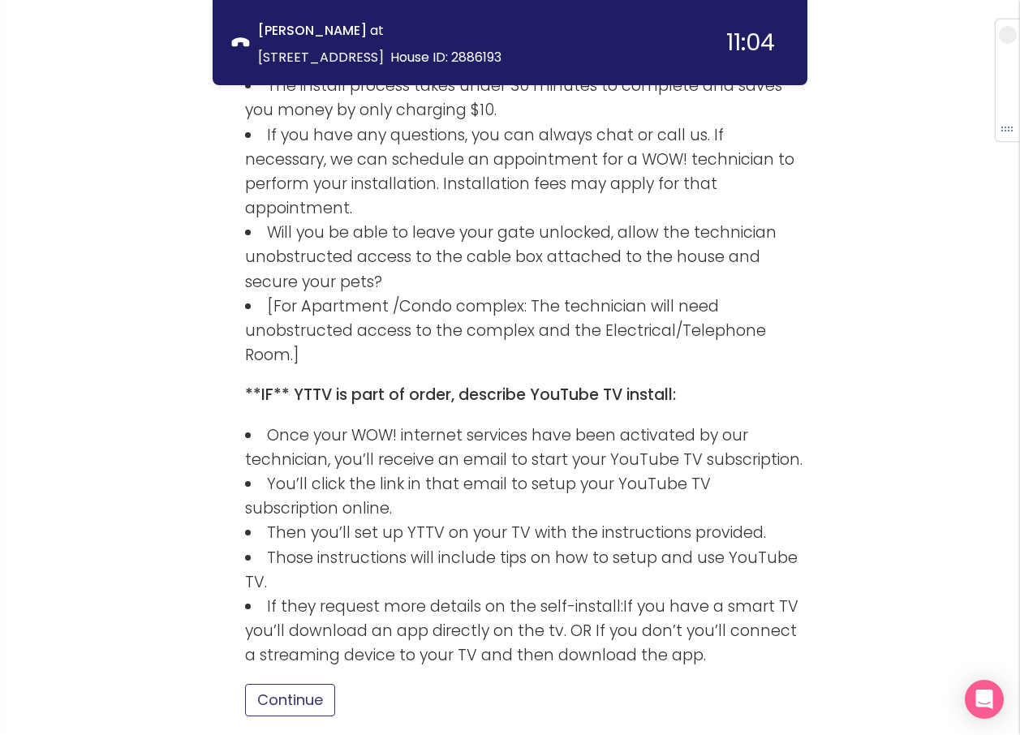
click at [299, 684] on button "Continue" at bounding box center [290, 700] width 90 height 32
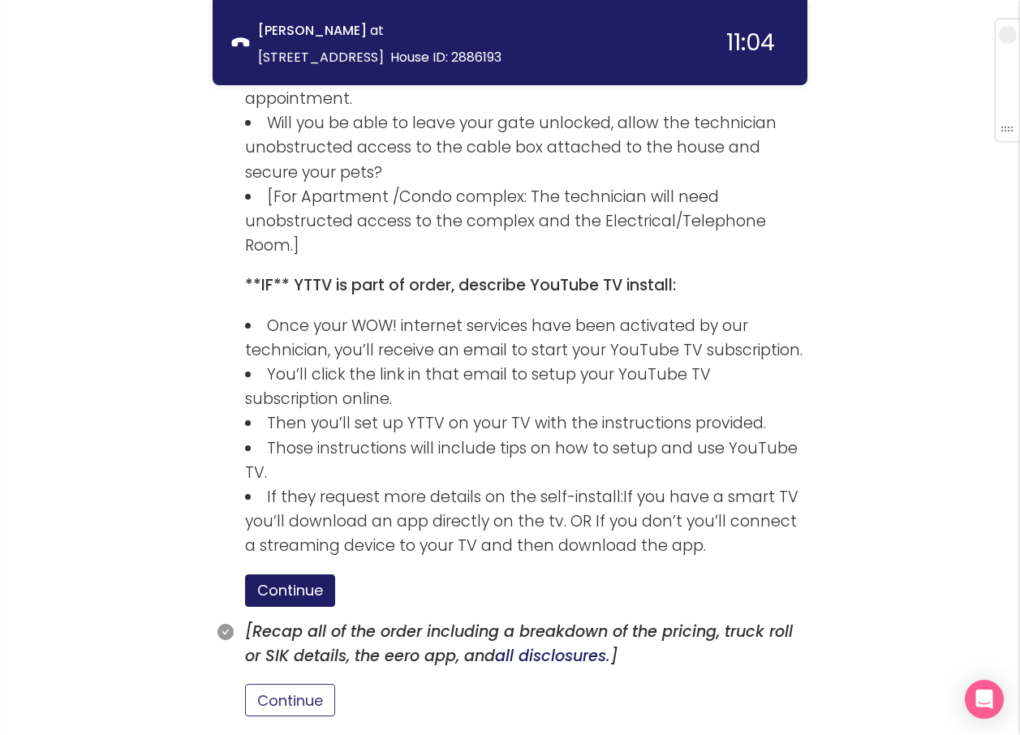
click at [299, 684] on button "Continue" at bounding box center [290, 700] width 90 height 32
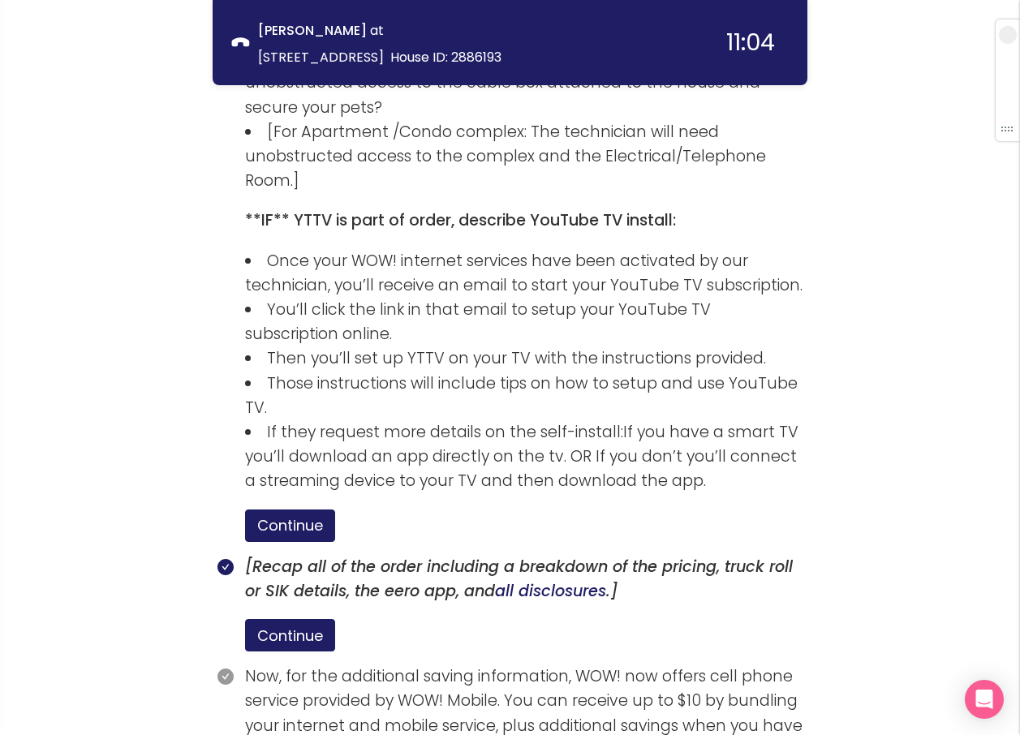
scroll to position [2948, 0]
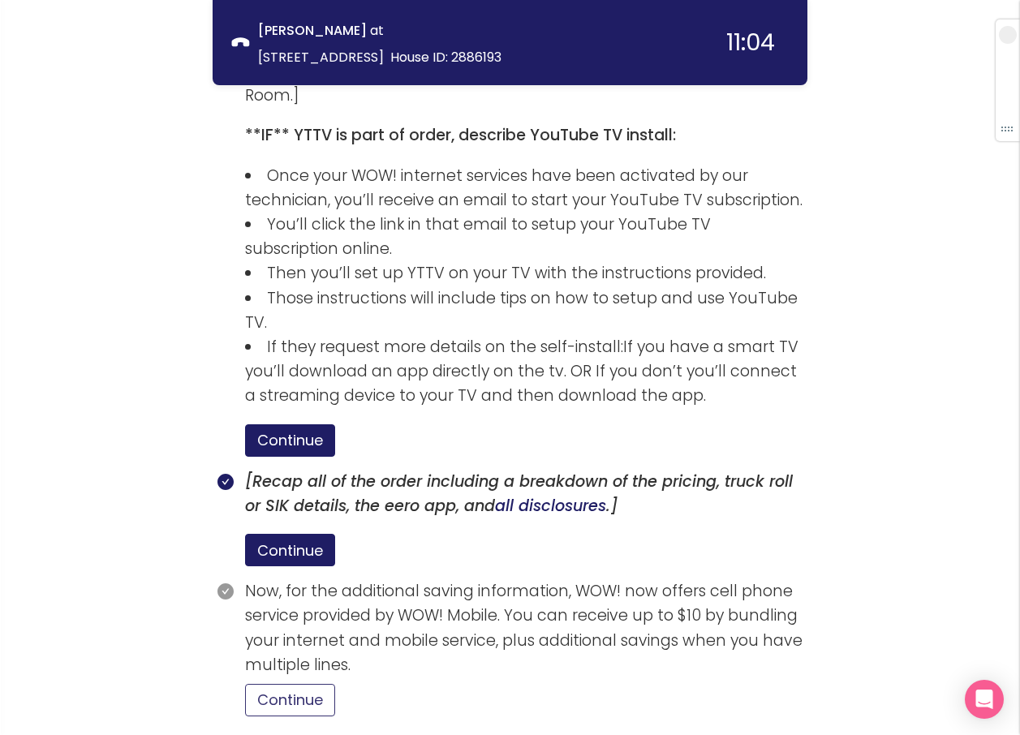
click at [285, 684] on button "Continue" at bounding box center [290, 700] width 90 height 32
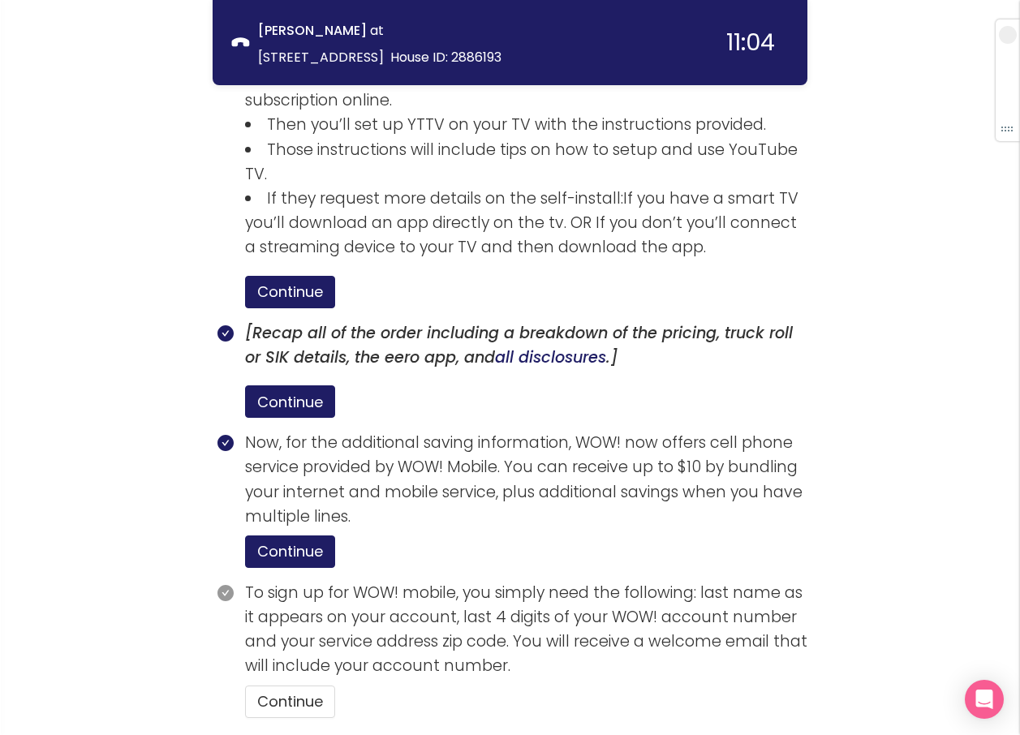
scroll to position [3098, 0]
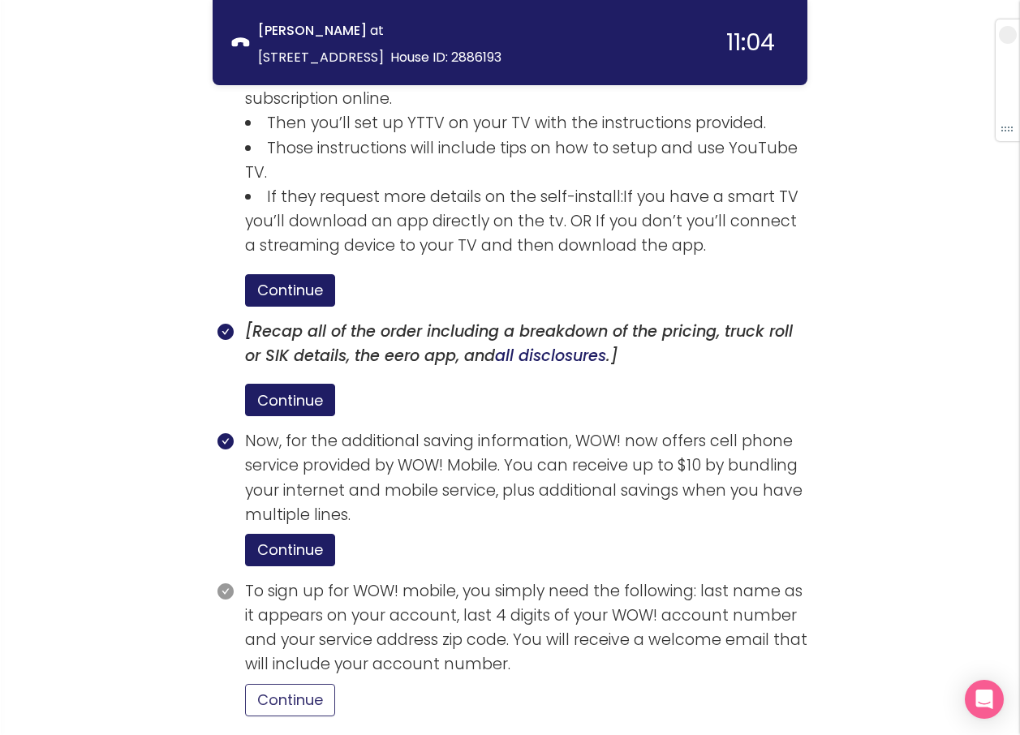
click at [304, 684] on button "Continue" at bounding box center [290, 700] width 90 height 32
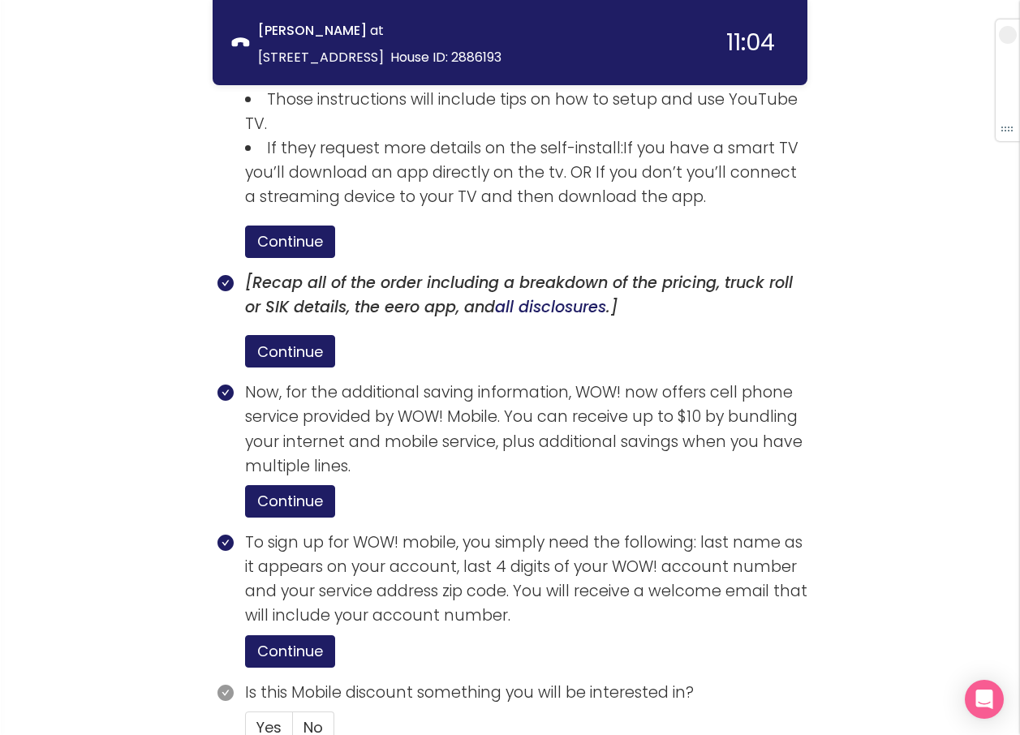
scroll to position [3174, 0]
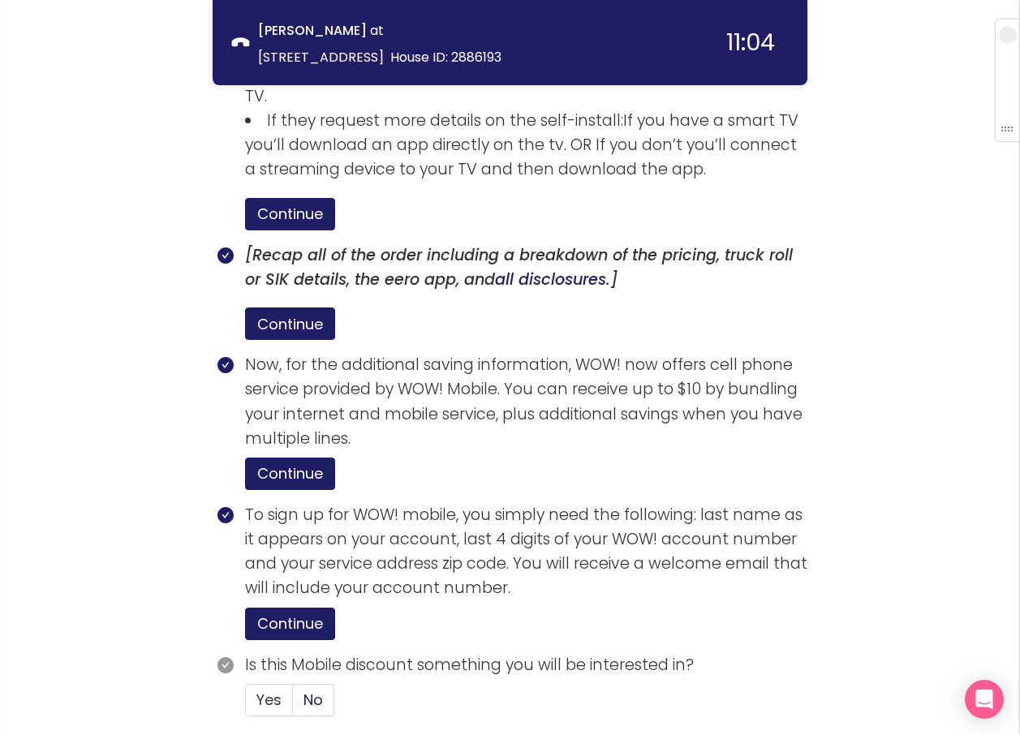
click at [314, 690] on span "No" at bounding box center [312, 700] width 19 height 20
click at [293, 705] on input "No" at bounding box center [293, 705] width 0 height 0
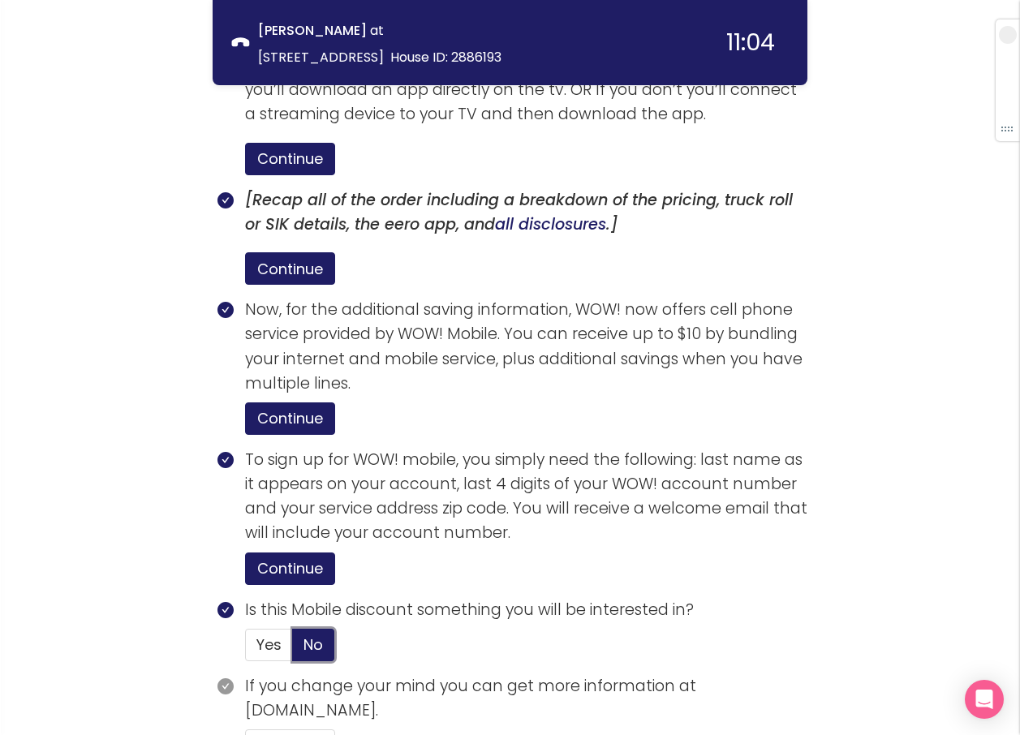
scroll to position [3275, 0]
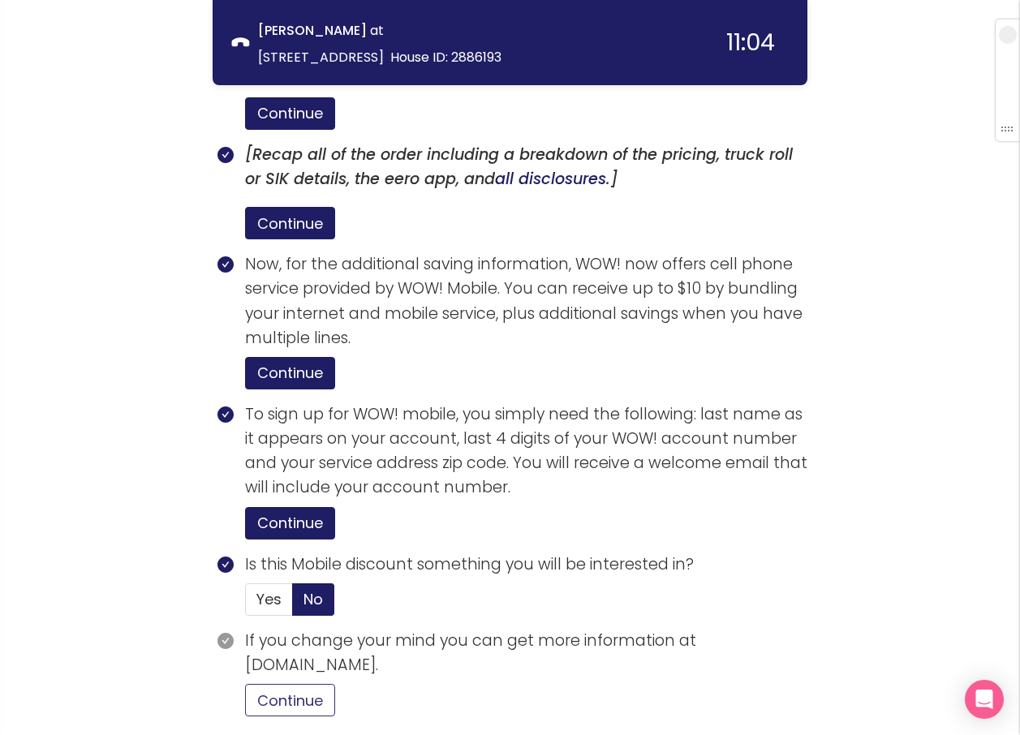
click at [322, 684] on button "Continue" at bounding box center [290, 700] width 90 height 32
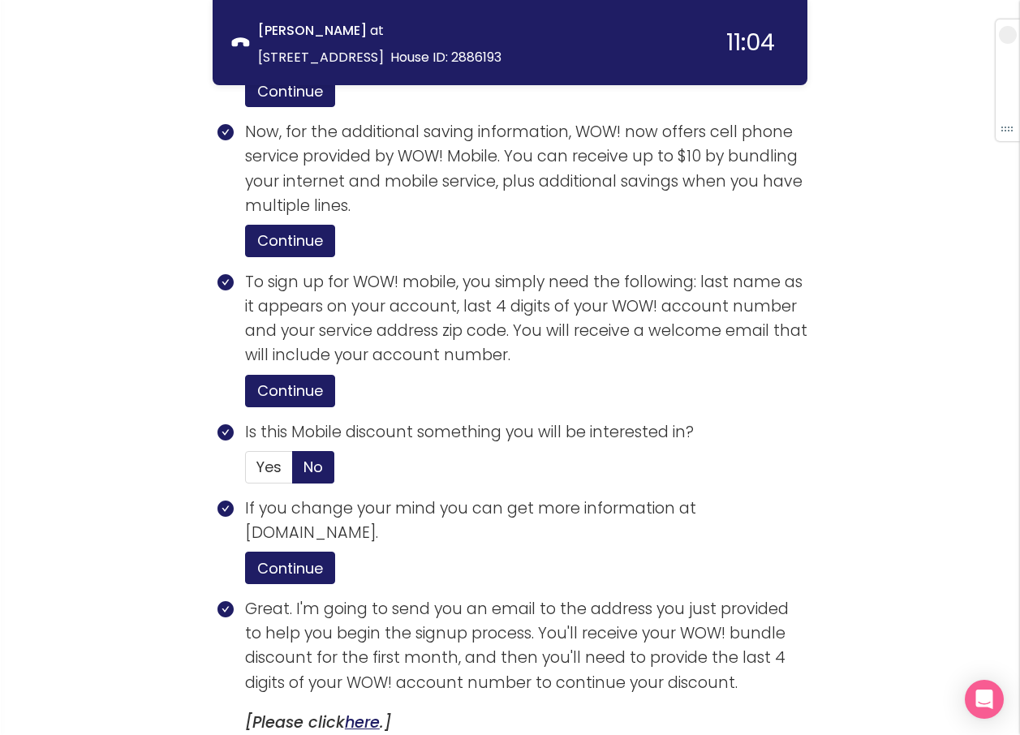
scroll to position [3584, 0]
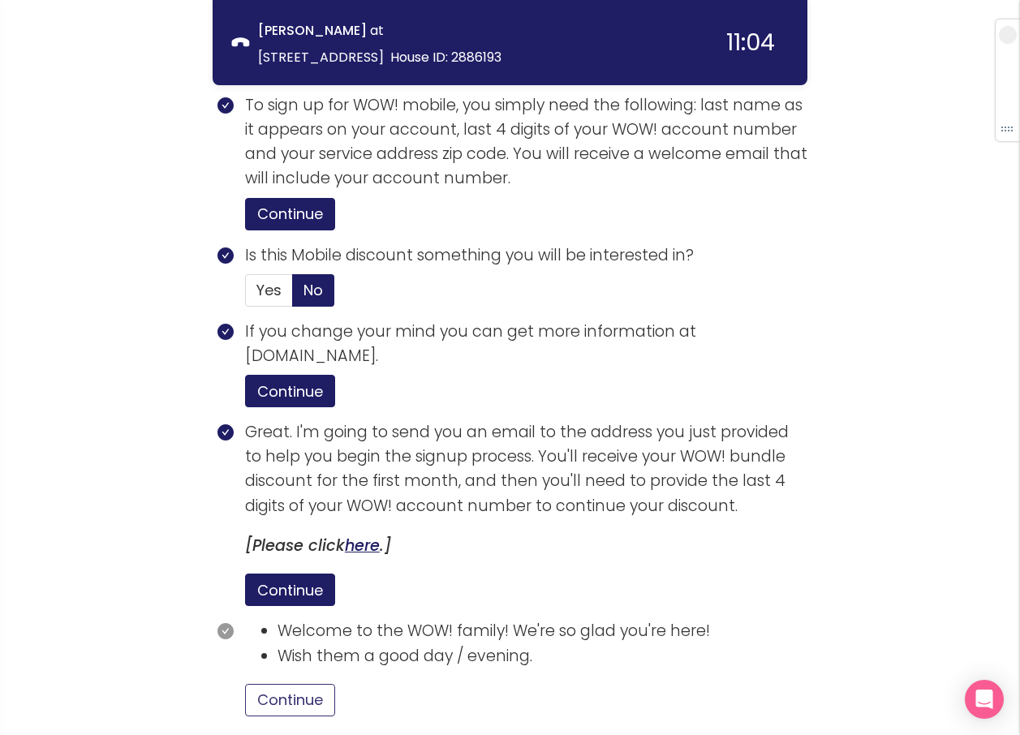
click at [285, 684] on button "Continue" at bounding box center [290, 700] width 90 height 32
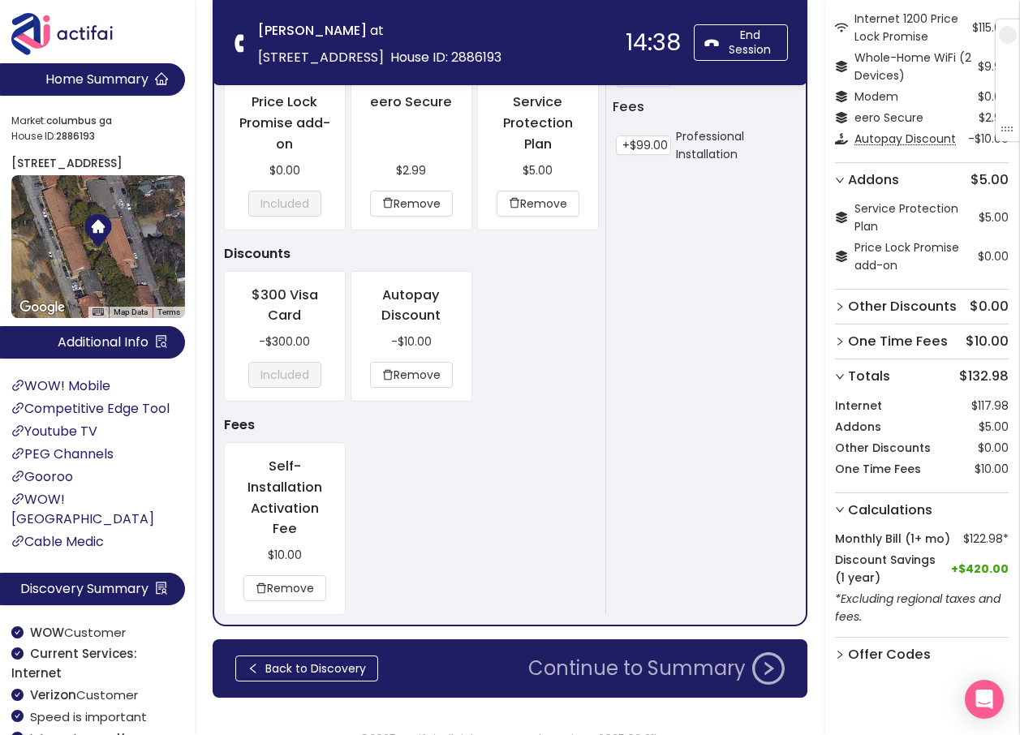
scroll to position [1213, 0]
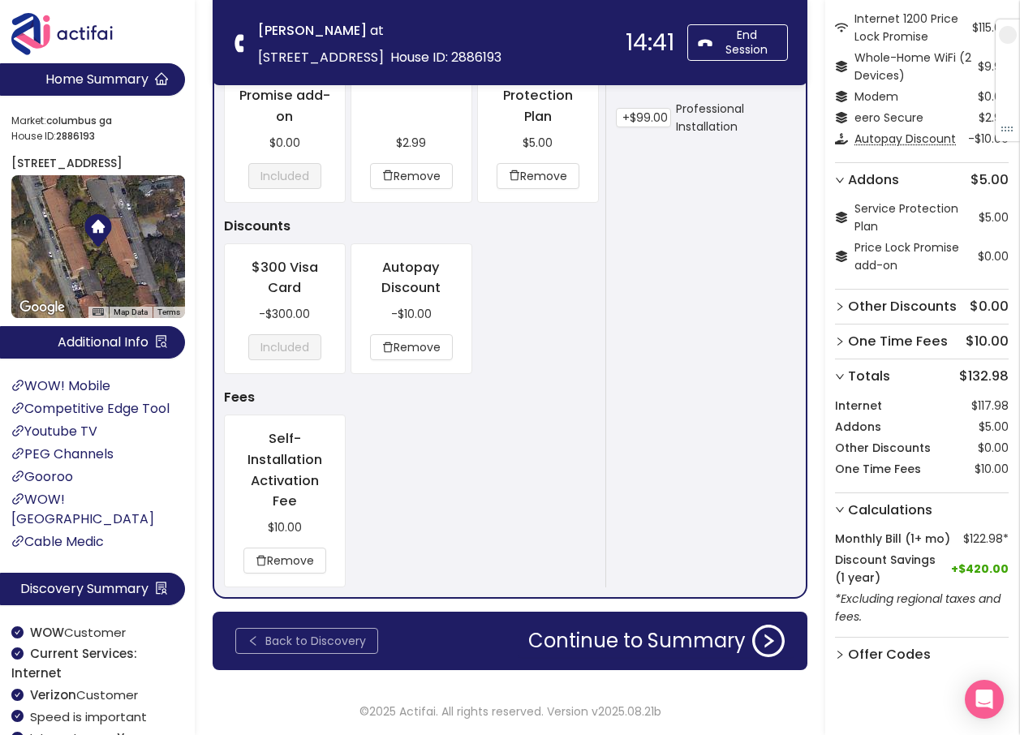
click at [331, 640] on button "Back to Discovery" at bounding box center [306, 641] width 143 height 26
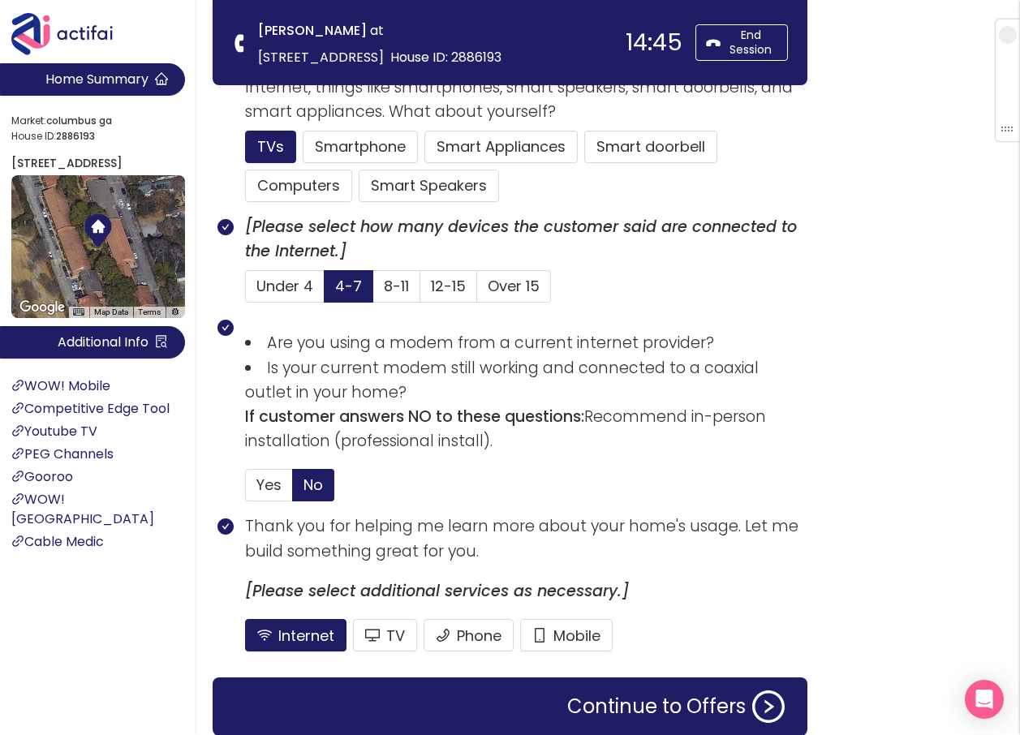
scroll to position [1110, 0]
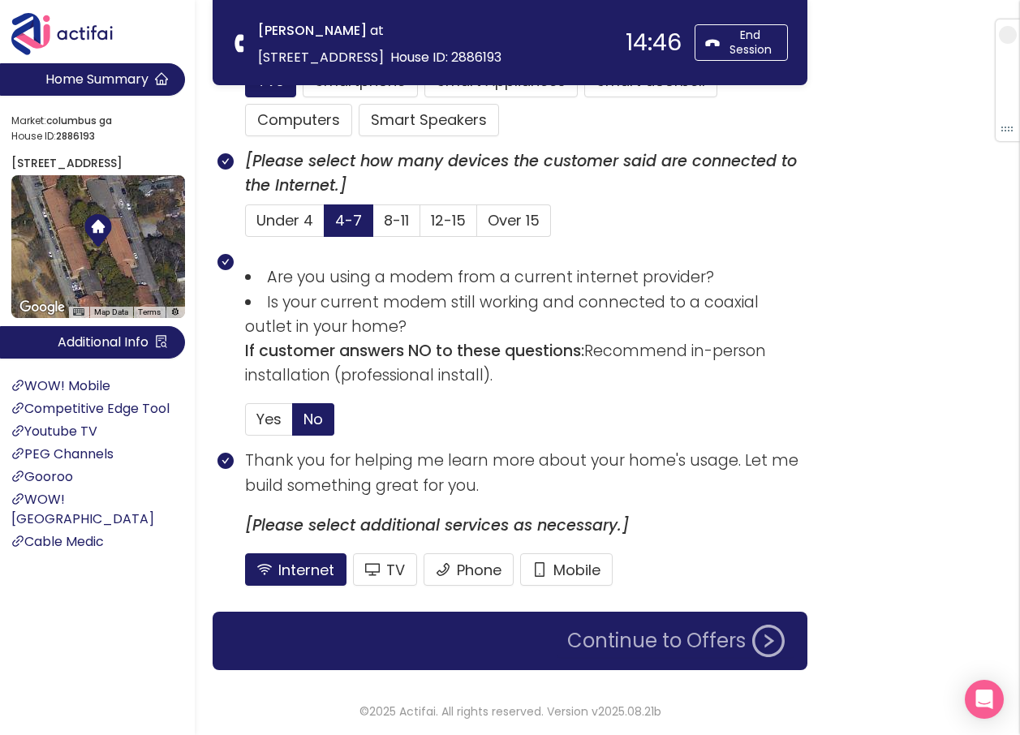
click at [609, 634] on button "Continue to Offers" at bounding box center [675, 641] width 237 height 32
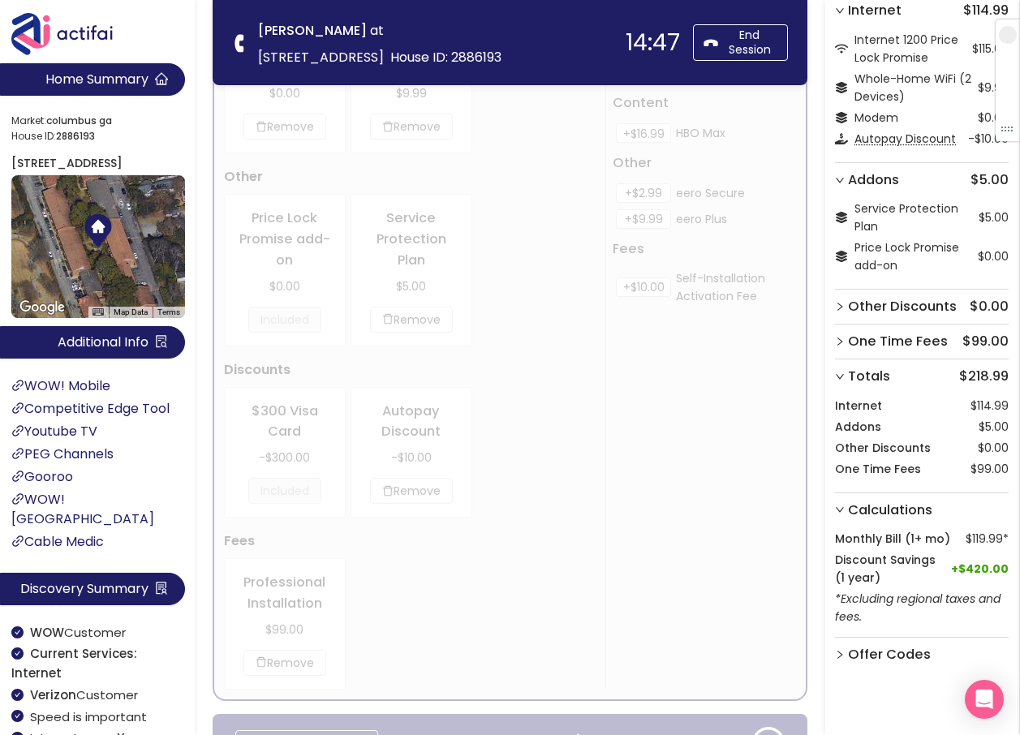
scroll to position [866, 0]
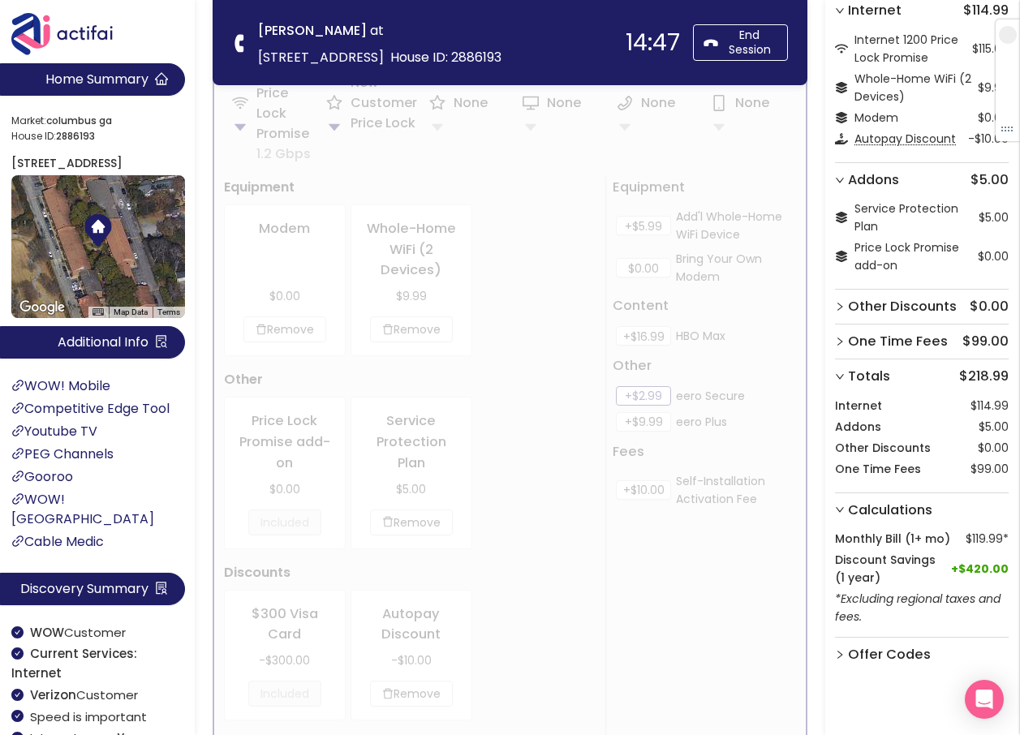
click at [664, 636] on div "Recommended Offer & Key Selling Points Internet 1200 Price Lock Promise With mu…" at bounding box center [510, 97] width 595 height 1781
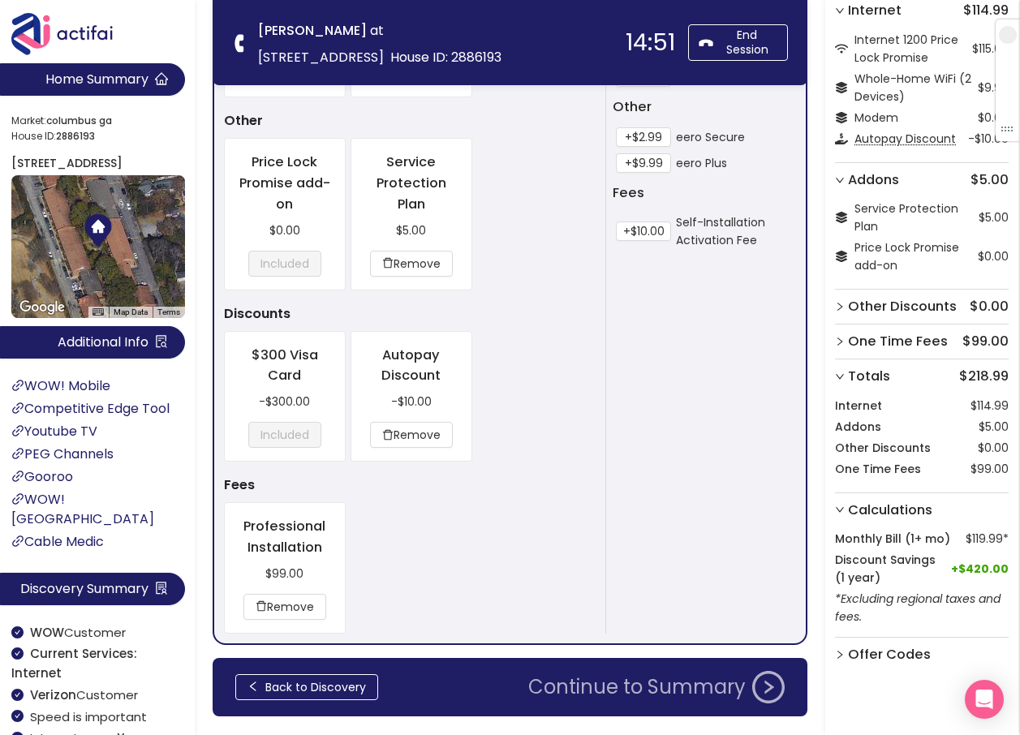
scroll to position [1171, 0]
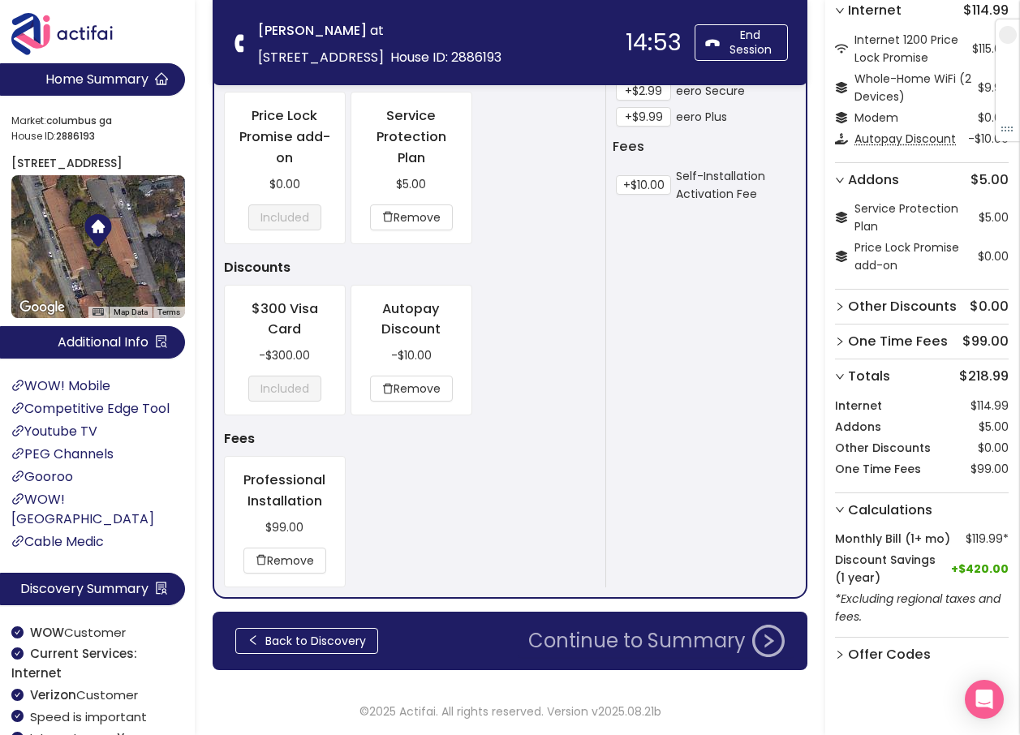
click at [669, 640] on button "Continue to Summary" at bounding box center [656, 641] width 276 height 32
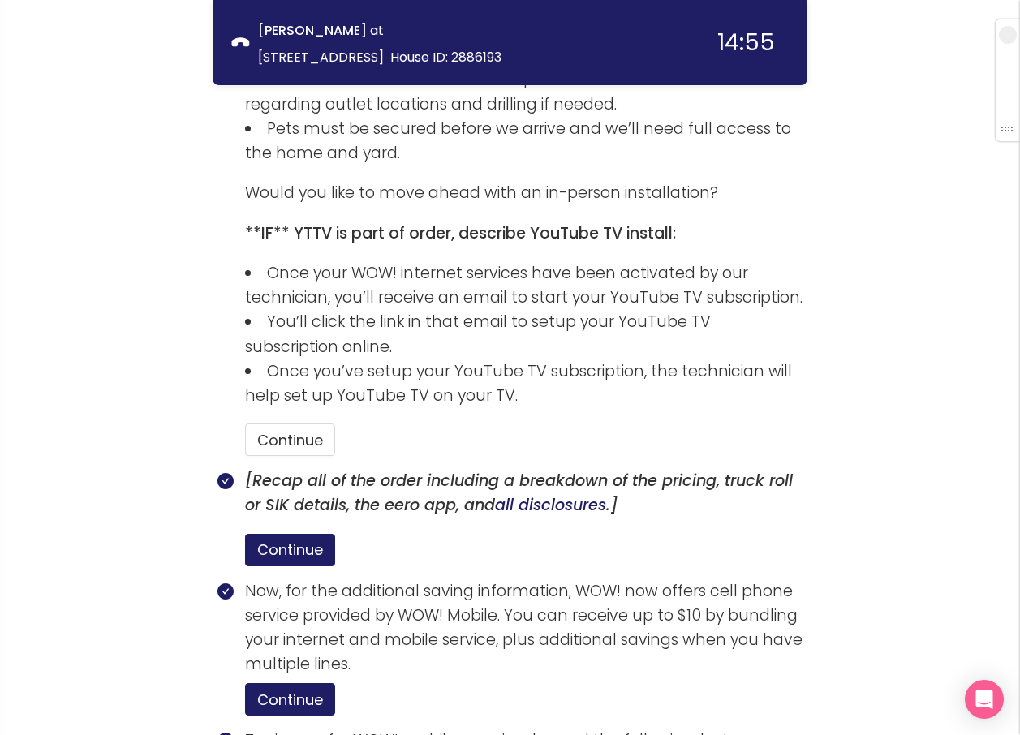
scroll to position [2434, 0]
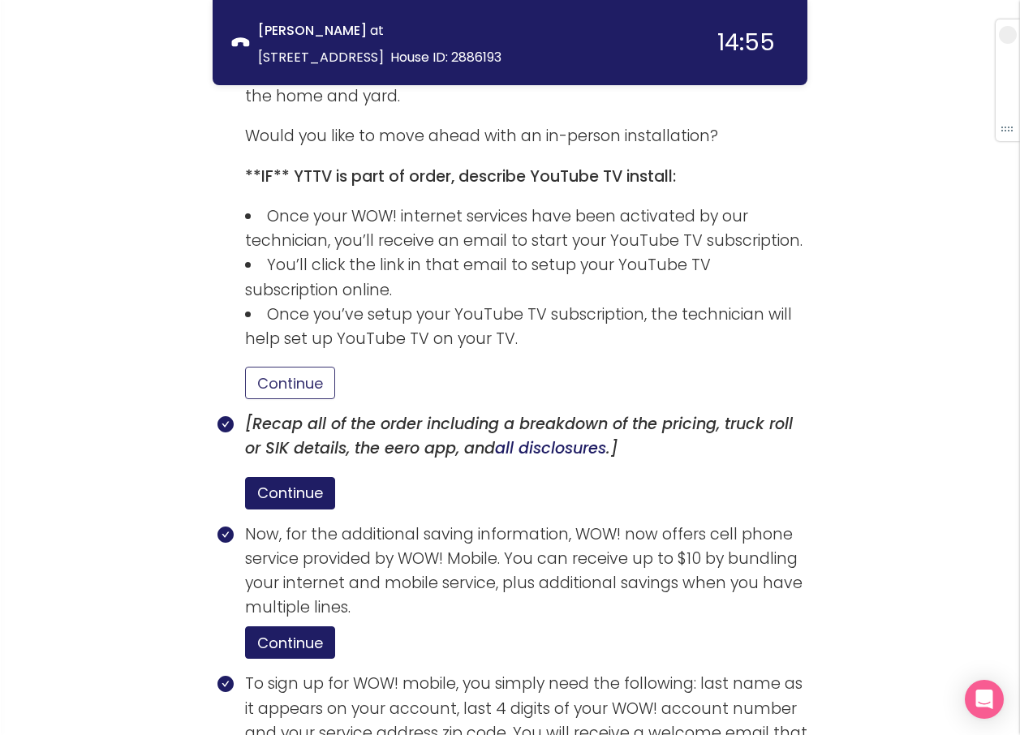
click at [290, 367] on button "Continue" at bounding box center [290, 383] width 90 height 32
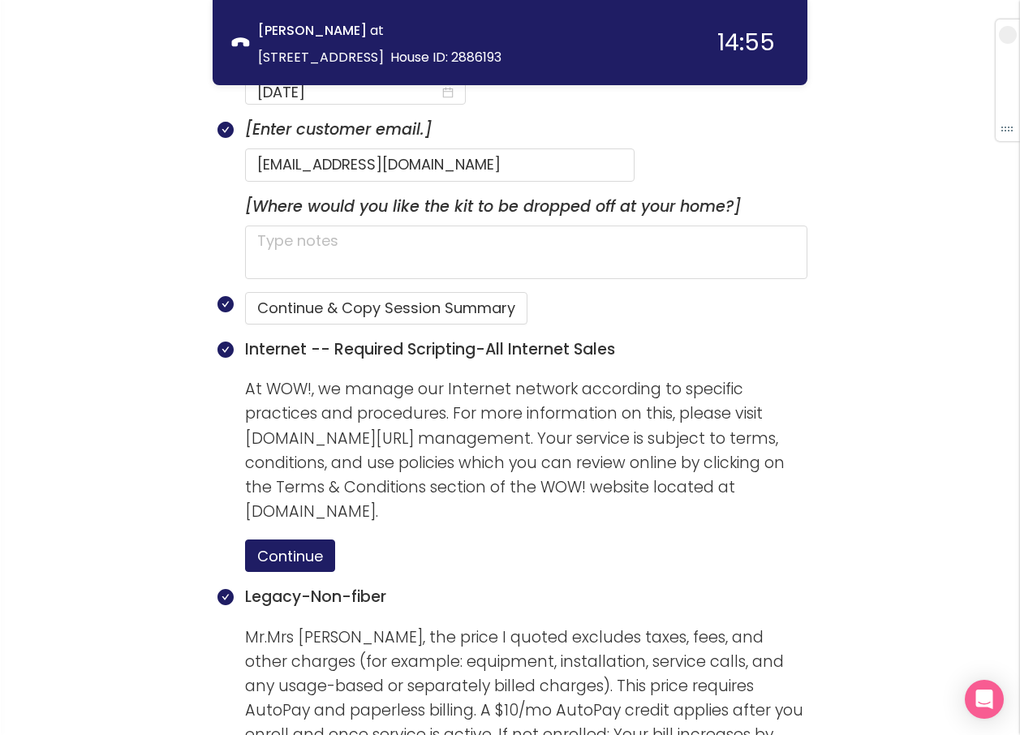
scroll to position [1082, 0]
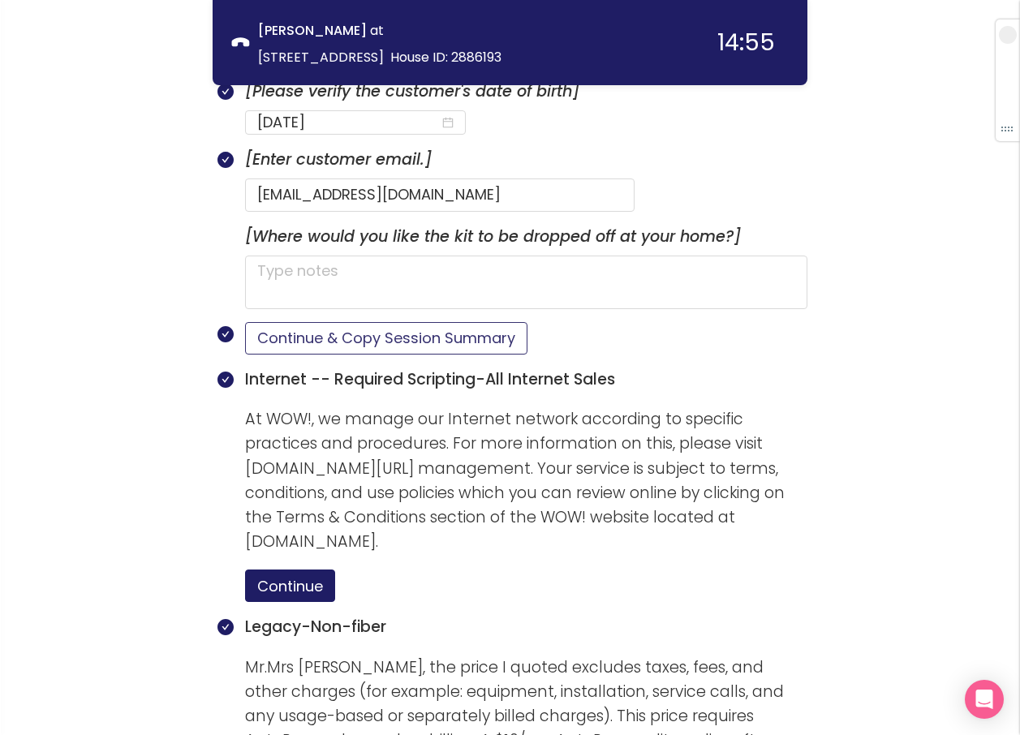
click at [433, 322] on button "Continue & Copy Session Summary" at bounding box center [386, 338] width 282 height 32
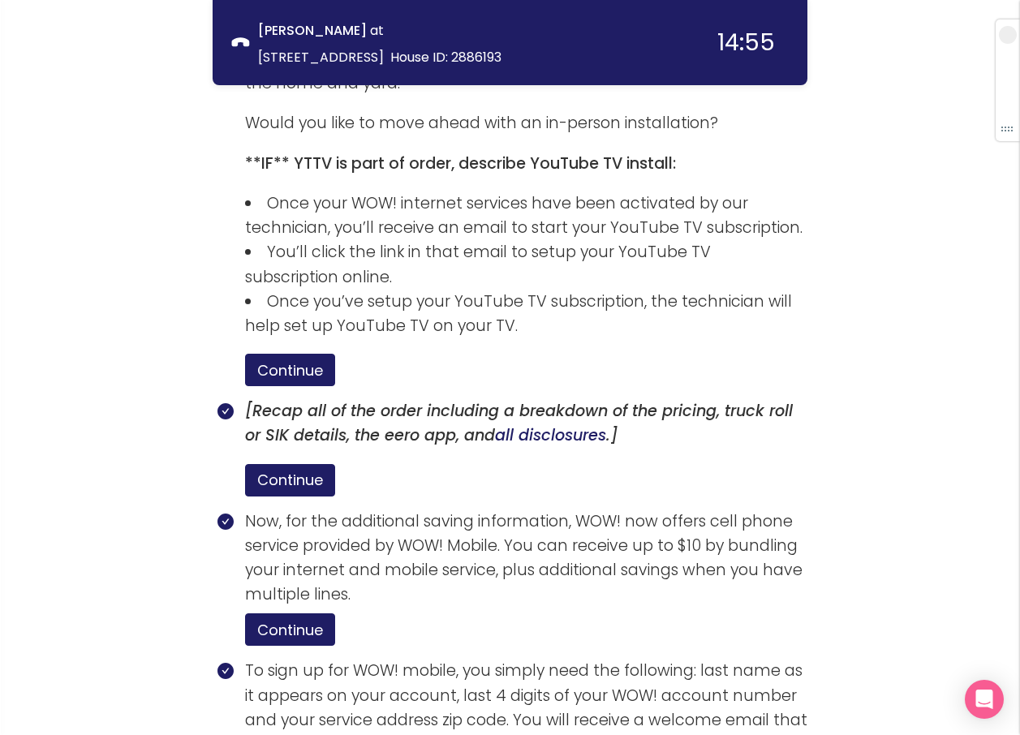
scroll to position [3110, 0]
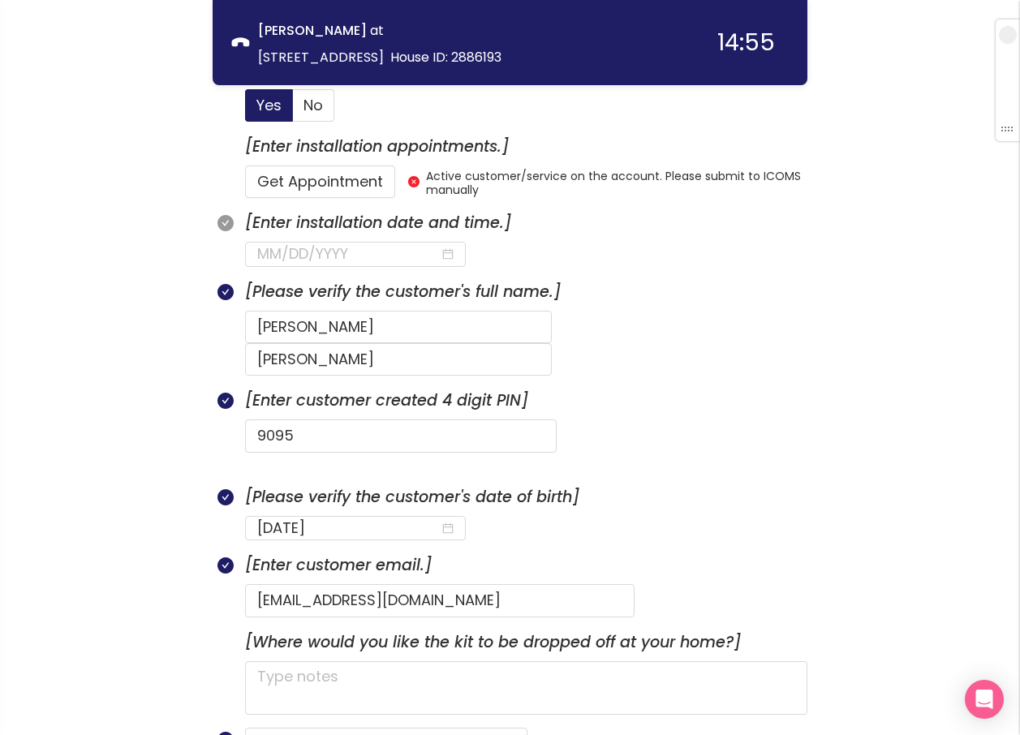
scroll to position [433, 0]
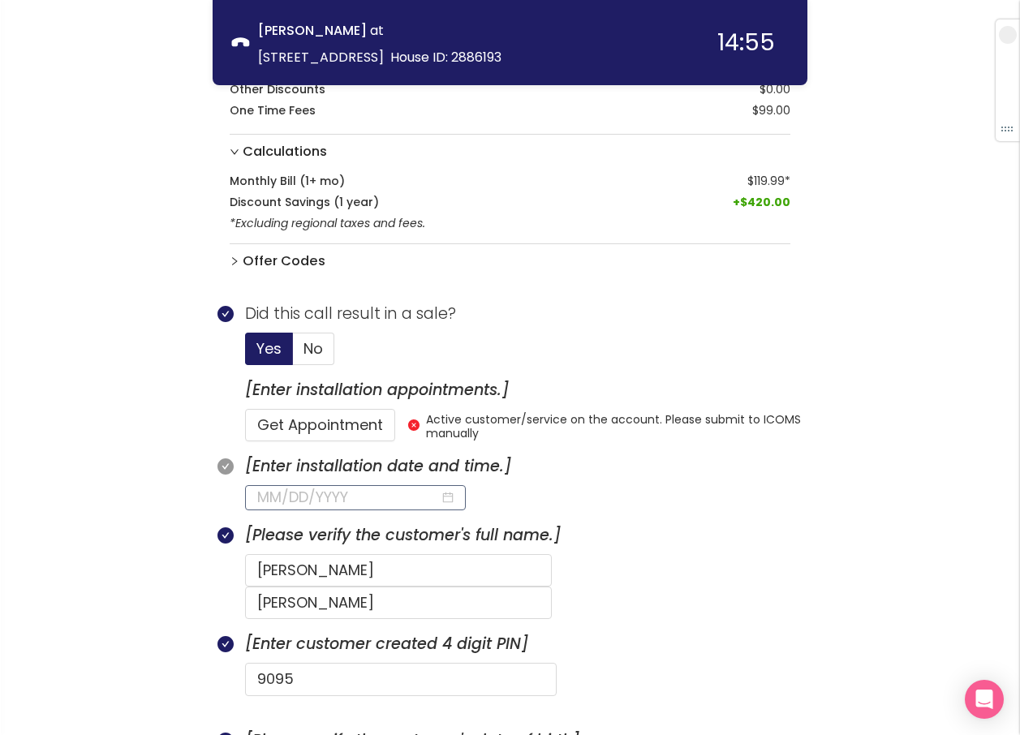
click at [291, 493] on input at bounding box center [348, 497] width 183 height 23
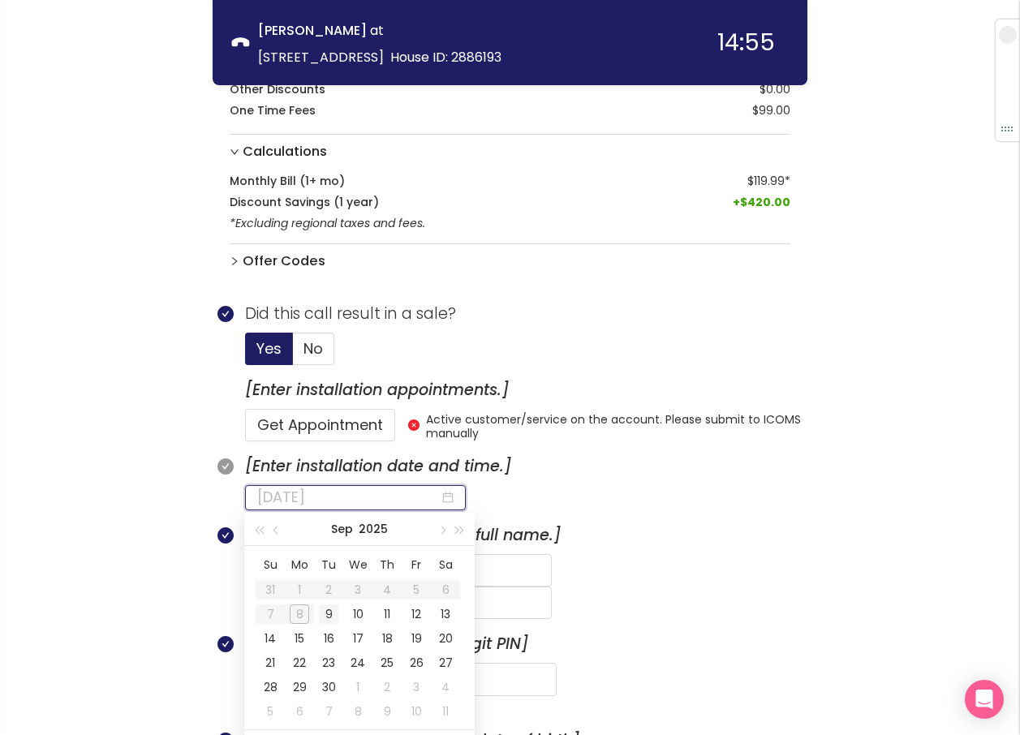
type input "[DATE]"
click at [326, 609] on div "9" at bounding box center [328, 613] width 19 height 19
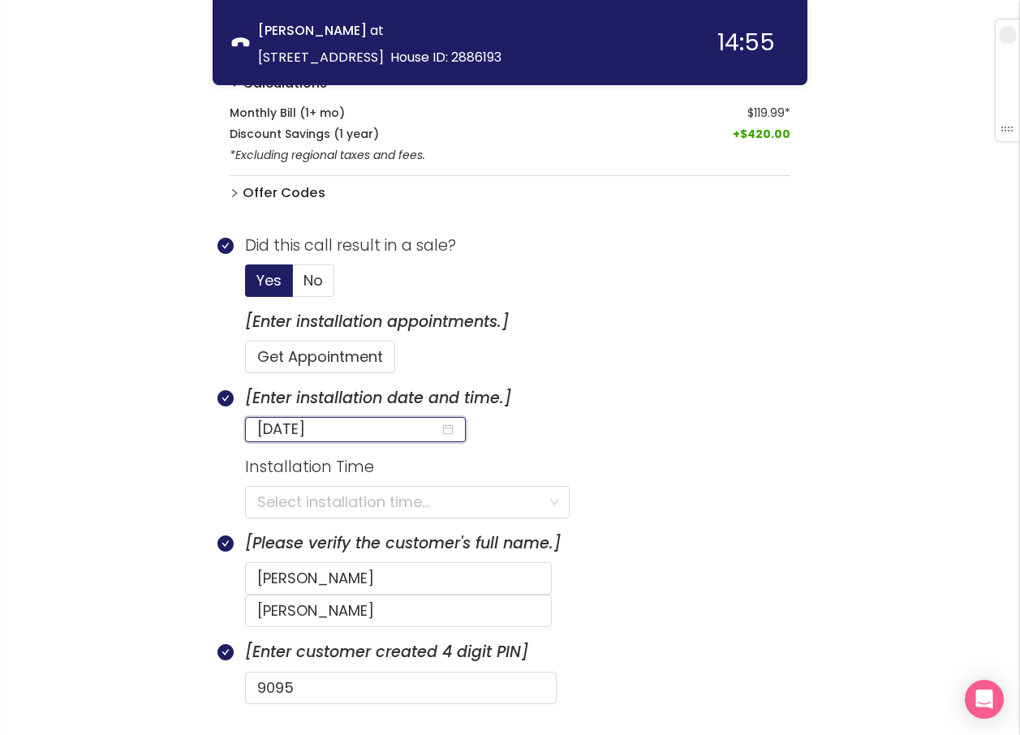
scroll to position [758, 0]
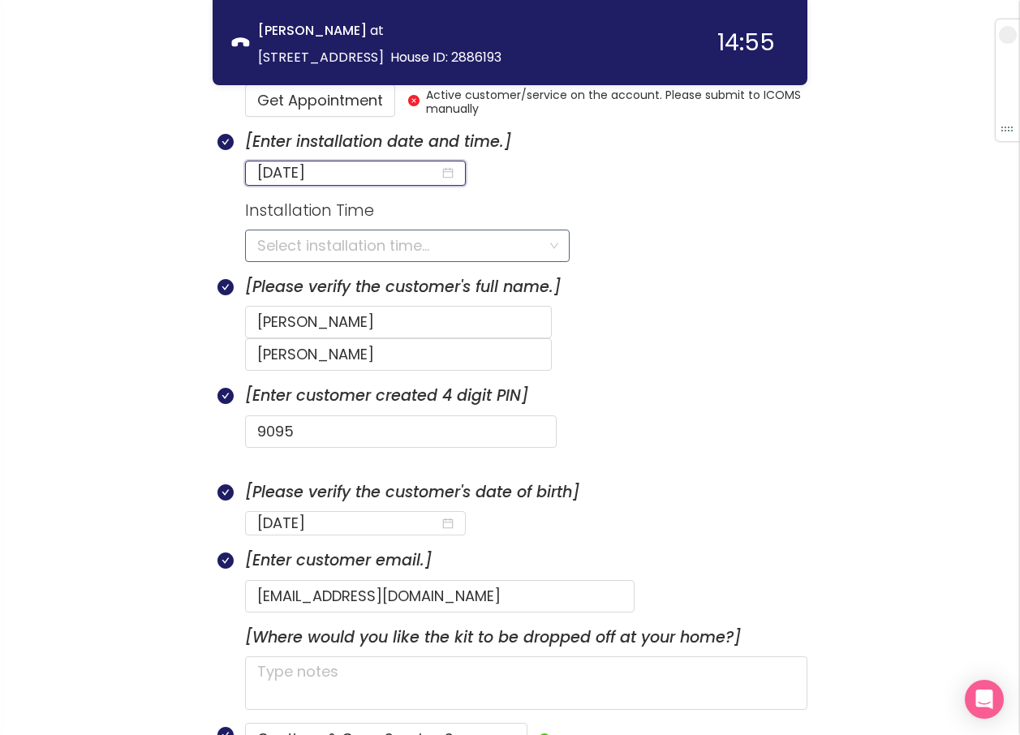
click at [307, 251] on input "search" at bounding box center [401, 245] width 289 height 31
click at [326, 247] on input "search" at bounding box center [401, 245] width 289 height 31
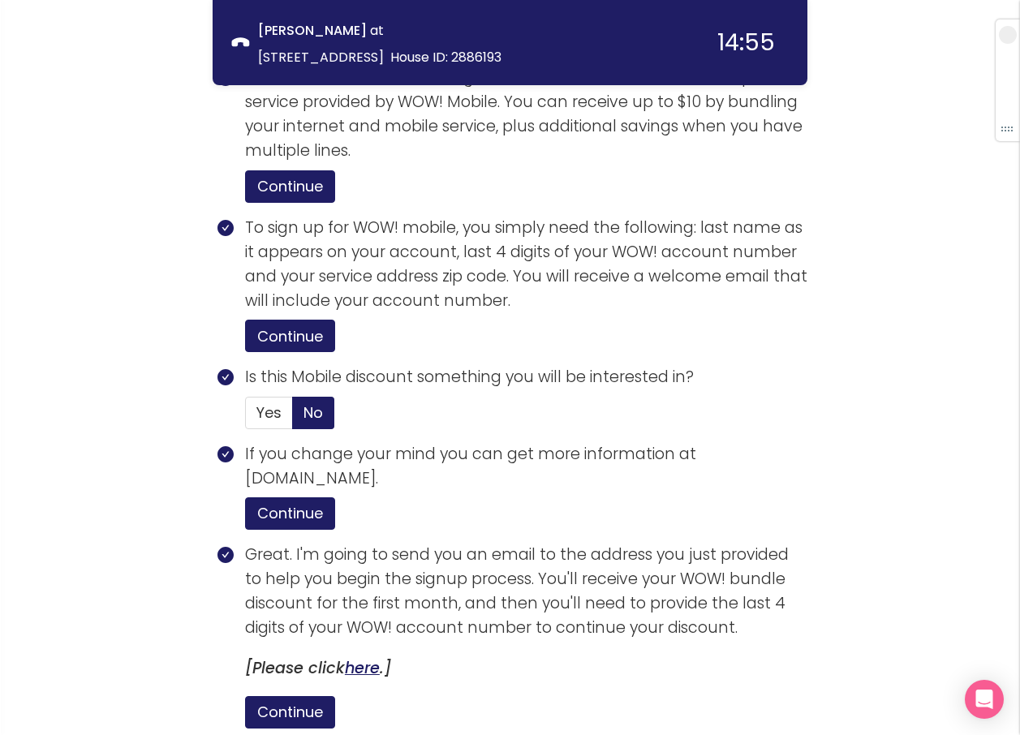
scroll to position [3187, 0]
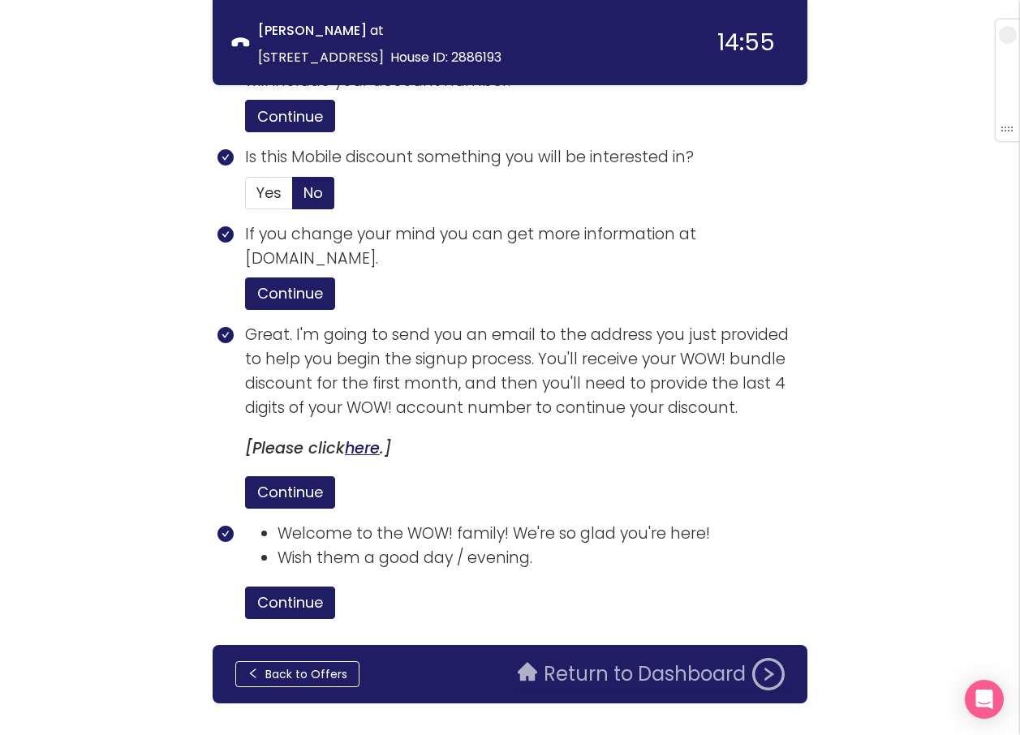
click at [565, 645] on div "Back to Offers Return to Dashboard" at bounding box center [510, 674] width 595 height 58
click at [595, 658] on button "Return to Dashboard" at bounding box center [651, 674] width 286 height 32
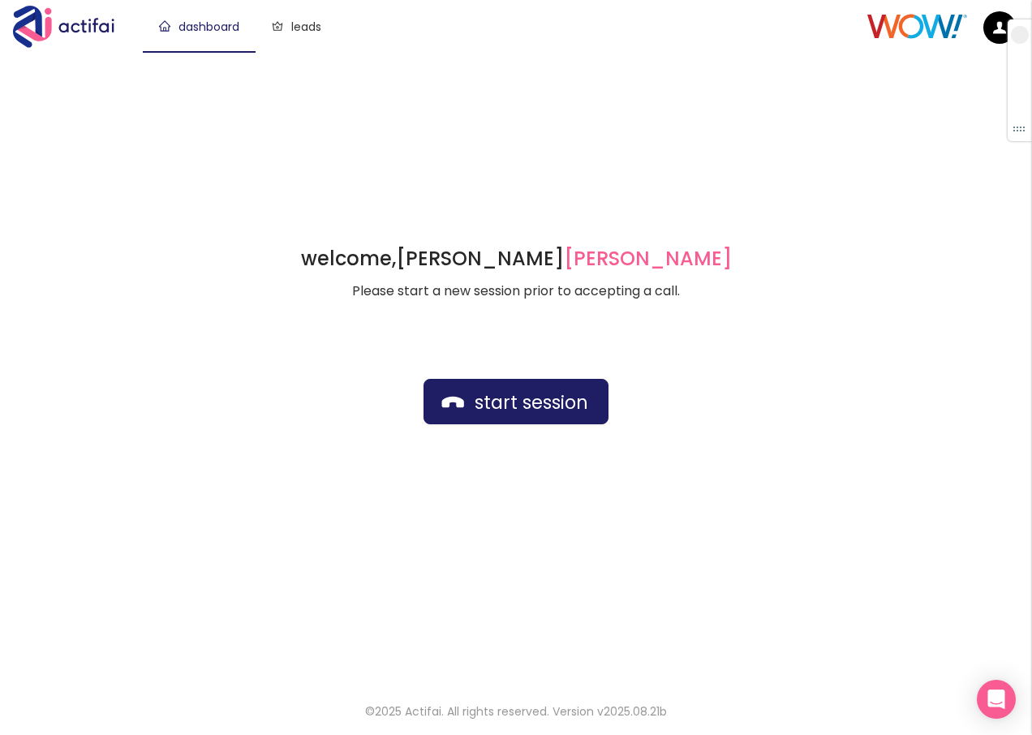
click at [432, 132] on div "welcome, [PERSON_NAME] german Please start a new session prior to accepting a c…" at bounding box center [516, 367] width 1032 height 631
click at [462, 400] on button "start session" at bounding box center [515, 401] width 185 height 45
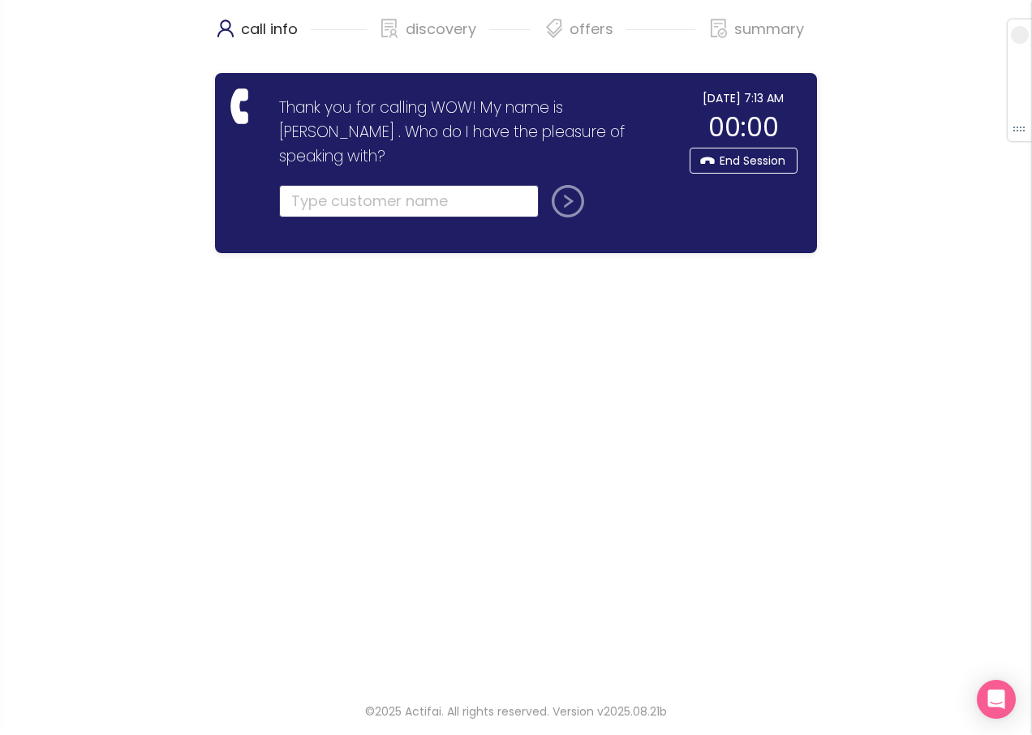
click at [364, 185] on input "text" at bounding box center [409, 201] width 260 height 32
type input "[PERSON_NAME]"
click at [545, 185] on button "submit" at bounding box center [564, 201] width 39 height 32
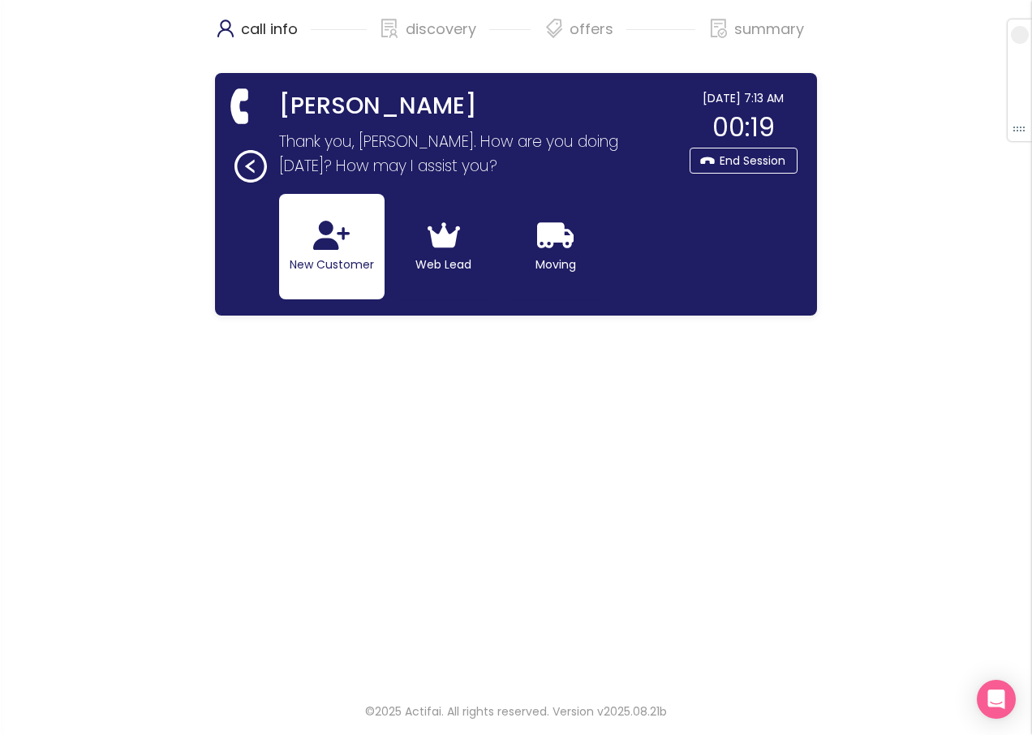
click at [304, 248] on button "New Customer" at bounding box center [331, 246] width 105 height 105
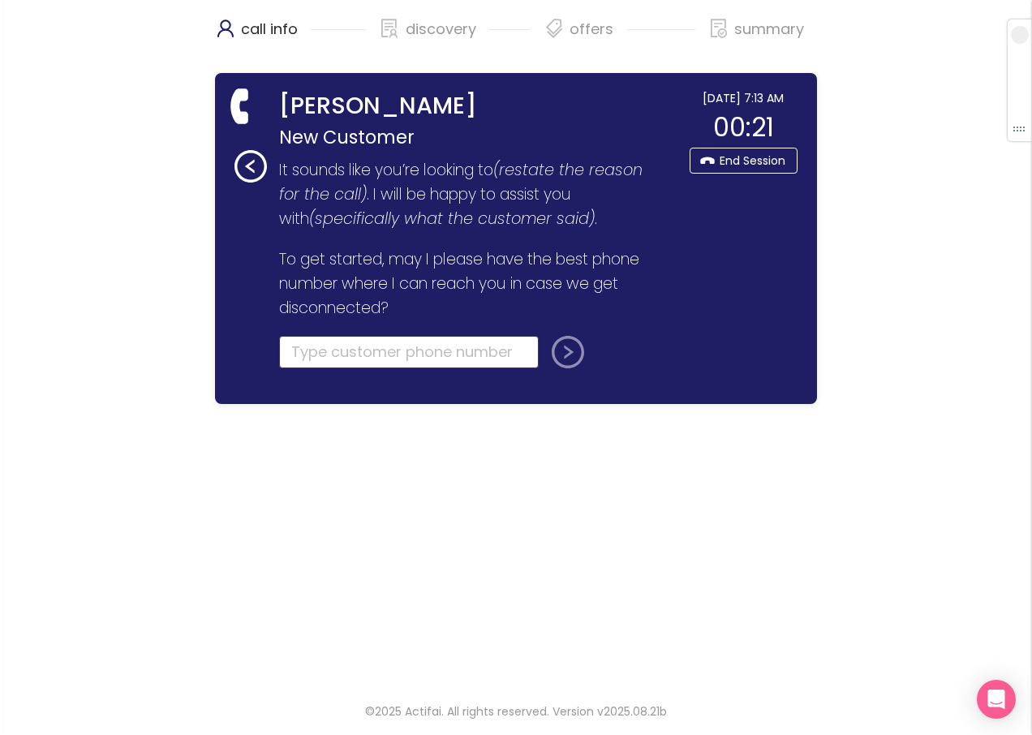
click at [299, 355] on input "tel" at bounding box center [409, 352] width 260 height 32
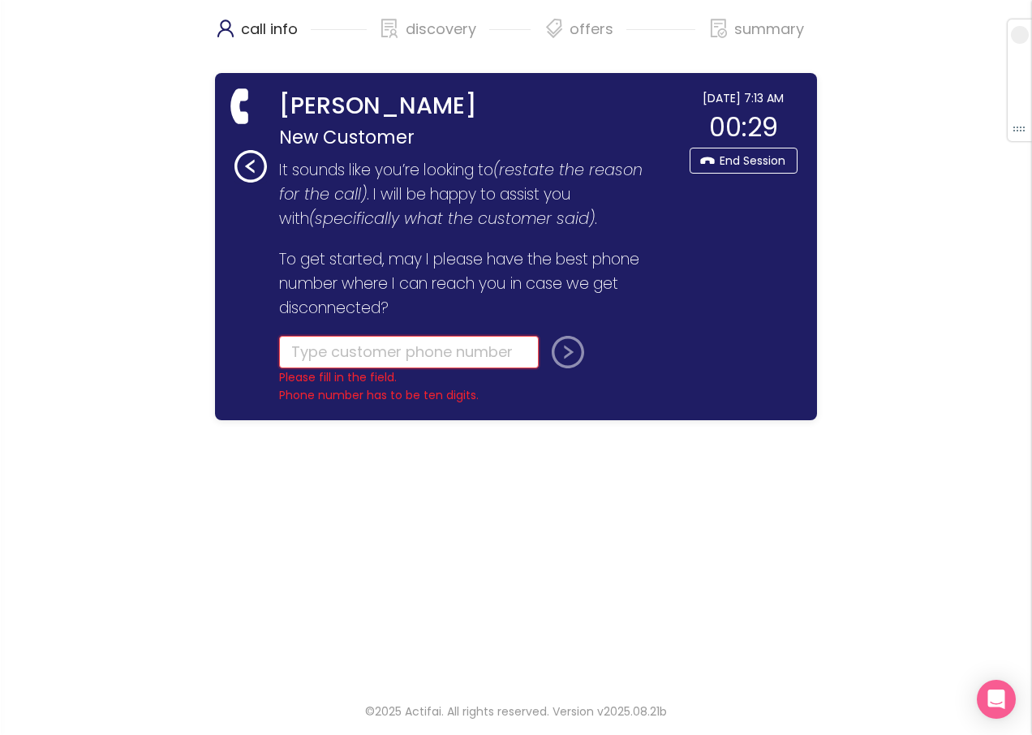
click at [316, 356] on input "tel" at bounding box center [409, 352] width 260 height 32
type input "[PHONE_NUMBER]"
click at [569, 369] on div at bounding box center [606, 370] width 122 height 68
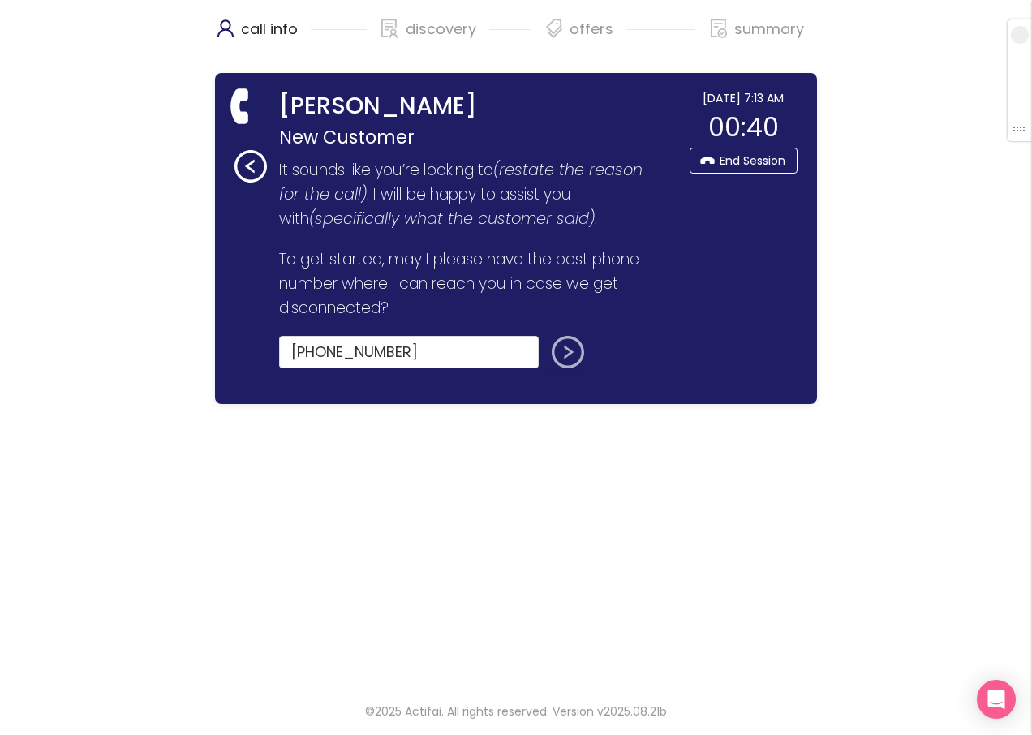
click at [568, 354] on button "submit" at bounding box center [564, 352] width 39 height 32
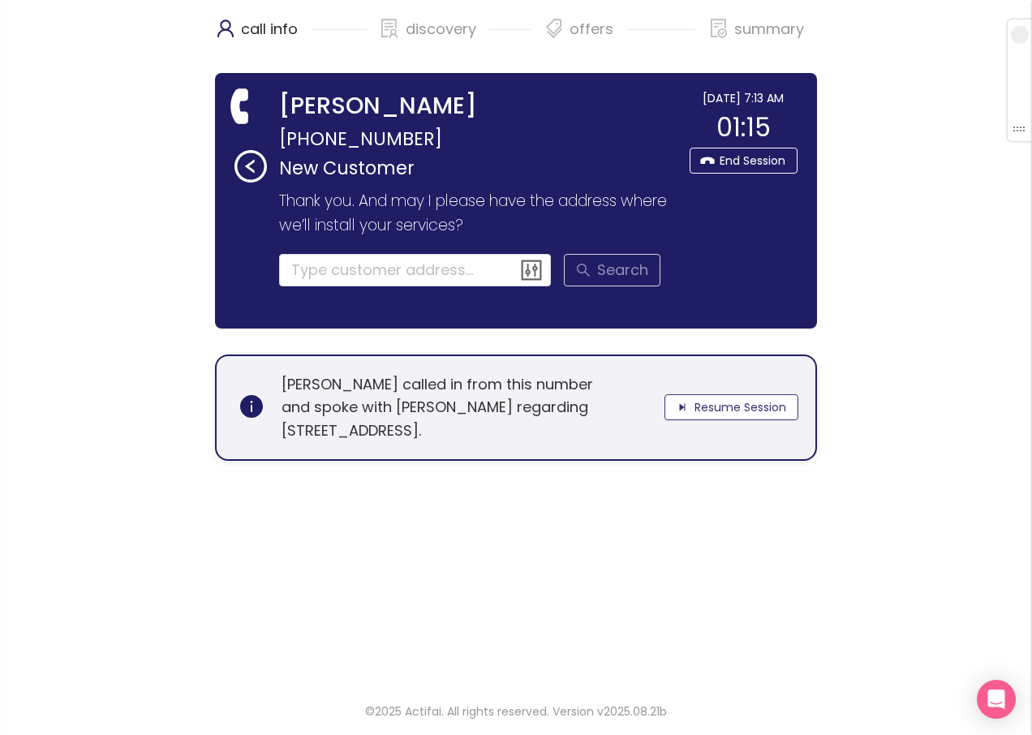
click at [739, 403] on button "Resume Session" at bounding box center [731, 407] width 134 height 26
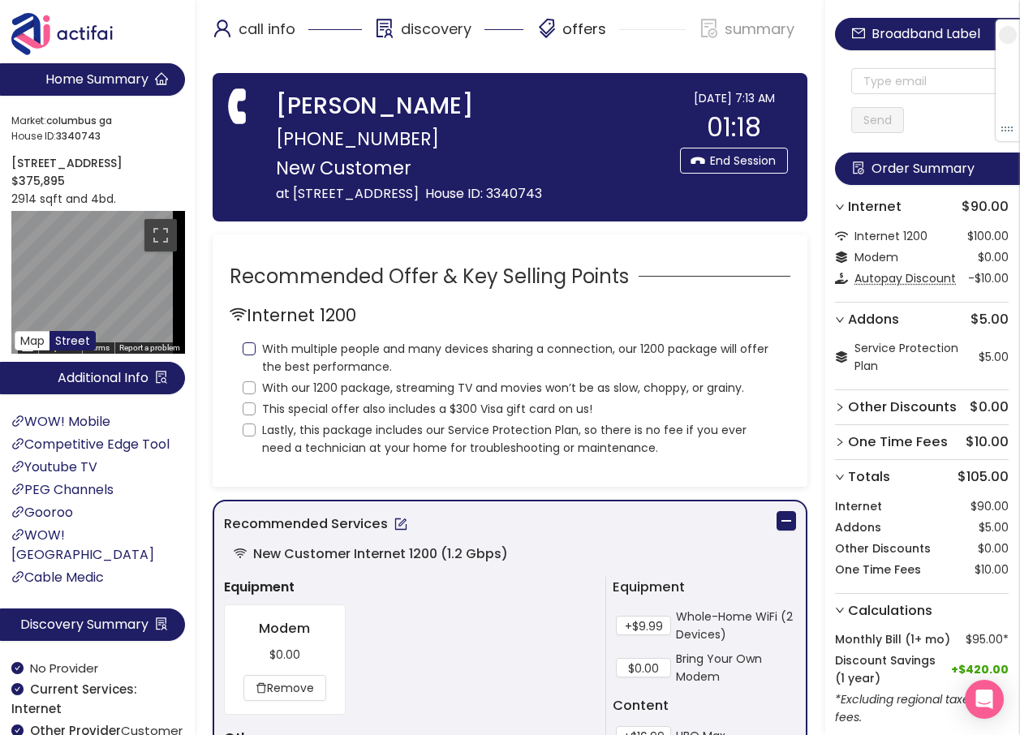
click at [252, 355] on input "With multiple people and many devices sharing a connection, our 1200 package wi…" at bounding box center [249, 348] width 13 height 13
checkbox input "true"
click at [248, 394] on input "With our 1200 package, streaming TV and movies won’t be as slow, choppy, or gra…" at bounding box center [249, 387] width 13 height 13
checkbox input "true"
click at [247, 415] on input "This special offer also includes a $300 Visa gift card on us!" at bounding box center [249, 408] width 13 height 13
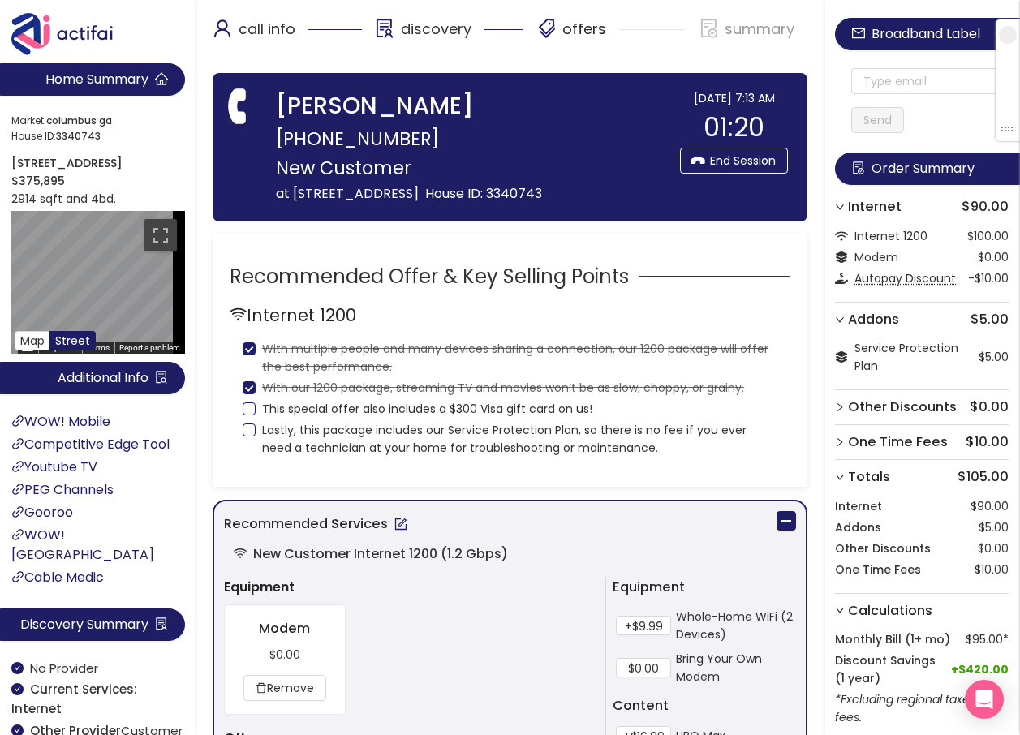
checkbox input "true"
click at [254, 436] on input "Lastly, this package includes our Service Protection Plan, so there is no fee i…" at bounding box center [249, 429] width 13 height 13
checkbox input "true"
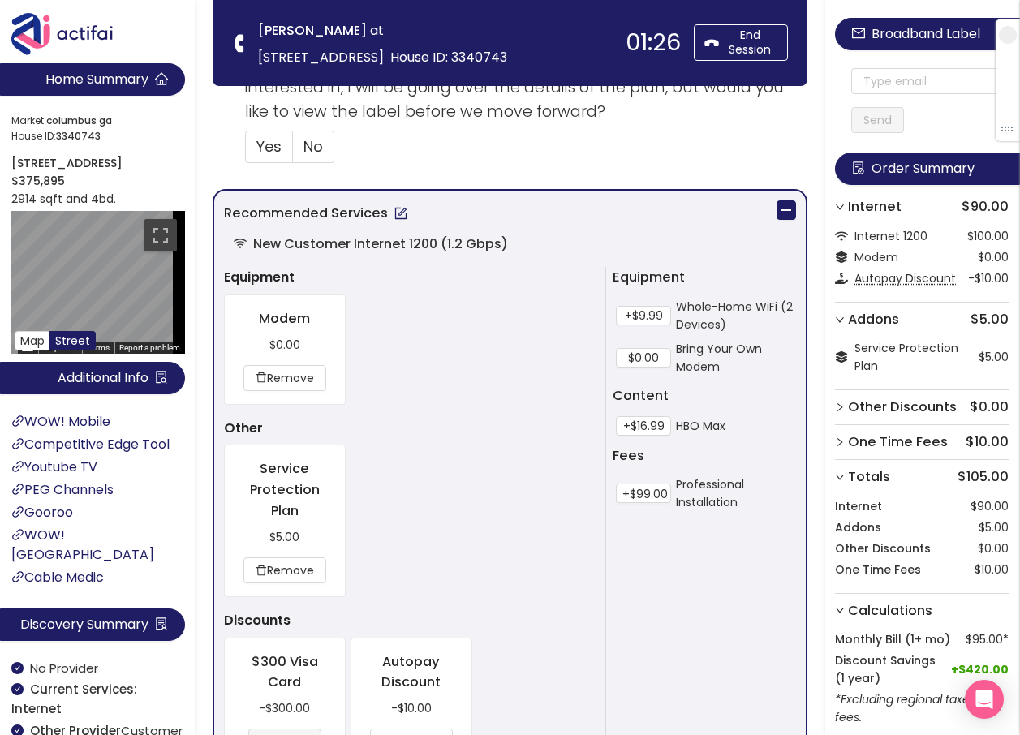
scroll to position [730, 0]
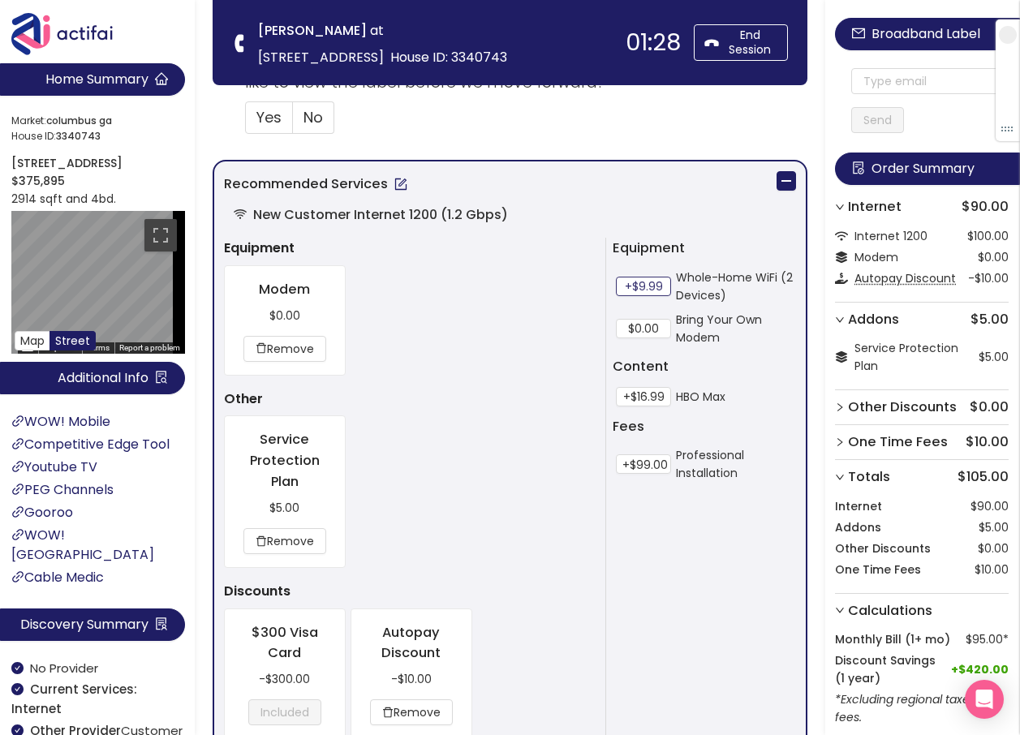
click at [645, 286] on button "+$9.99" at bounding box center [643, 286] width 55 height 19
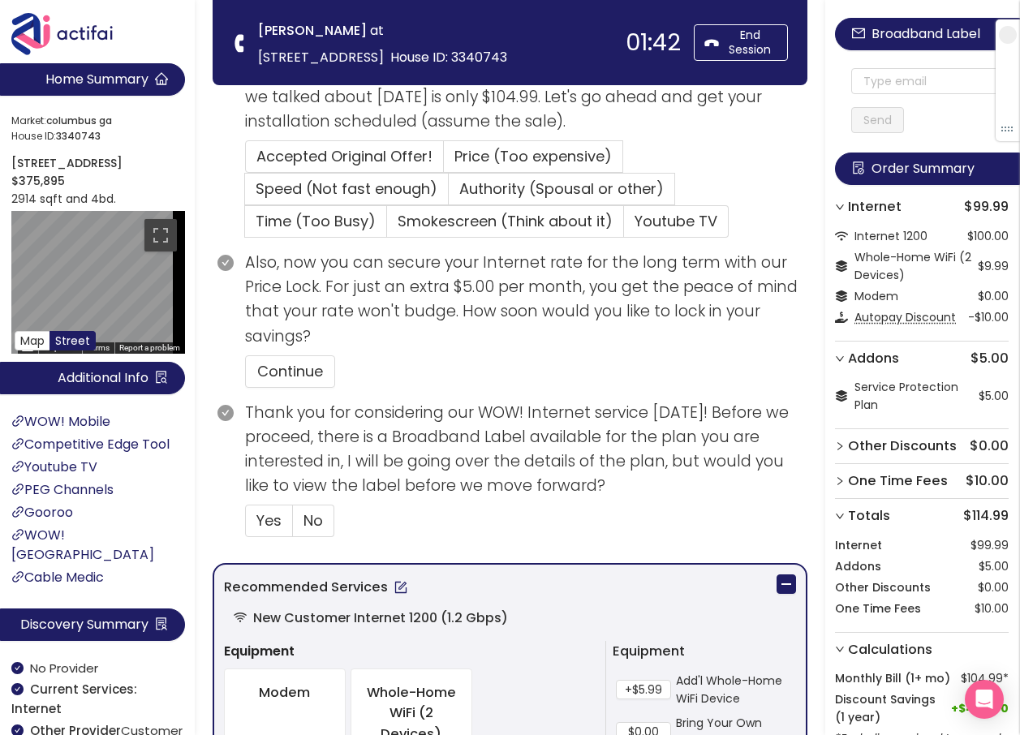
scroll to position [324, 0]
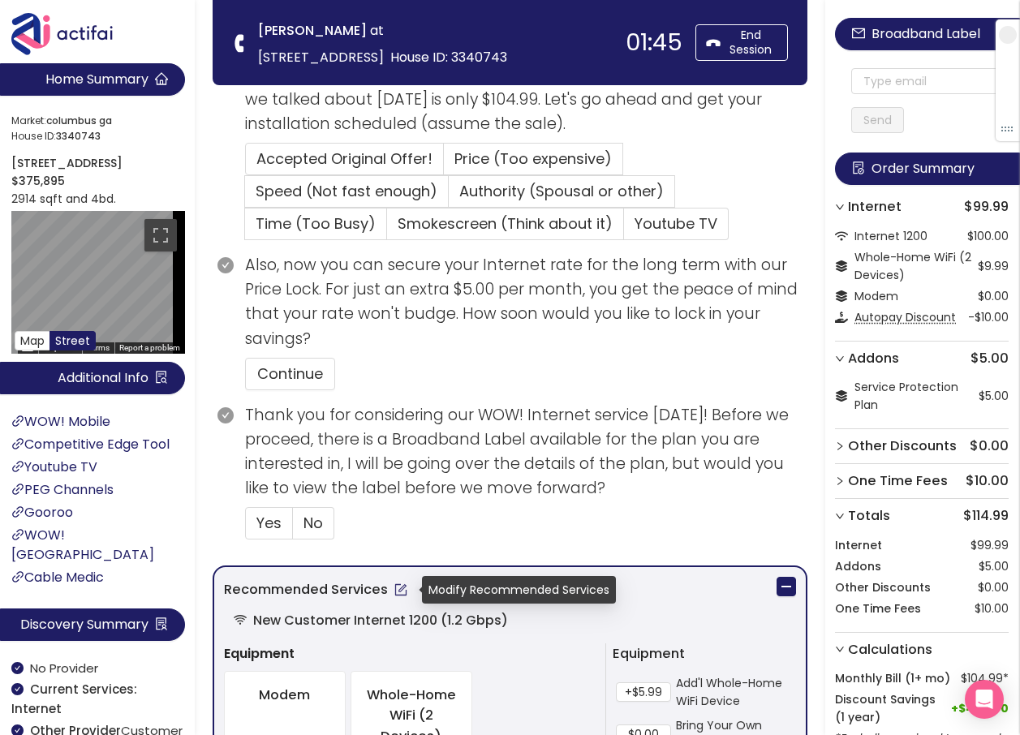
click at [399, 591] on button "button" at bounding box center [401, 590] width 26 height 26
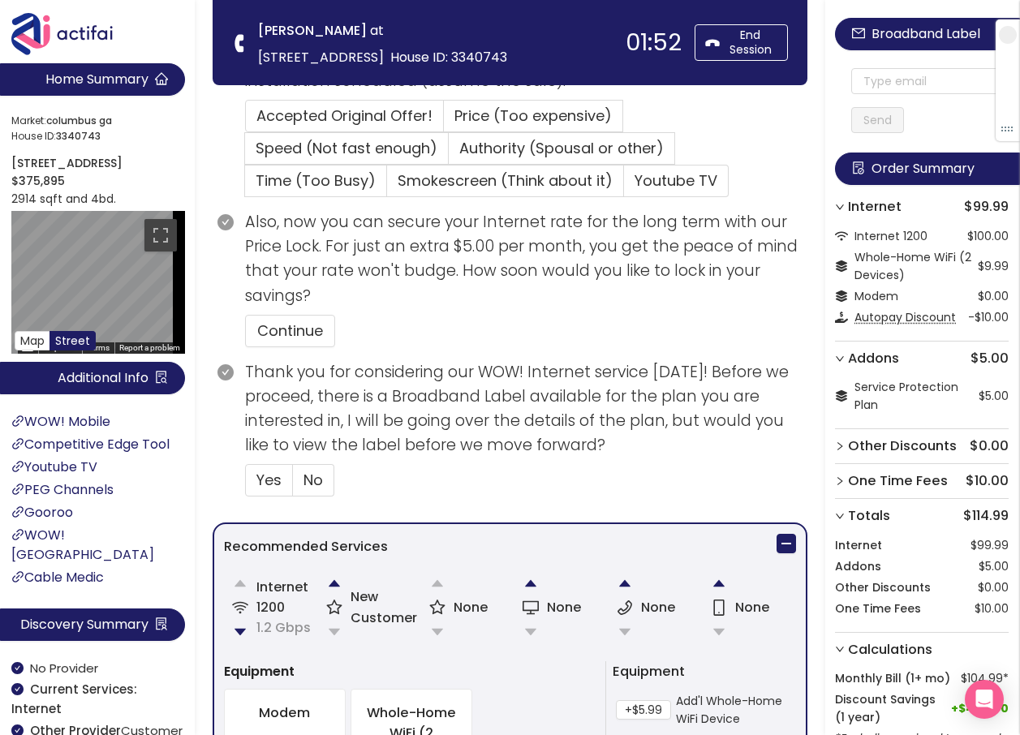
scroll to position [406, 0]
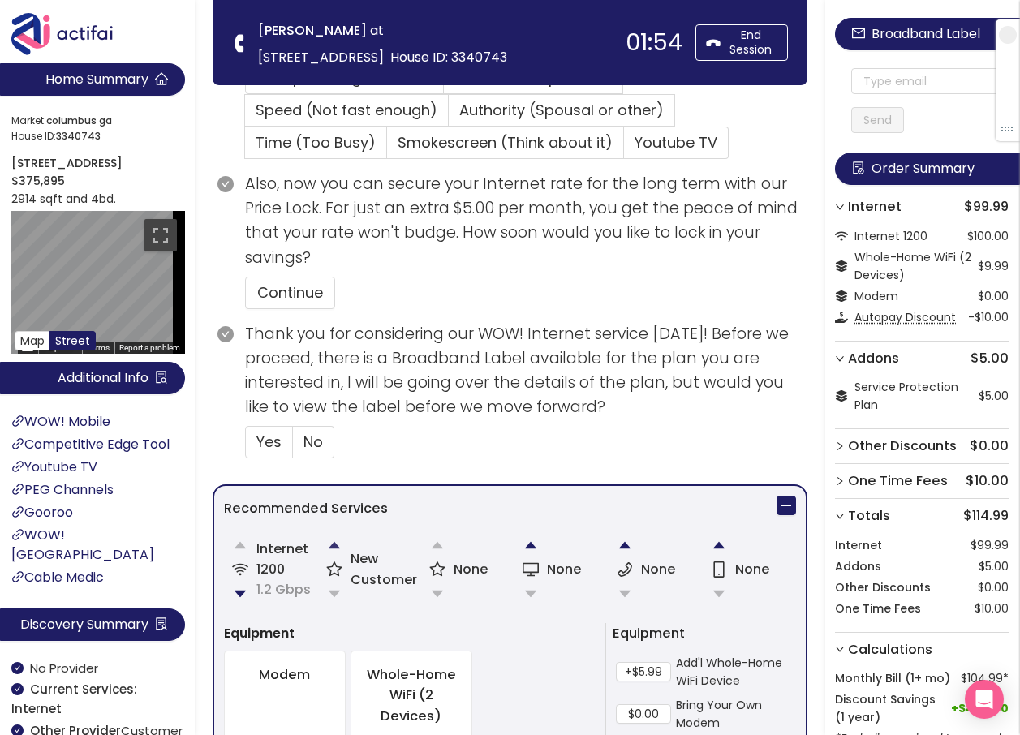
click at [331, 541] on button "button" at bounding box center [334, 545] width 32 height 32
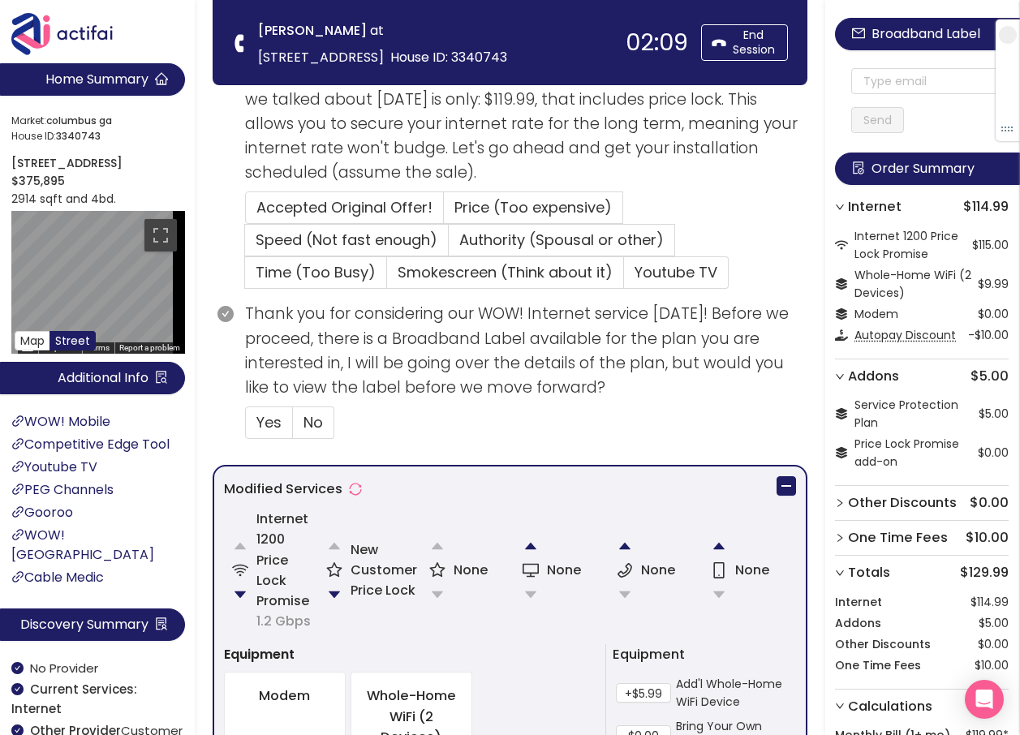
scroll to position [243, 0]
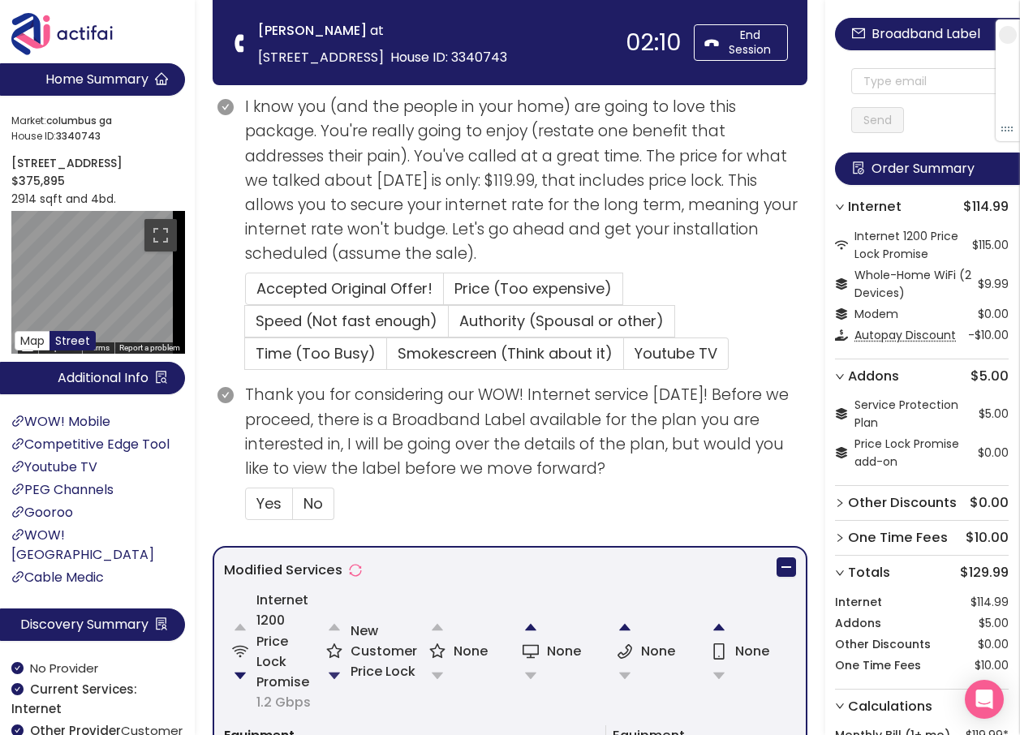
click at [333, 671] on button "button" at bounding box center [334, 676] width 32 height 32
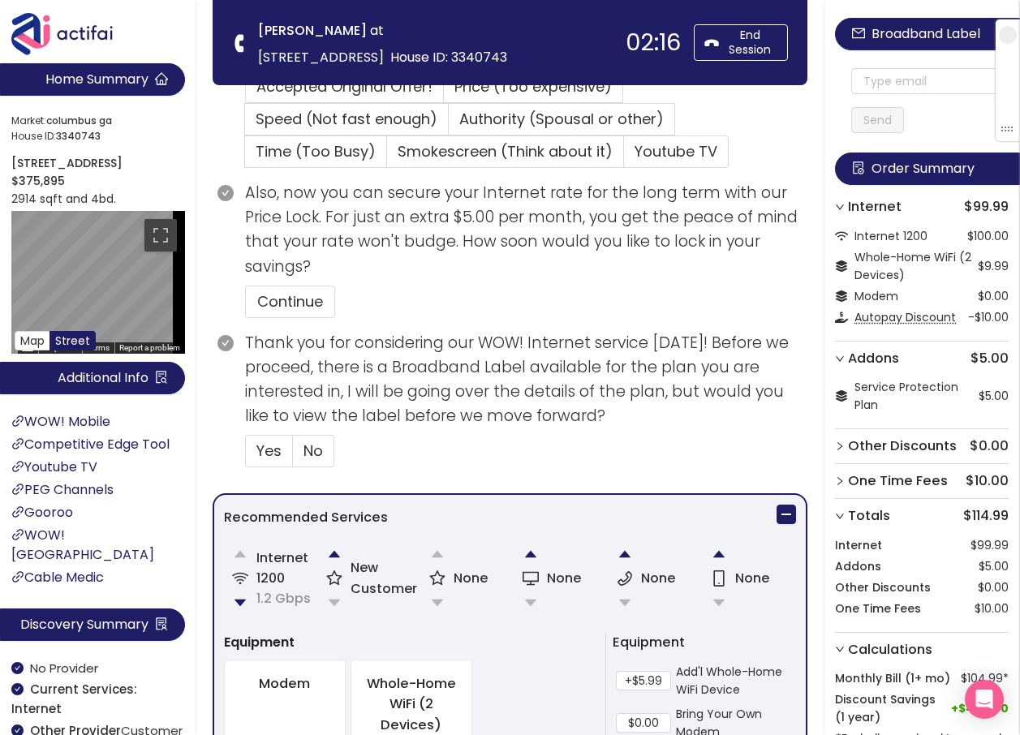
scroll to position [324, 0]
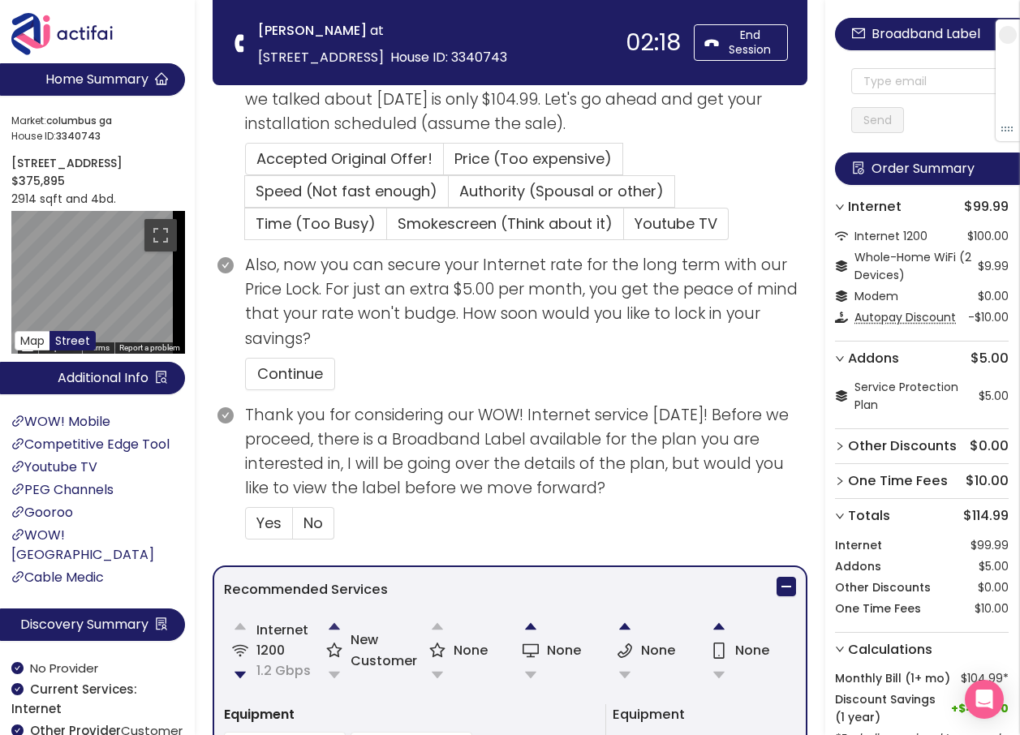
click at [332, 622] on button "button" at bounding box center [334, 626] width 32 height 32
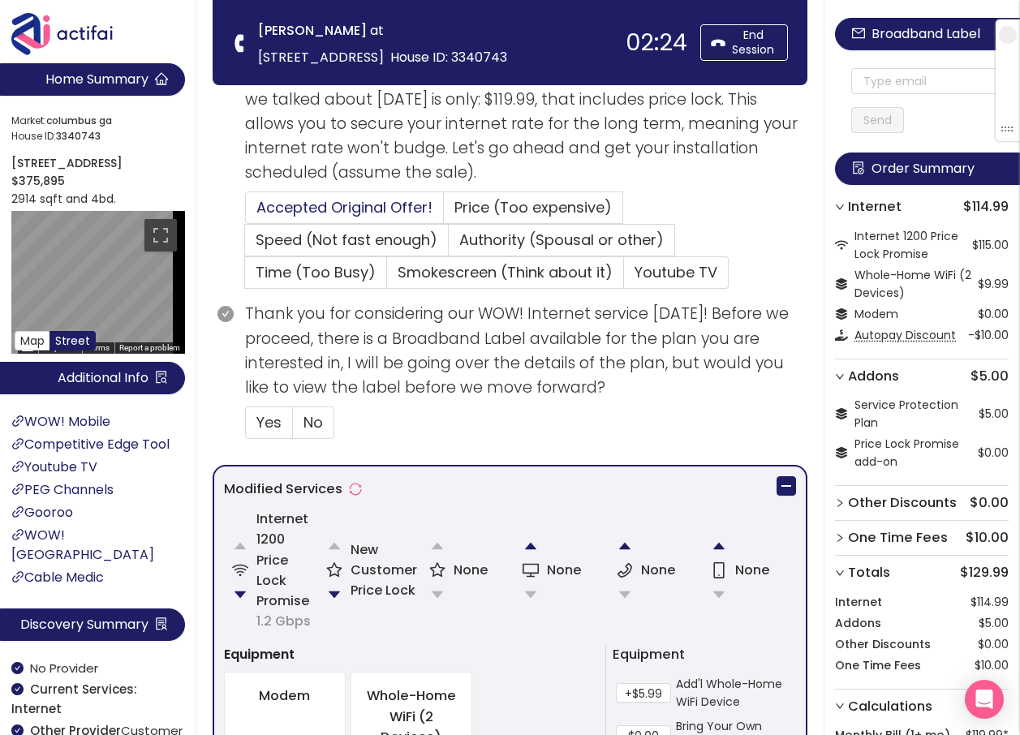
click at [339, 206] on span "Accepted Original Offer!" at bounding box center [344, 207] width 176 height 20
click at [246, 213] on input "Accepted Original Offer!" at bounding box center [246, 213] width 0 height 0
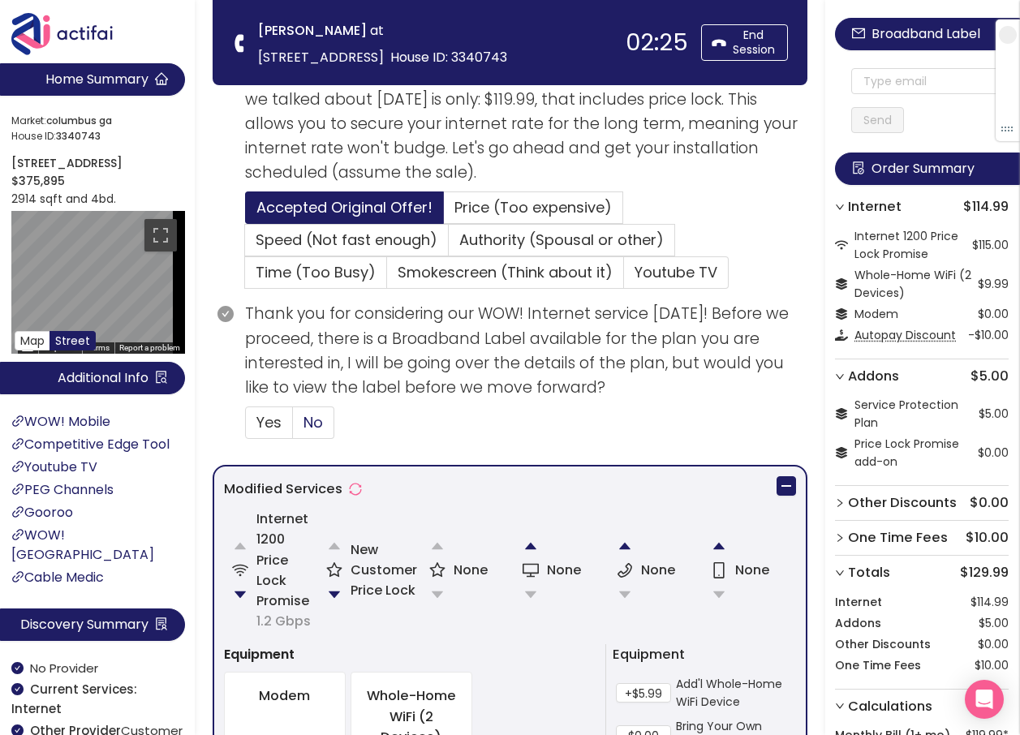
click at [320, 430] on span "No" at bounding box center [312, 422] width 19 height 20
click at [293, 428] on input "No" at bounding box center [293, 428] width 0 height 0
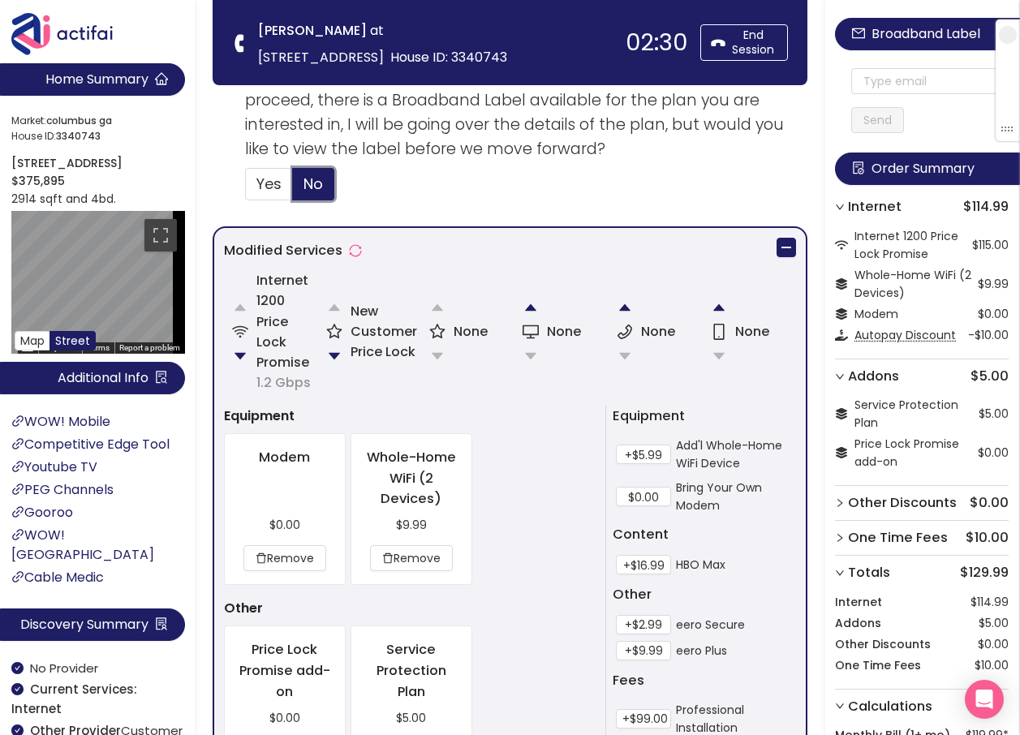
scroll to position [568, 0]
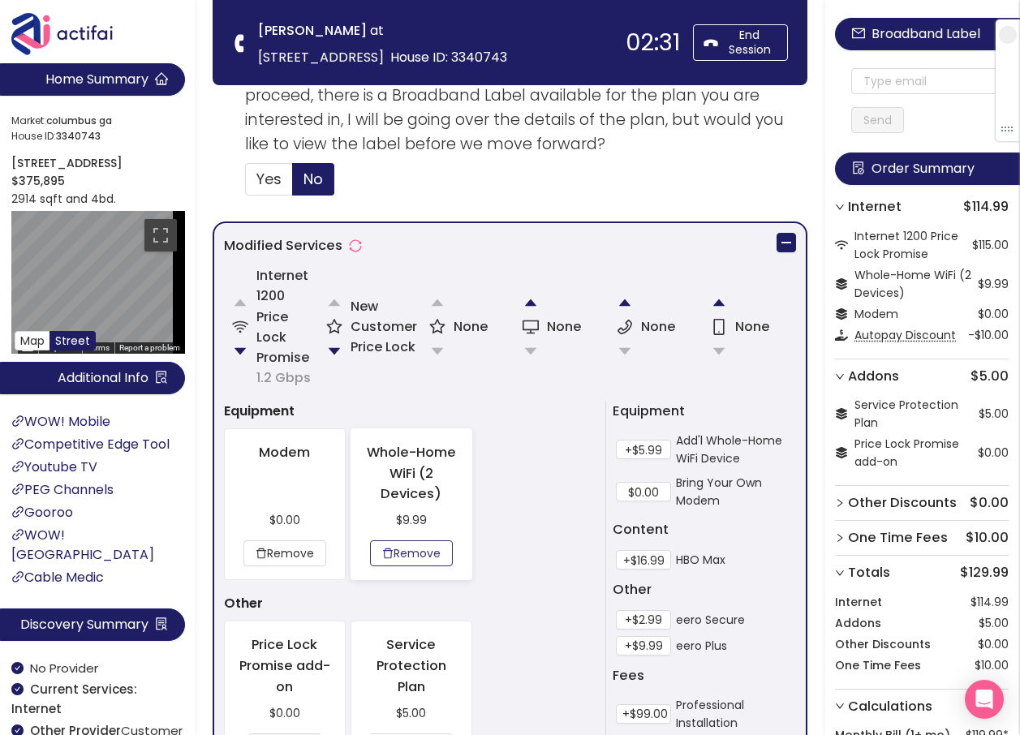
click at [408, 553] on button "Remove" at bounding box center [411, 553] width 83 height 26
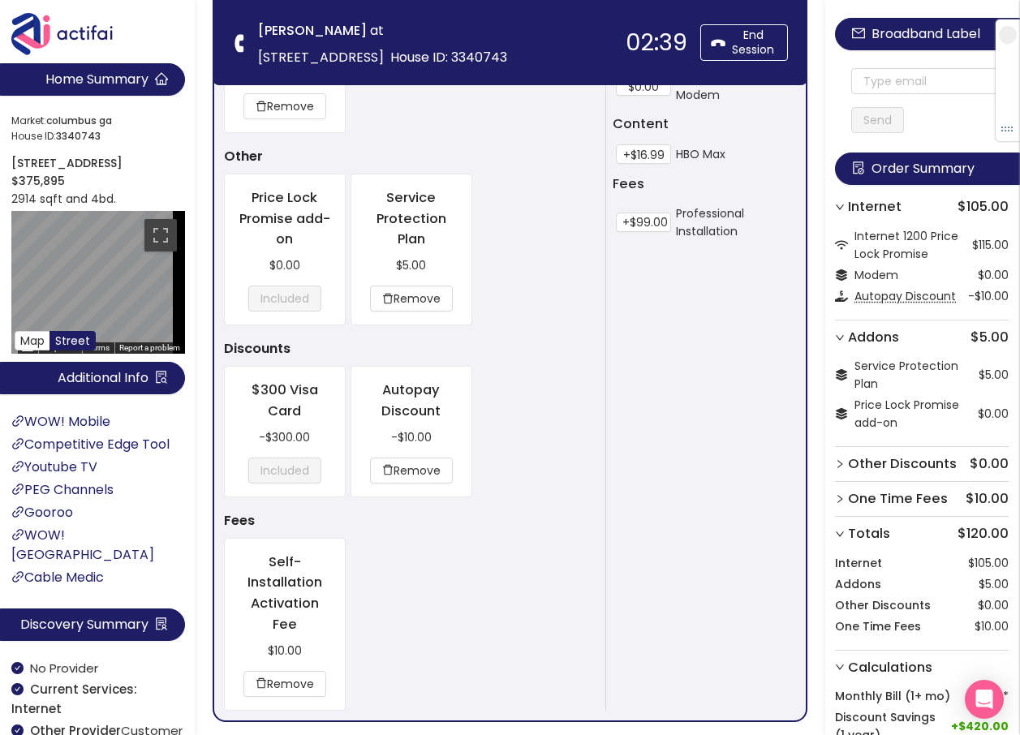
scroll to position [1097, 0]
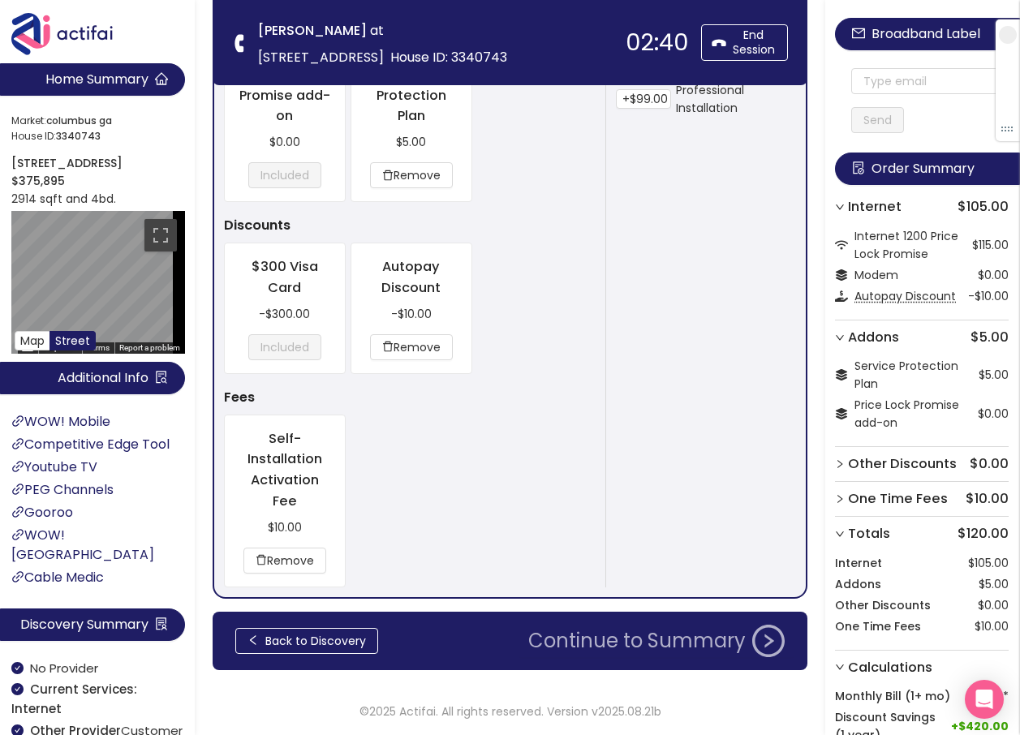
click at [660, 644] on button "Continue to Summary" at bounding box center [656, 641] width 276 height 32
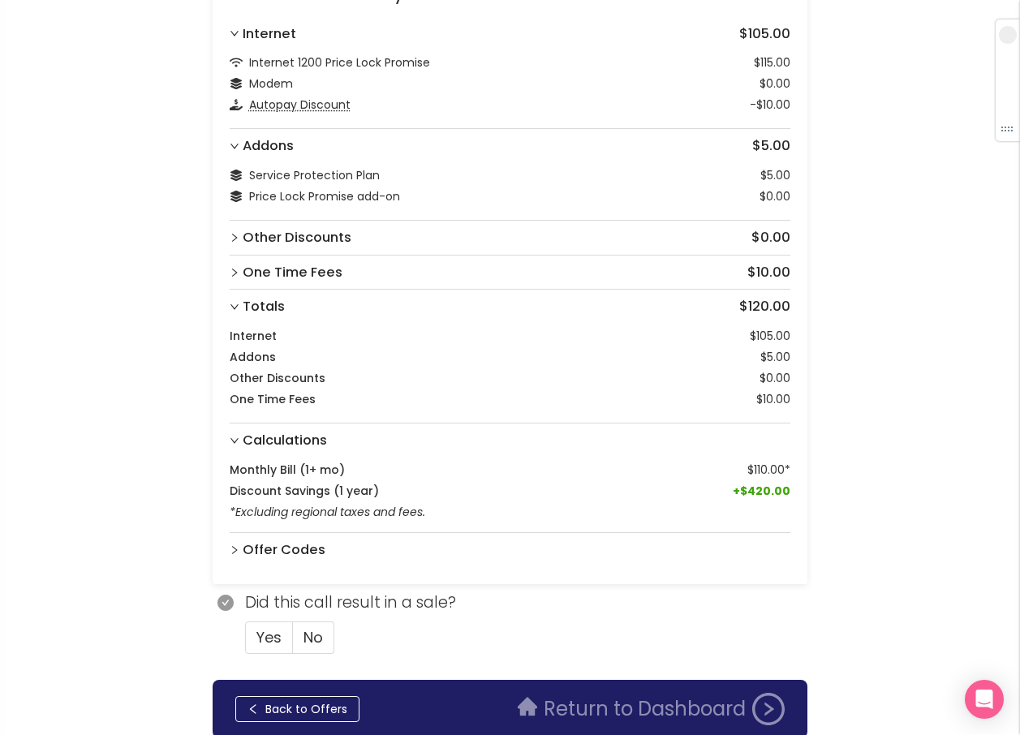
scroll to position [191, 0]
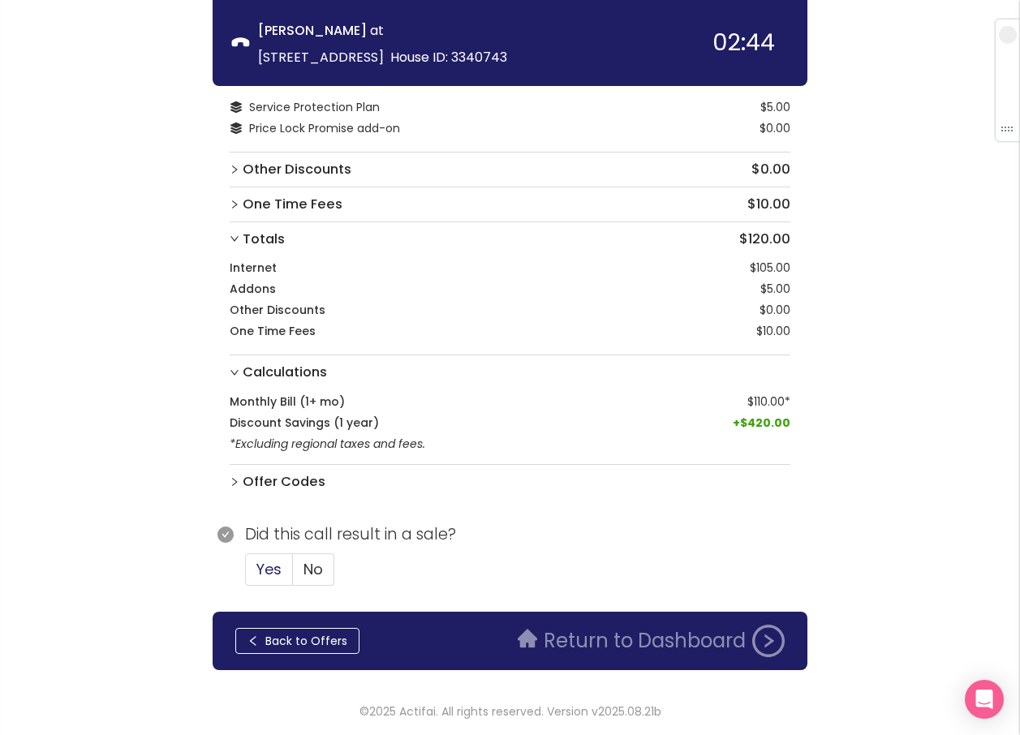
click at [279, 568] on span "Yes" at bounding box center [268, 569] width 25 height 20
click at [246, 574] on input "Yes" at bounding box center [246, 574] width 0 height 0
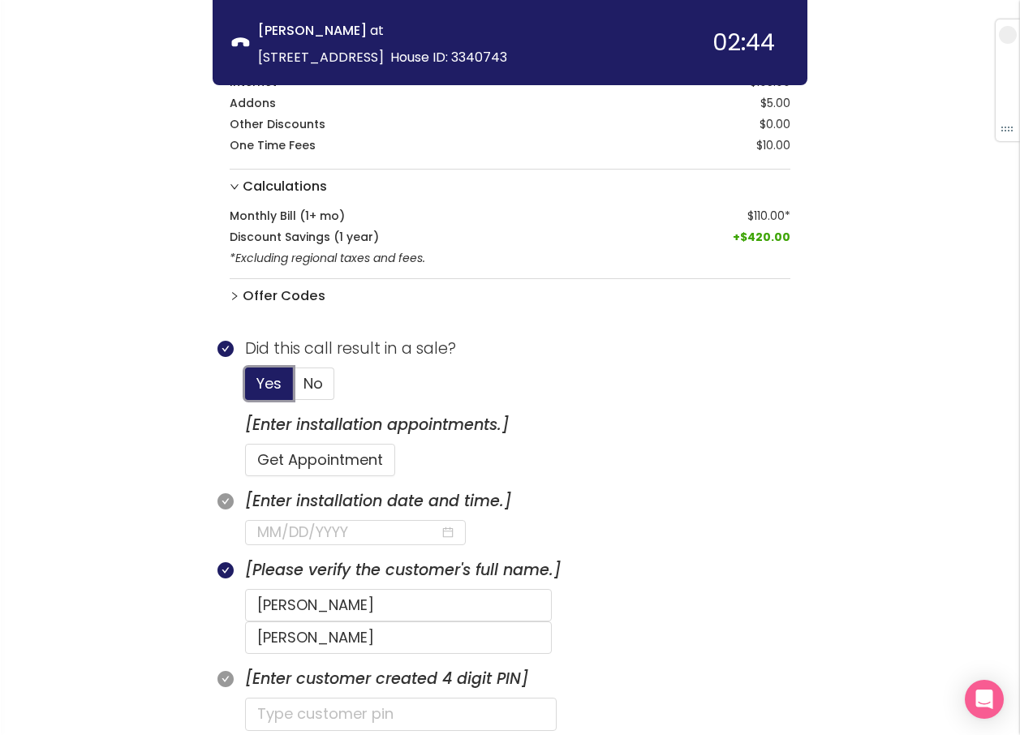
scroll to position [435, 0]
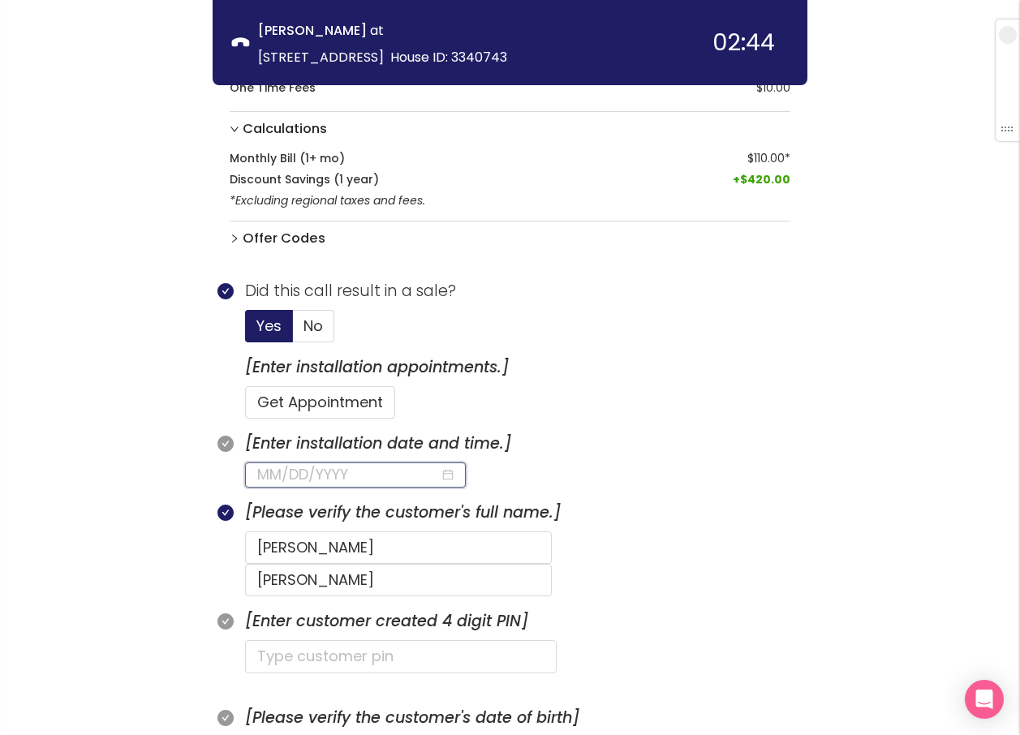
click at [293, 469] on input at bounding box center [348, 474] width 183 height 23
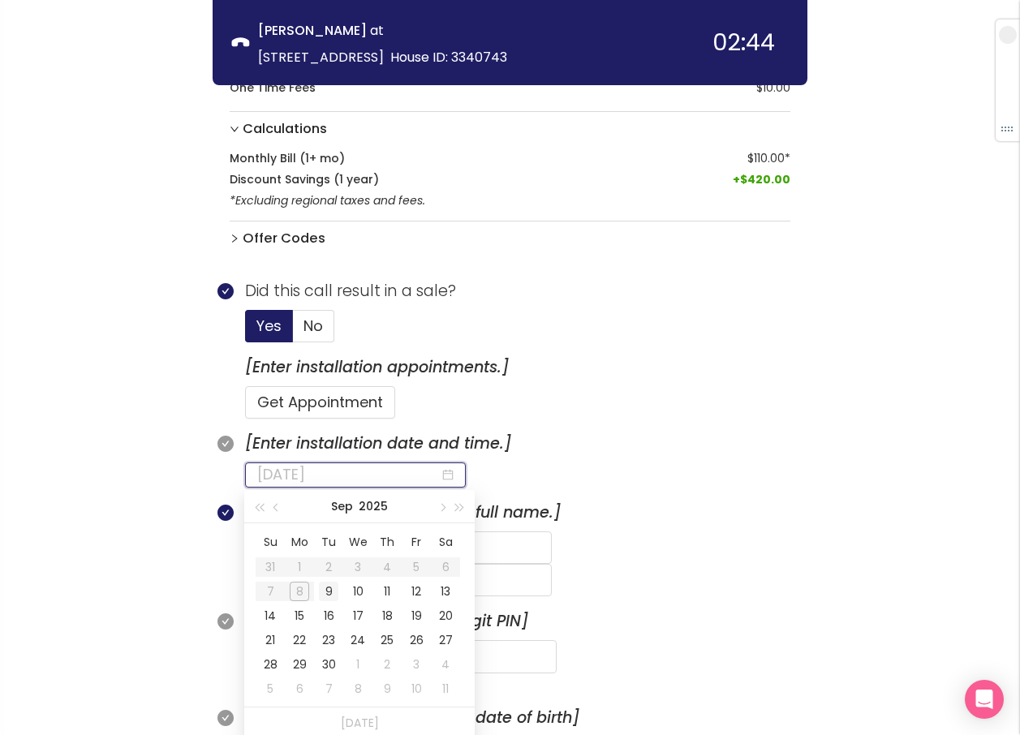
type input "[DATE]"
click at [332, 595] on div "9" at bounding box center [328, 591] width 19 height 19
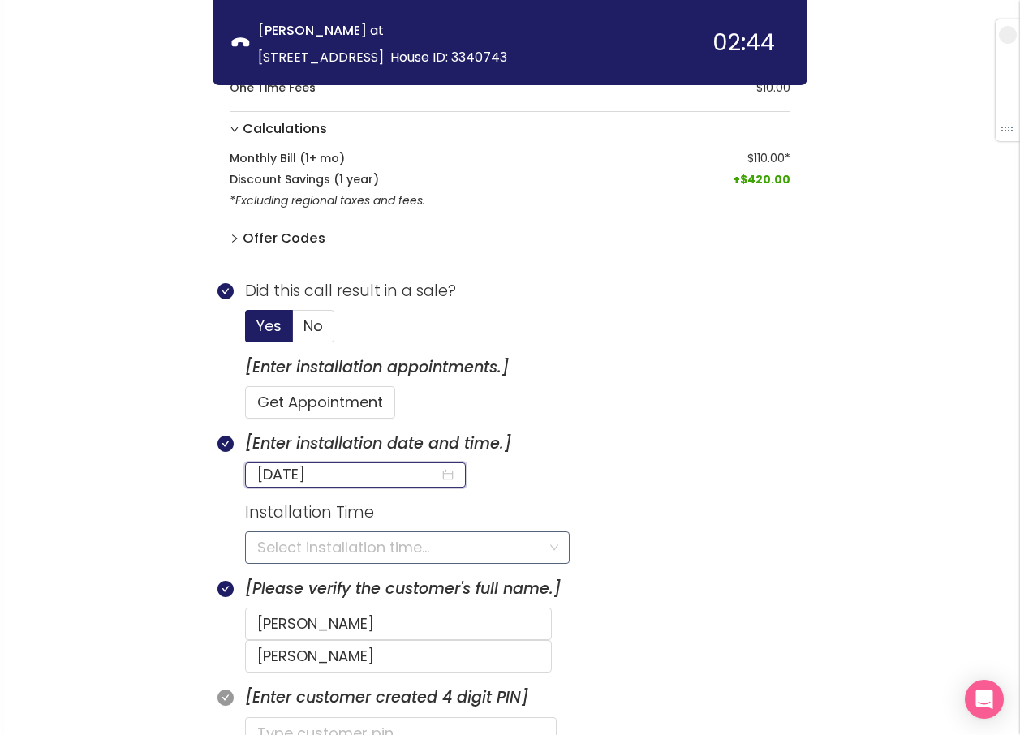
click at [367, 546] on input "search" at bounding box center [401, 547] width 289 height 31
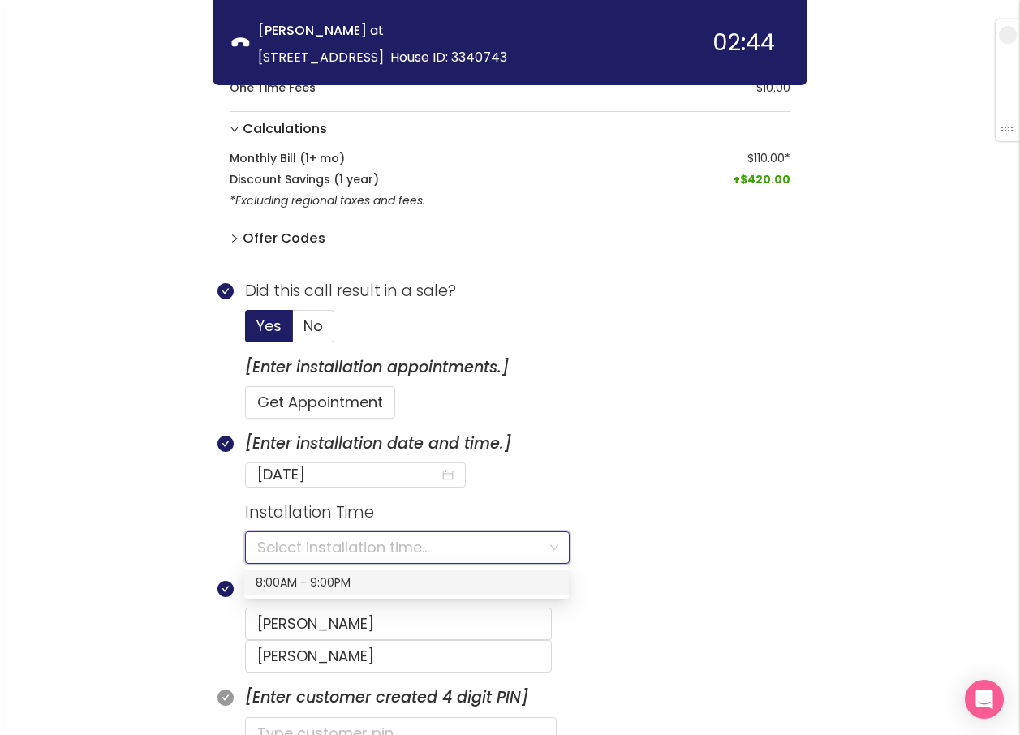
click at [338, 578] on div "8:00AM - 9:00PM" at bounding box center [407, 583] width 302 height 18
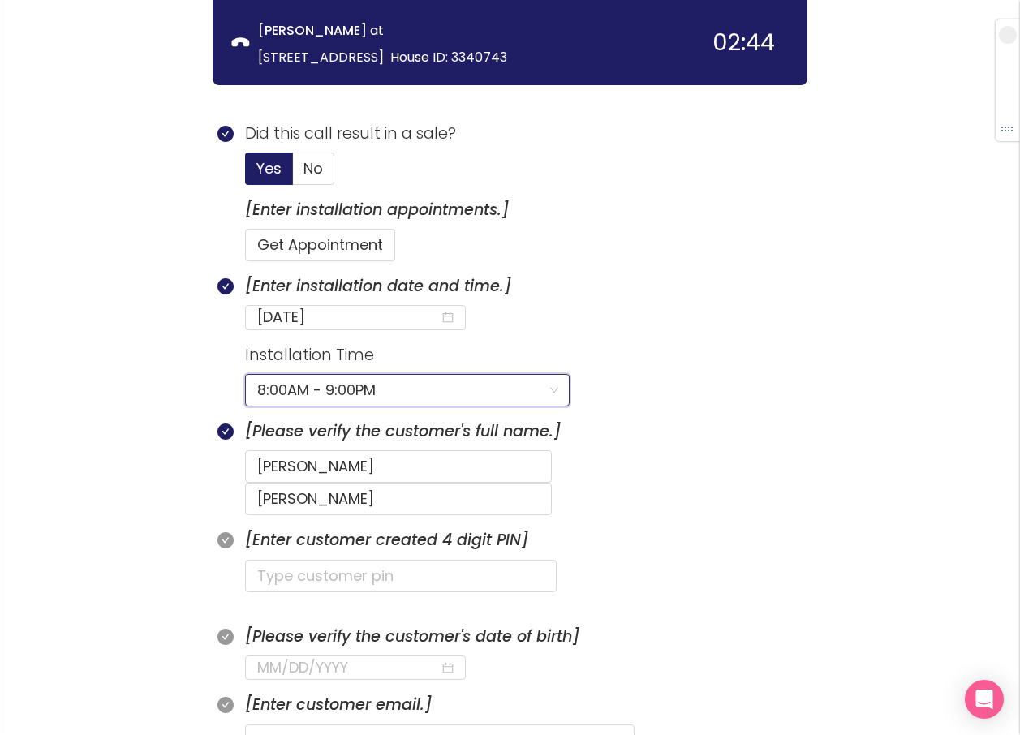
scroll to position [597, 0]
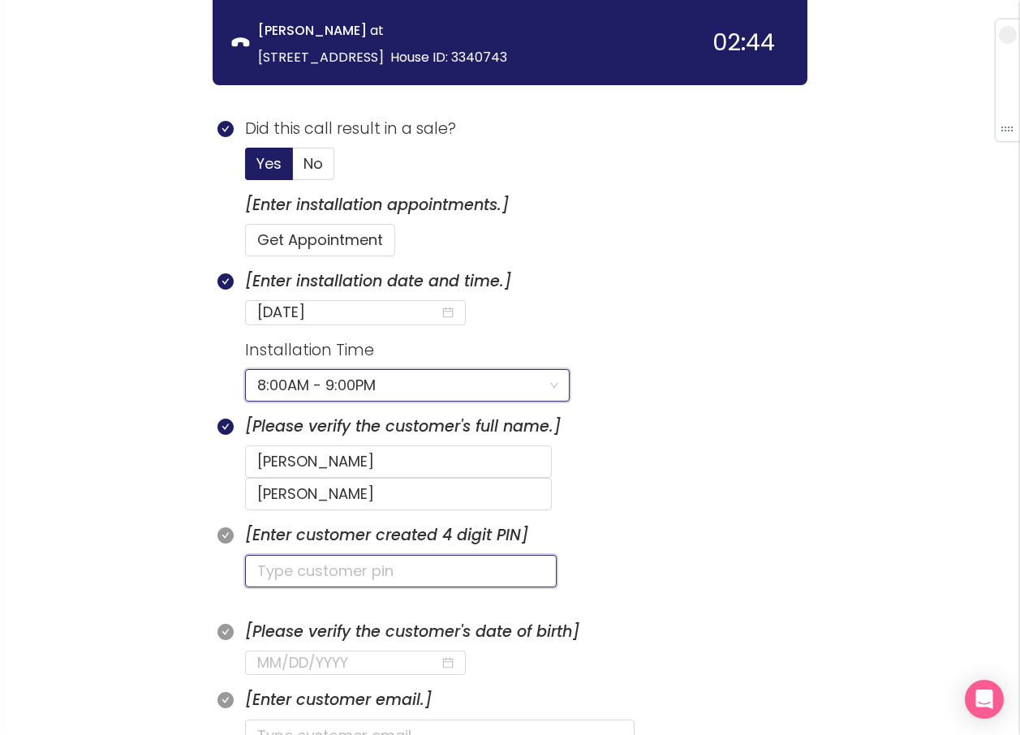
click at [282, 555] on input "text" at bounding box center [401, 571] width 312 height 32
type input "8835"
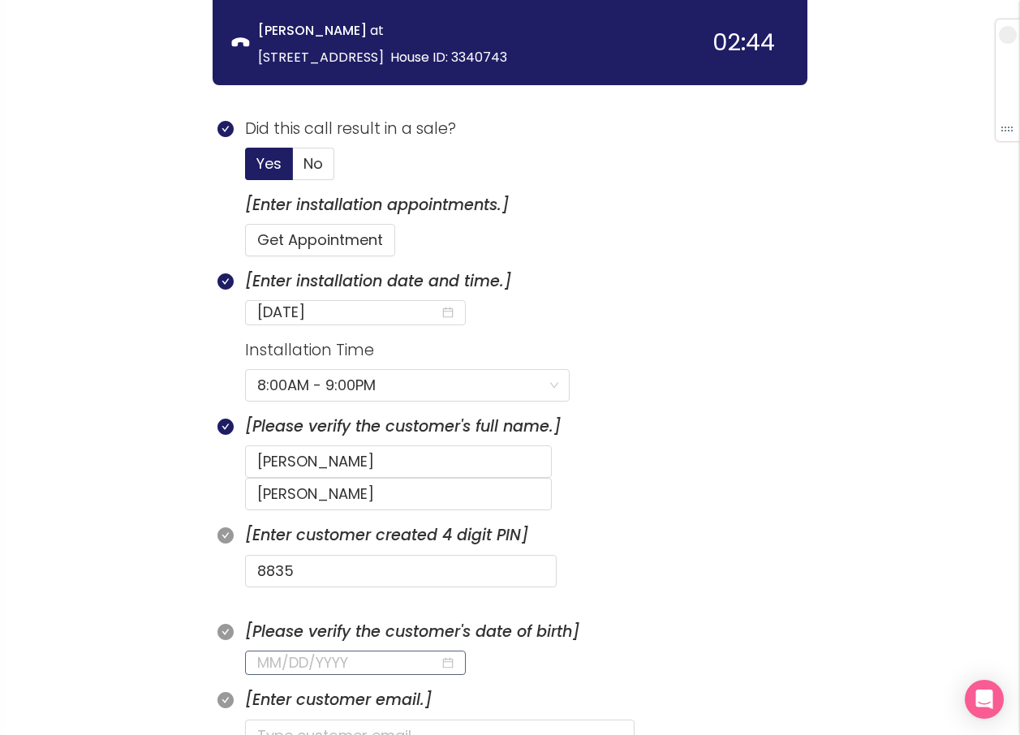
click at [251, 651] on div at bounding box center [355, 663] width 221 height 24
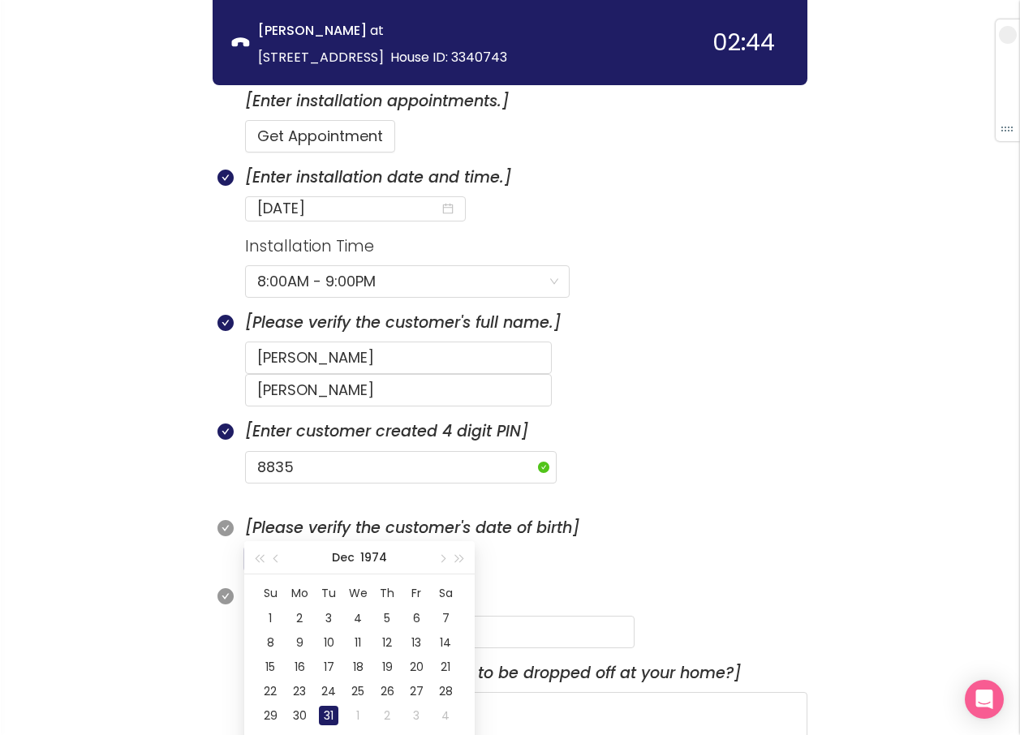
scroll to position [840, 0]
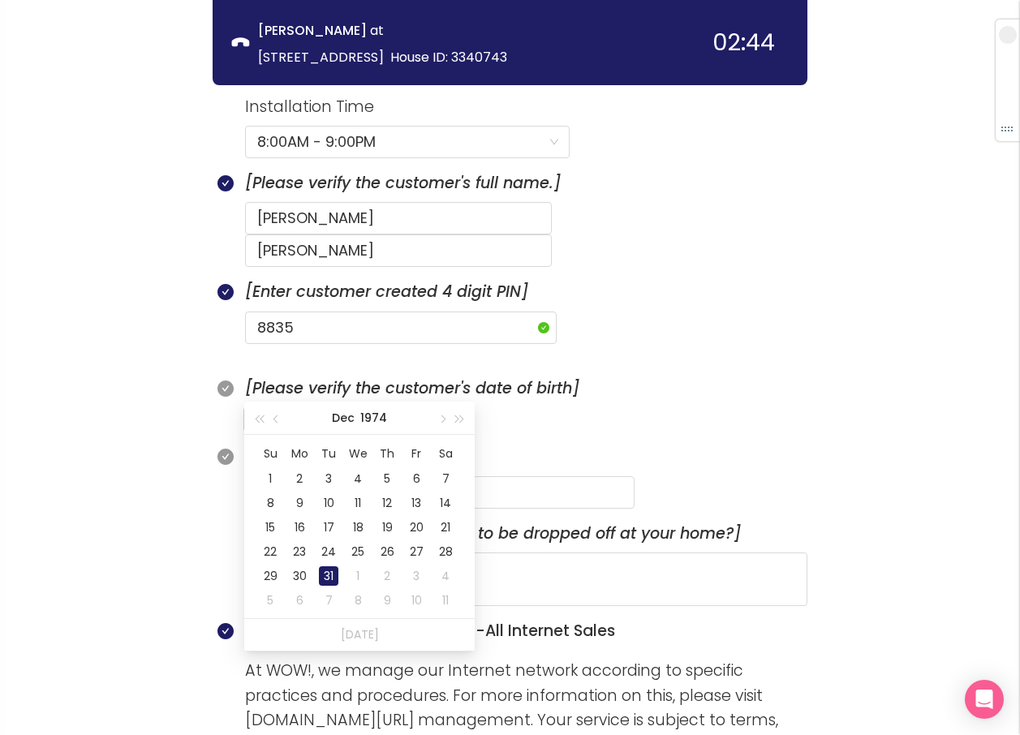
click at [324, 578] on div "31" at bounding box center [328, 575] width 19 height 19
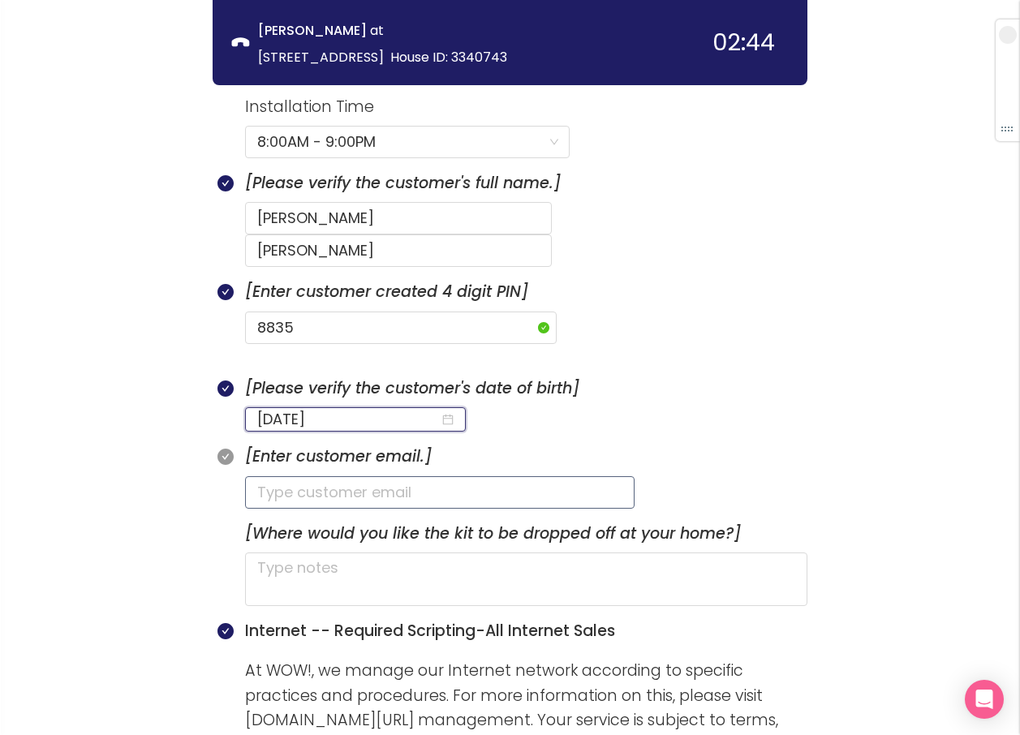
type input "[DATE]"
drag, startPoint x: 273, startPoint y: 455, endPoint x: 251, endPoint y: 465, distance: 24.7
click at [273, 476] on input "text" at bounding box center [439, 492] width 389 height 32
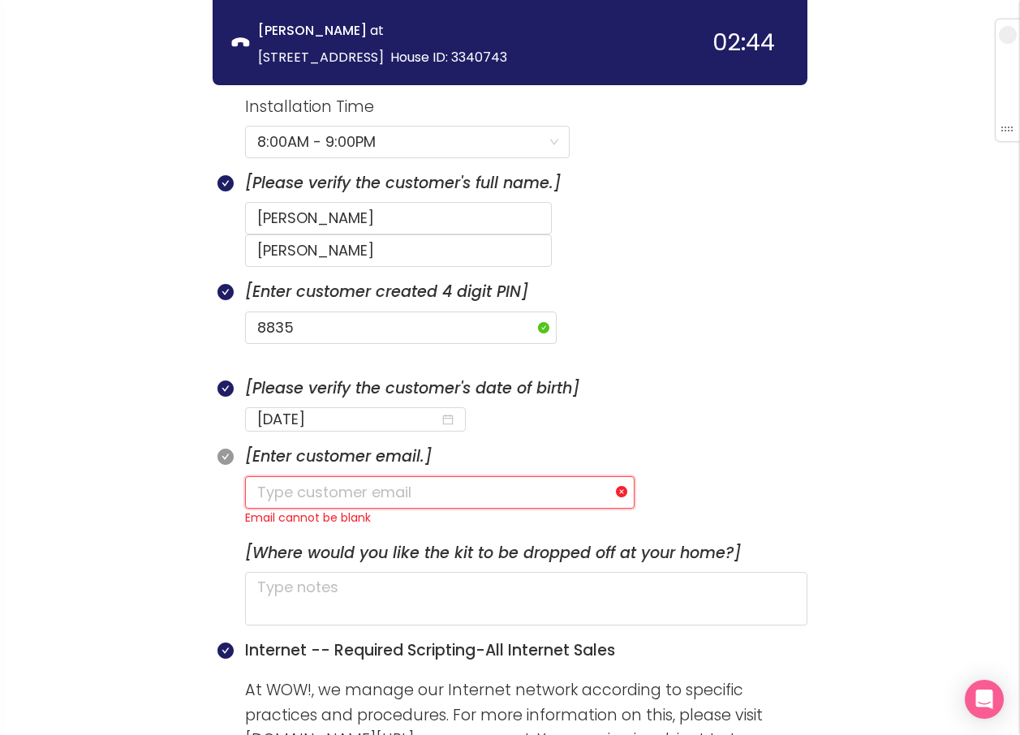
click at [307, 476] on input "text" at bounding box center [439, 492] width 389 height 32
type input "Y"
type input "[EMAIL_ADDRESS][DOMAIN_NAME]"
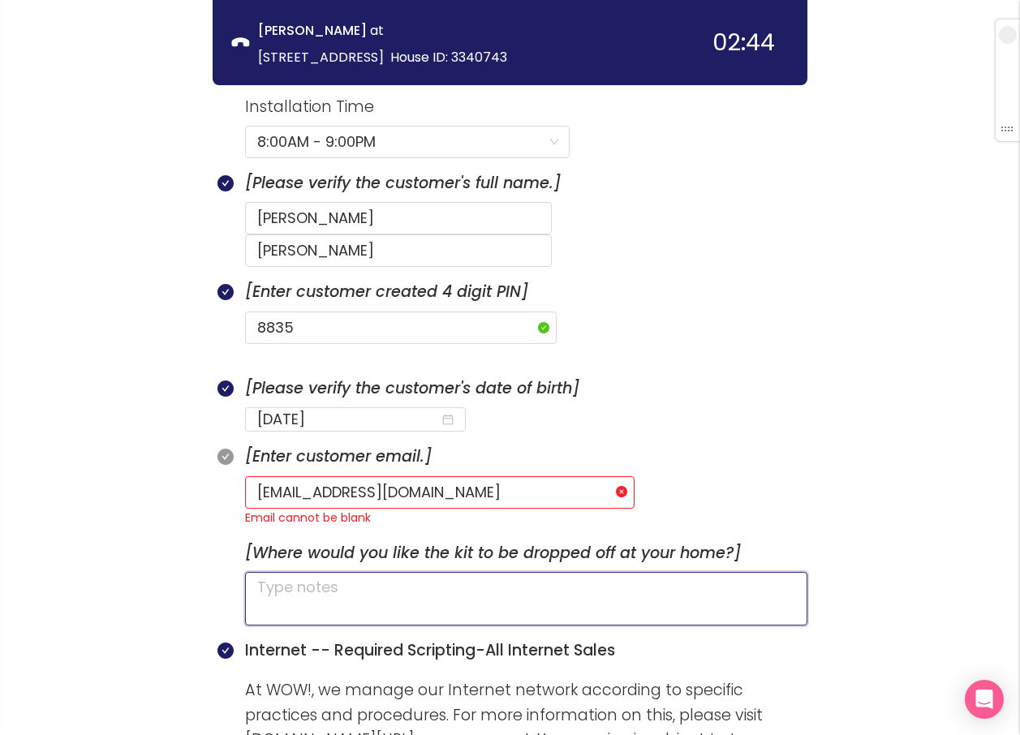
click at [276, 572] on textarea at bounding box center [526, 599] width 562 height 54
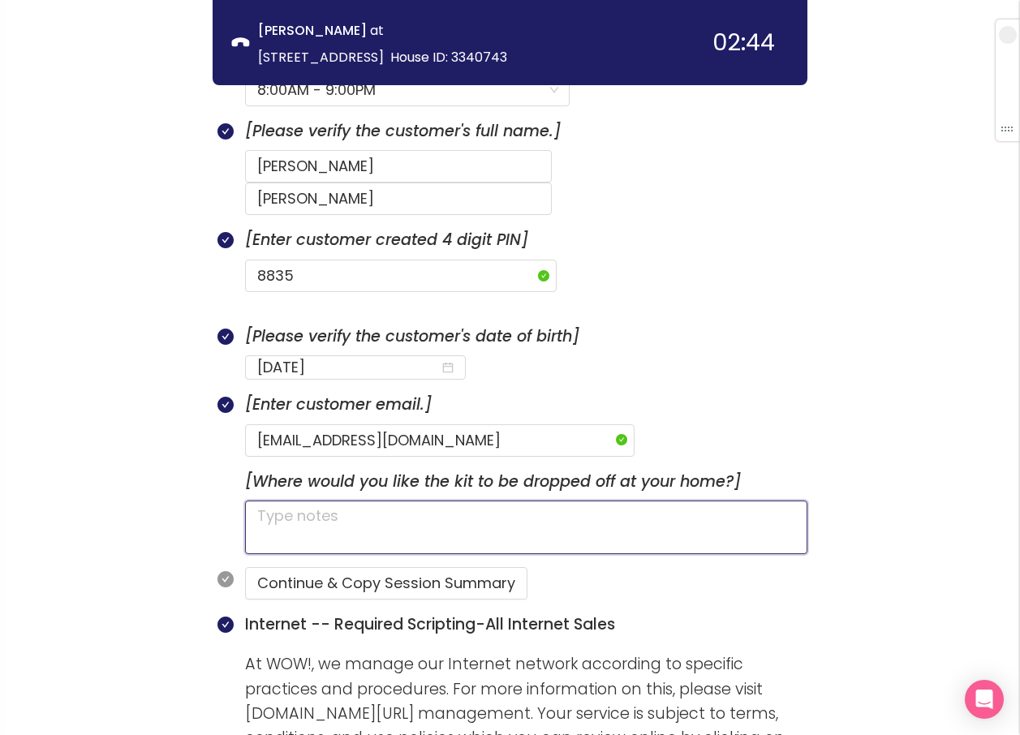
scroll to position [922, 0]
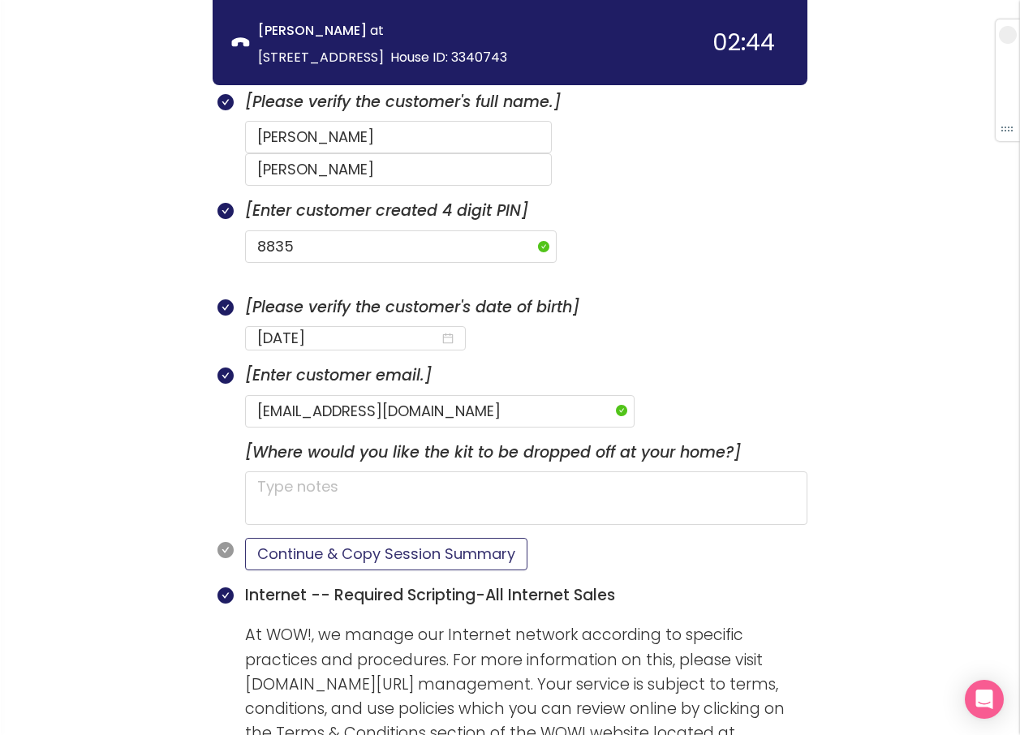
click at [347, 538] on button "Continue & Copy Session Summary" at bounding box center [386, 554] width 282 height 32
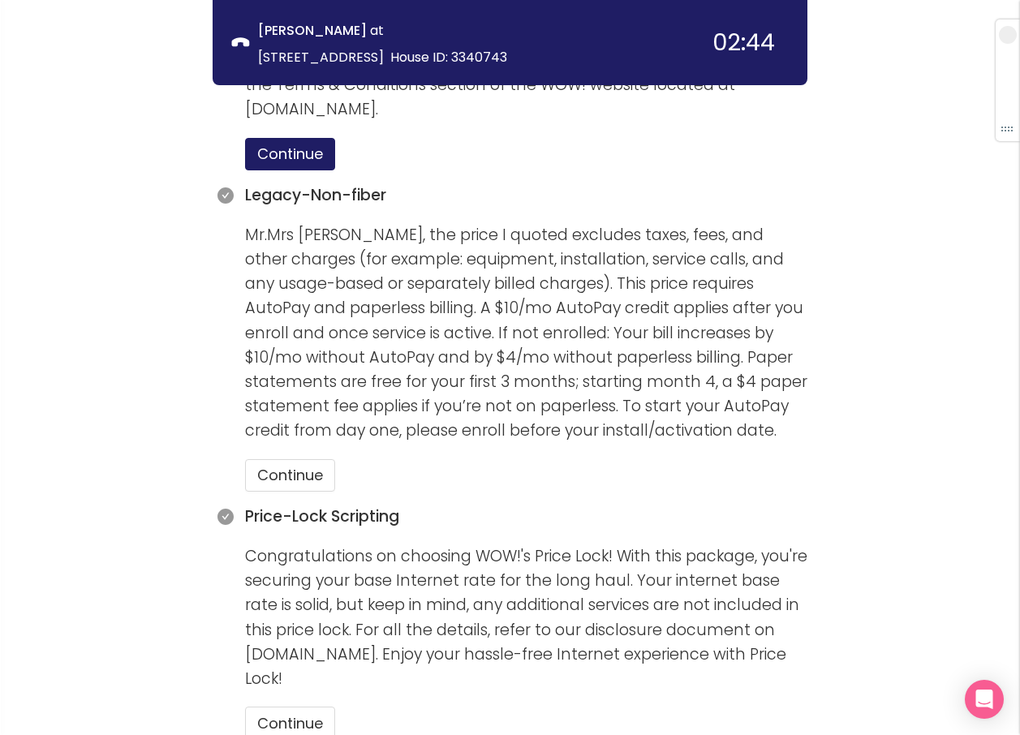
scroll to position [1571, 0]
click at [299, 458] on button "Continue" at bounding box center [290, 474] width 90 height 32
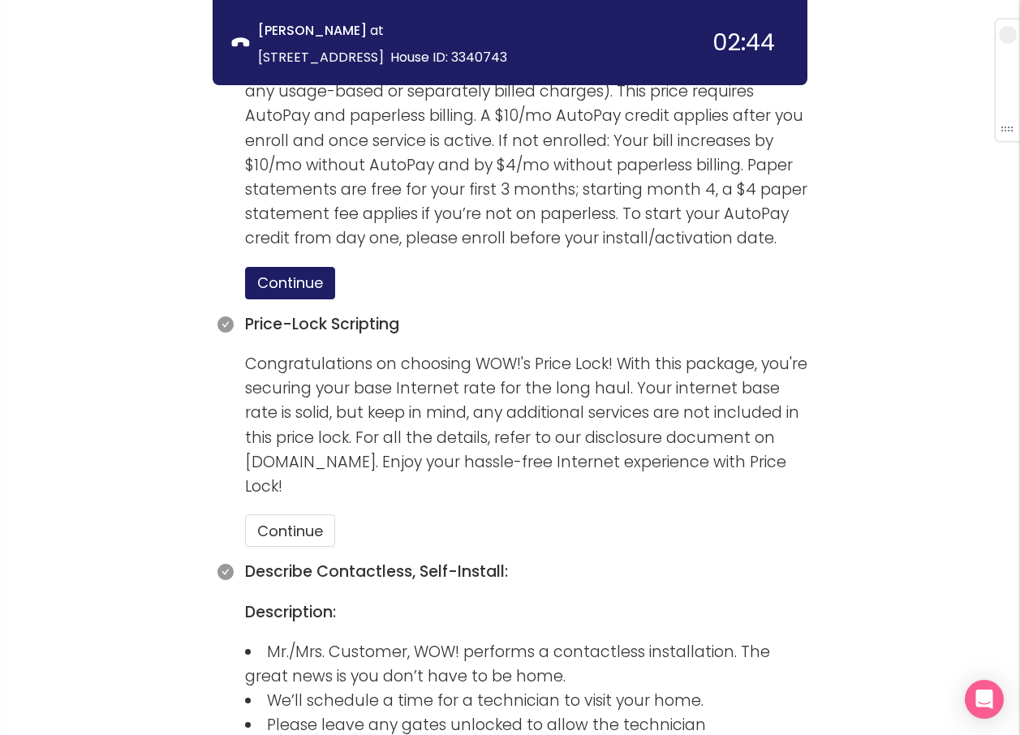
scroll to position [1814, 0]
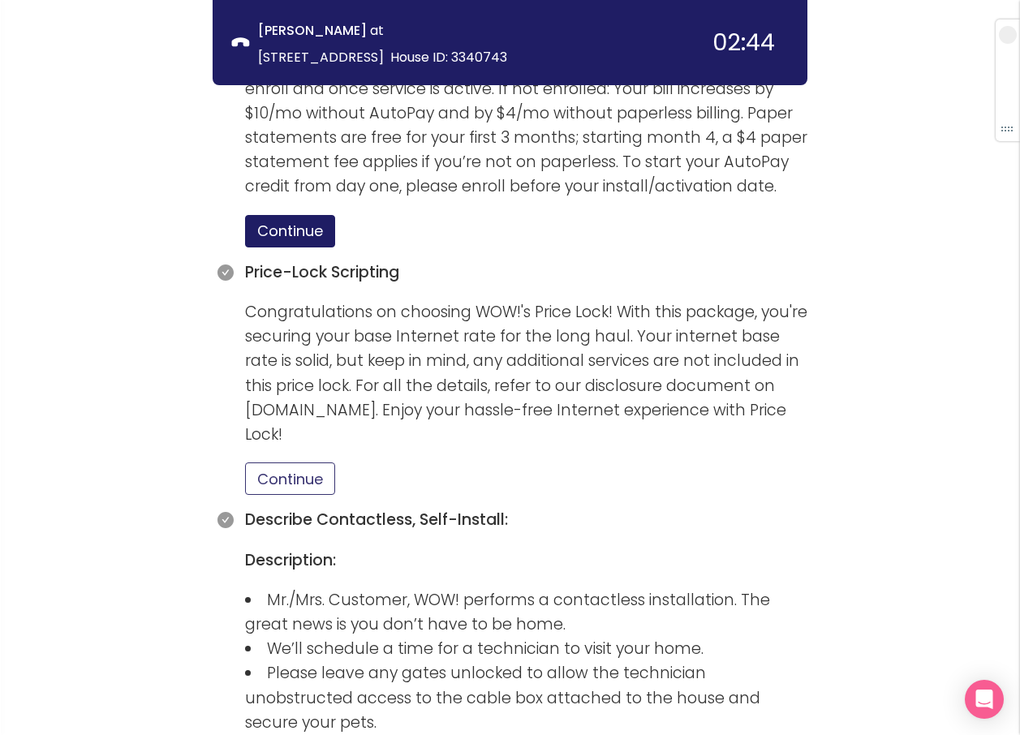
click at [305, 462] on button "Continue" at bounding box center [290, 478] width 90 height 32
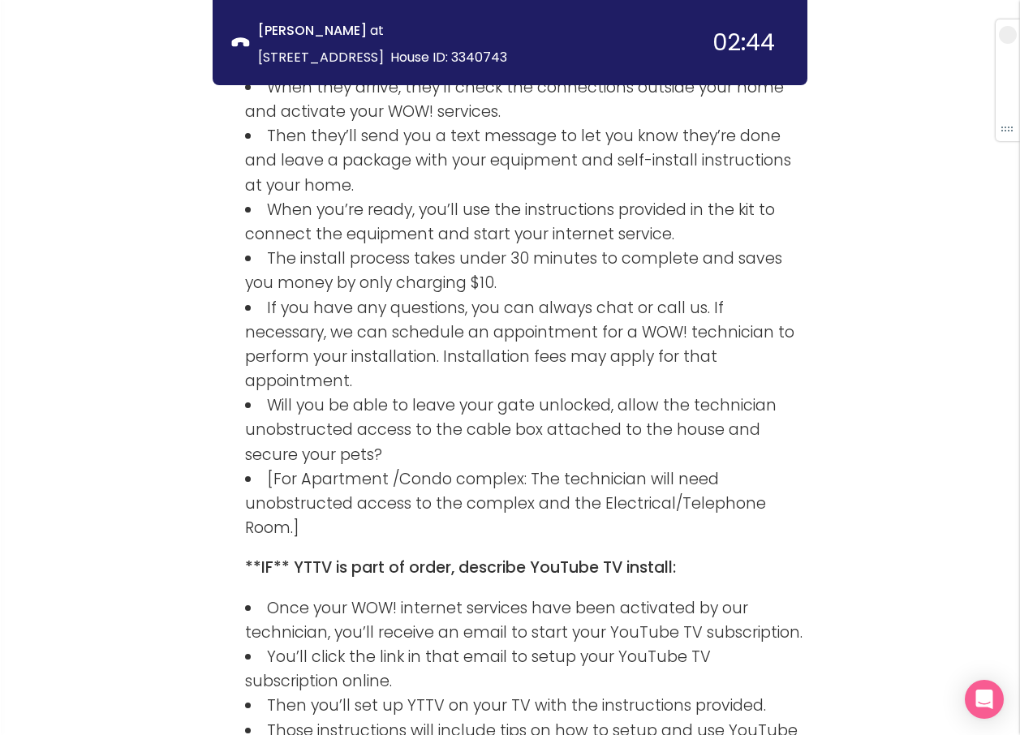
scroll to position [2544, 0]
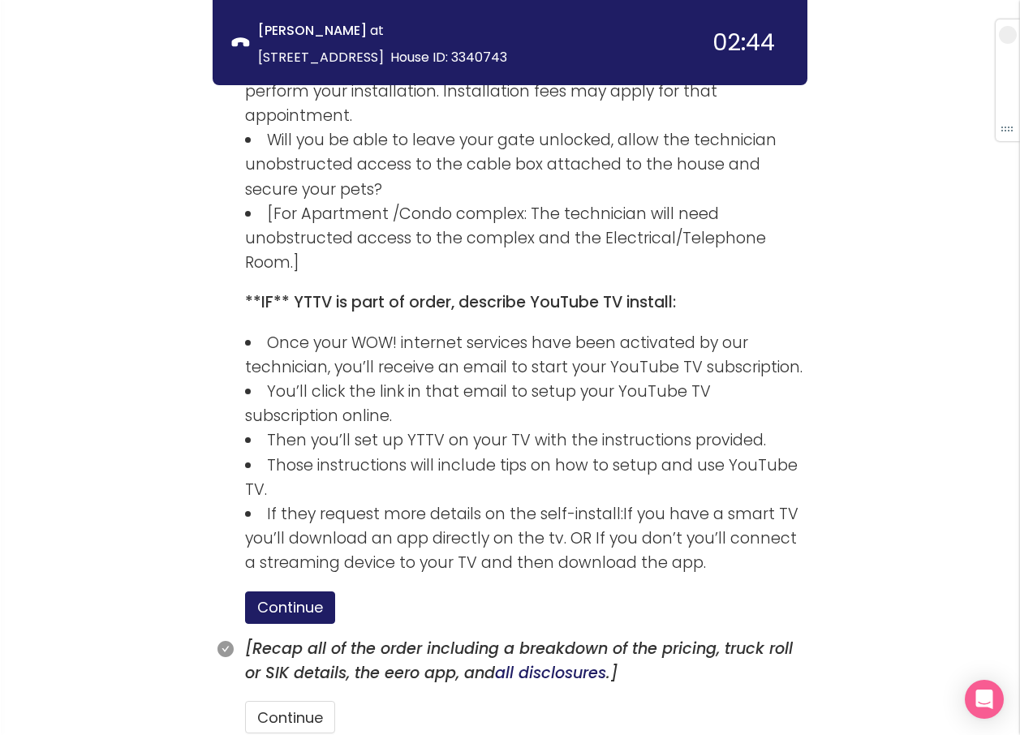
scroll to position [2756, 0]
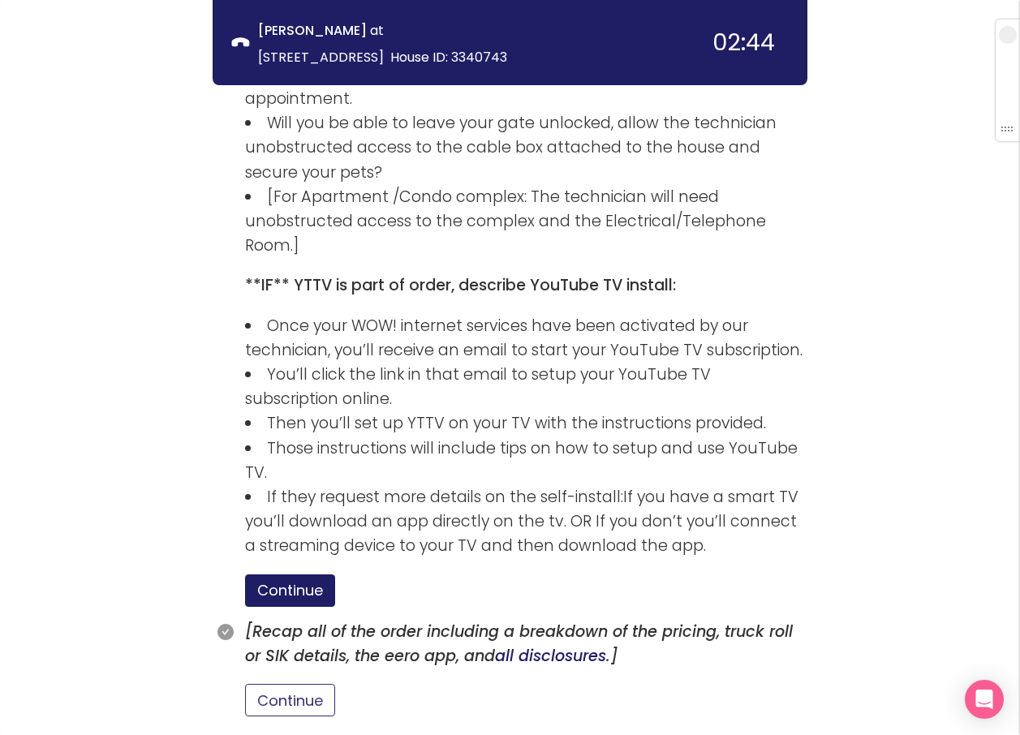
click at [297, 684] on button "Continue" at bounding box center [290, 700] width 90 height 32
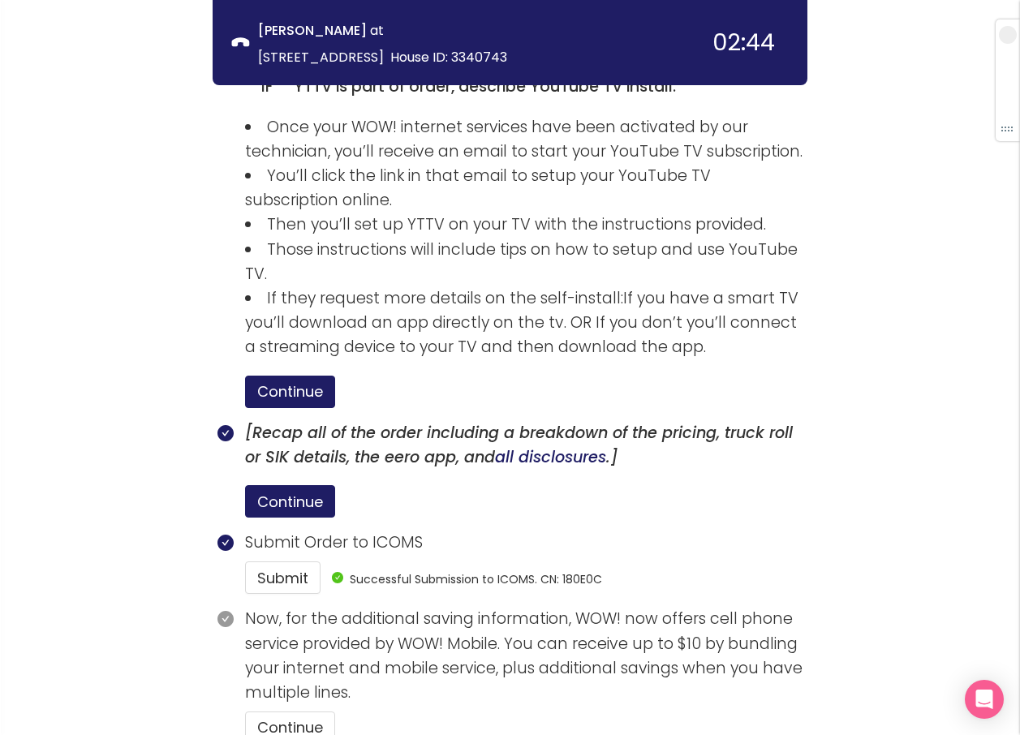
scroll to position [2982, 0]
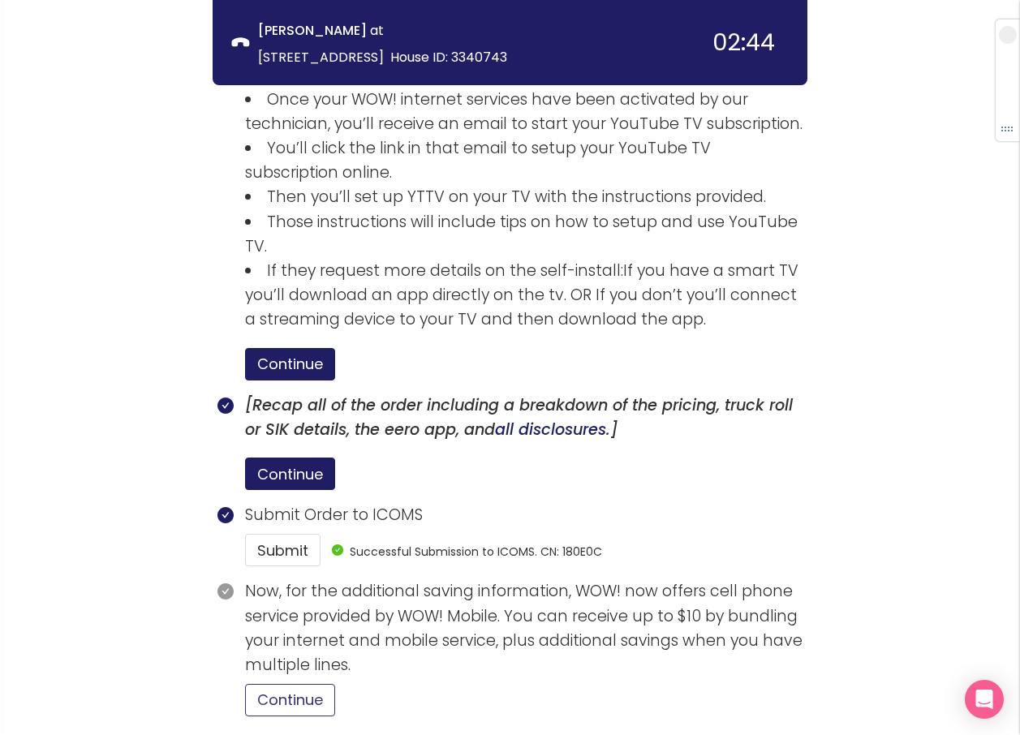
click at [269, 684] on button "Continue" at bounding box center [290, 700] width 90 height 32
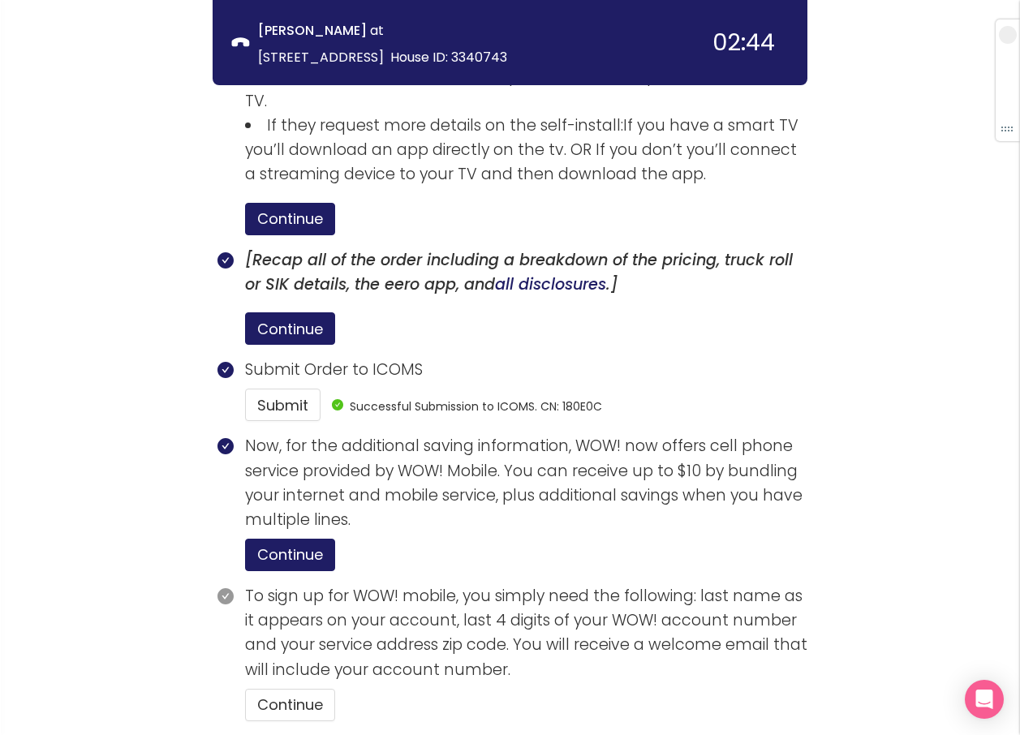
scroll to position [3132, 0]
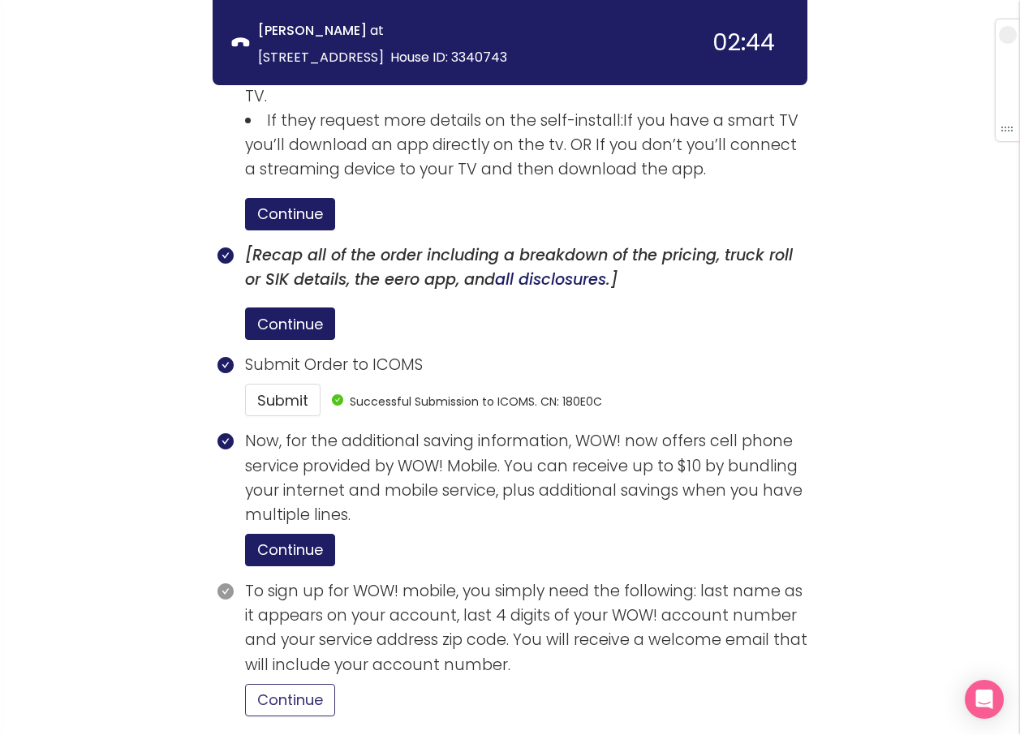
drag, startPoint x: 312, startPoint y: 566, endPoint x: 345, endPoint y: 563, distance: 33.4
click at [312, 684] on button "Continue" at bounding box center [290, 700] width 90 height 32
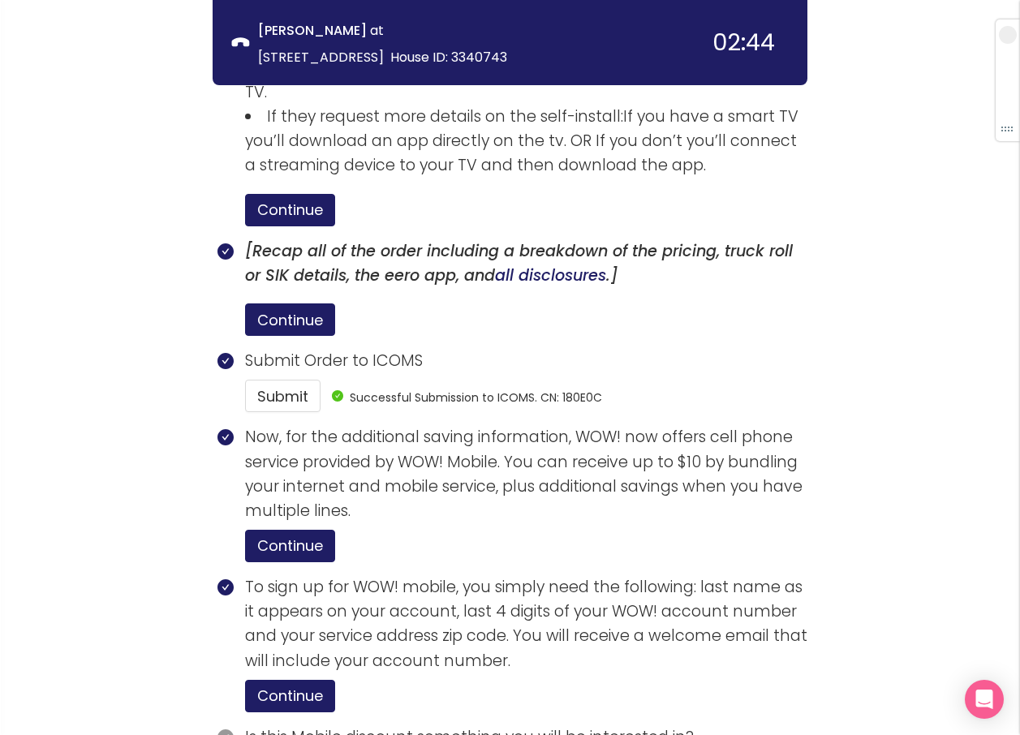
scroll to position [3208, 0]
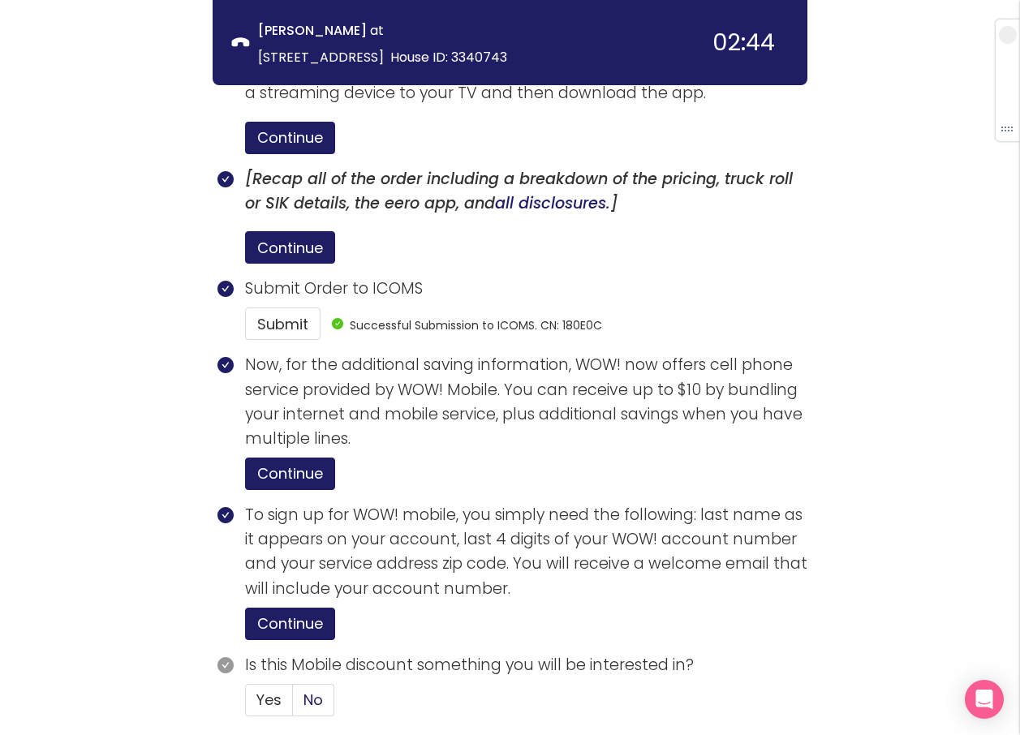
click at [307, 690] on span "No" at bounding box center [312, 700] width 19 height 20
click at [293, 705] on input "No" at bounding box center [293, 705] width 0 height 0
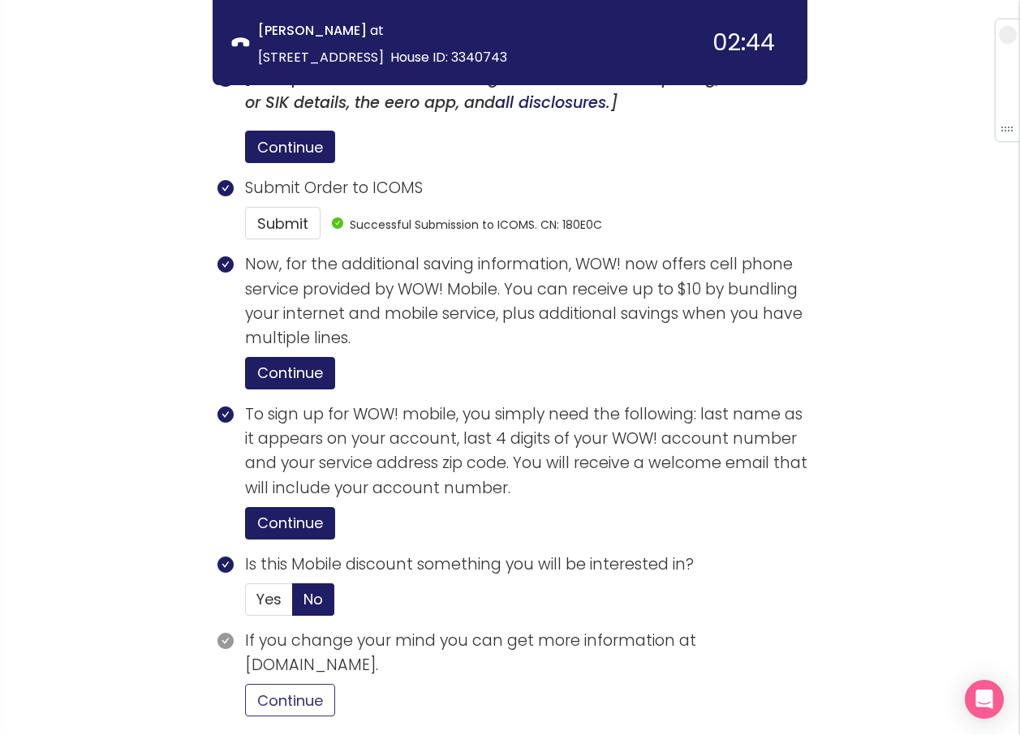
click at [324, 684] on button "Continue" at bounding box center [290, 700] width 90 height 32
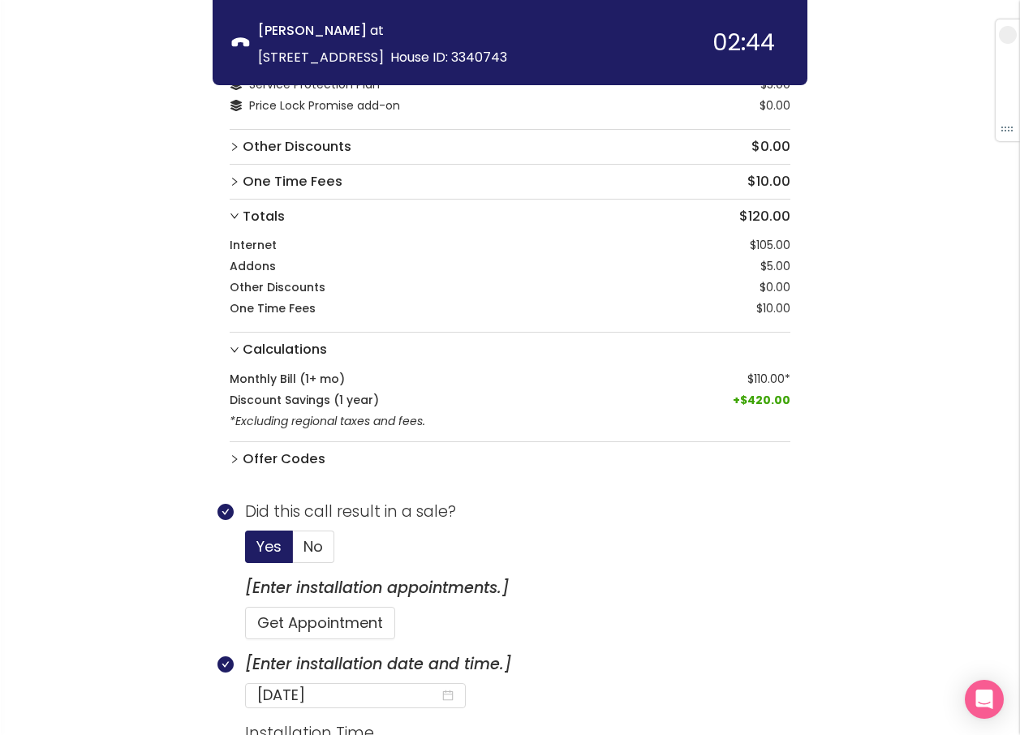
scroll to position [0, 0]
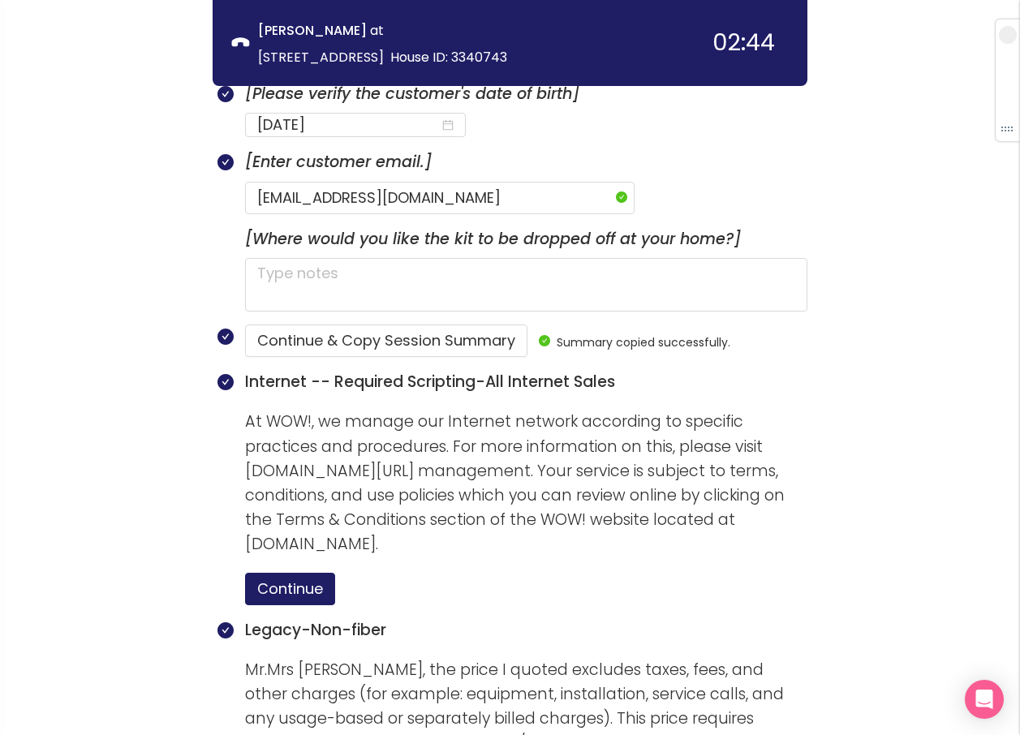
scroll to position [1136, 0]
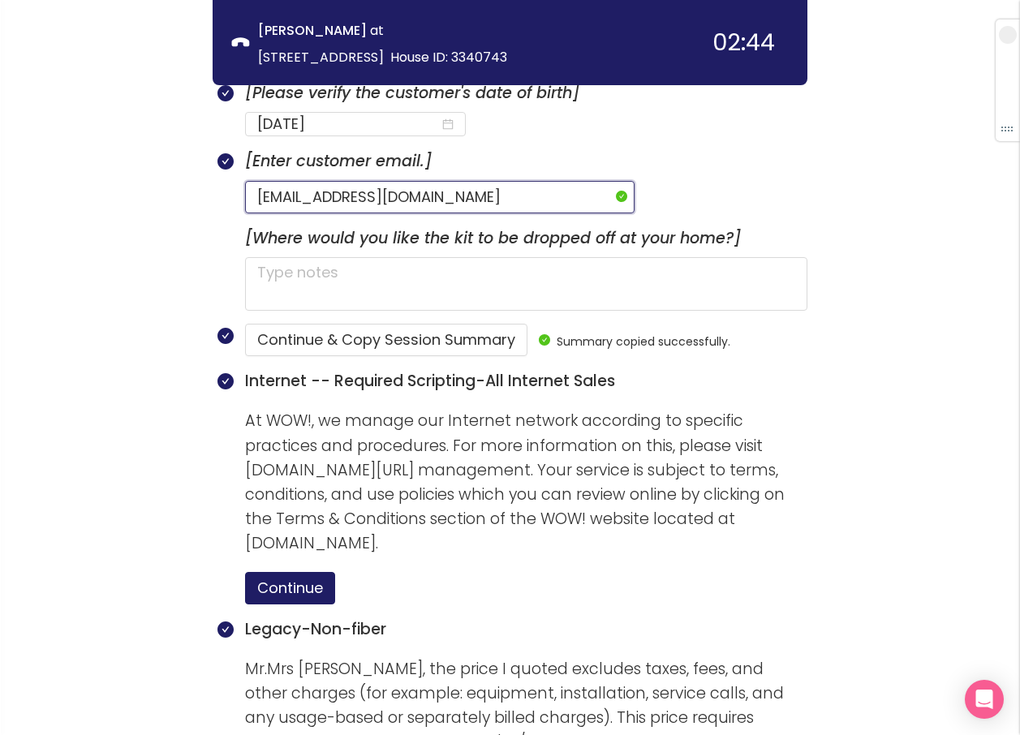
drag, startPoint x: 474, startPoint y: 161, endPoint x: 245, endPoint y: 175, distance: 229.2
click at [245, 181] on input "[EMAIL_ADDRESS][DOMAIN_NAME]" at bounding box center [439, 197] width 389 height 32
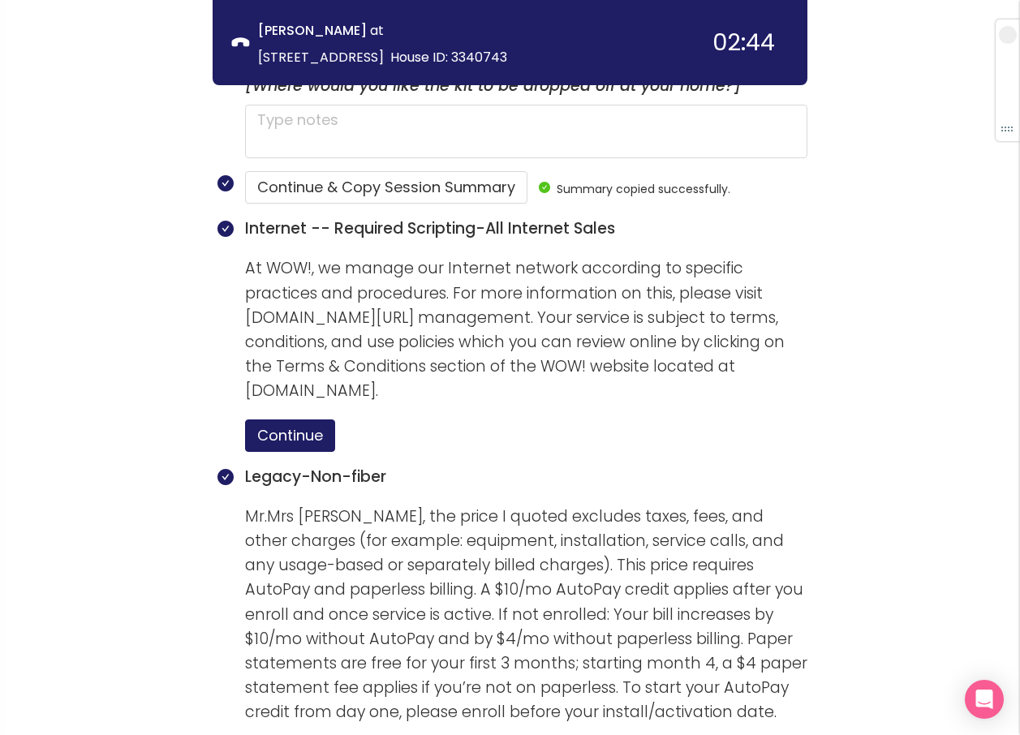
scroll to position [1055, 0]
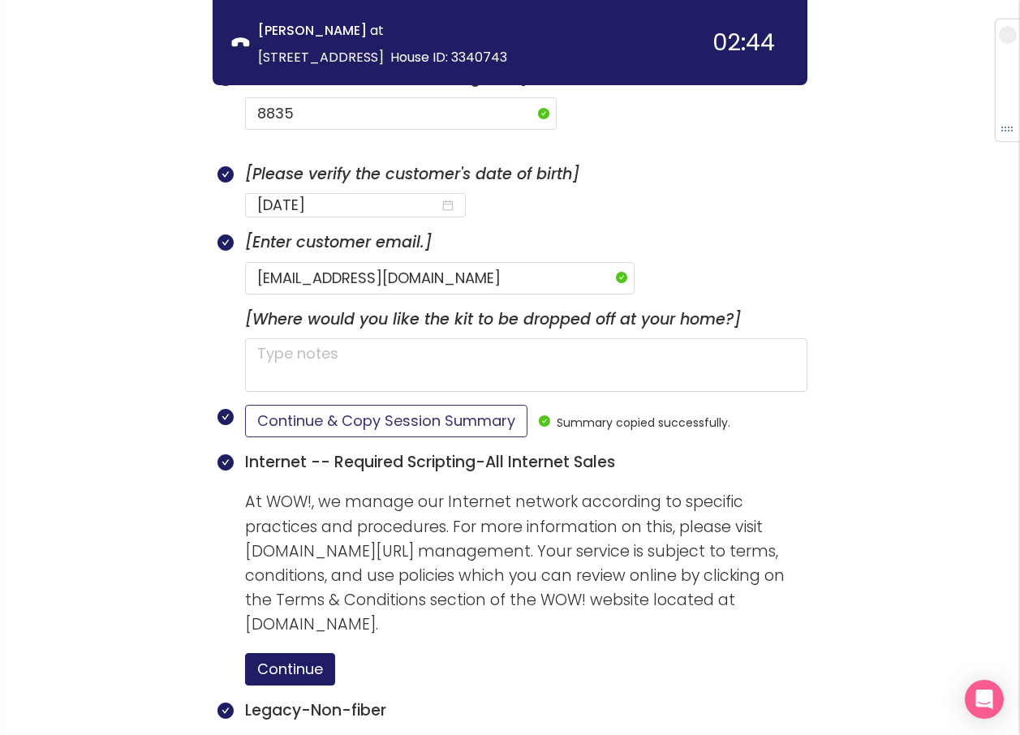
click at [362, 405] on button "Continue & Copy Session Summary" at bounding box center [386, 421] width 282 height 32
